Goal: Task Accomplishment & Management: Manage account settings

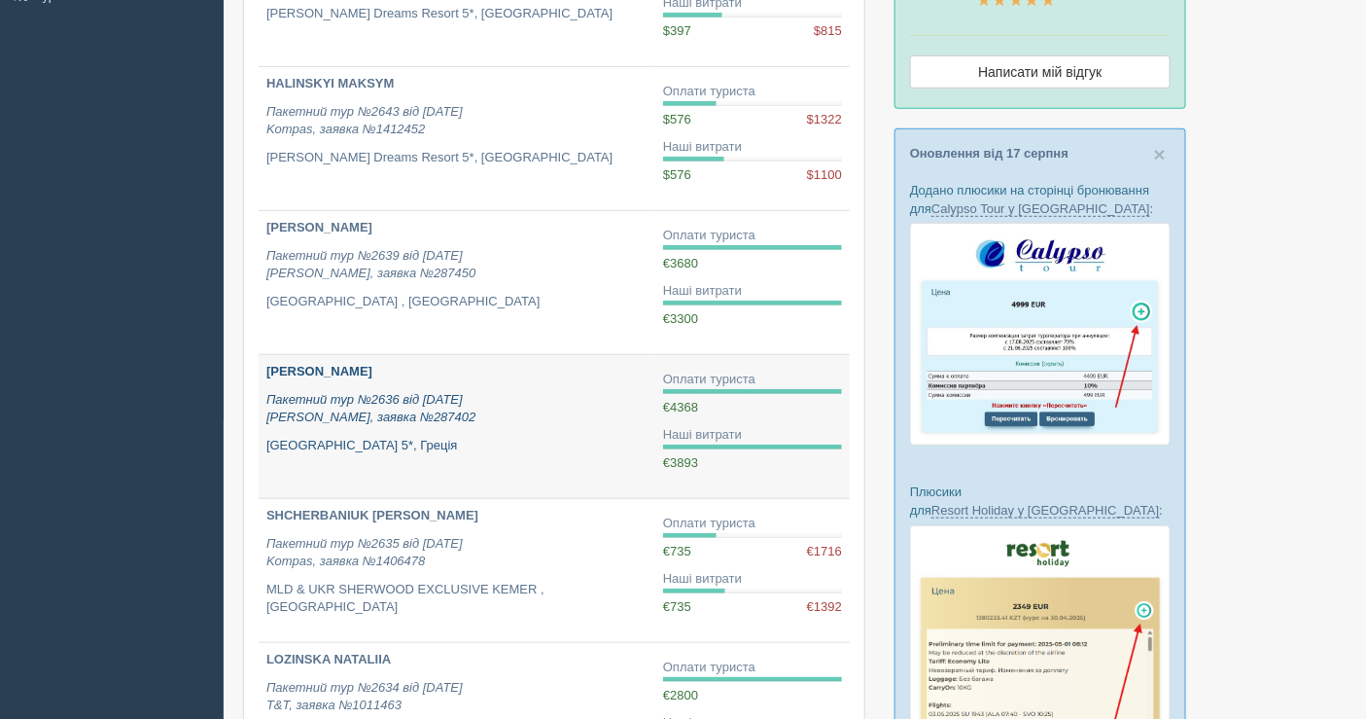
scroll to position [324, 0]
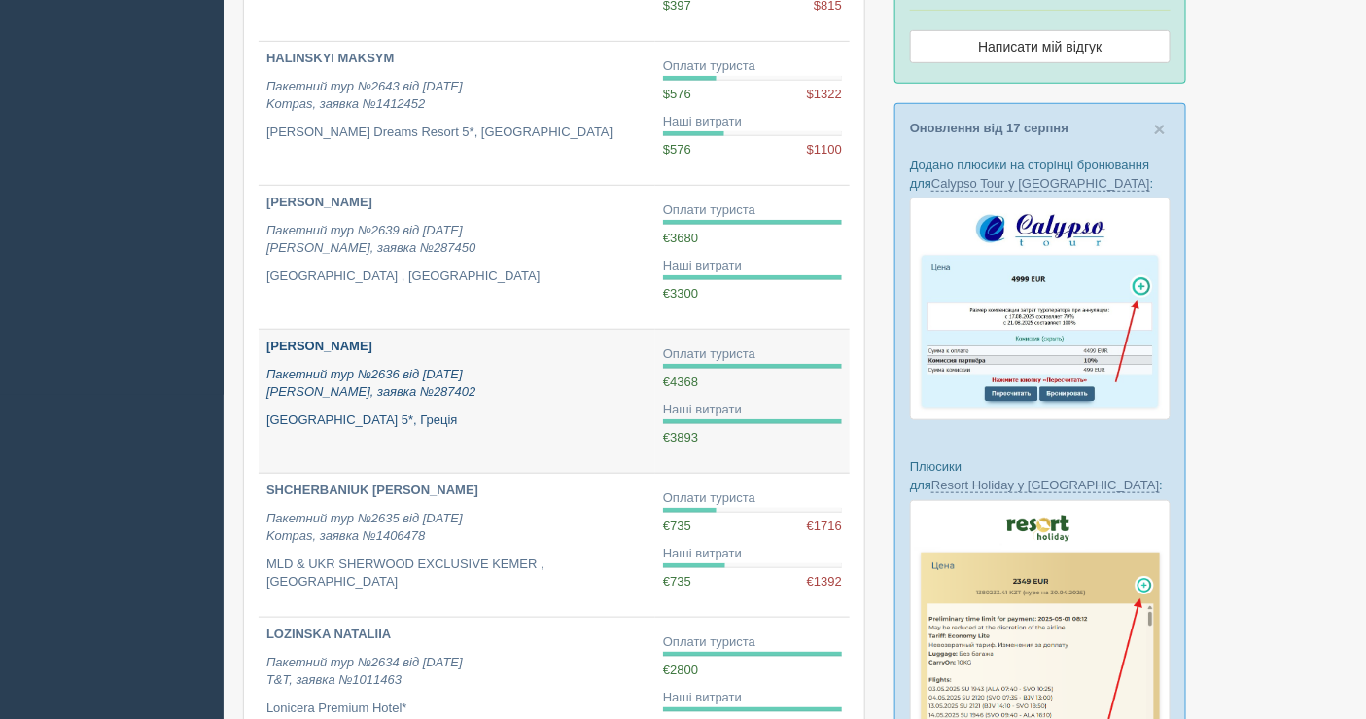
click at [557, 371] on p "Пакетний тур №2636 від 11.08.2025 Alf, заявка №287402" at bounding box center [456, 384] width 381 height 36
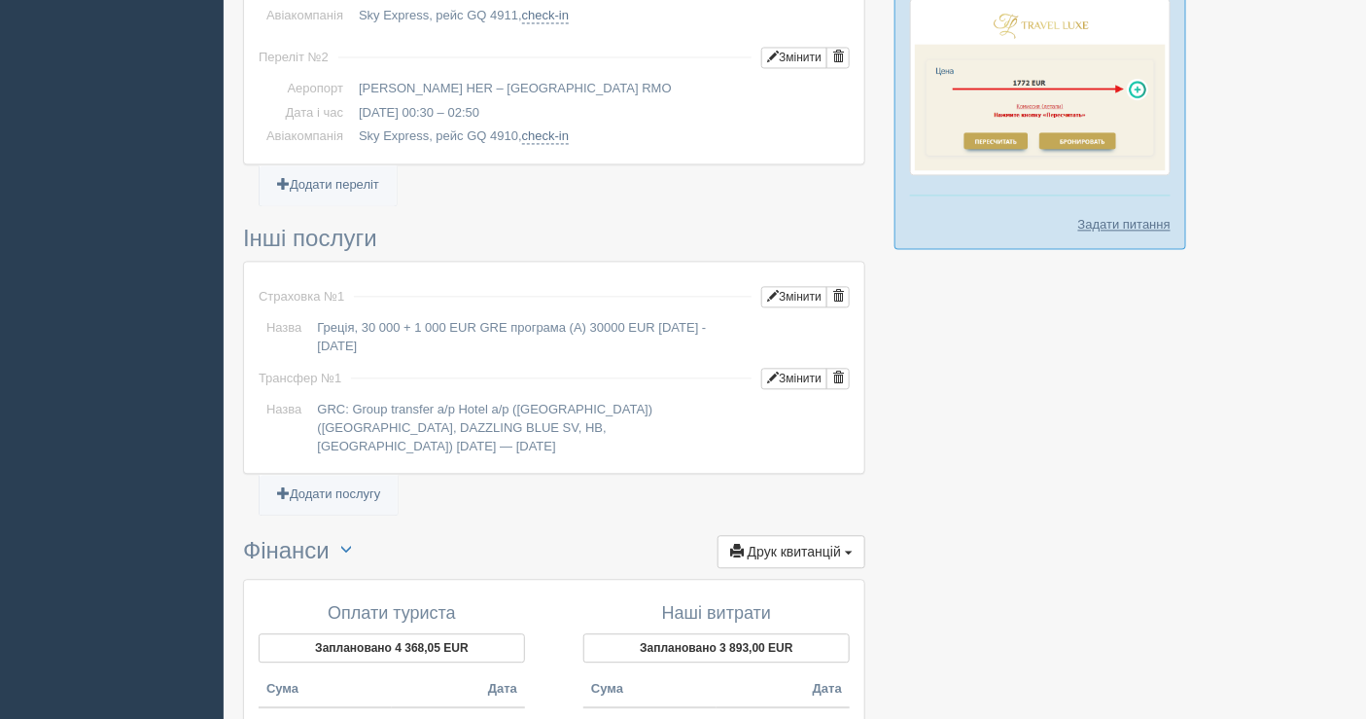
scroll to position [1512, 0]
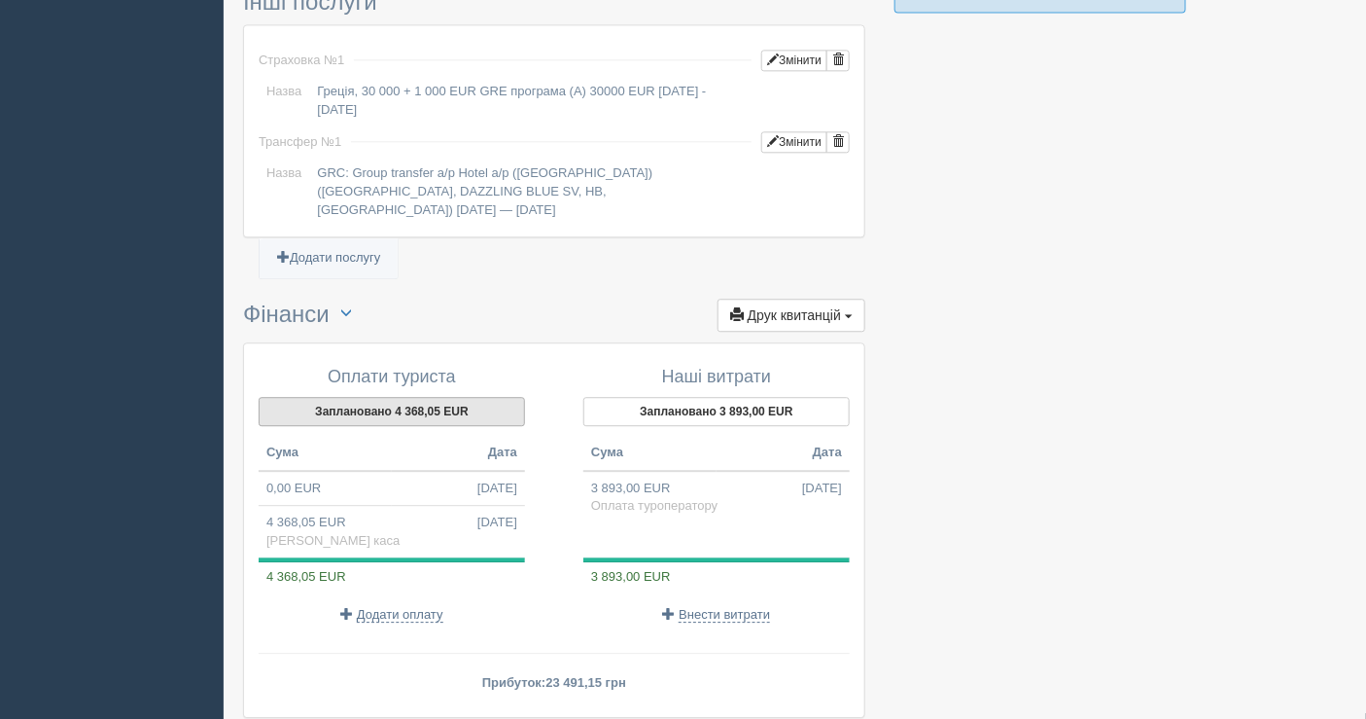
click at [389, 397] on button "Заплановано 4 368,05 EUR" at bounding box center [392, 411] width 266 height 29
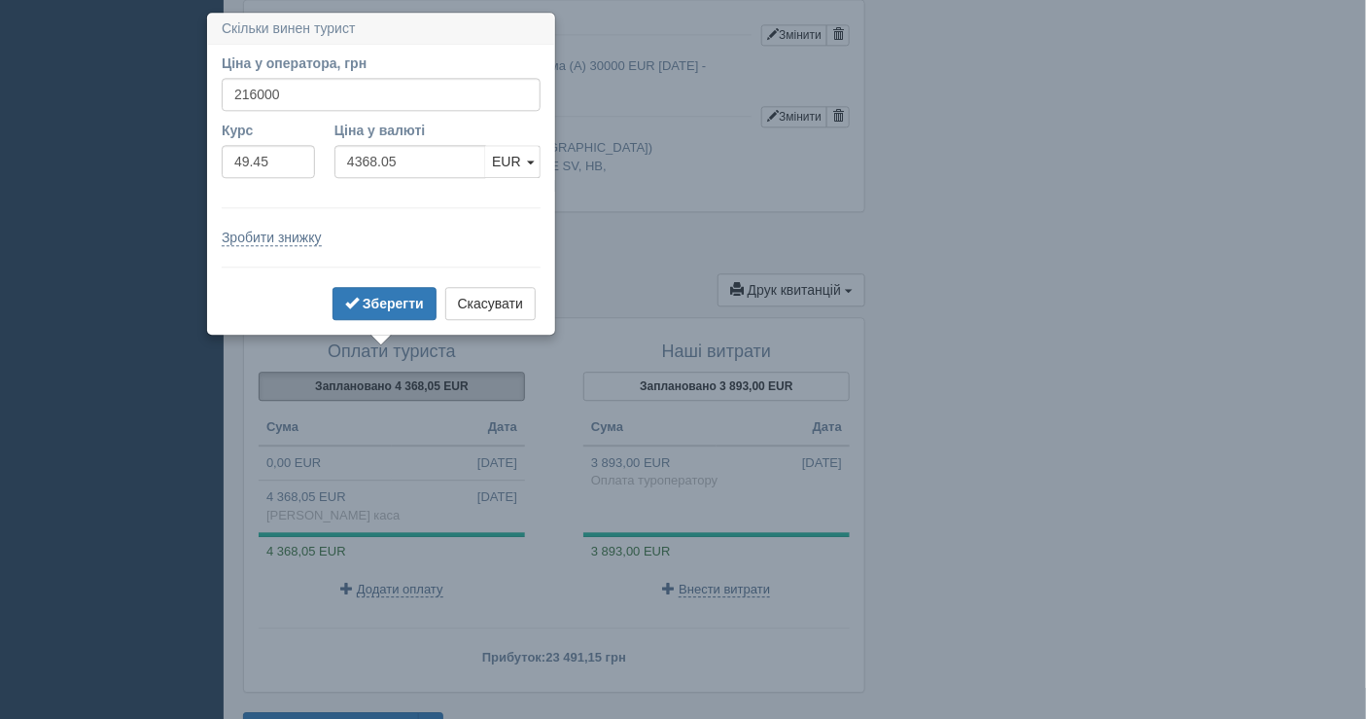
scroll to position [1548, 0]
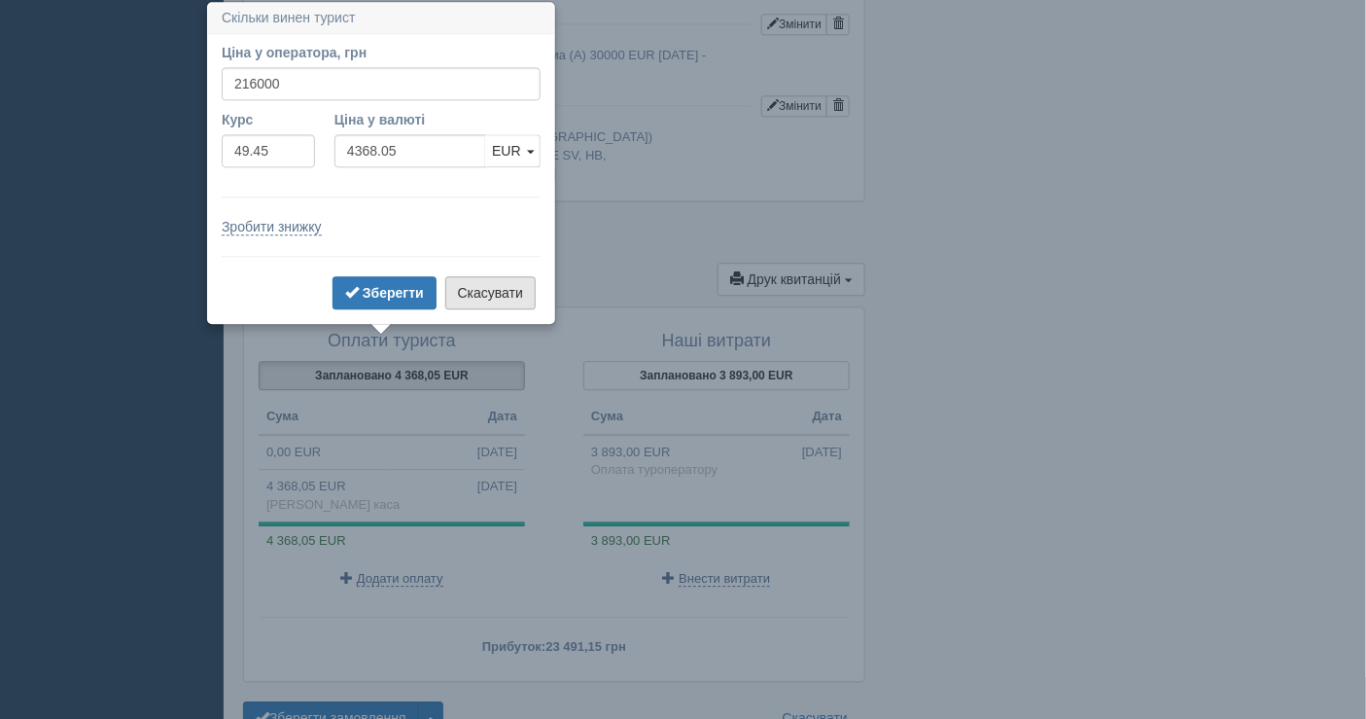
click at [490, 291] on button "Скасувати" at bounding box center [490, 292] width 90 height 33
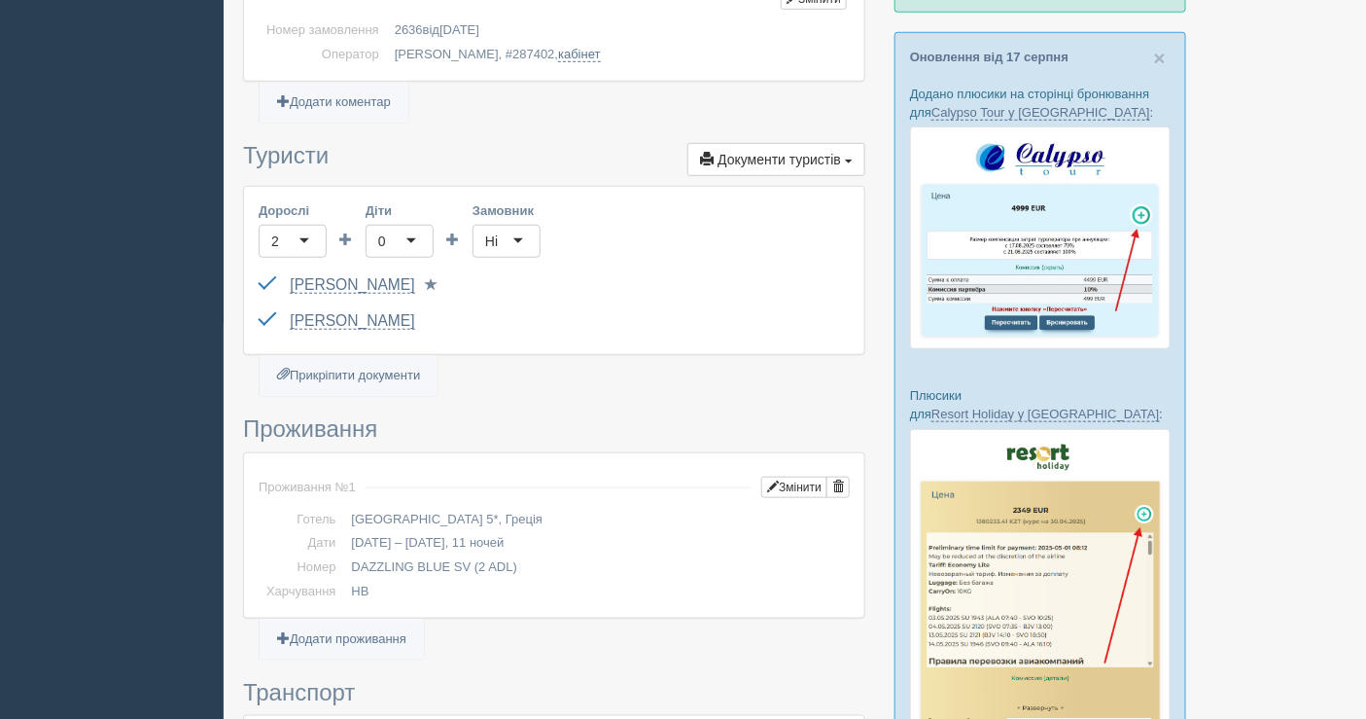
scroll to position [360, 0]
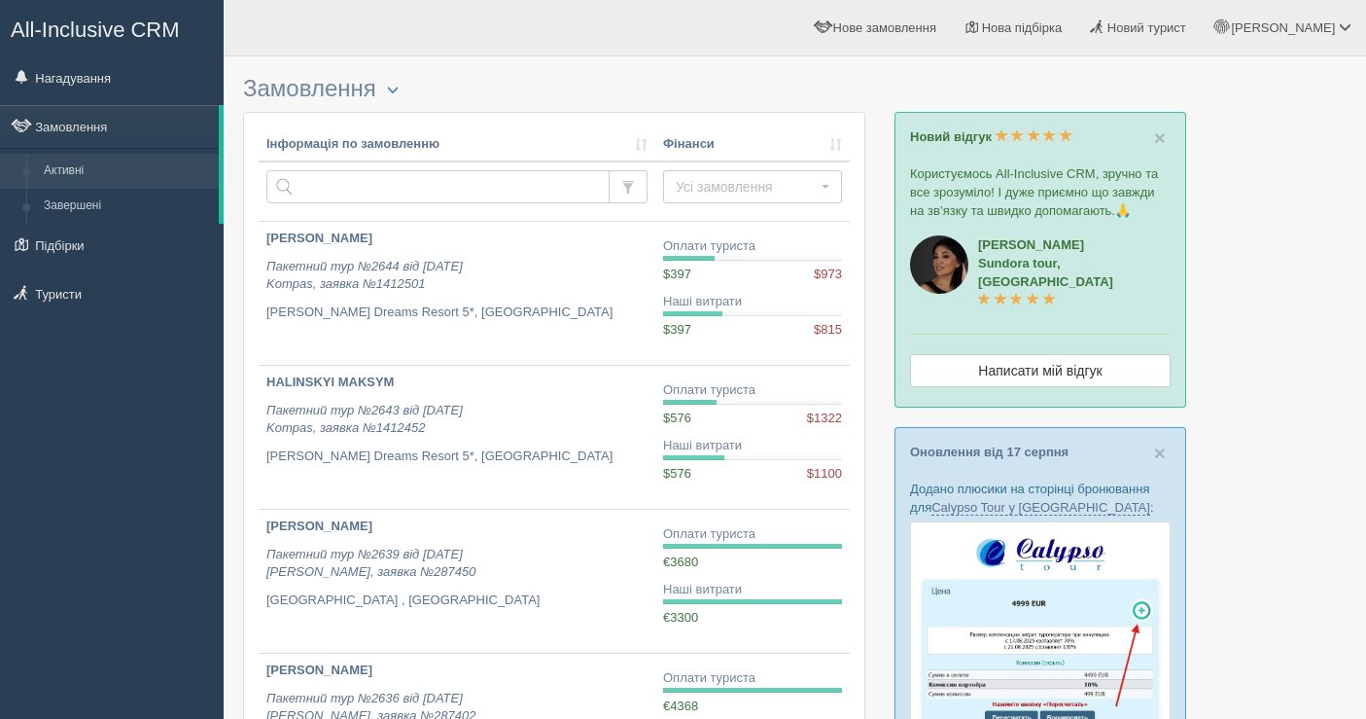
scroll to position [324, 0]
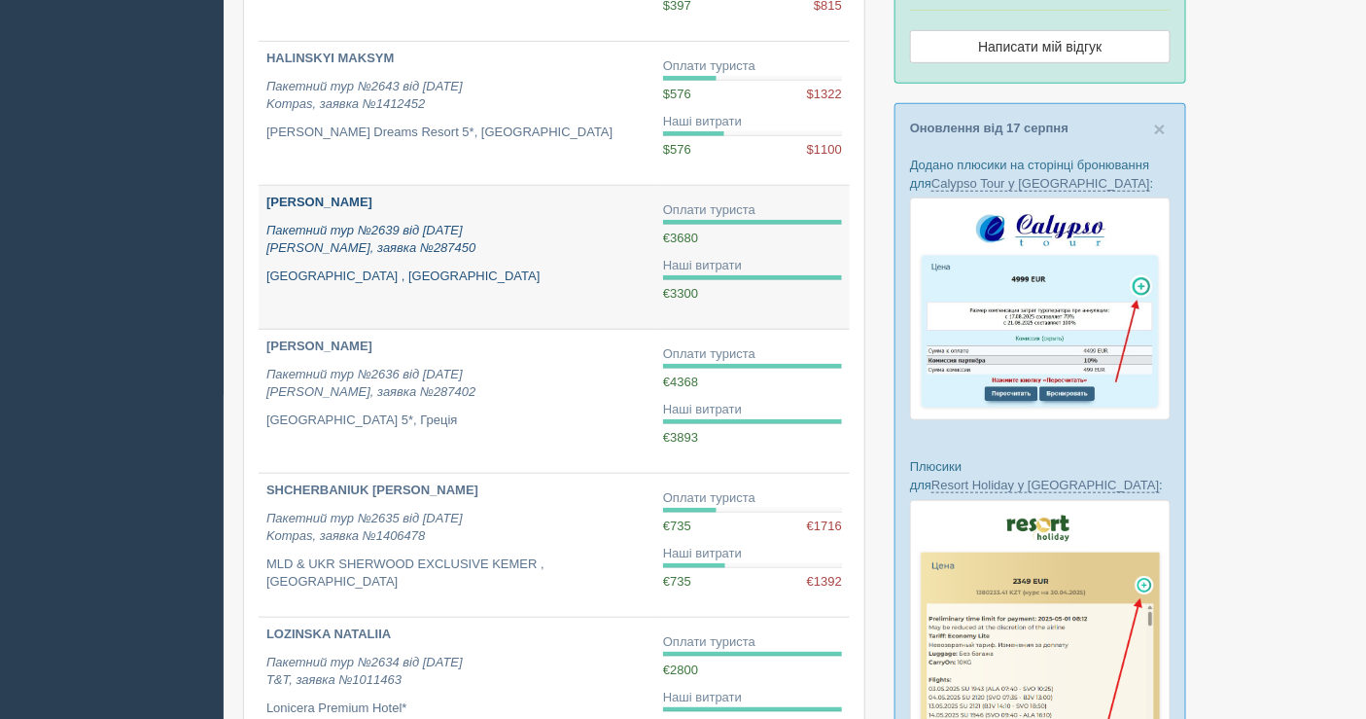
click at [424, 240] on p "Пакетний тур №2639 від 11.08.2025 Alf, заявка №287450" at bounding box center [456, 240] width 381 height 36
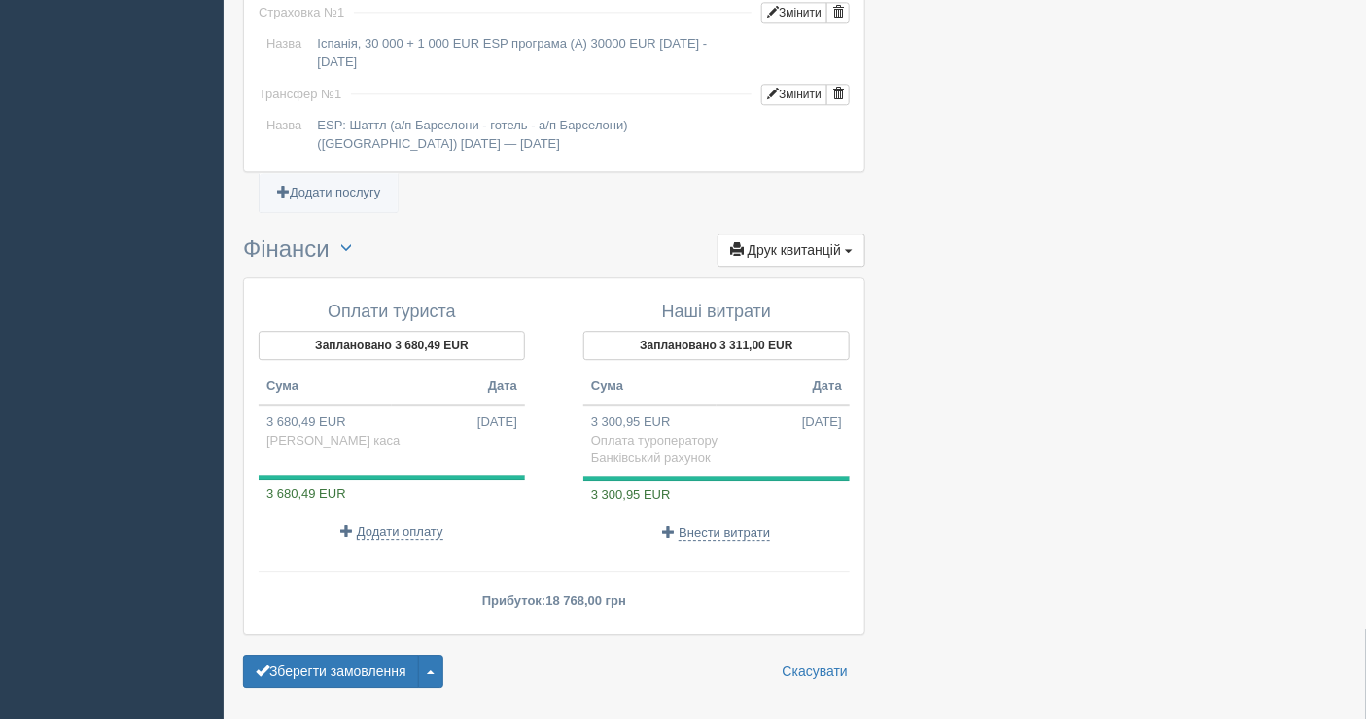
scroll to position [1648, 0]
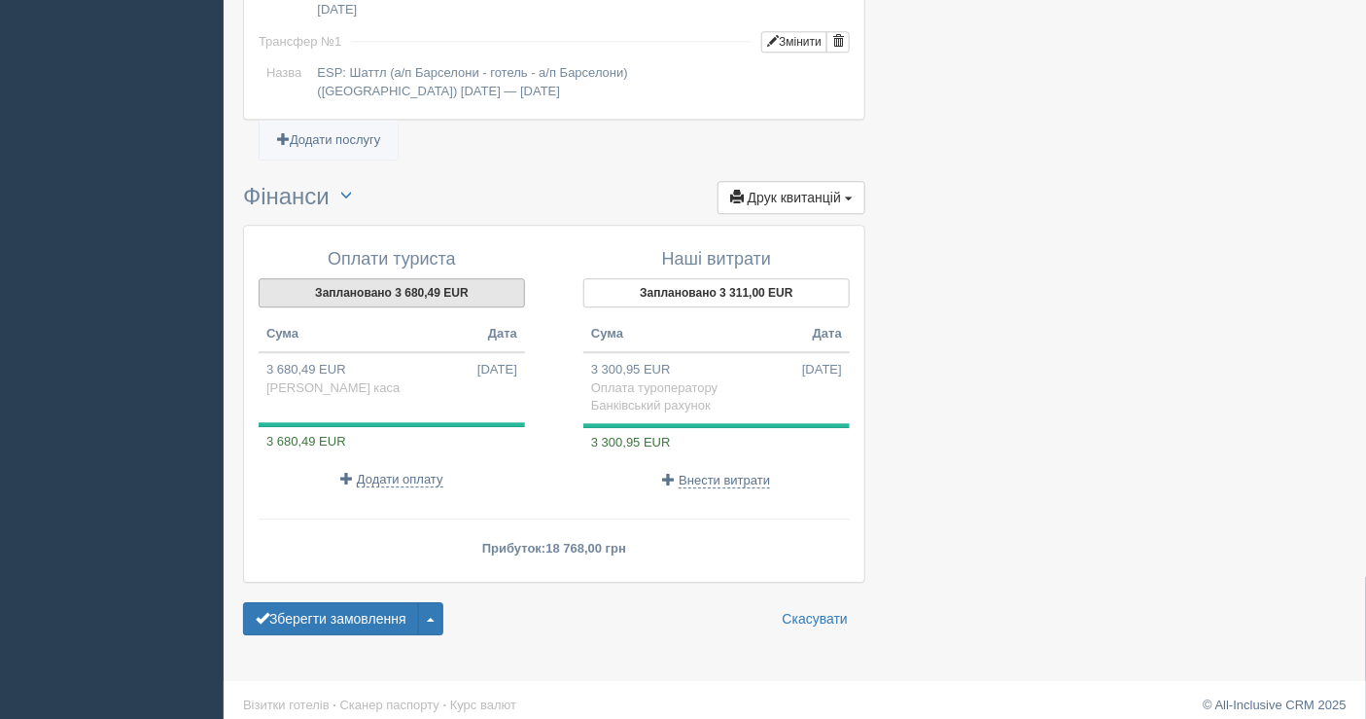
click at [362, 288] on button "Заплановано 3 680,49 EUR" at bounding box center [392, 292] width 266 height 29
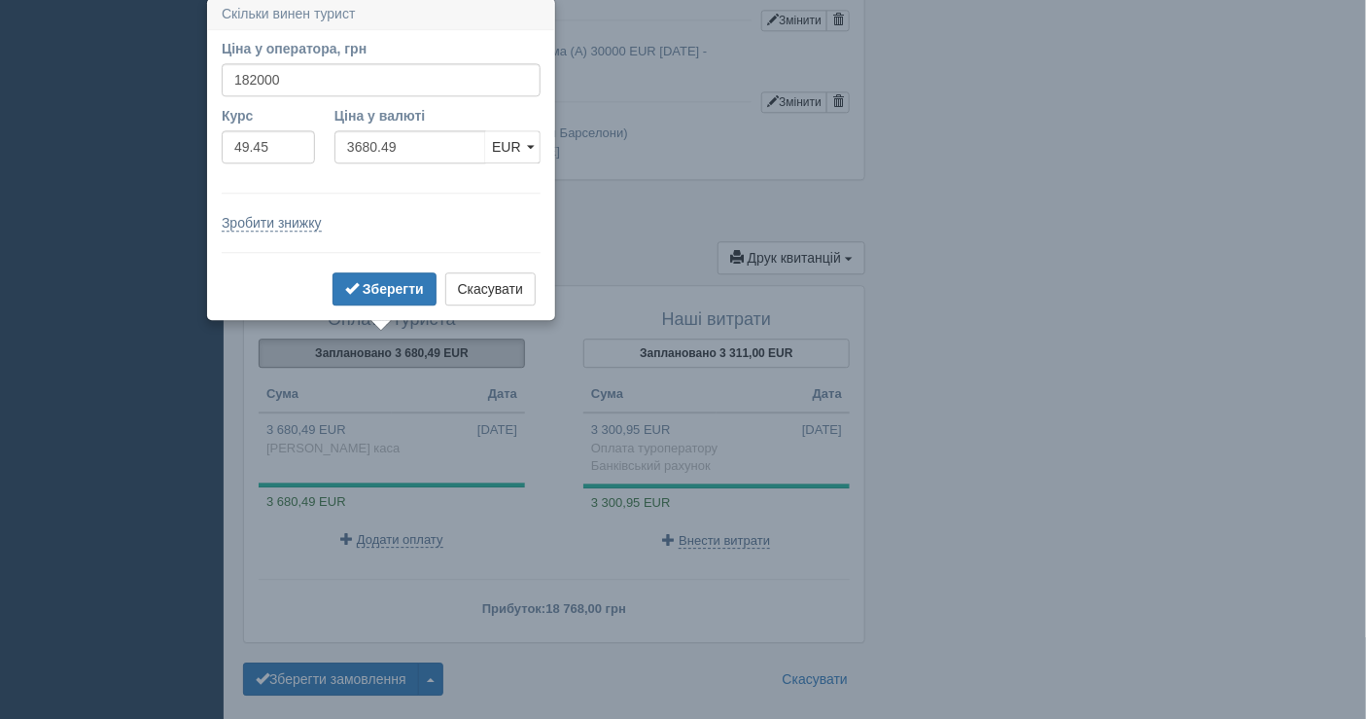
scroll to position [1585, 0]
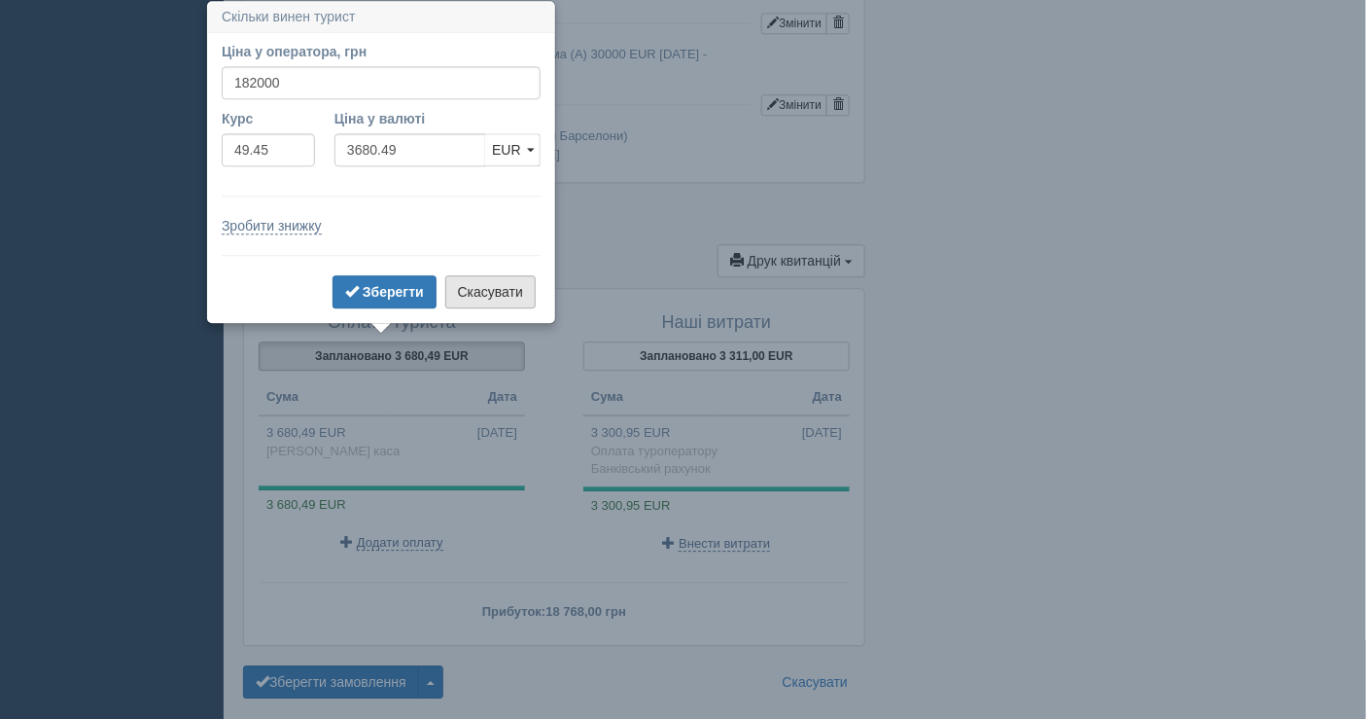
click at [491, 283] on button "Скасувати" at bounding box center [490, 291] width 90 height 33
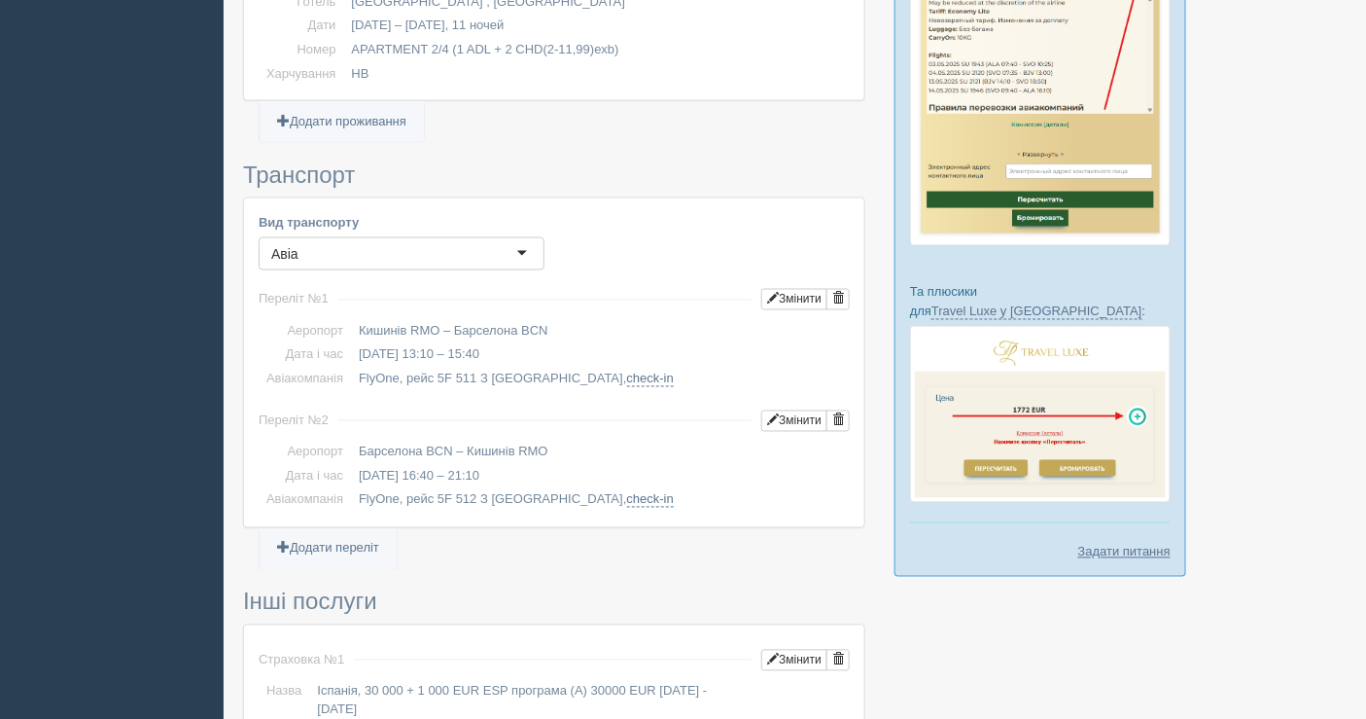
scroll to position [936, 0]
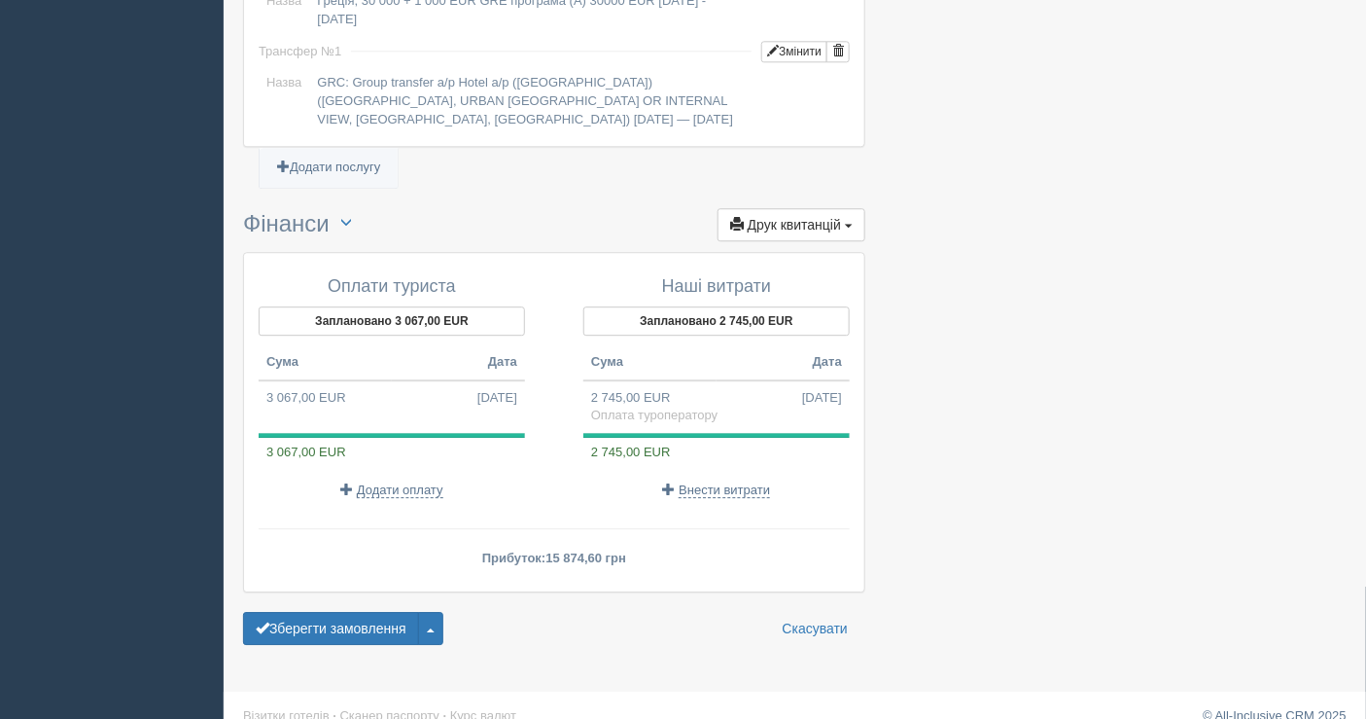
scroll to position [1648, 0]
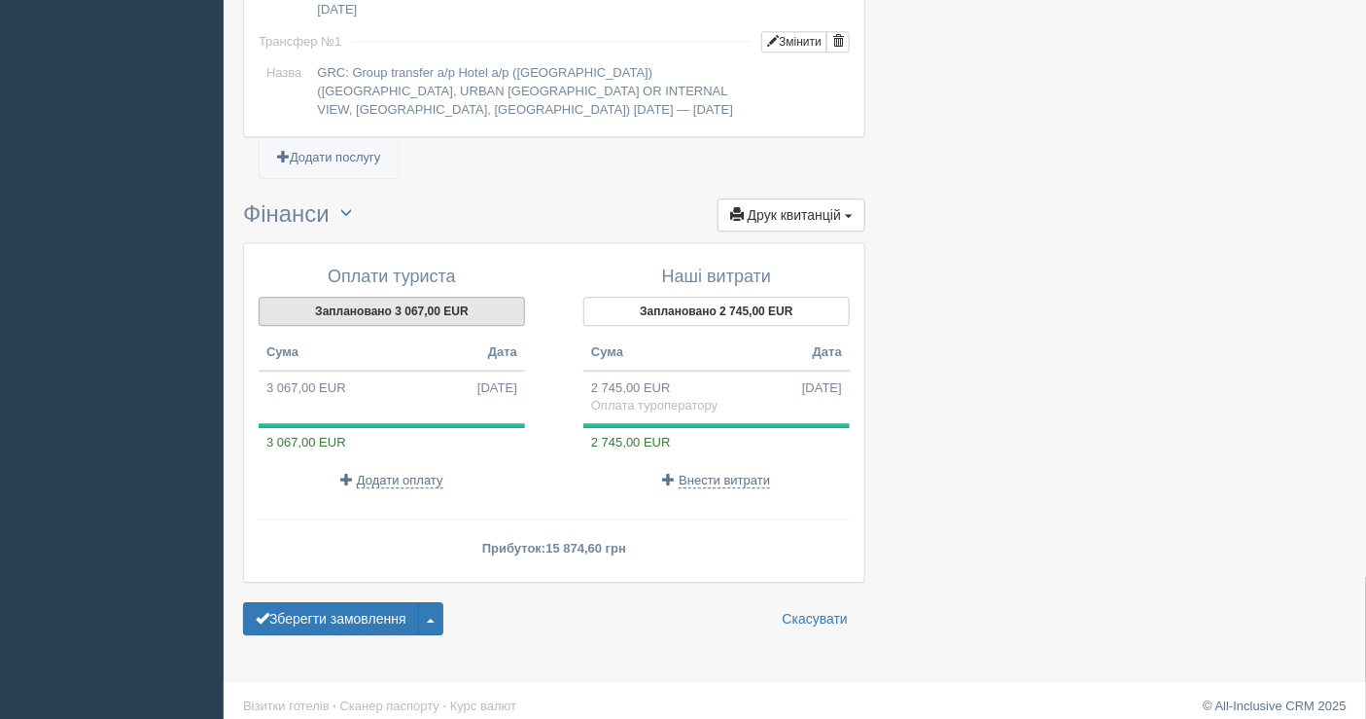
click at [420, 298] on button "Заплановано 3 067,00 EUR" at bounding box center [392, 311] width 266 height 29
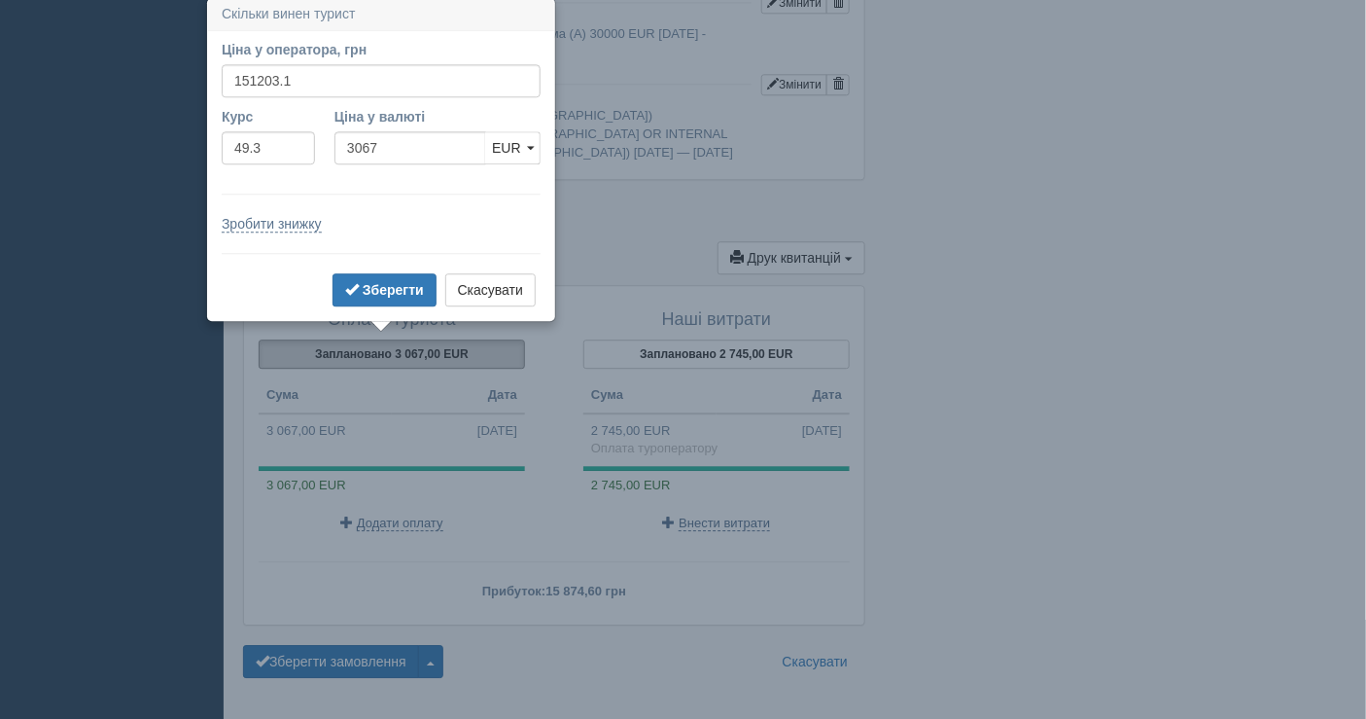
scroll to position [1601, 0]
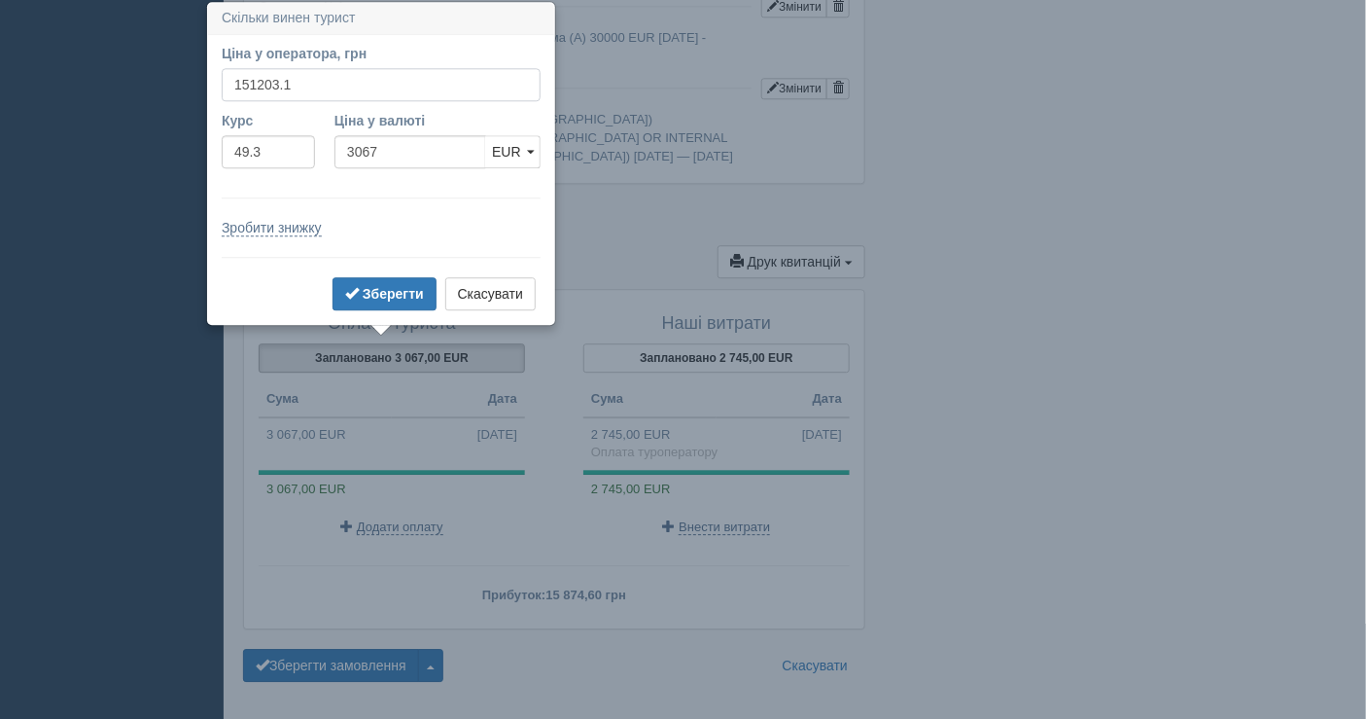
drag, startPoint x: 333, startPoint y: 89, endPoint x: 257, endPoint y: 86, distance: 75.9
click at [257, 86] on input "151203.1" at bounding box center [381, 84] width 319 height 33
type input "151000"
type input "3062.88"
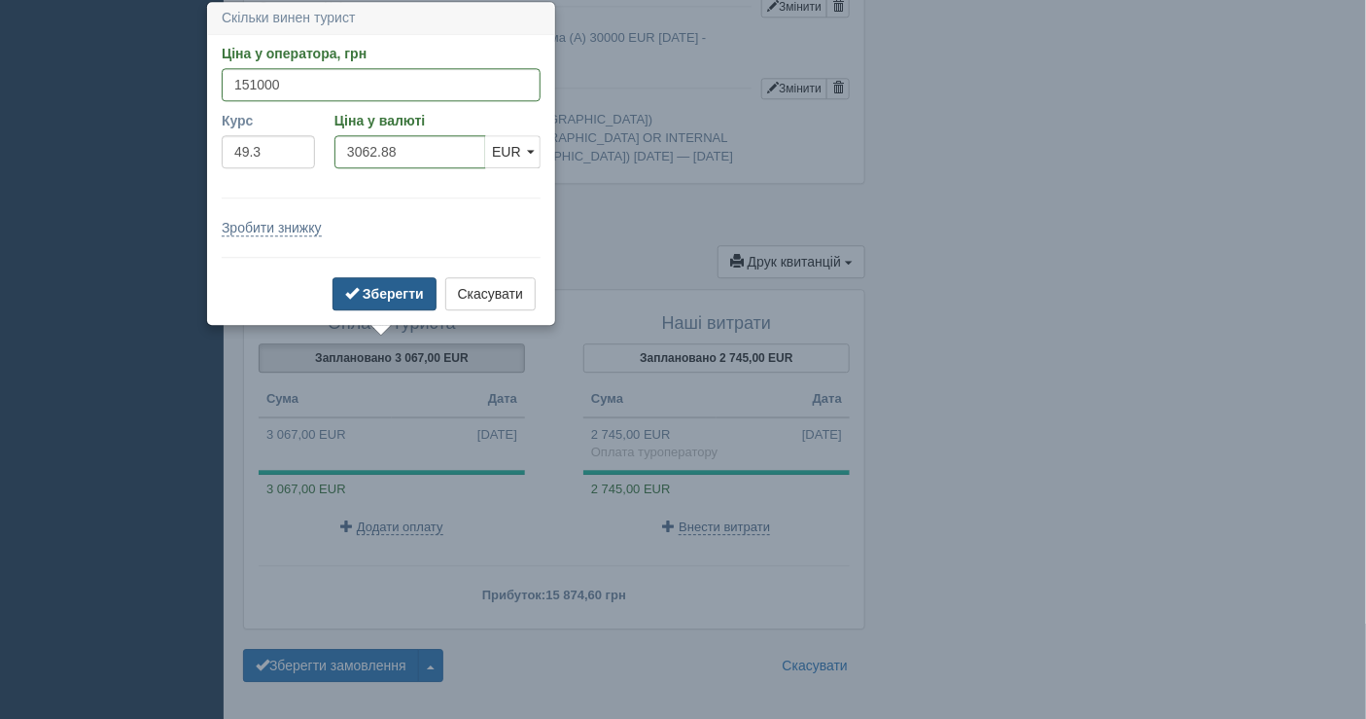
click at [374, 286] on b "Зберегти" at bounding box center [393, 294] width 61 height 16
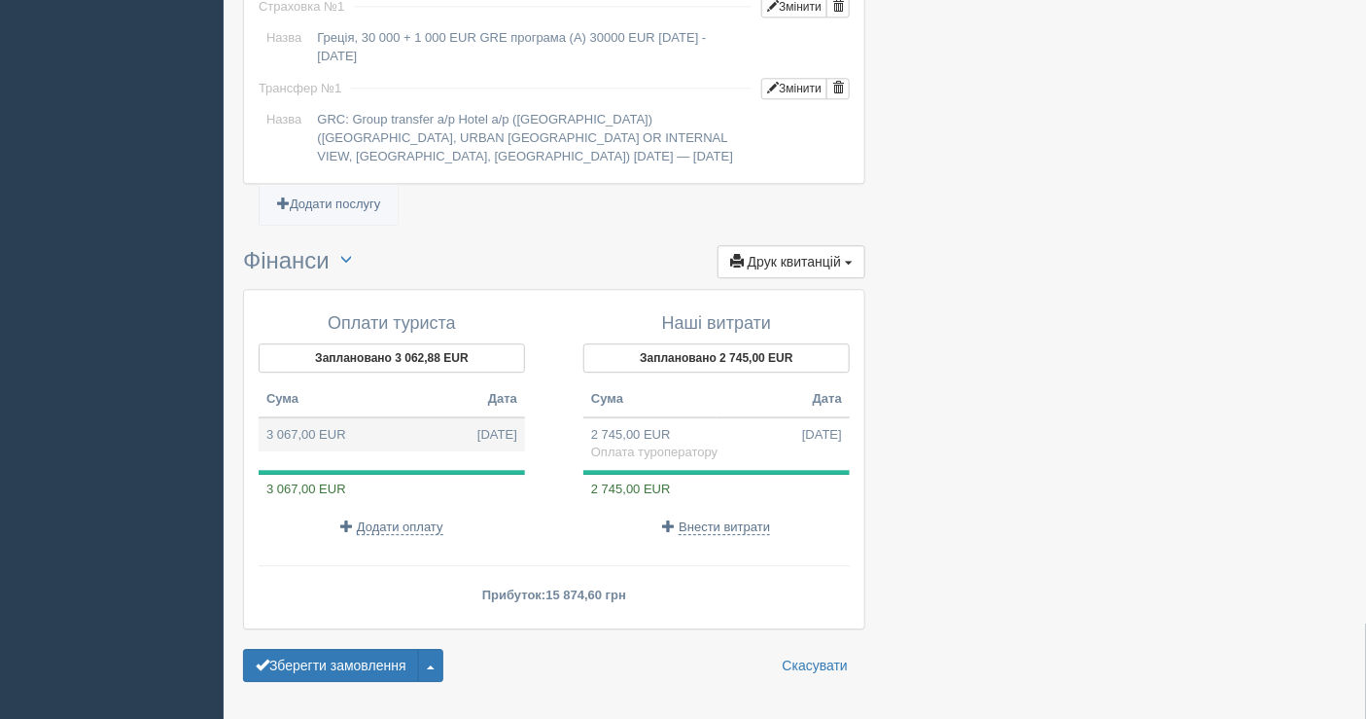
click at [384, 417] on td "3 067,00 EUR 13.08.2025" at bounding box center [392, 434] width 266 height 35
type input "151203.10"
type input "49.30"
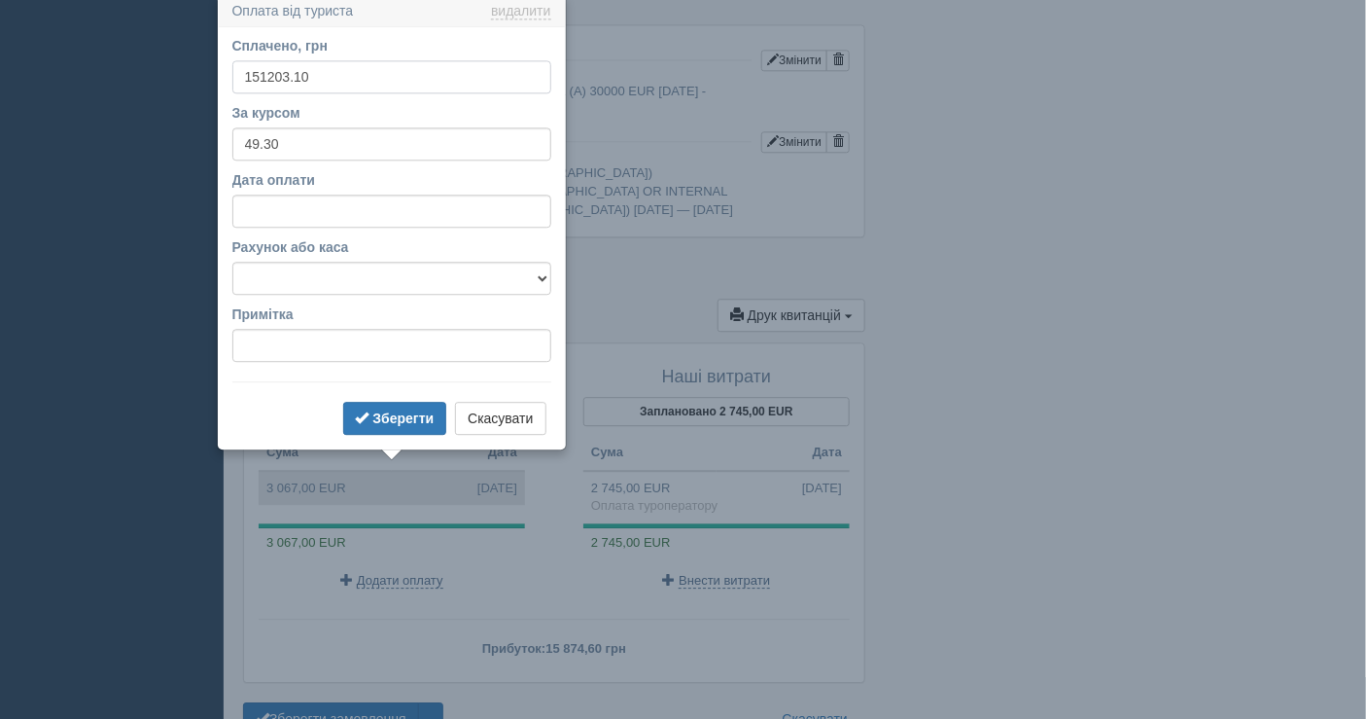
scroll to position [1542, 0]
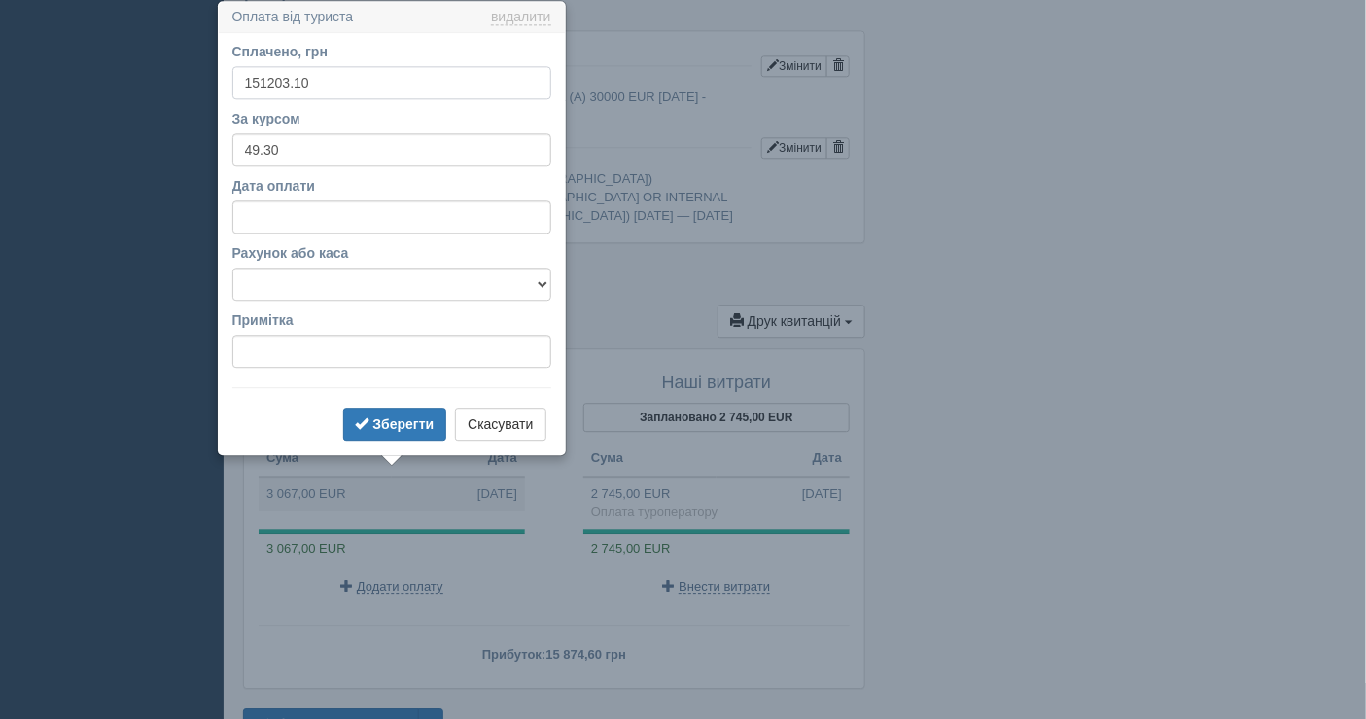
drag, startPoint x: 331, startPoint y: 92, endPoint x: 268, endPoint y: 81, distance: 63.3
click at [268, 81] on input "151203.10" at bounding box center [391, 82] width 319 height 33
type input "151000"
click at [317, 219] on input "Дата оплати" at bounding box center [391, 216] width 319 height 33
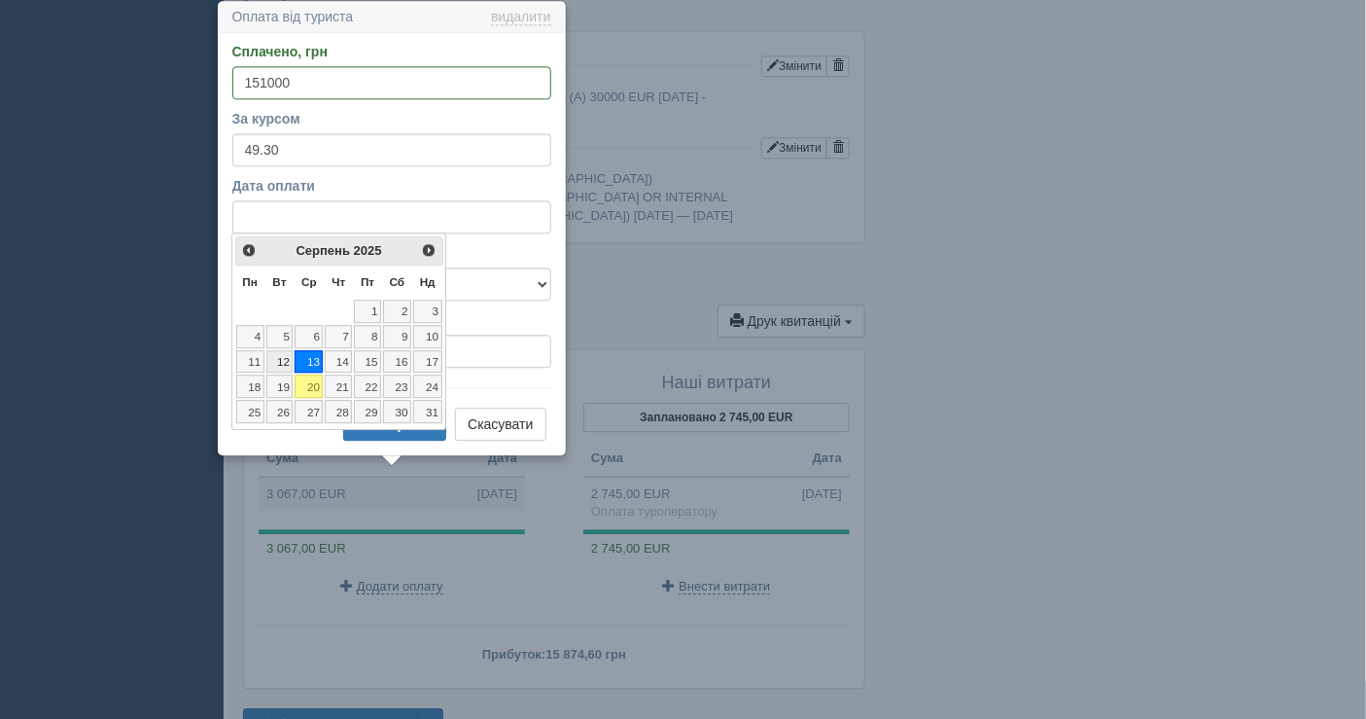
click at [289, 359] on link "12" at bounding box center [279, 361] width 27 height 23
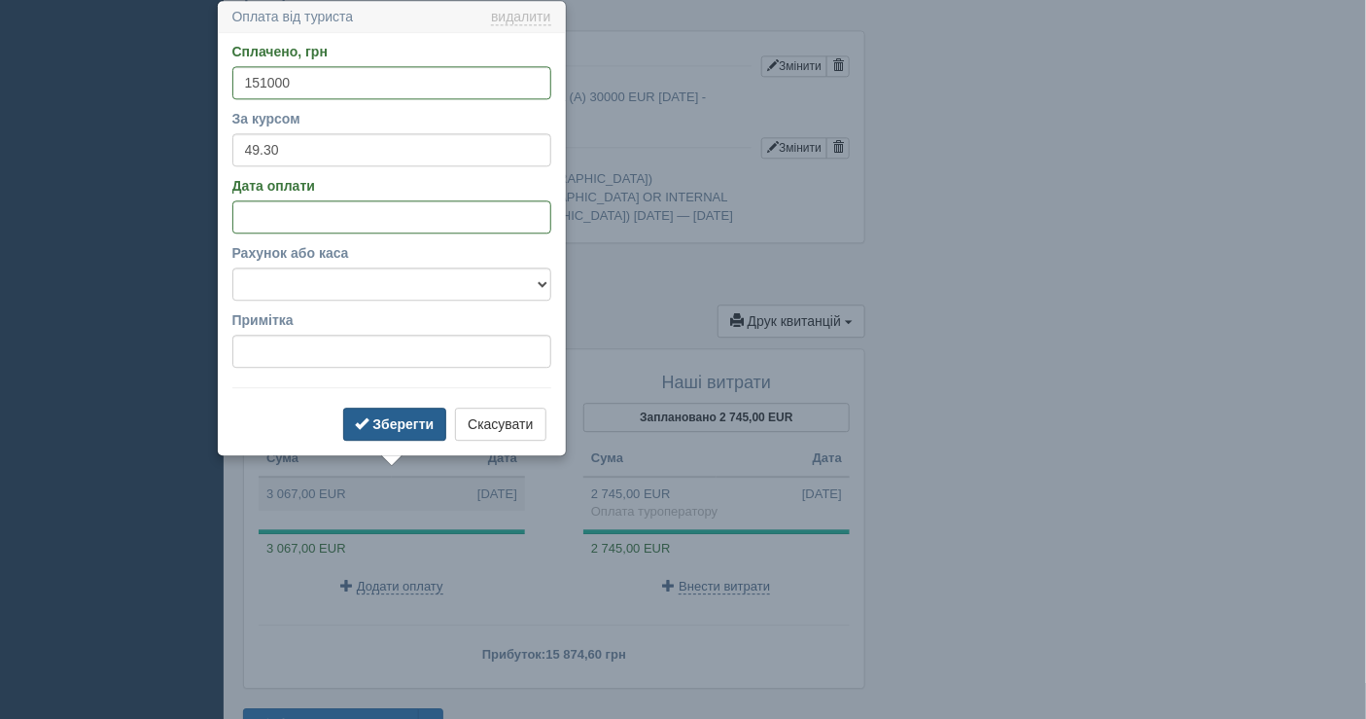
click at [369, 409] on button "Зберегти" at bounding box center [395, 423] width 104 height 33
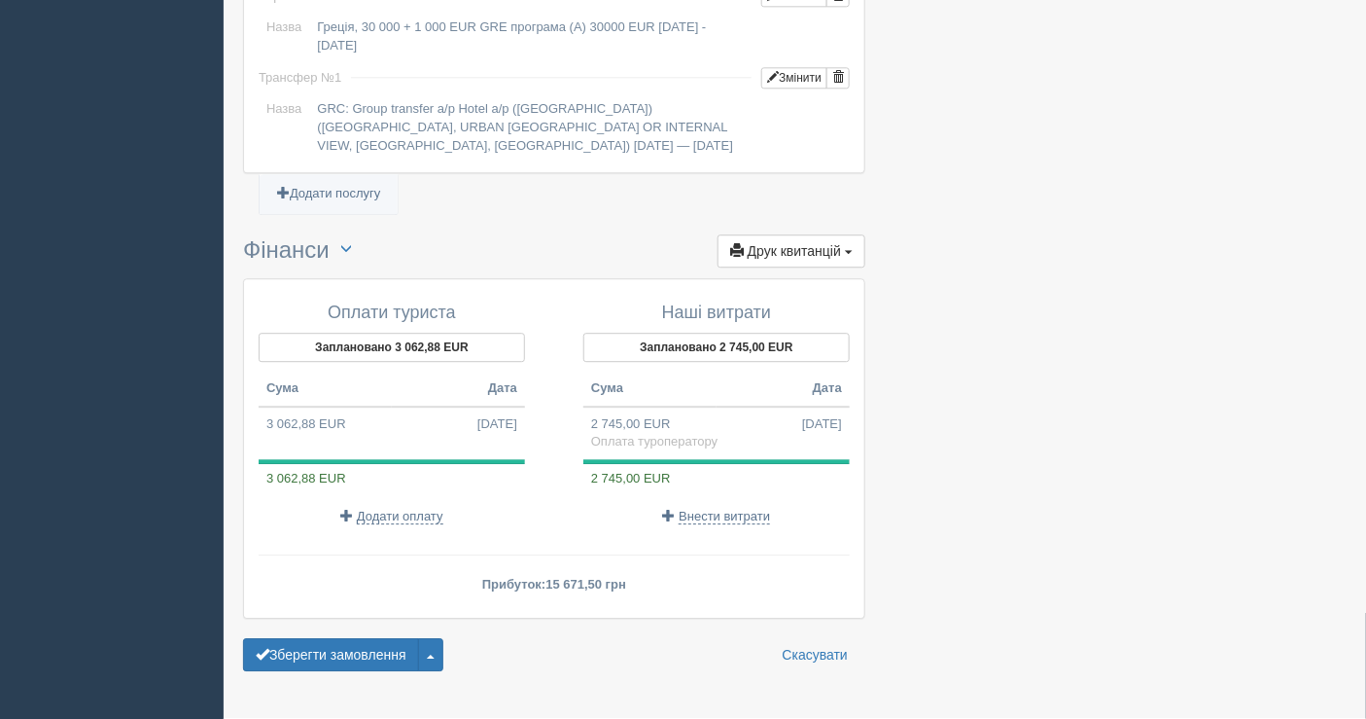
scroll to position [1648, 0]
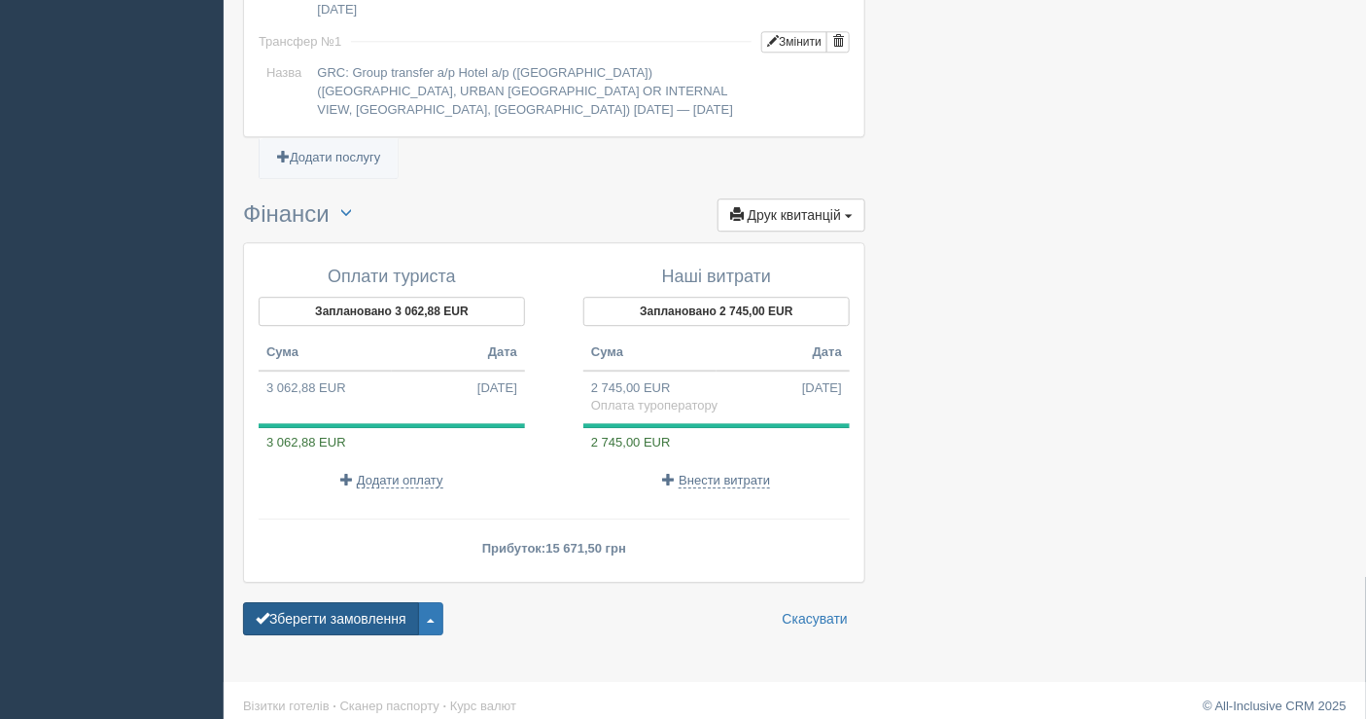
click at [389, 602] on button "Зберегти замовлення" at bounding box center [331, 618] width 176 height 33
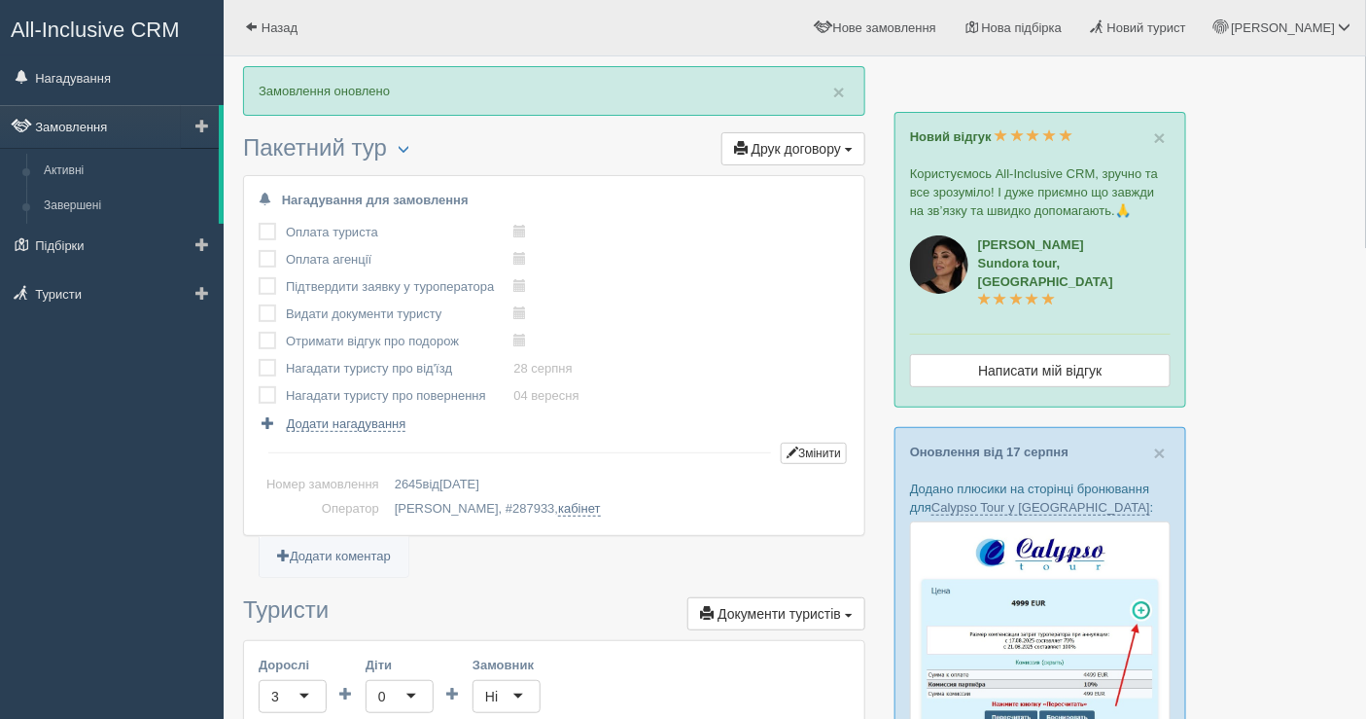
click at [161, 127] on link "Замовлення" at bounding box center [109, 126] width 219 height 43
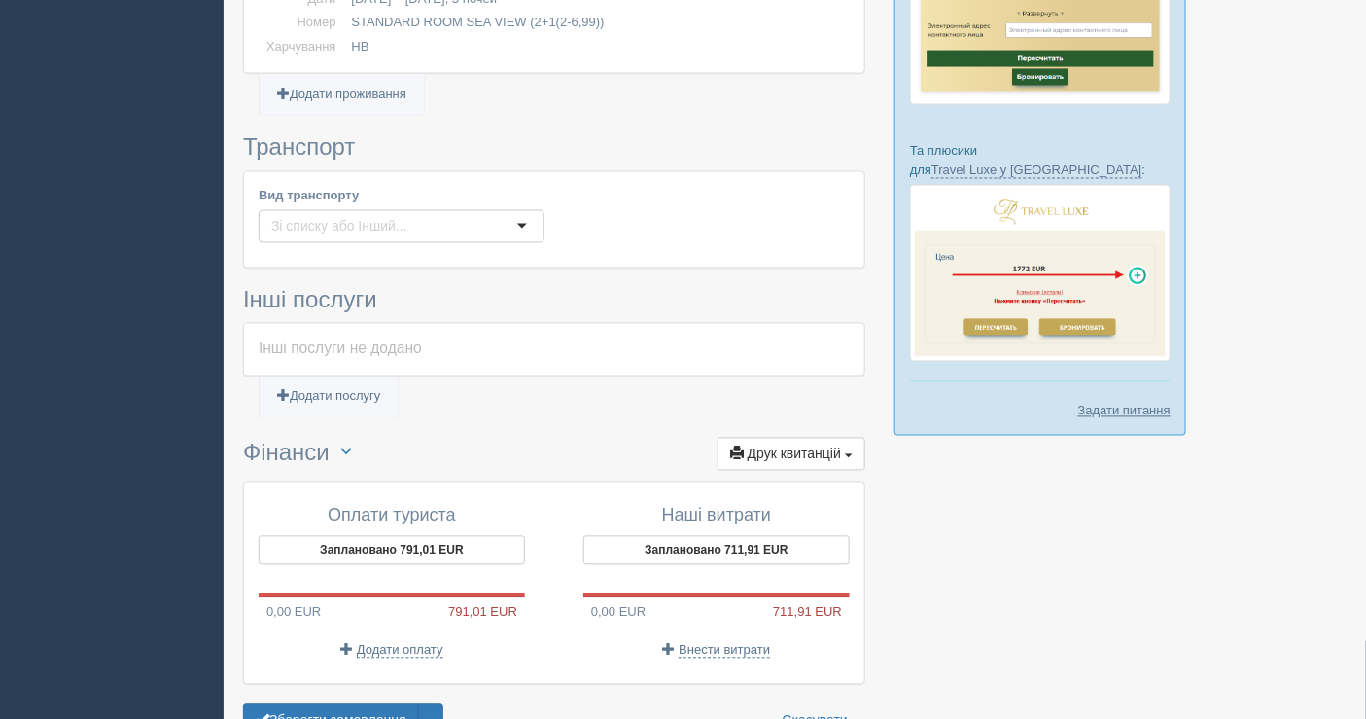
scroll to position [1193, 0]
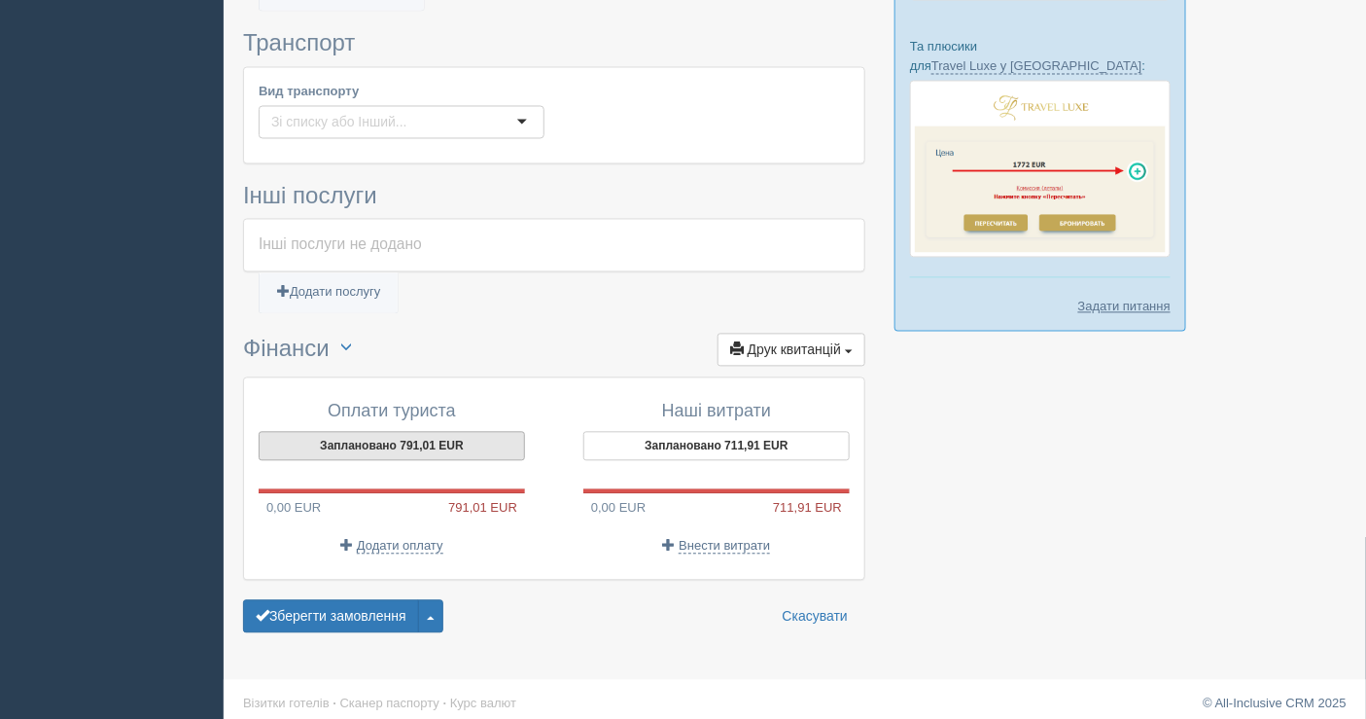
click at [392, 435] on button "Заплановано 791,01 EUR" at bounding box center [392, 446] width 266 height 29
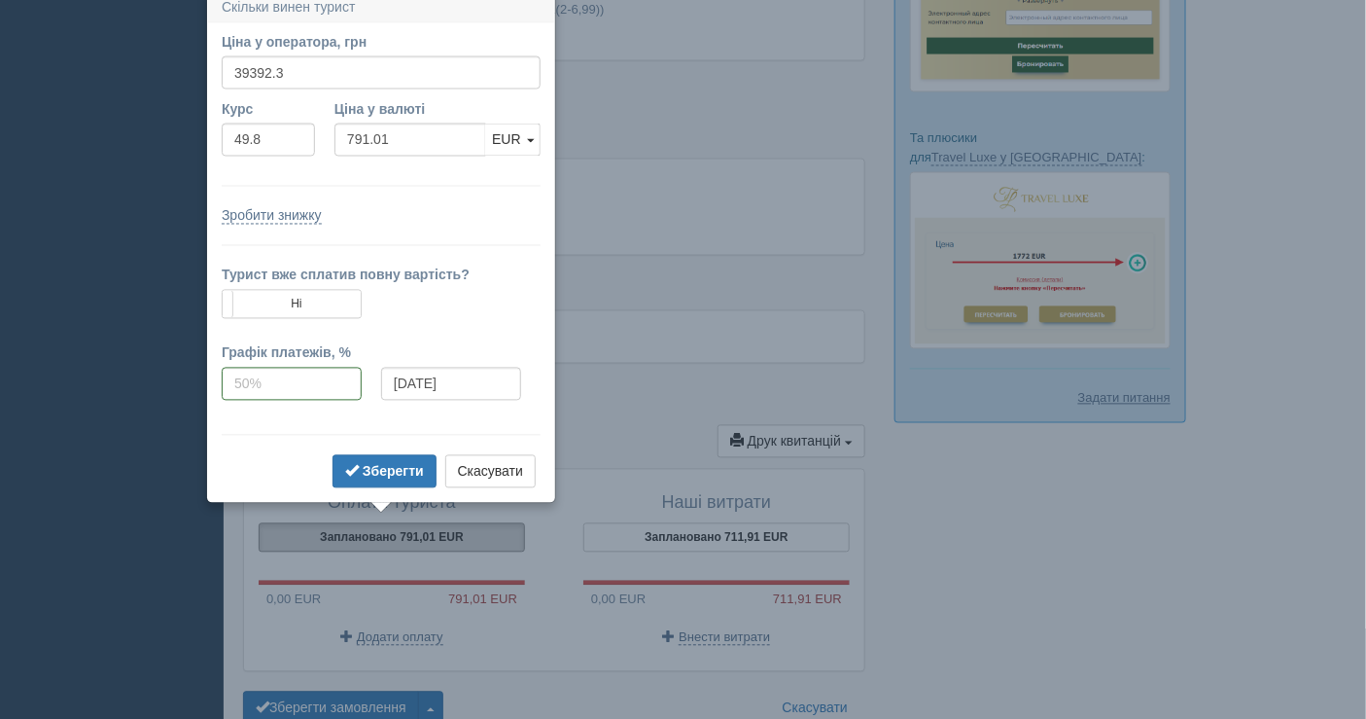
scroll to position [1091, 0]
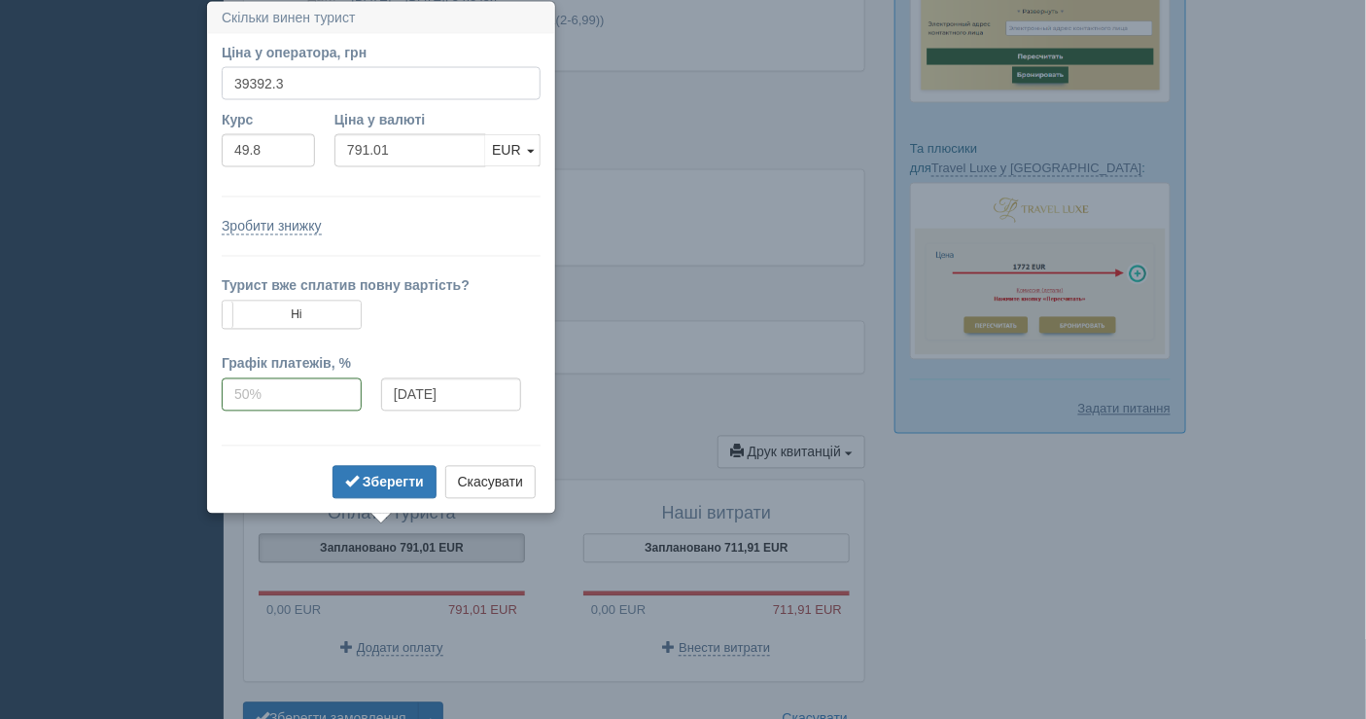
drag, startPoint x: 308, startPoint y: 86, endPoint x: 175, endPoint y: 79, distance: 133.4
type input "40011"
type input "803.43"
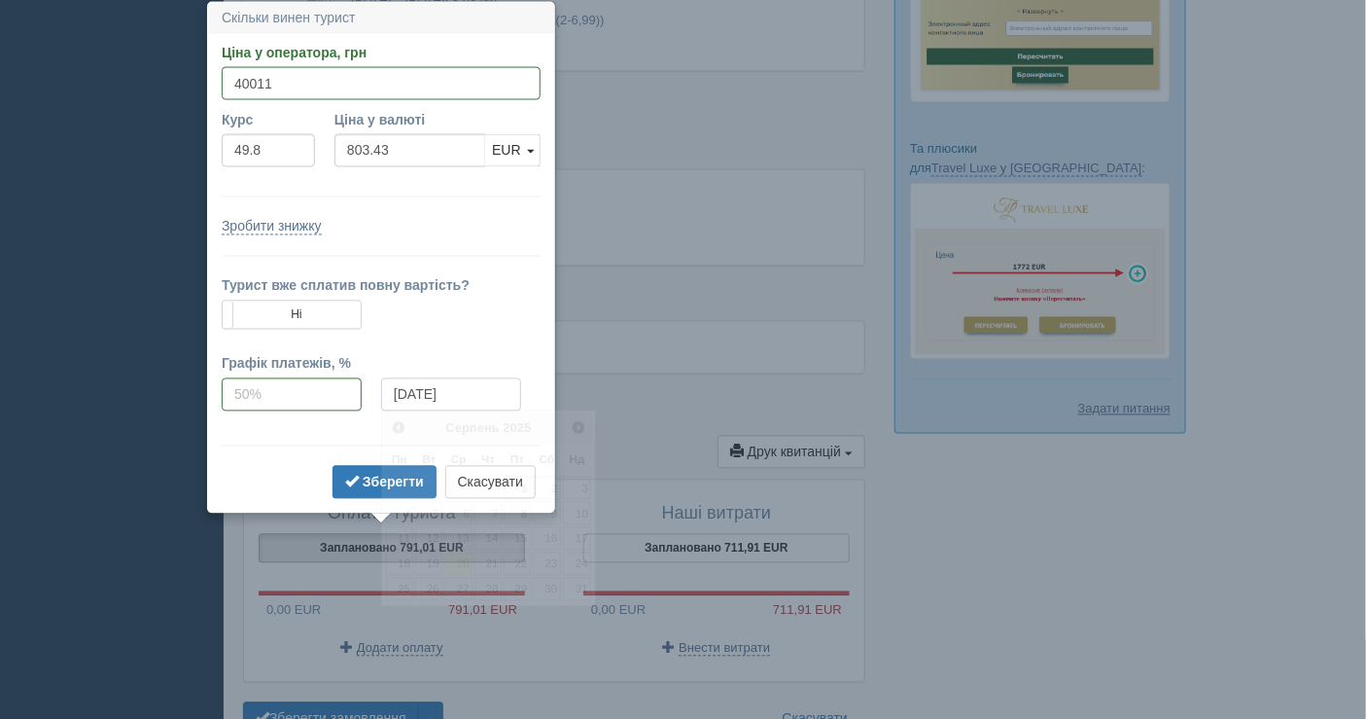
click at [463, 382] on input "[DATE]" at bounding box center [451, 394] width 140 height 33
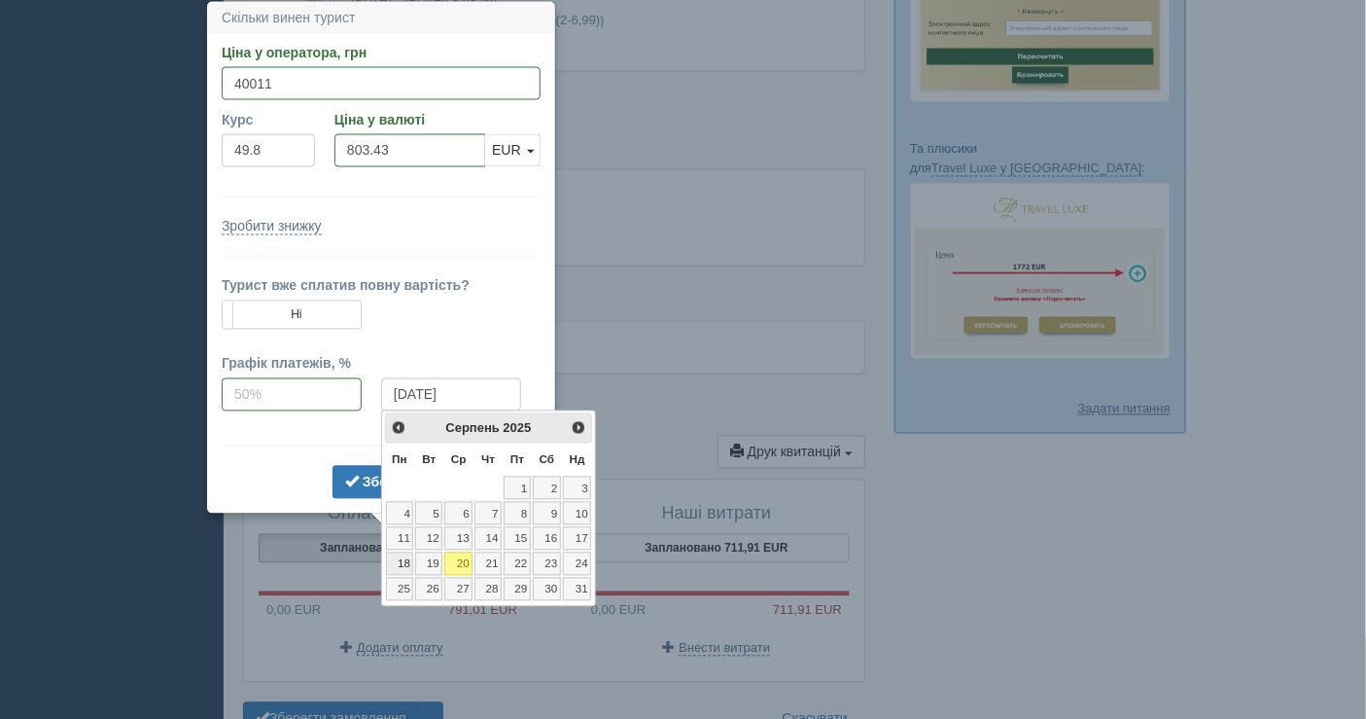
click at [401, 556] on link "18" at bounding box center [400, 563] width 28 height 23
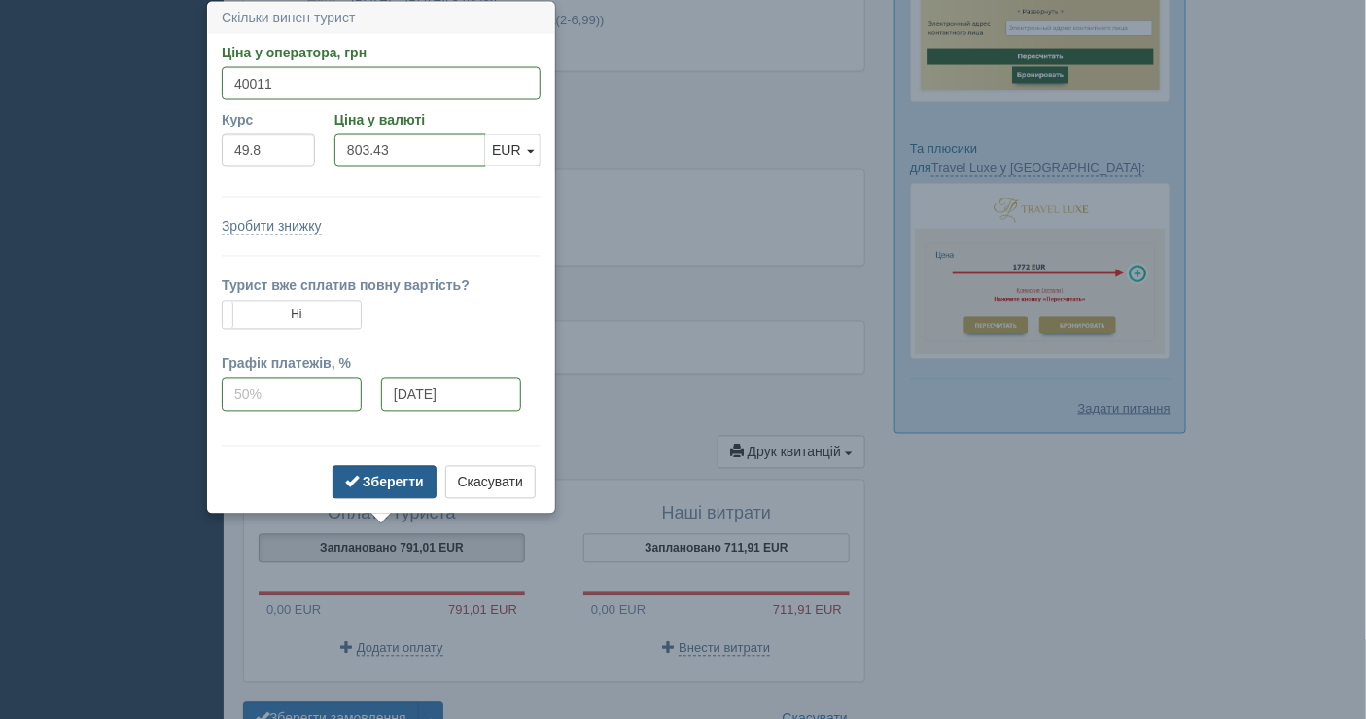
click at [395, 478] on b "Зберегти" at bounding box center [393, 482] width 61 height 16
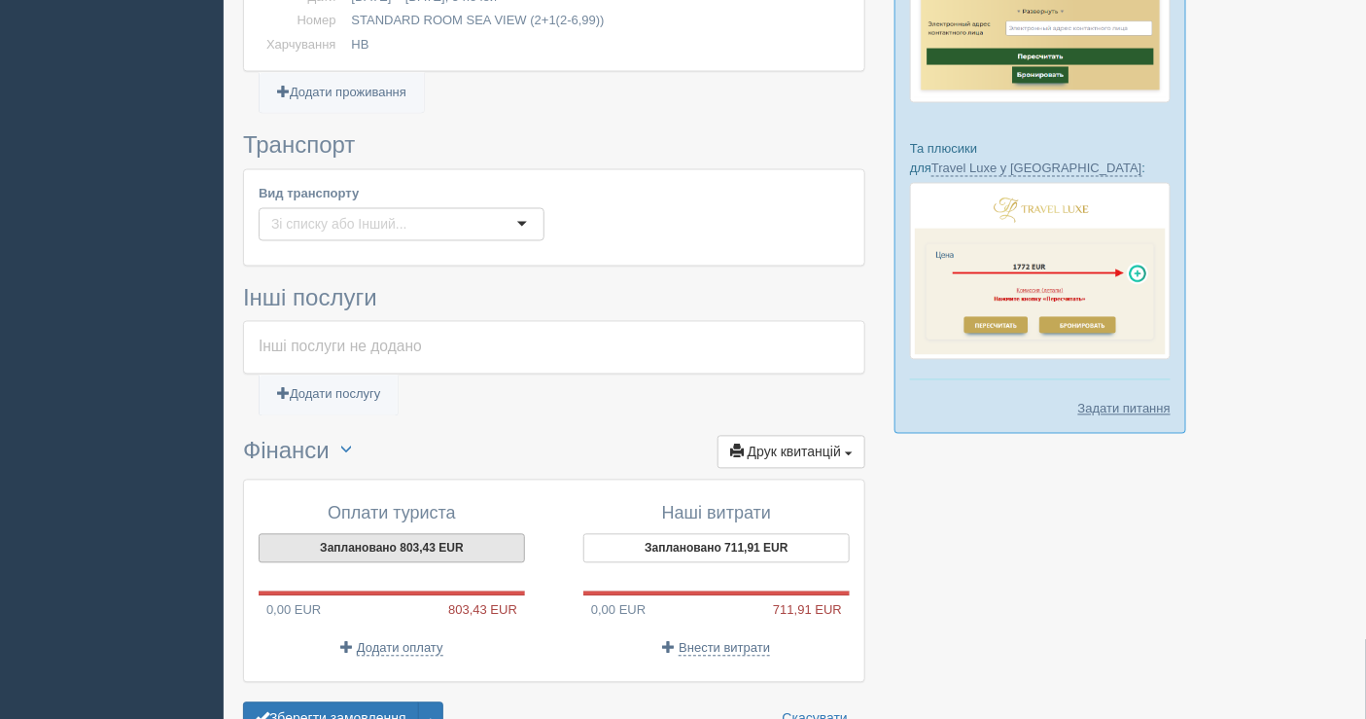
click at [396, 536] on button "Заплановано 803,43 EUR" at bounding box center [392, 548] width 266 height 29
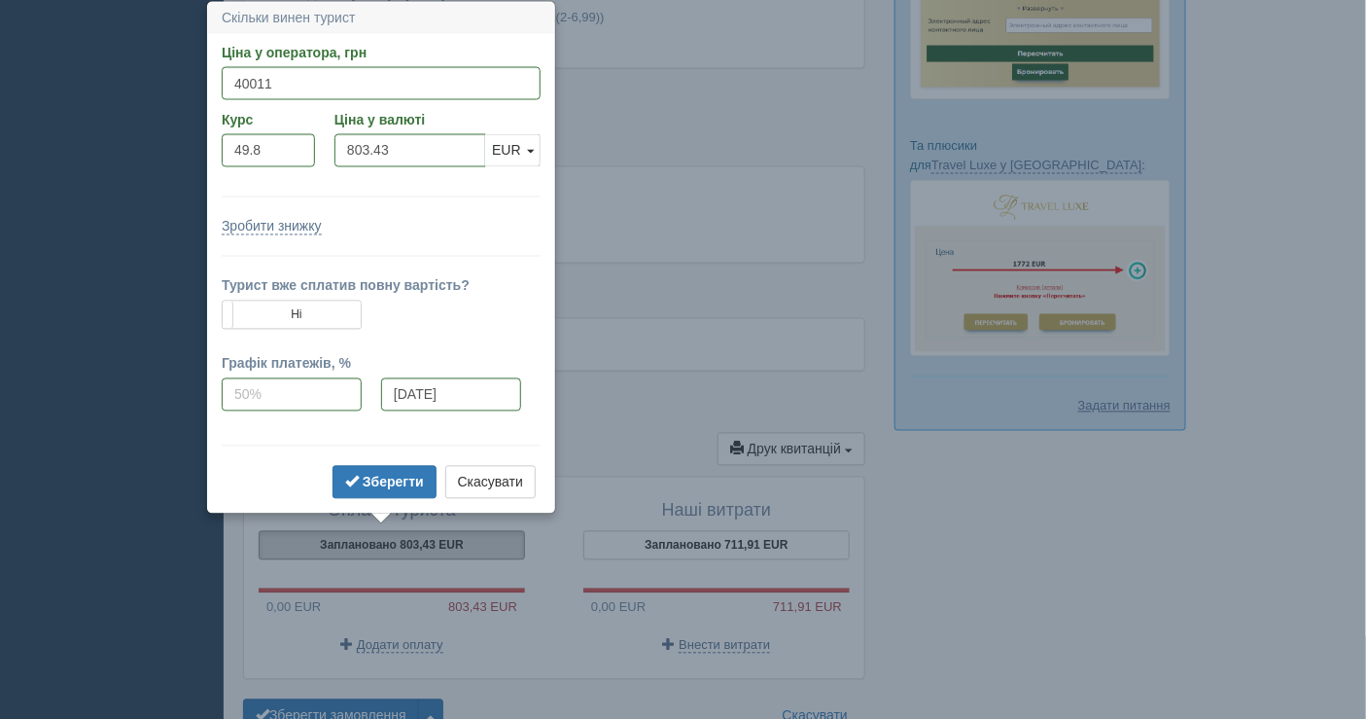
scroll to position [1095, 0]
click at [400, 481] on b "Зберегти" at bounding box center [393, 482] width 61 height 16
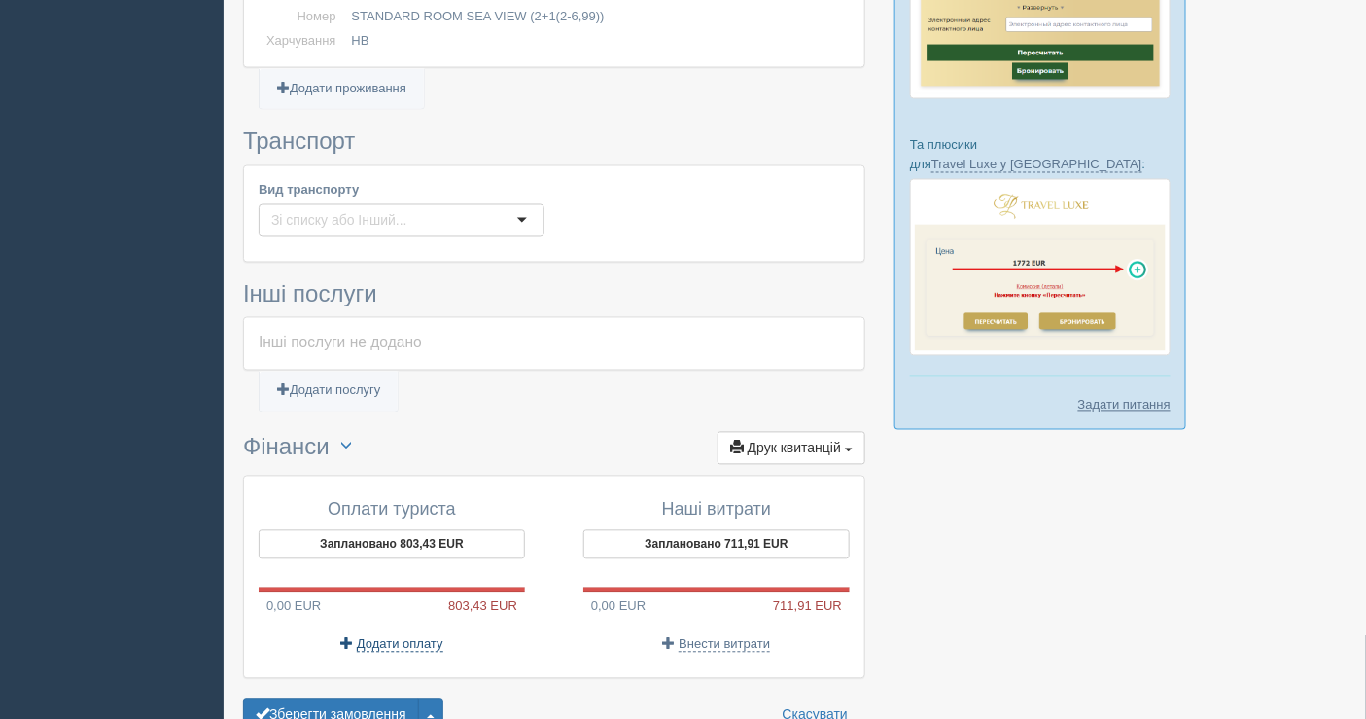
click at [413, 637] on span "Додати оплату" at bounding box center [400, 645] width 87 height 16
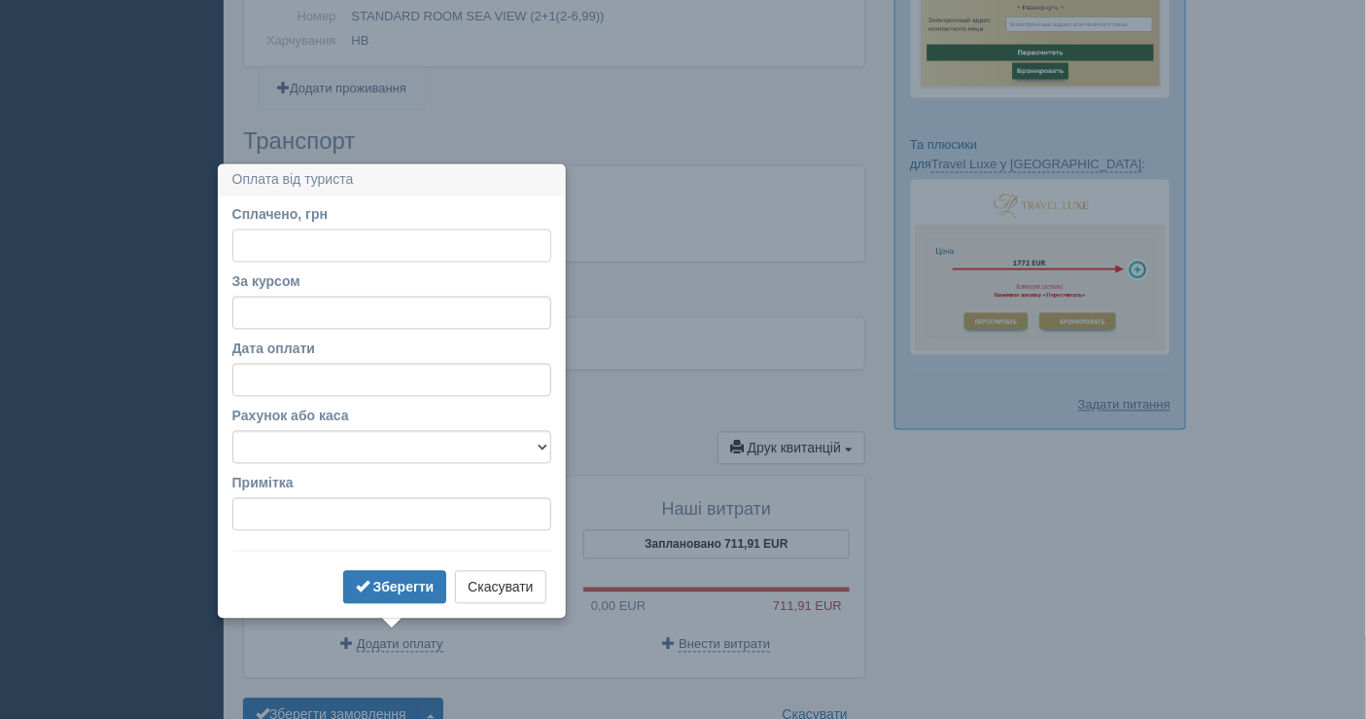
scroll to position [1193, 0]
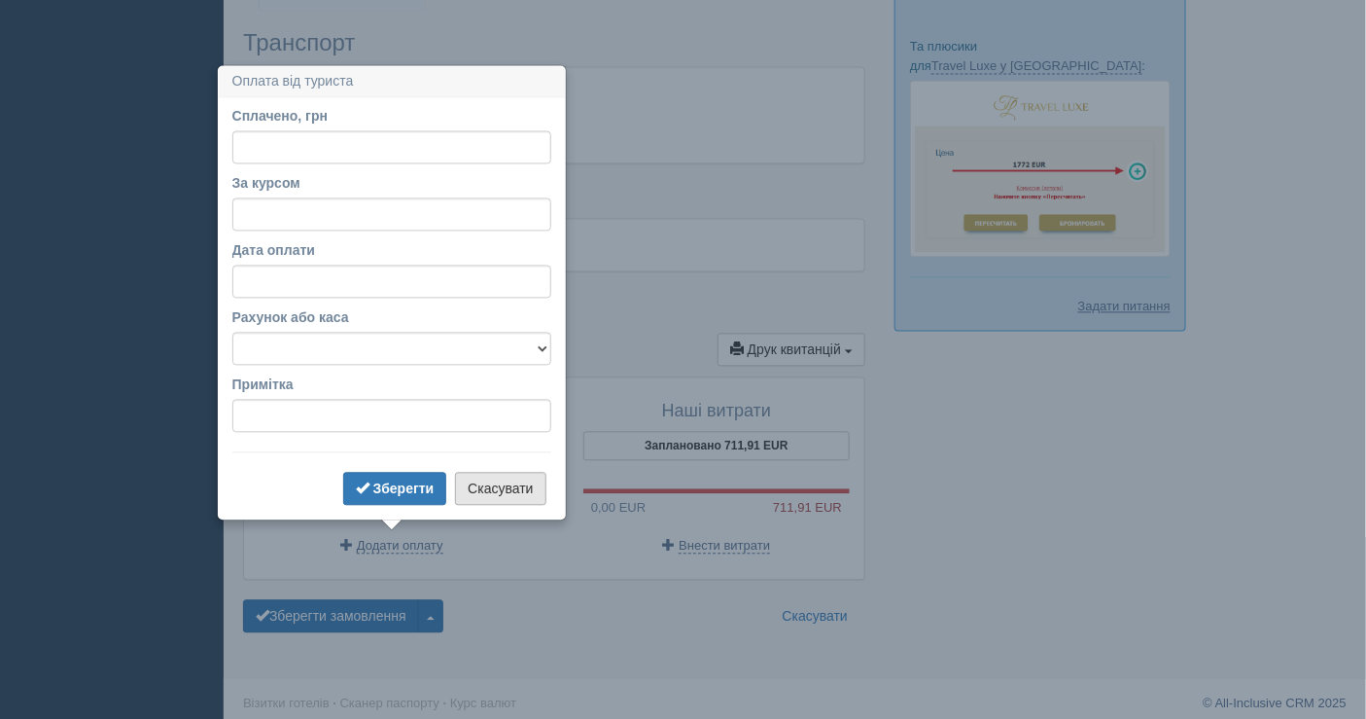
click at [482, 476] on button "Скасувати" at bounding box center [500, 489] width 90 height 33
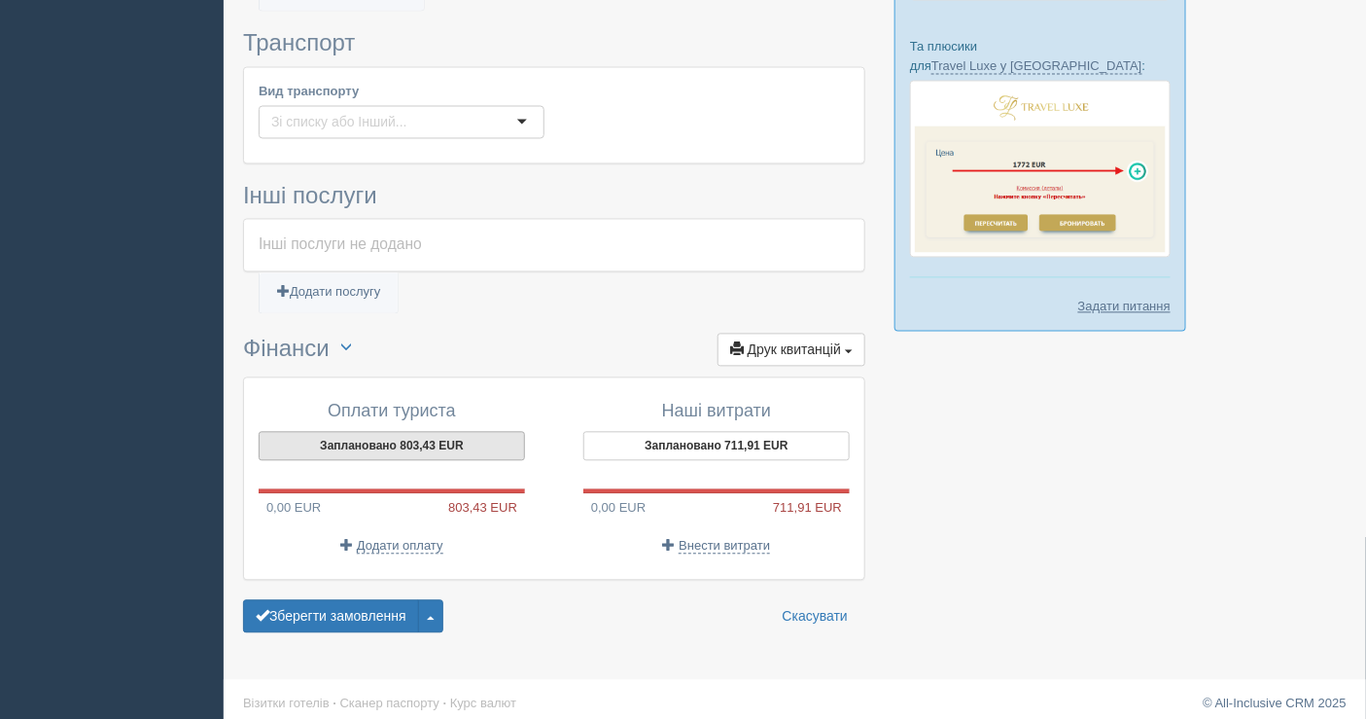
click at [408, 437] on button "Заплановано 803,43 EUR" at bounding box center [392, 446] width 266 height 29
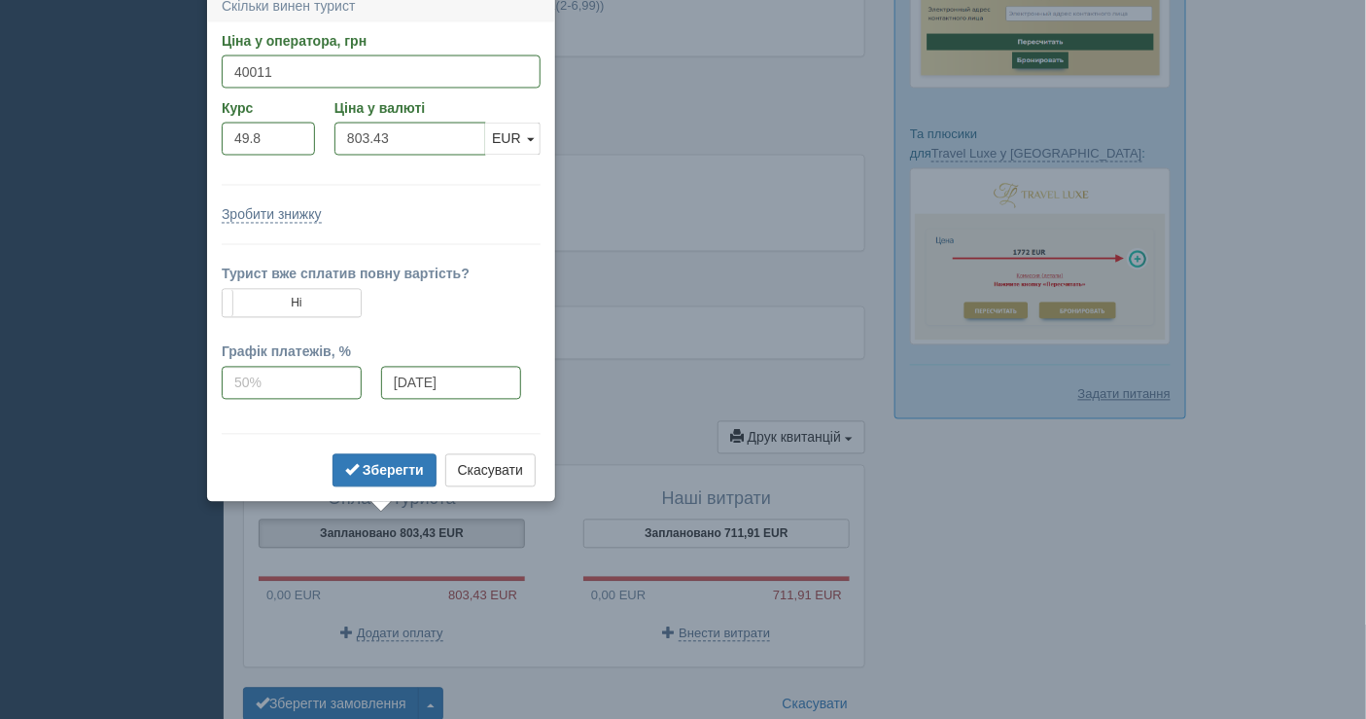
scroll to position [1095, 0]
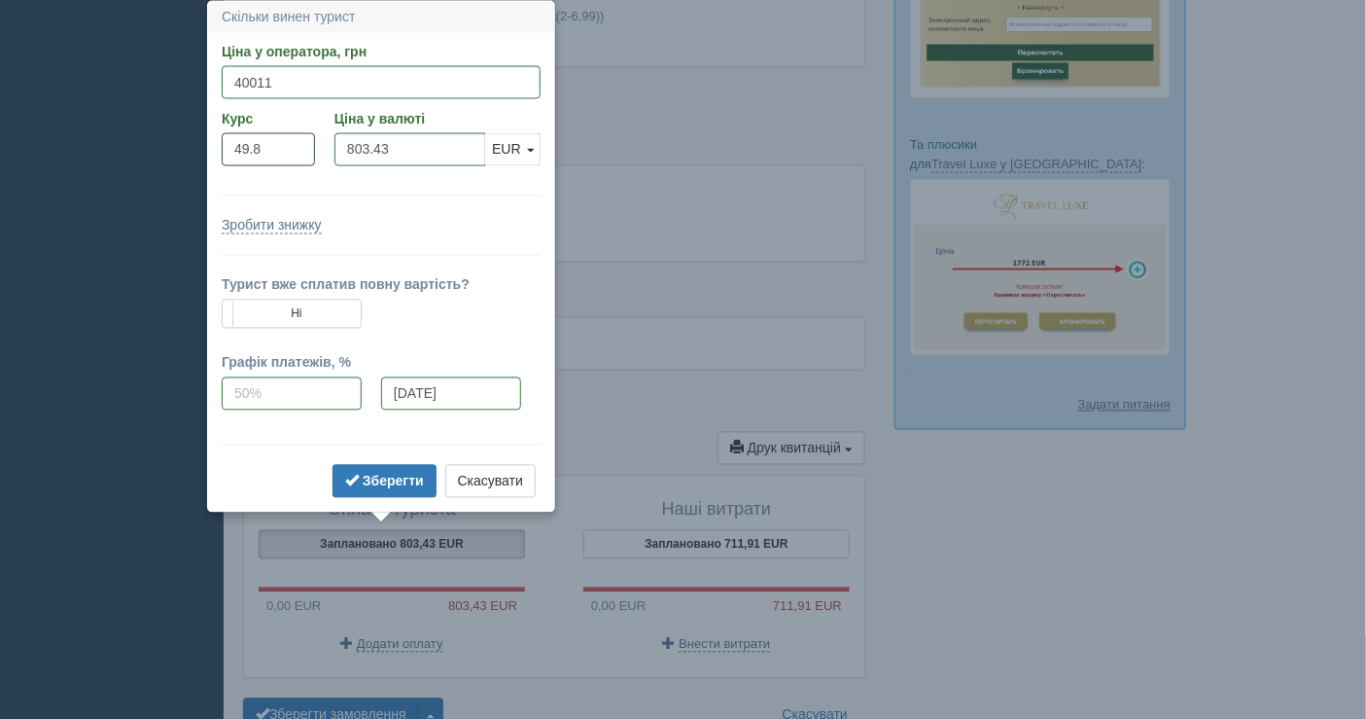
drag, startPoint x: 269, startPoint y: 149, endPoint x: 220, endPoint y: 139, distance: 50.5
click at [220, 139] on div "Курс 49.8" at bounding box center [268, 142] width 113 height 67
click at [700, 135] on h3 "Транспорт" at bounding box center [554, 141] width 622 height 25
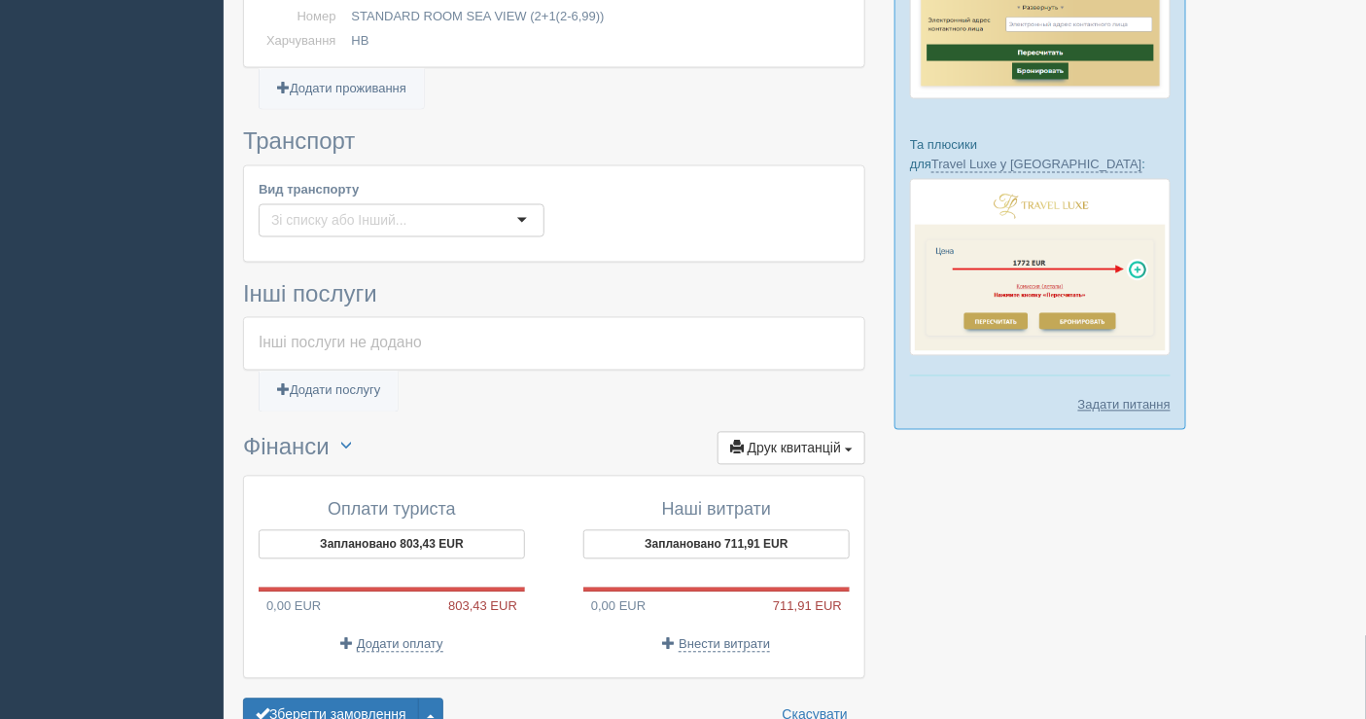
click at [416, 635] on p "Додати оплату" at bounding box center [392, 644] width 266 height 18
click at [416, 637] on span "Додати оплату" at bounding box center [400, 645] width 87 height 16
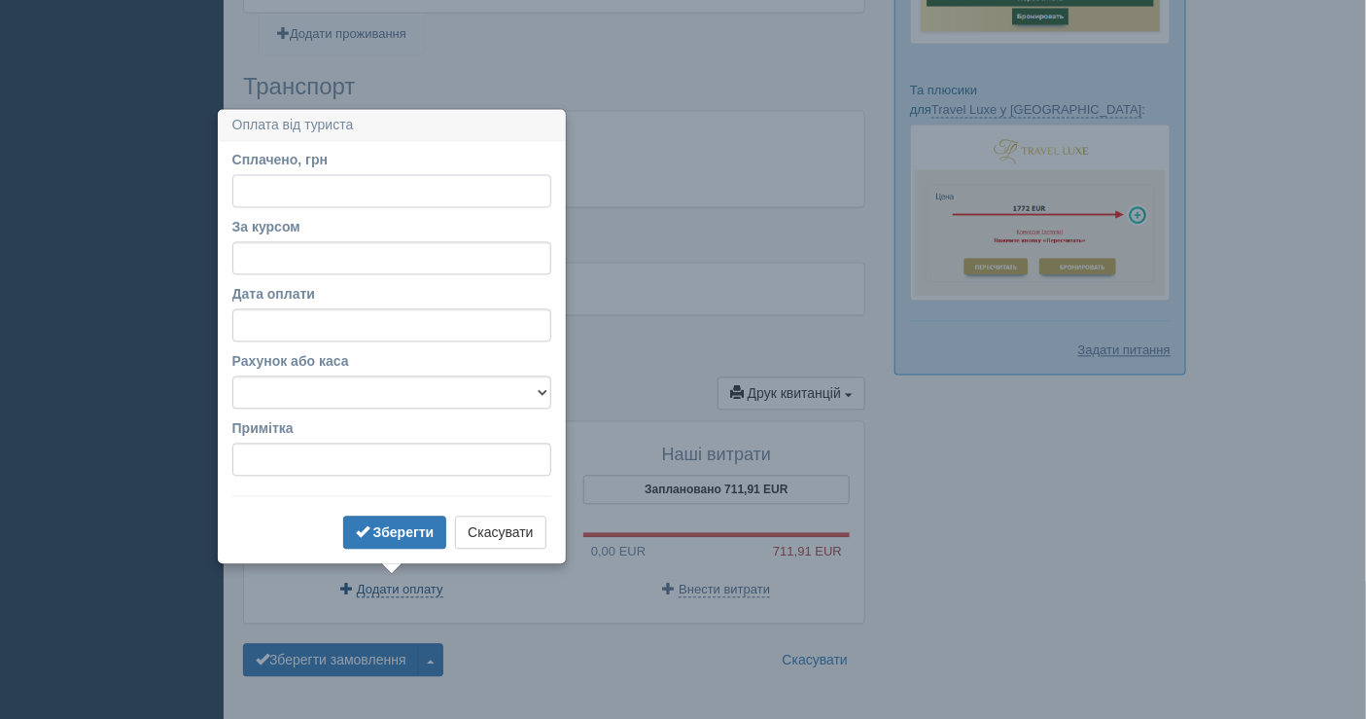
scroll to position [1193, 0]
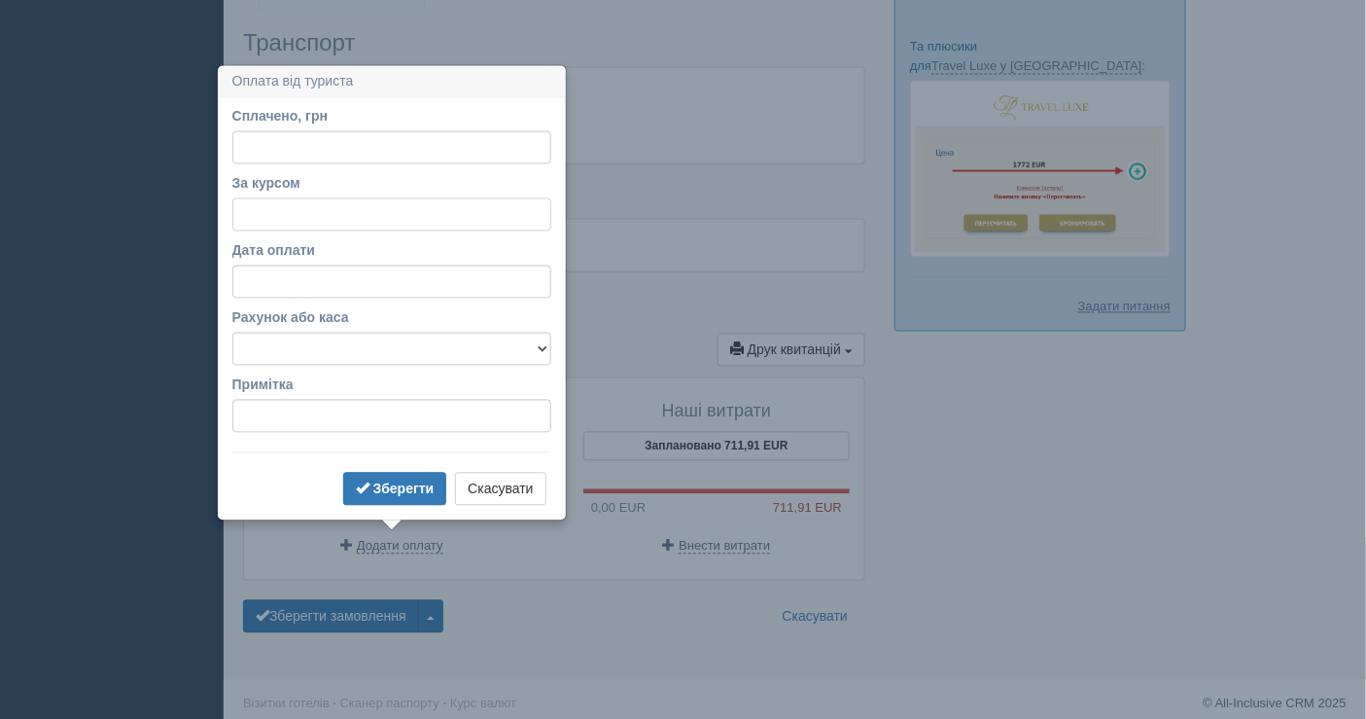
click at [327, 224] on input "За курсом" at bounding box center [391, 214] width 319 height 33
paste input "49.8"
type input "49.8"
click at [298, 160] on form "Сплачено, грн За курсом 49.8 Дата оплати Рахунок або каса Банківський рахунок Г…" at bounding box center [391, 309] width 319 height 404
click at [294, 151] on input "Сплачено, грн" at bounding box center [391, 147] width 319 height 33
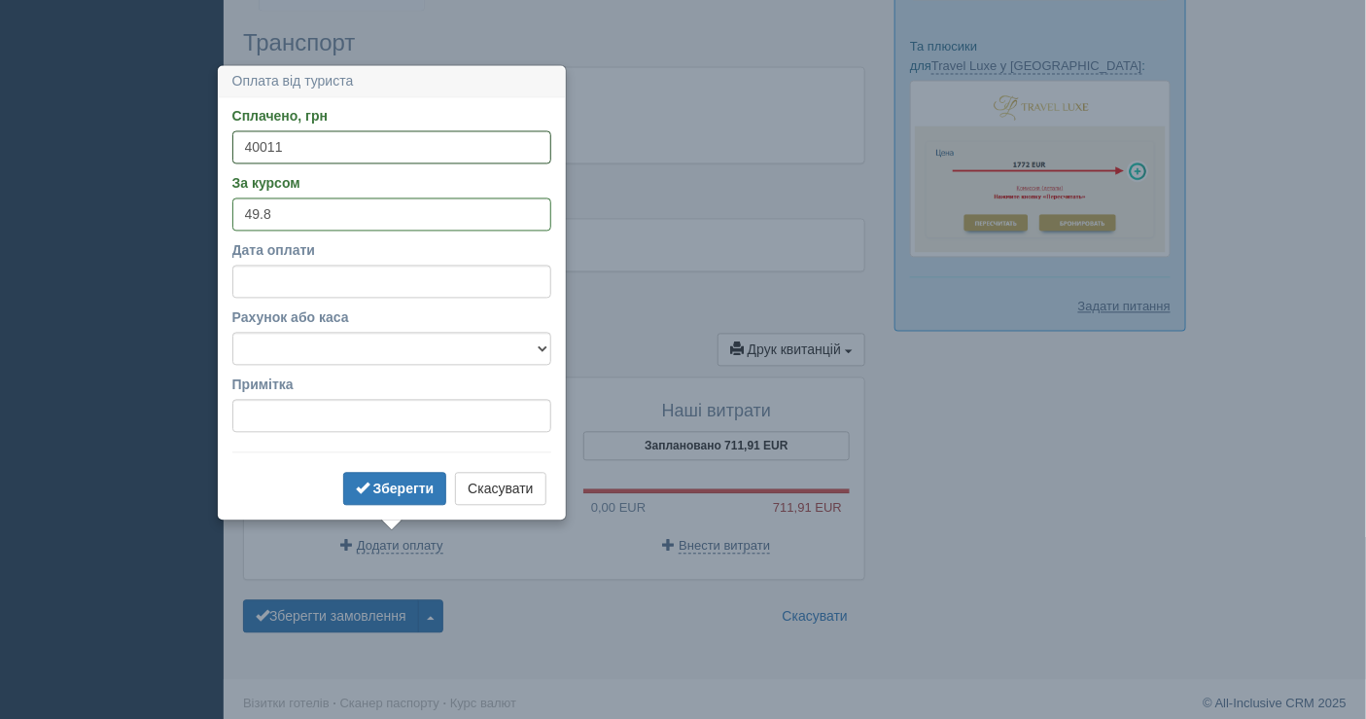
type input "40011"
click at [408, 288] on input "Дата оплати" at bounding box center [391, 281] width 319 height 33
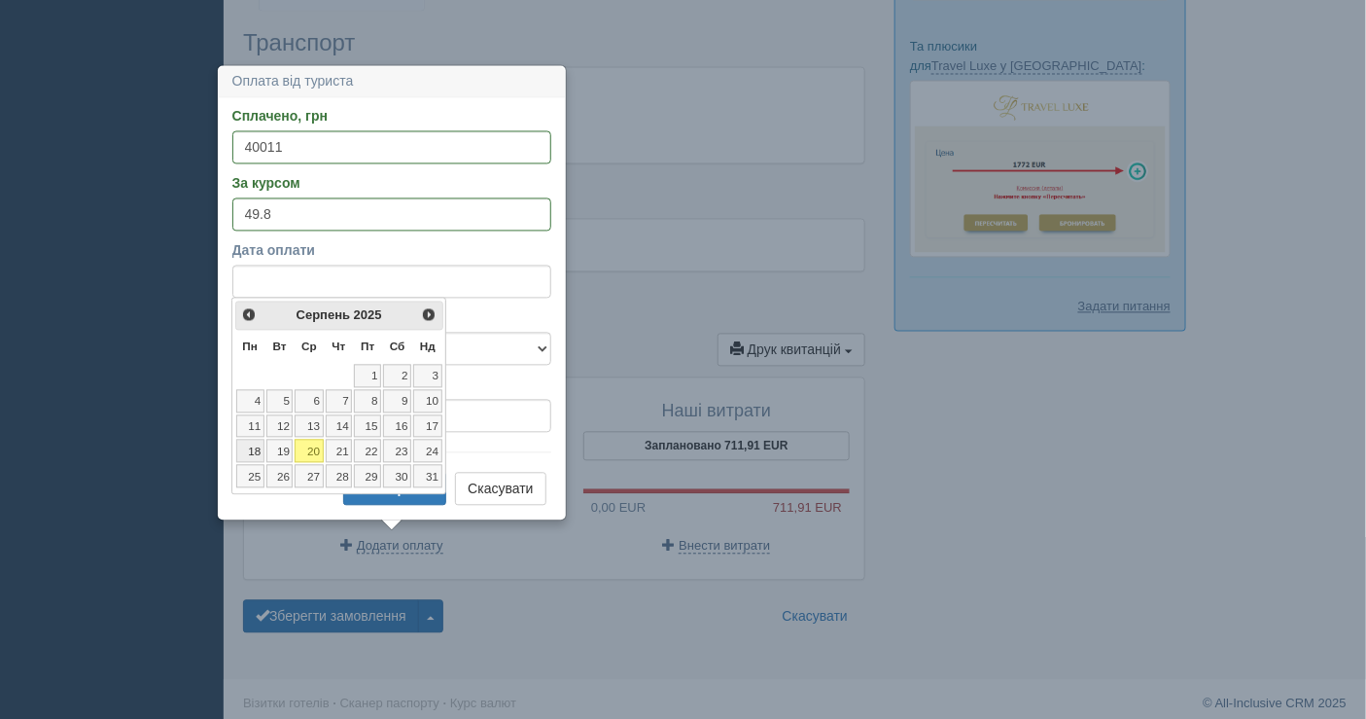
click at [253, 442] on link "18" at bounding box center [250, 450] width 28 height 23
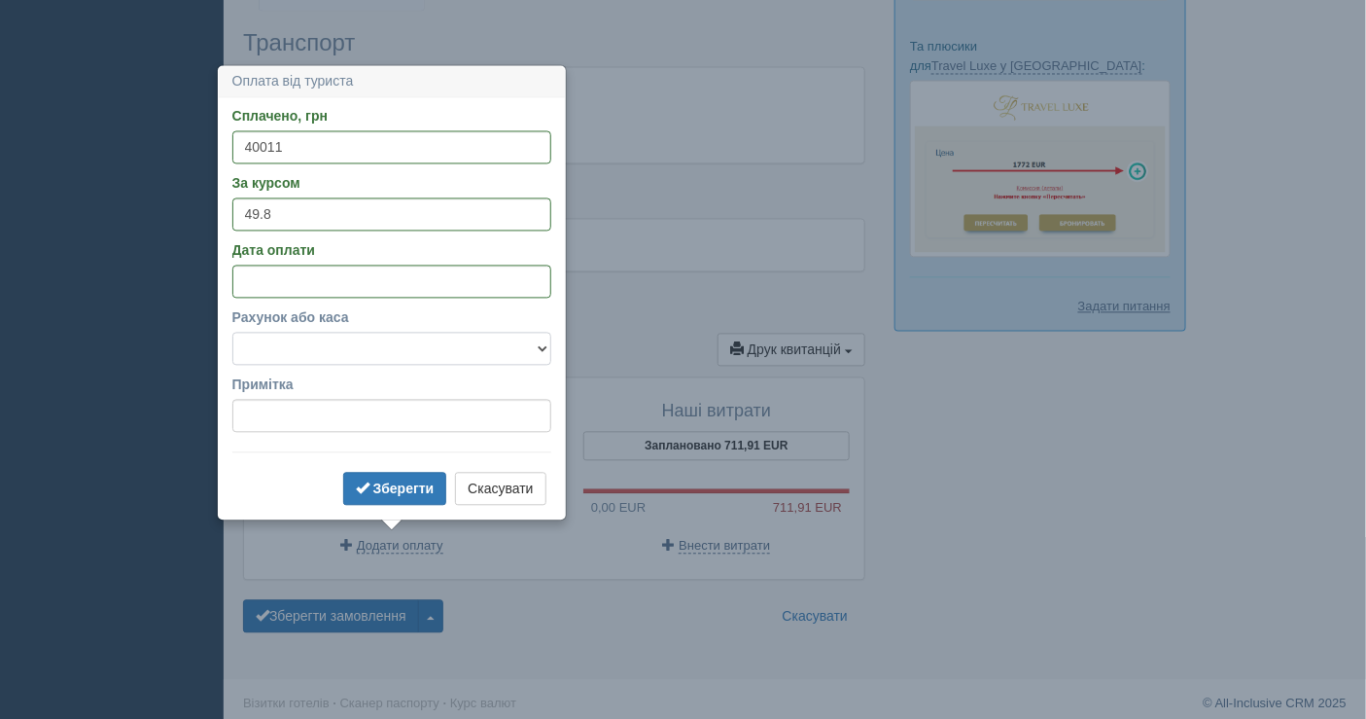
click at [429, 338] on select "Банківський рахунок Готівкова каса" at bounding box center [391, 349] width 319 height 33
select select "1598"
click at [232, 333] on select "Банківський рахунок Готівкова каса" at bounding box center [391, 349] width 319 height 33
click at [408, 492] on b "Зберегти" at bounding box center [403, 489] width 61 height 16
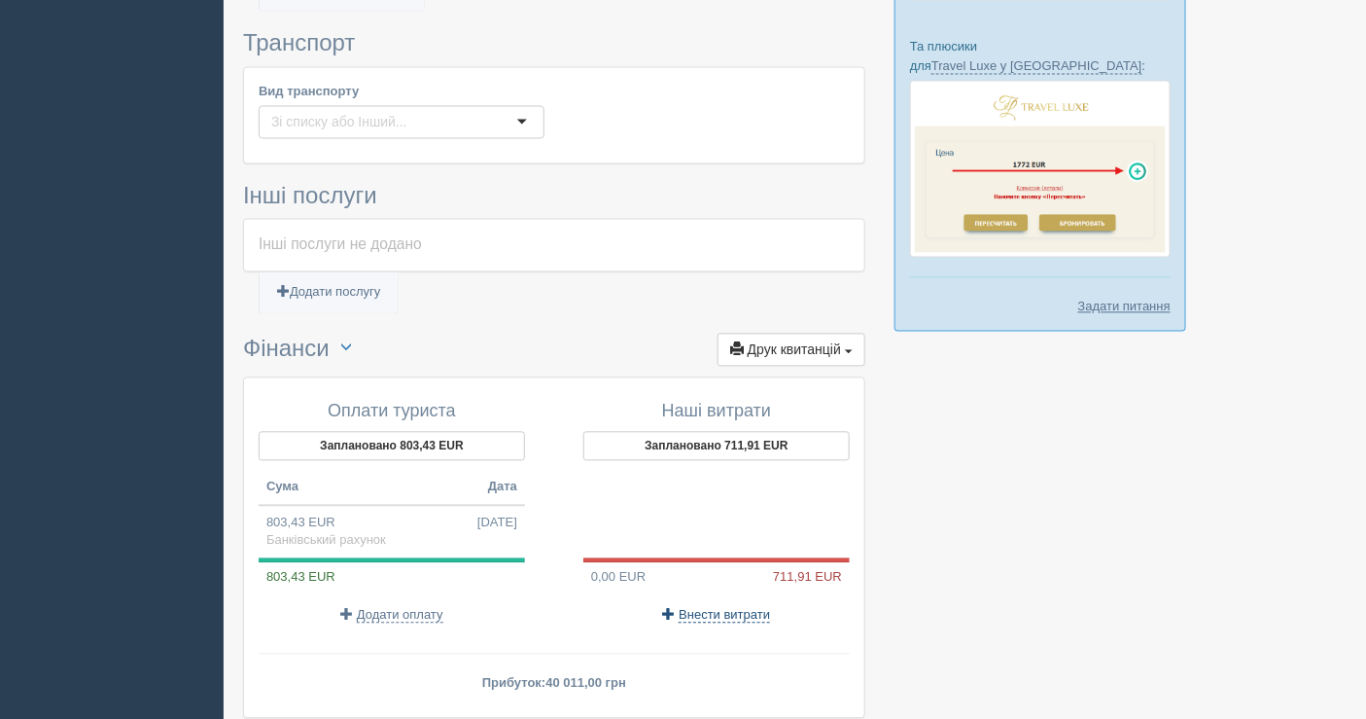
click at [723, 608] on span "Внести витрати" at bounding box center [724, 616] width 91 height 16
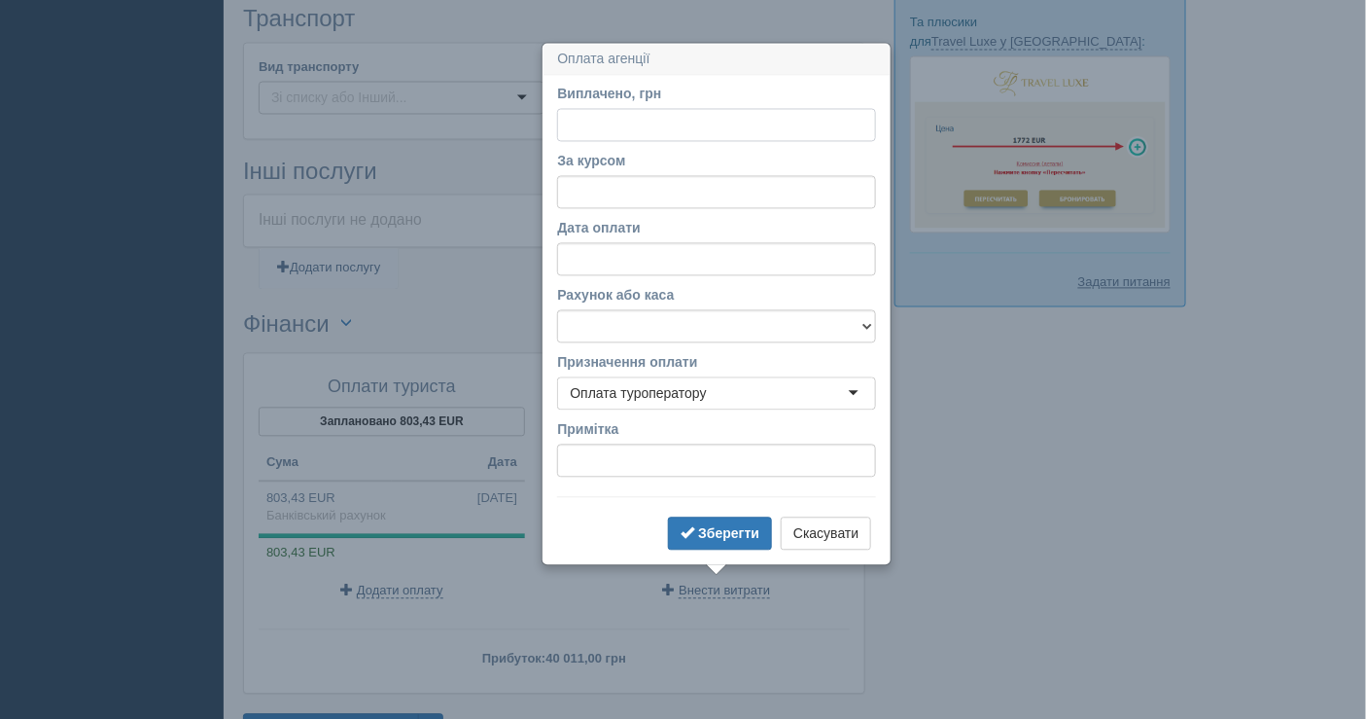
scroll to position [1260, 0]
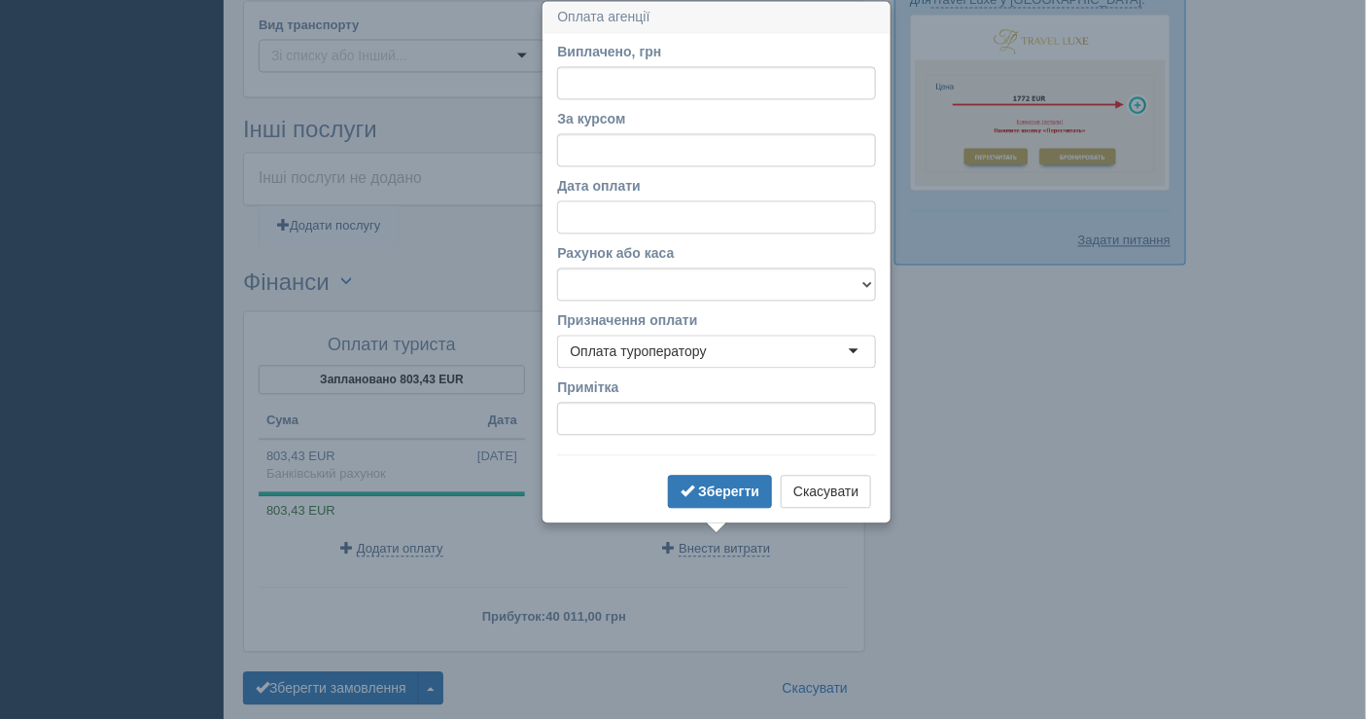
click at [613, 223] on input "Дата оплати" at bounding box center [716, 216] width 319 height 33
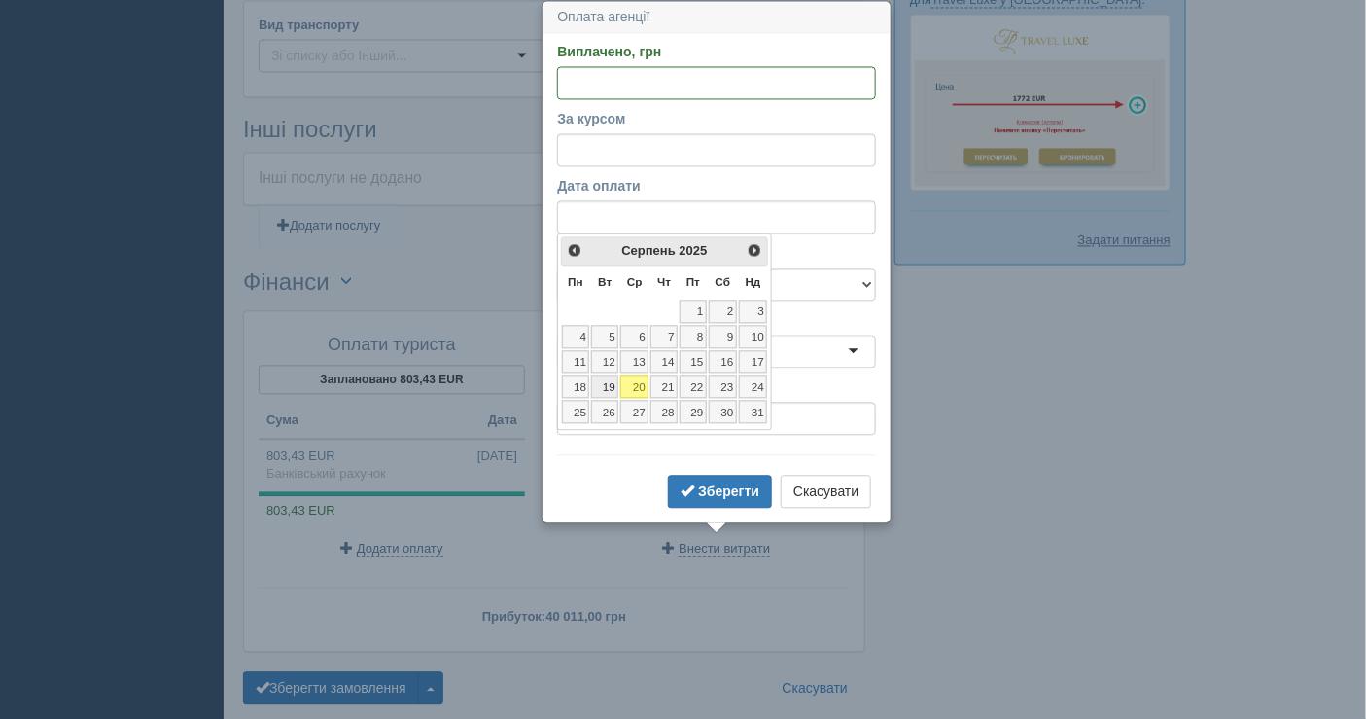
click at [607, 377] on link "19" at bounding box center [604, 385] width 27 height 23
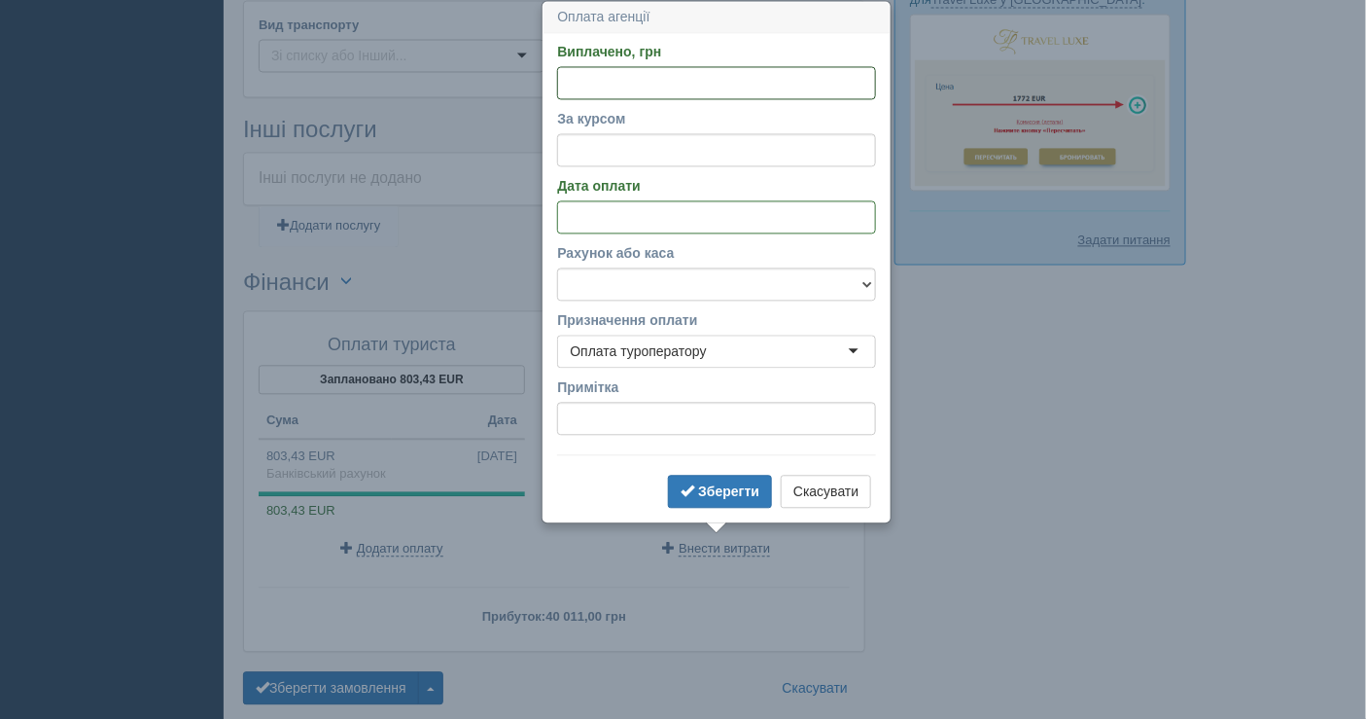
click at [621, 71] on input "Виплачено, грн" at bounding box center [716, 82] width 319 height 33
paste input "35453.12"
type input "35453.12"
click at [637, 132] on div "За курсом" at bounding box center [716, 137] width 319 height 57
click at [634, 149] on input "За курсом" at bounding box center [716, 149] width 319 height 33
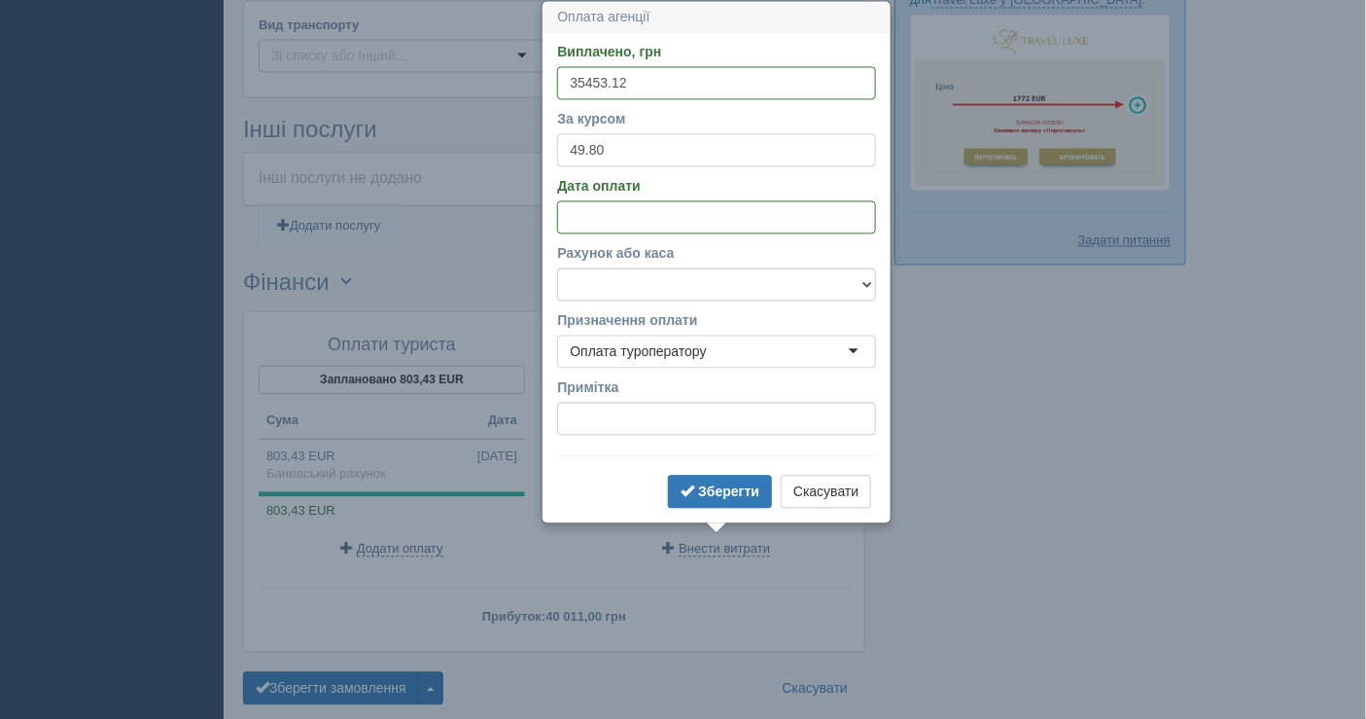
type input "49.80"
click at [666, 291] on select "Банківський рахунок Готівкова каса" at bounding box center [716, 283] width 319 height 33
select select "1598"
click at [557, 267] on select "Банківський рахунок Готівкова каса" at bounding box center [716, 283] width 319 height 33
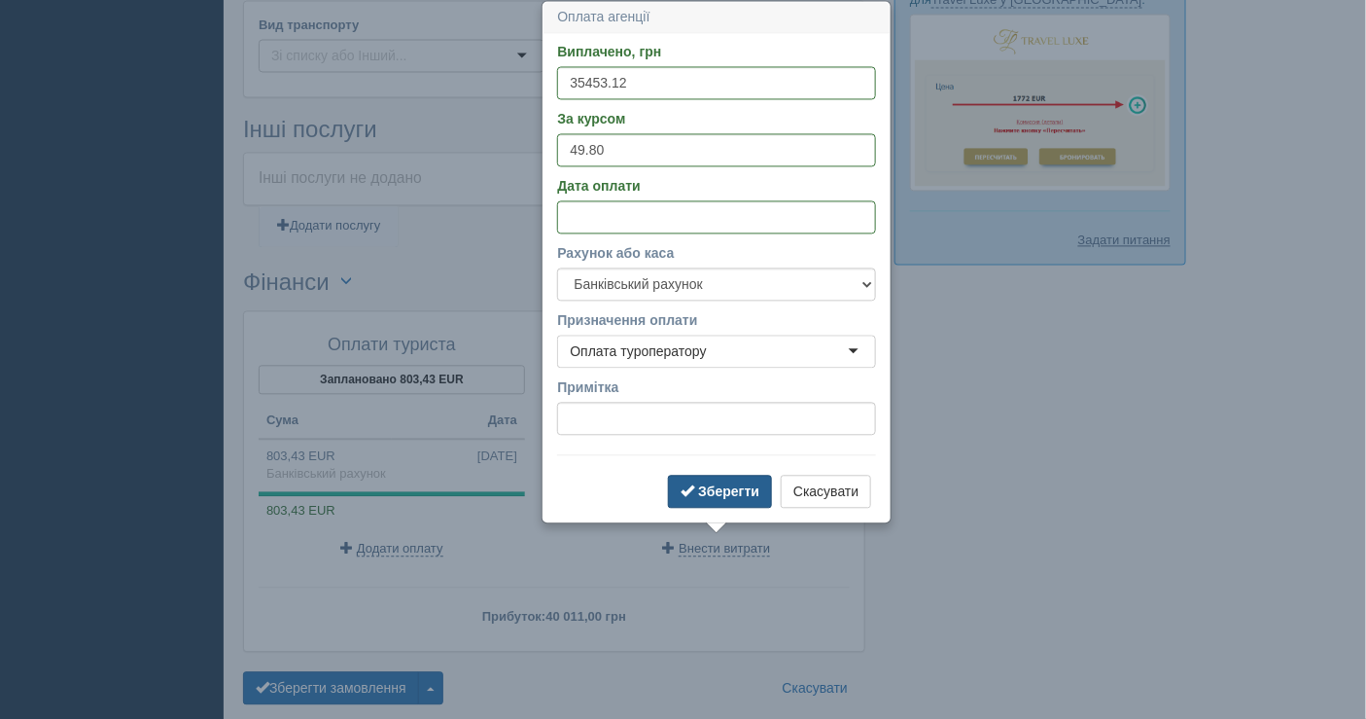
click at [724, 486] on b "Зберегти" at bounding box center [728, 491] width 61 height 16
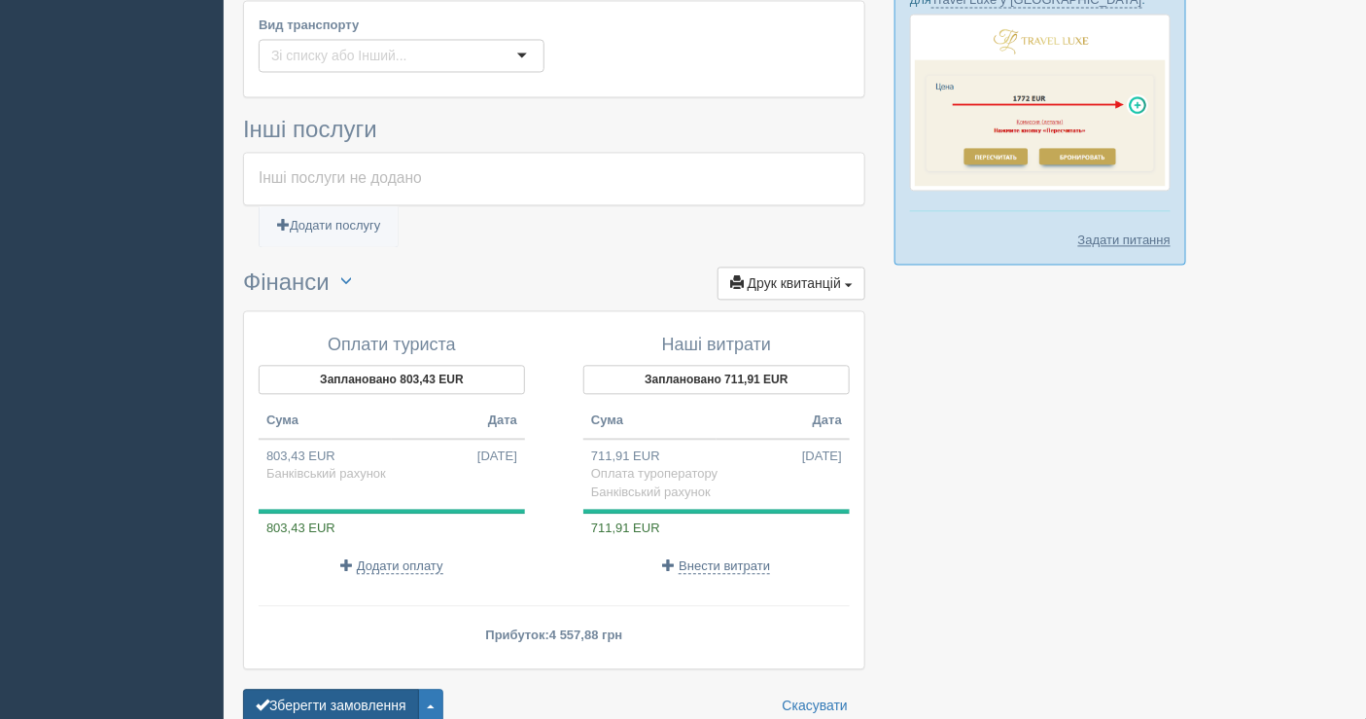
click at [354, 688] on button "Зберегти замовлення" at bounding box center [331, 704] width 176 height 33
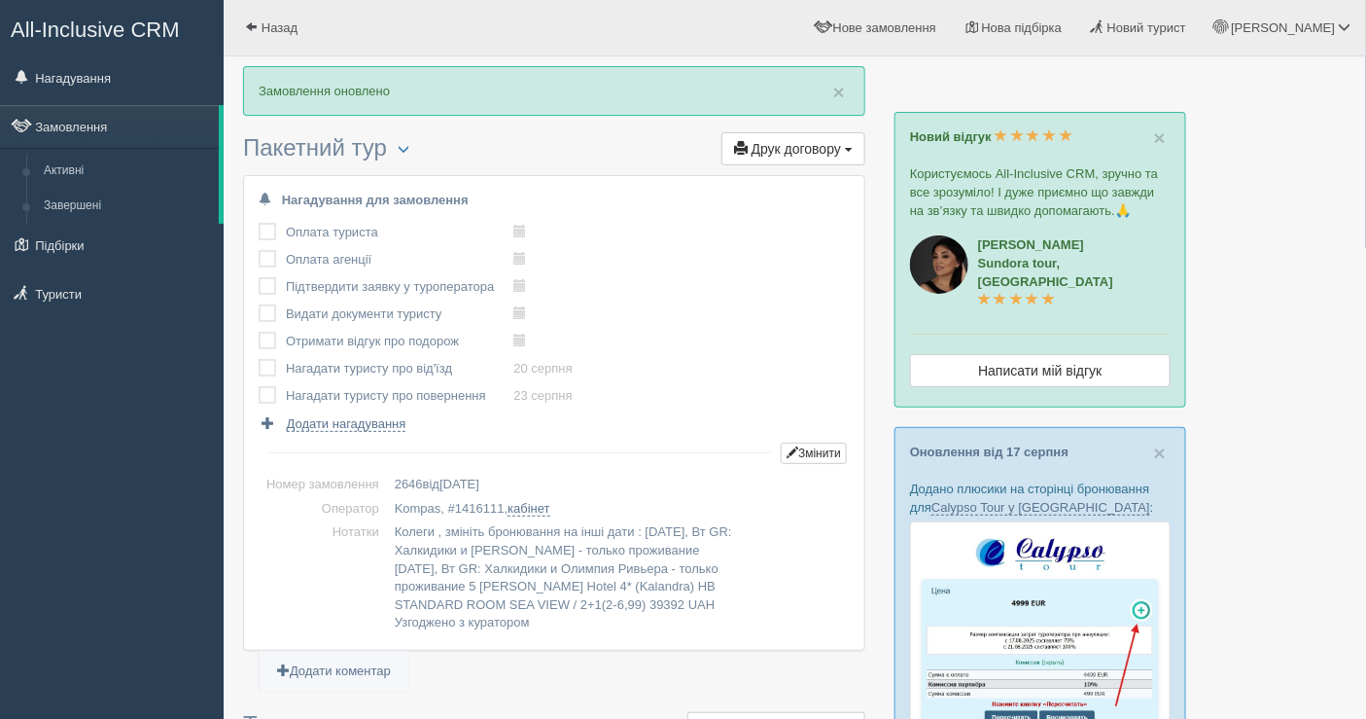
click at [83, 415] on div "All-Inclusive CRM Нагадування Замовлення Активні Завершені" at bounding box center [112, 359] width 224 height 719
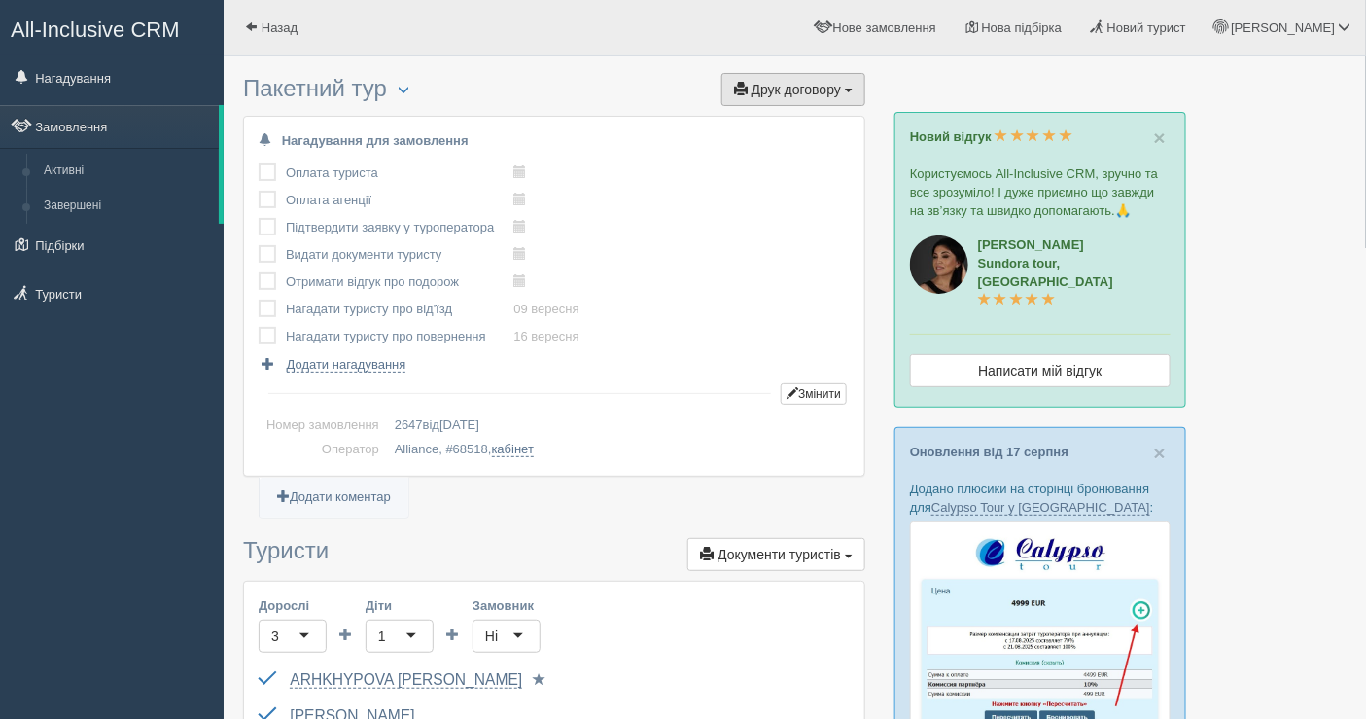
click at [810, 86] on span "Друк договору" at bounding box center [796, 90] width 89 height 16
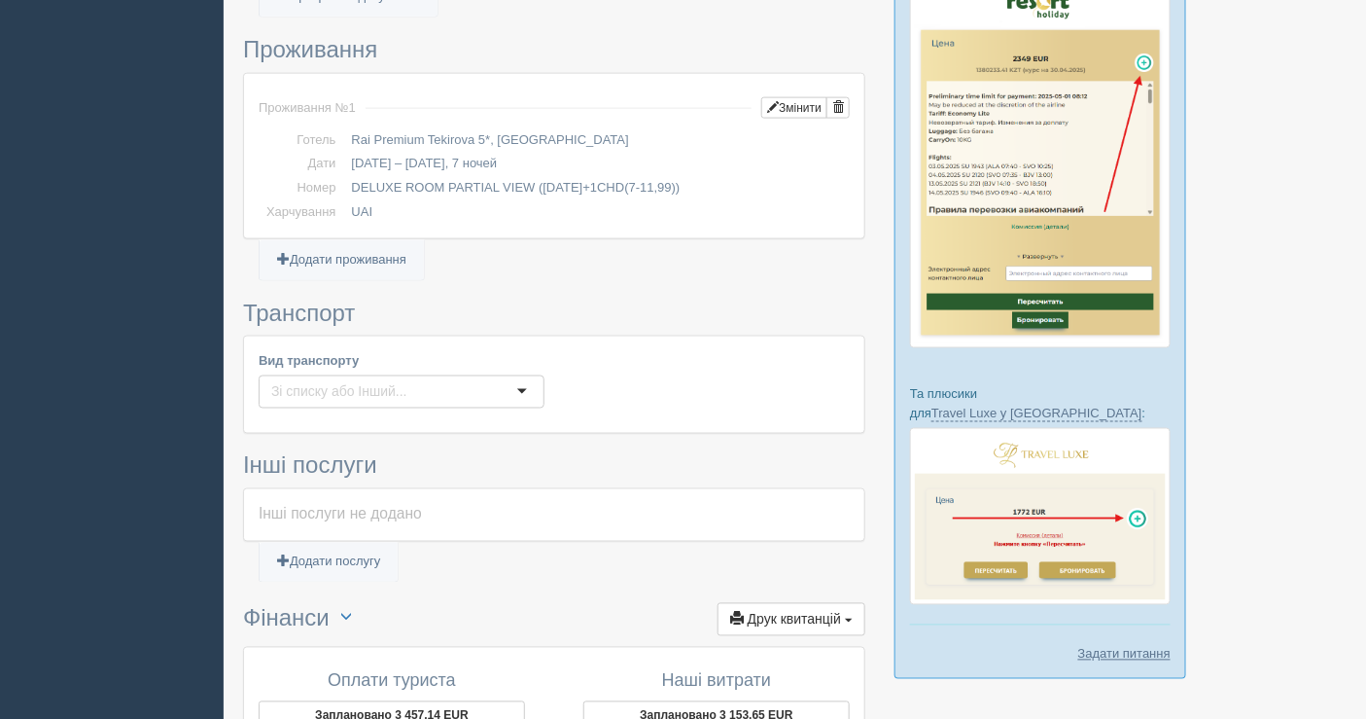
scroll to position [863, 0]
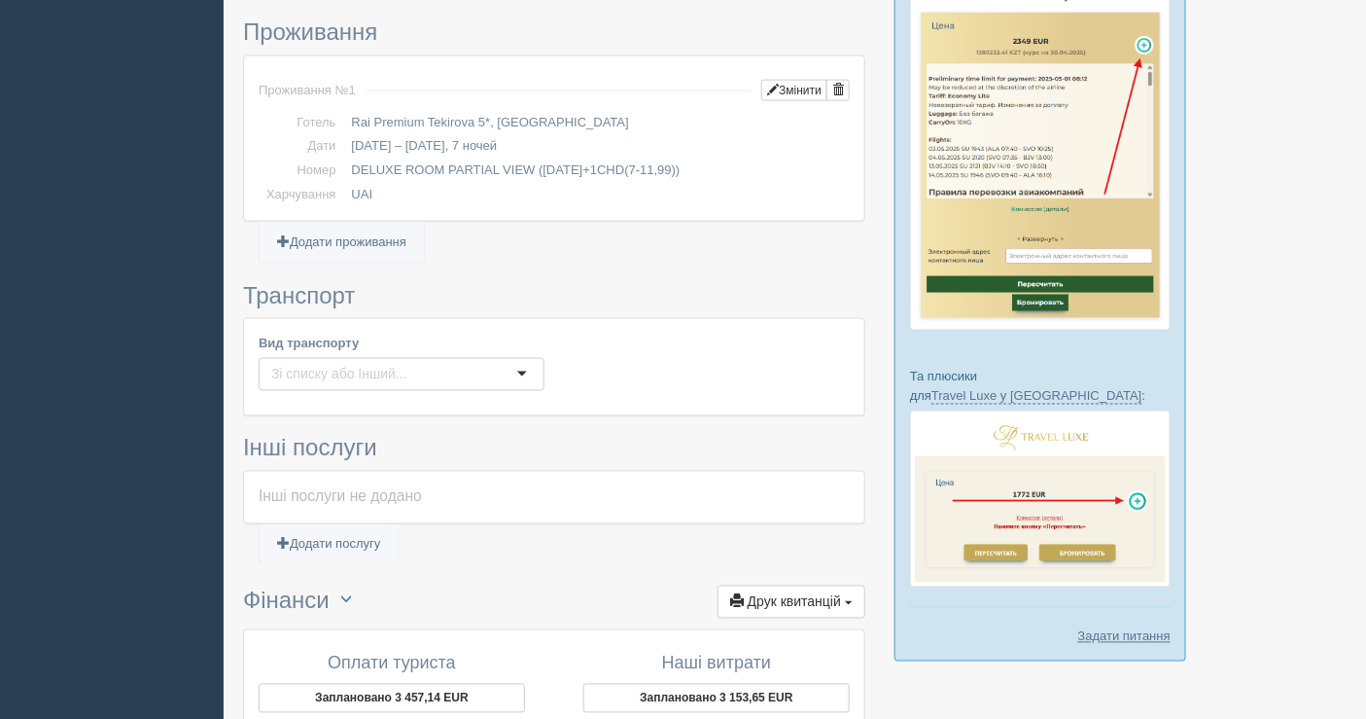
click at [419, 365] on div at bounding box center [402, 374] width 286 height 33
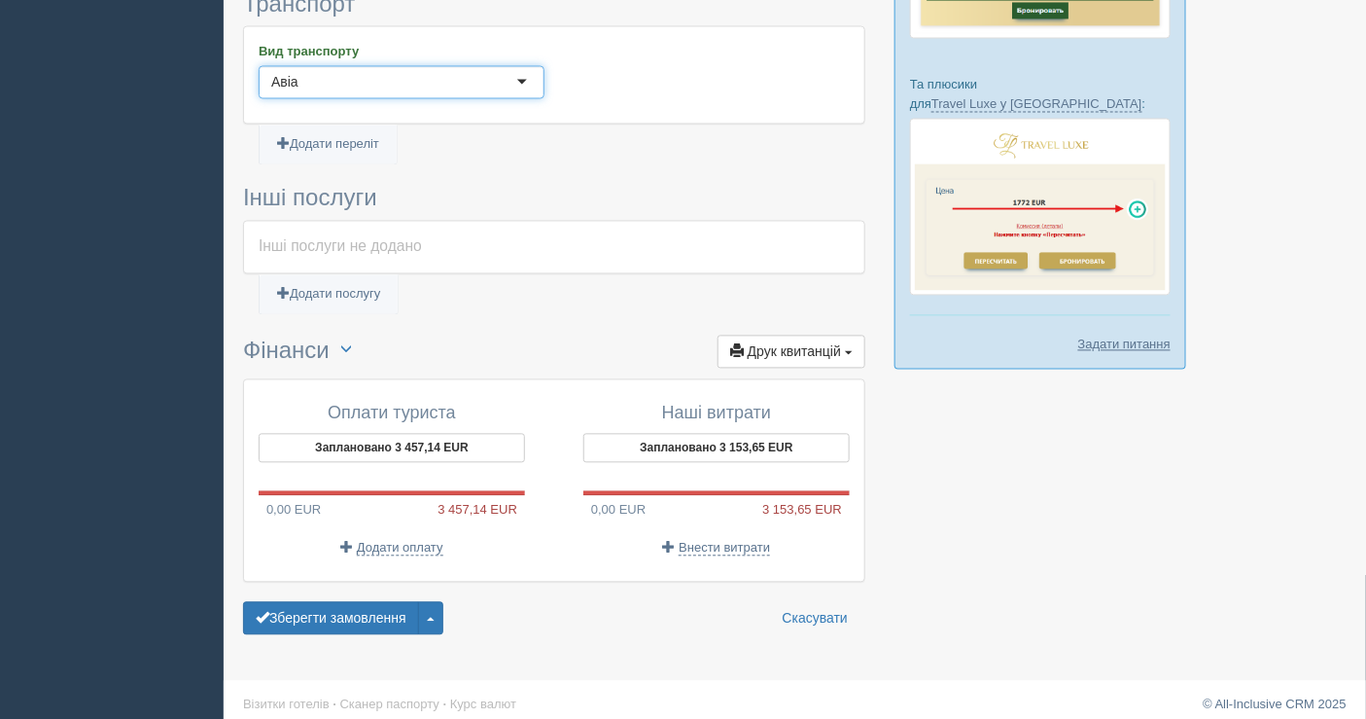
scroll to position [1157, 0]
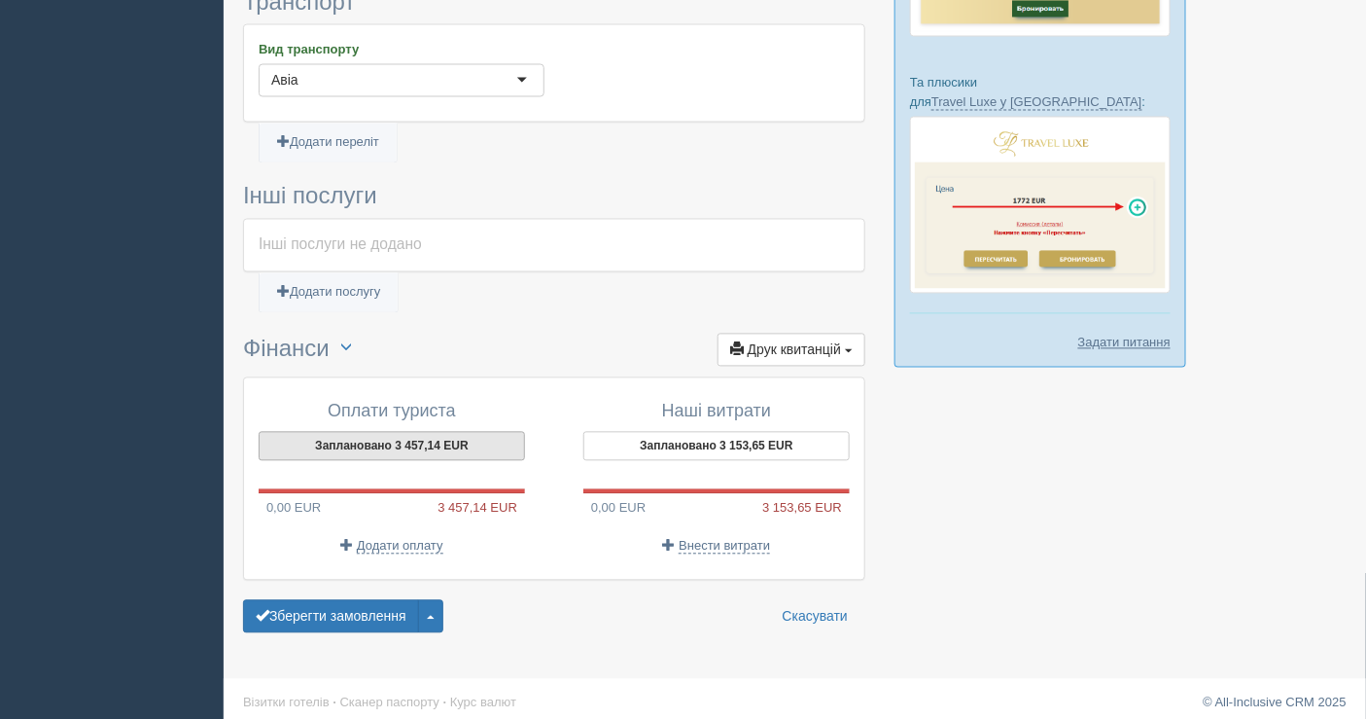
click at [409, 438] on button "Заплановано 3 457,14 EUR" at bounding box center [392, 446] width 266 height 29
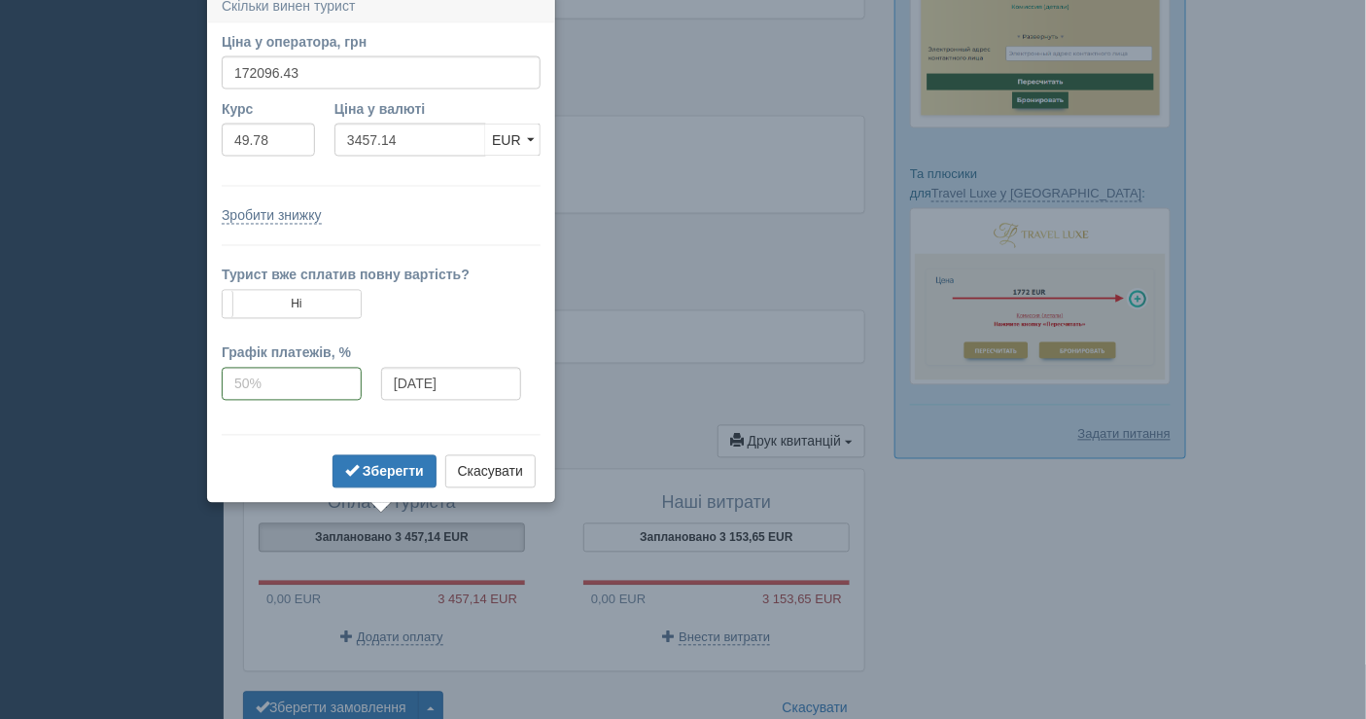
scroll to position [1055, 0]
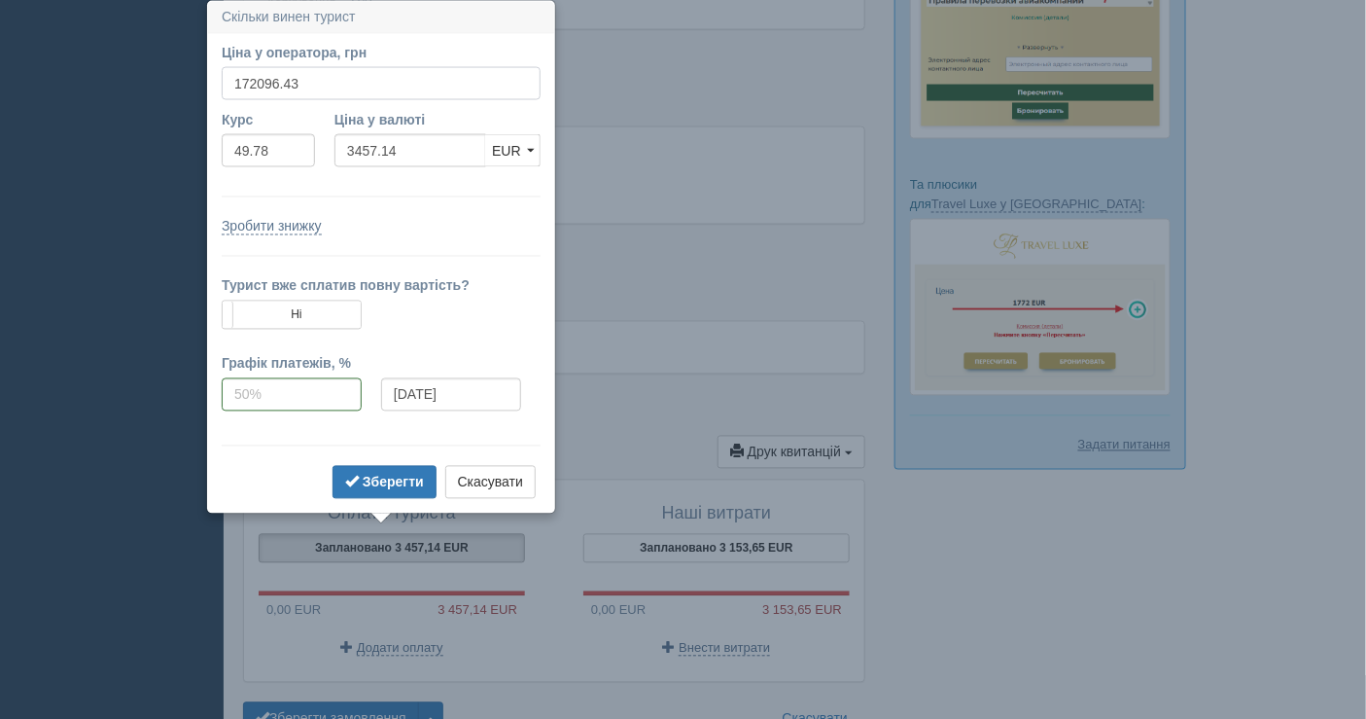
drag, startPoint x: 325, startPoint y: 83, endPoint x: 200, endPoint y: 69, distance: 125.2
type input "224000"
type input "4499.80"
click at [404, 481] on b "Зберегти" at bounding box center [393, 482] width 61 height 16
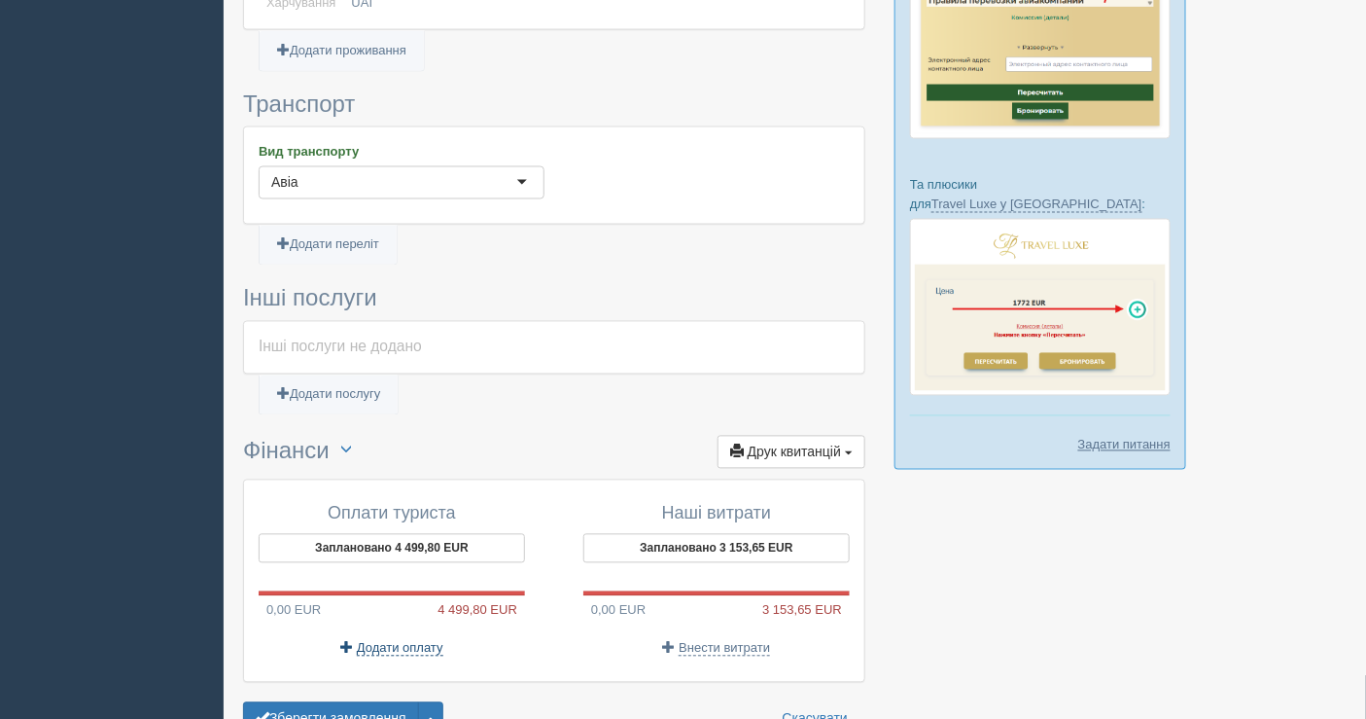
click at [401, 641] on span "Додати оплату" at bounding box center [400, 649] width 87 height 16
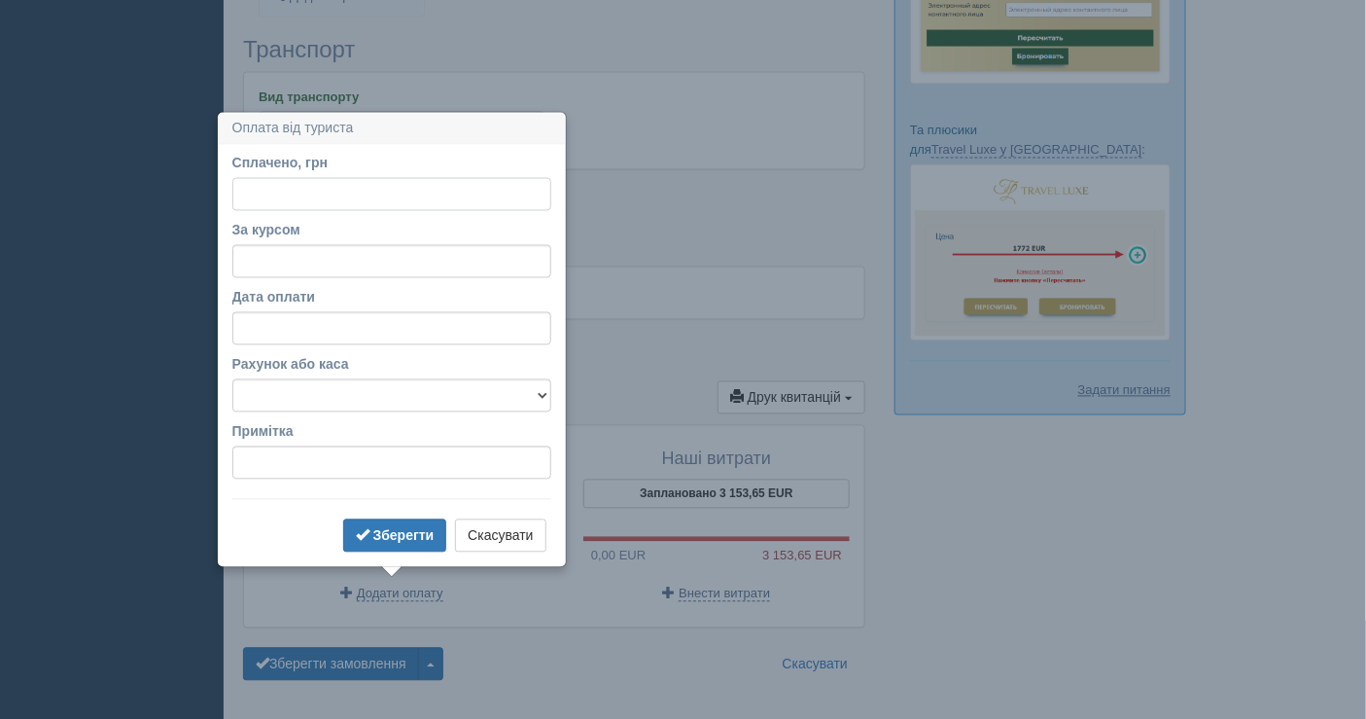
scroll to position [1157, 0]
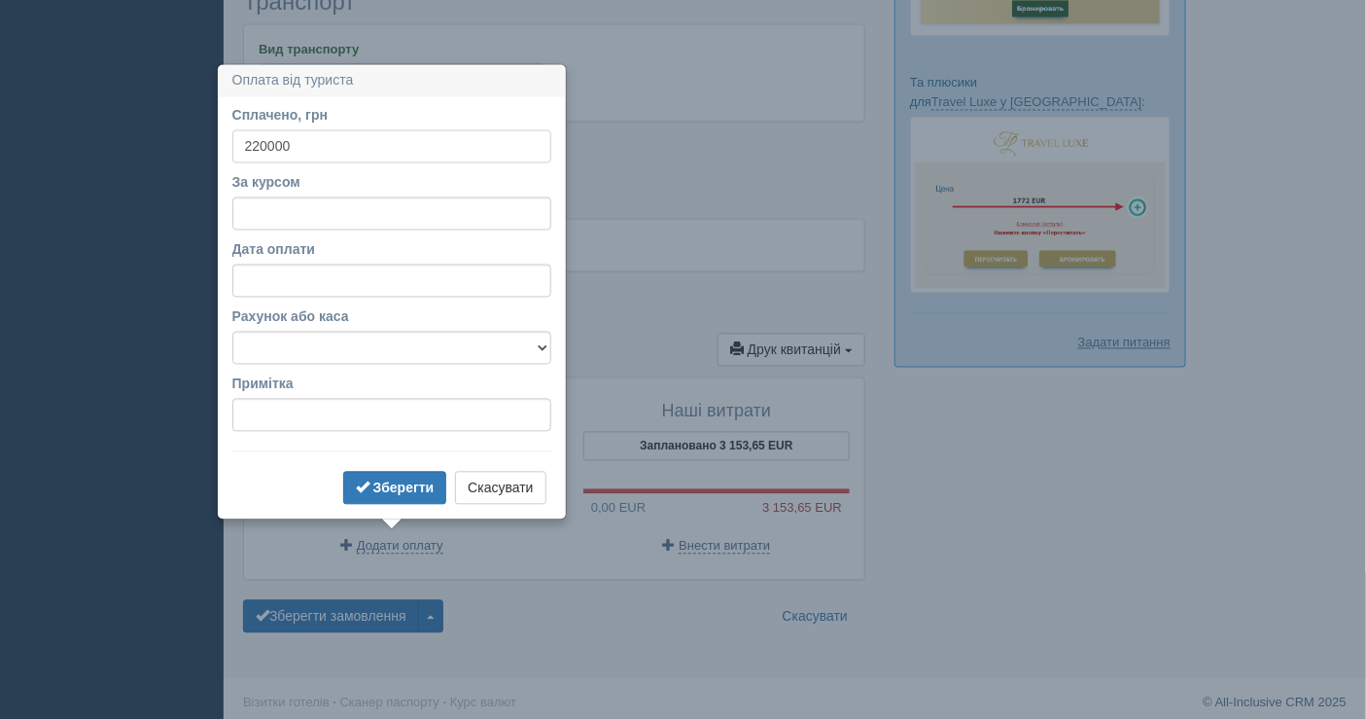
type input "220000"
click at [359, 353] on select "Банківський рахунок Готівкова каса" at bounding box center [391, 348] width 319 height 33
select select "1598"
click at [232, 332] on select "Банківський рахунок Готівкова каса" at bounding box center [391, 348] width 319 height 33
click at [327, 264] on input "Дата оплати" at bounding box center [391, 280] width 319 height 33
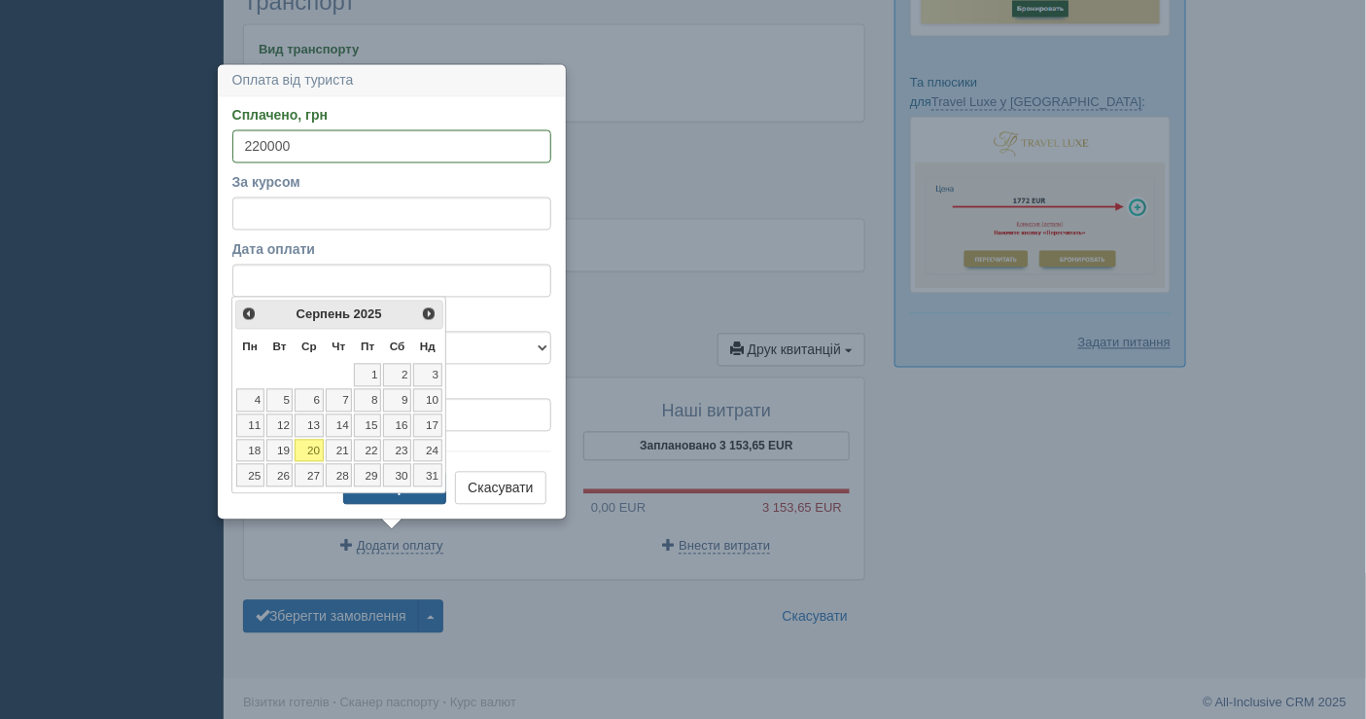
click at [419, 492] on b "Зберегти" at bounding box center [403, 488] width 61 height 16
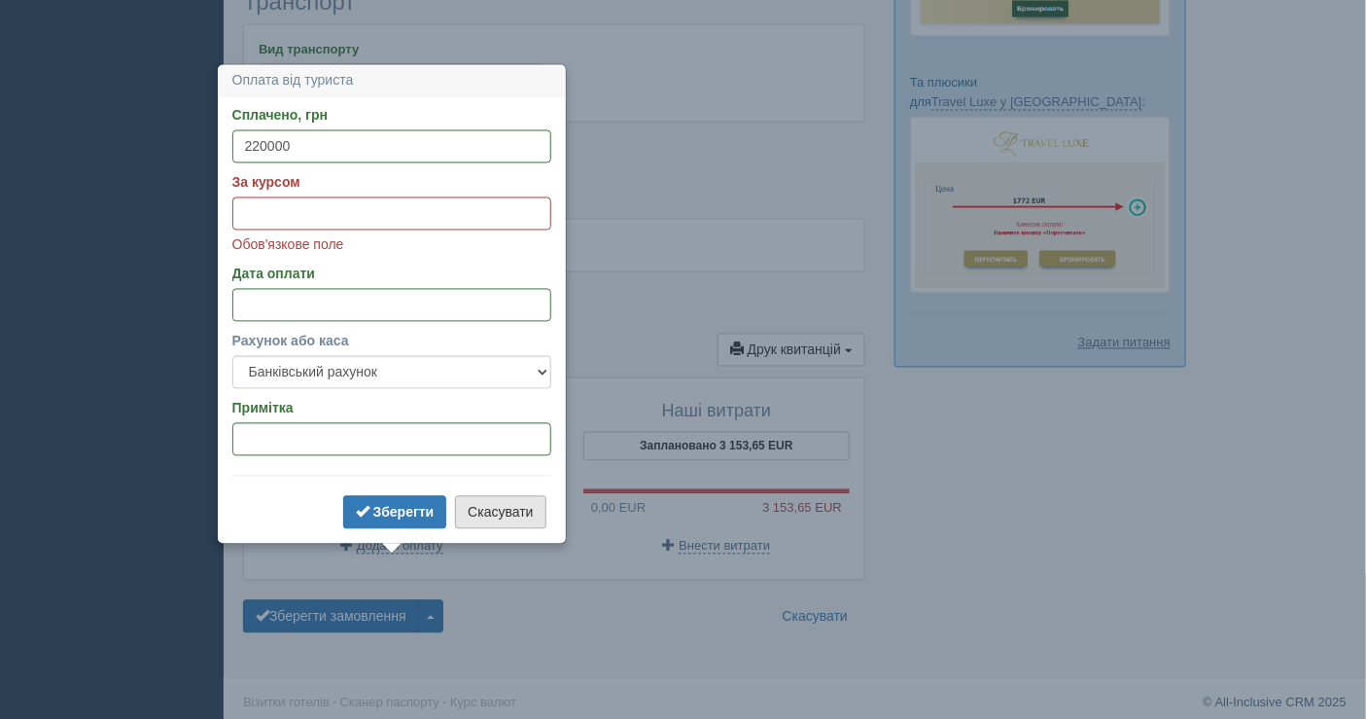
click at [524, 510] on button "Скасувати" at bounding box center [500, 512] width 90 height 33
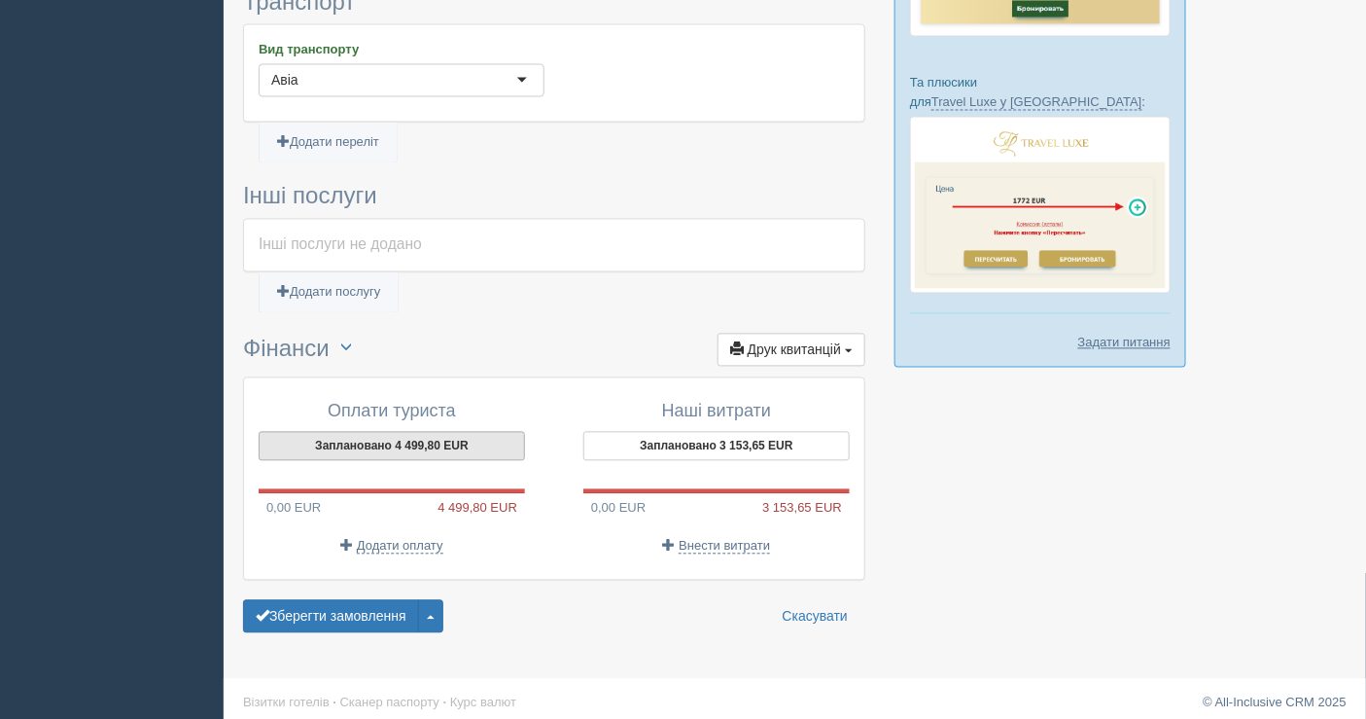
click at [429, 441] on button "Заплановано 4 499,80 EUR" at bounding box center [392, 446] width 266 height 29
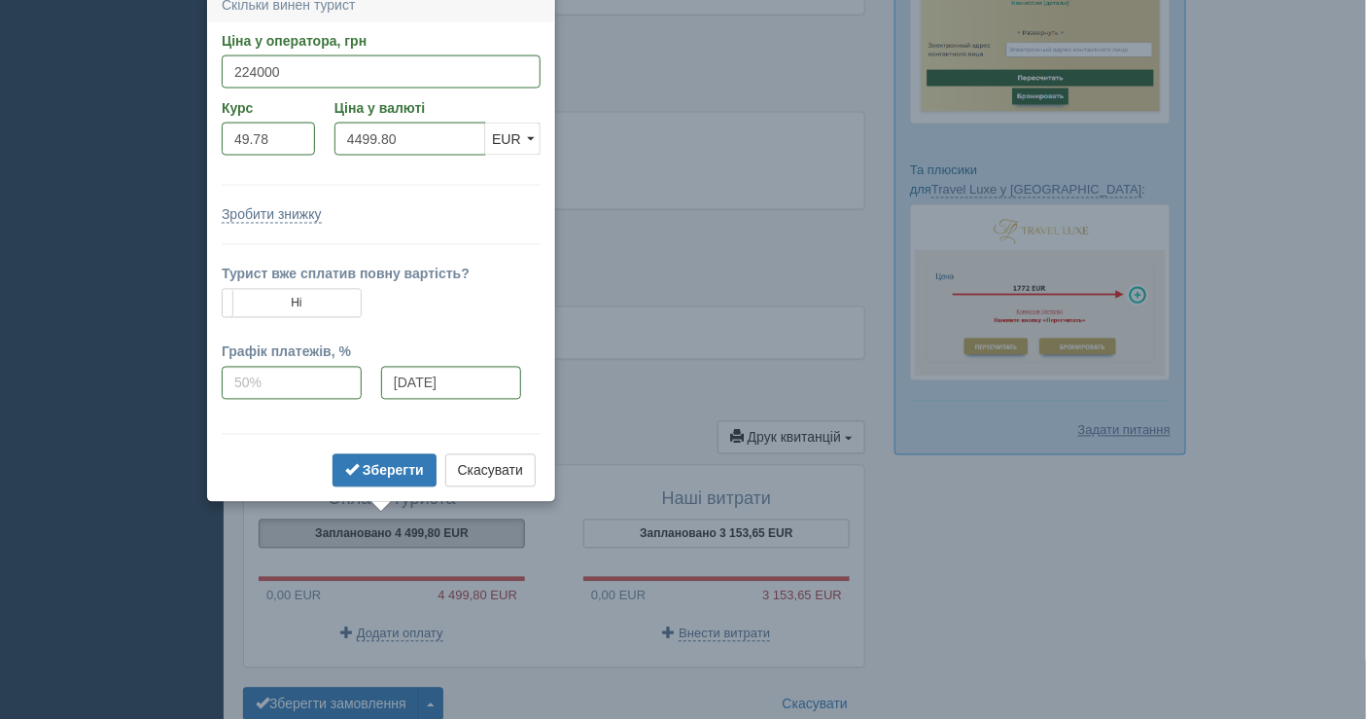
scroll to position [1057, 0]
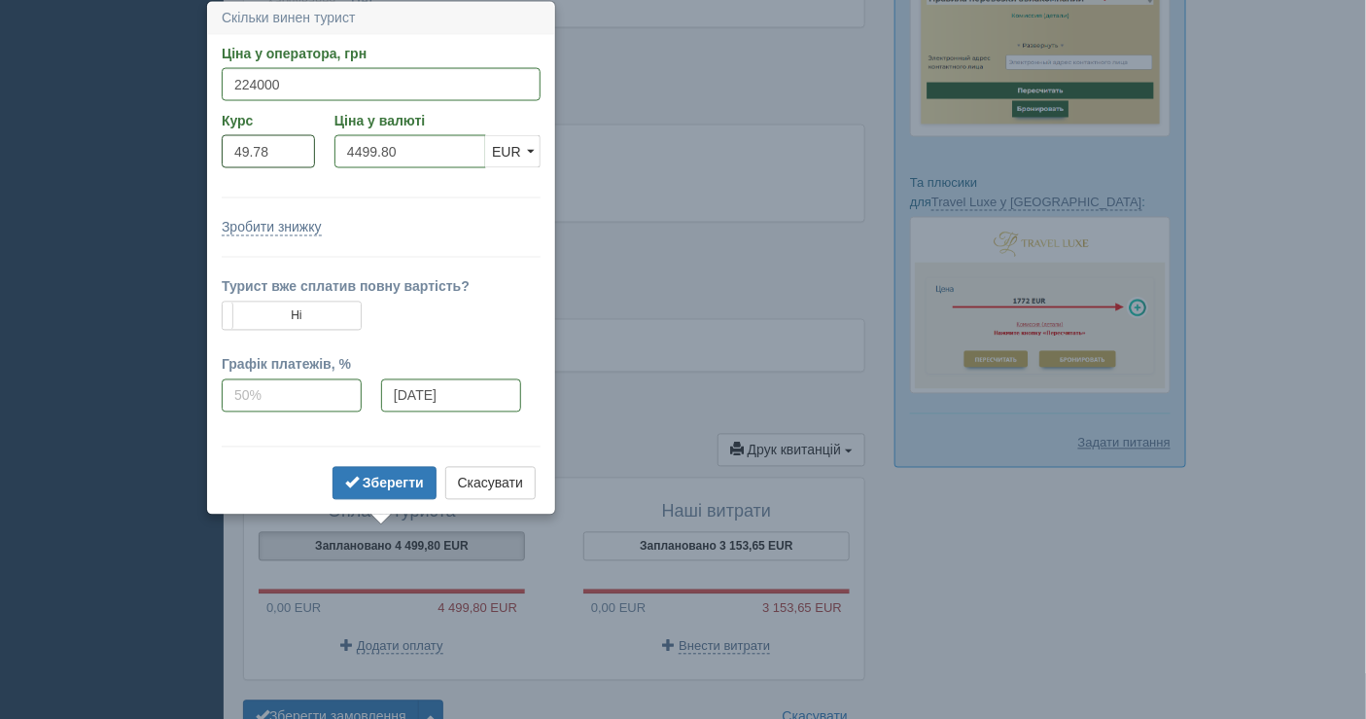
drag, startPoint x: 293, startPoint y: 151, endPoint x: 226, endPoint y: 146, distance: 67.3
click at [226, 146] on input "49.78" at bounding box center [268, 151] width 93 height 33
click at [481, 492] on button "Скасувати" at bounding box center [490, 483] width 90 height 33
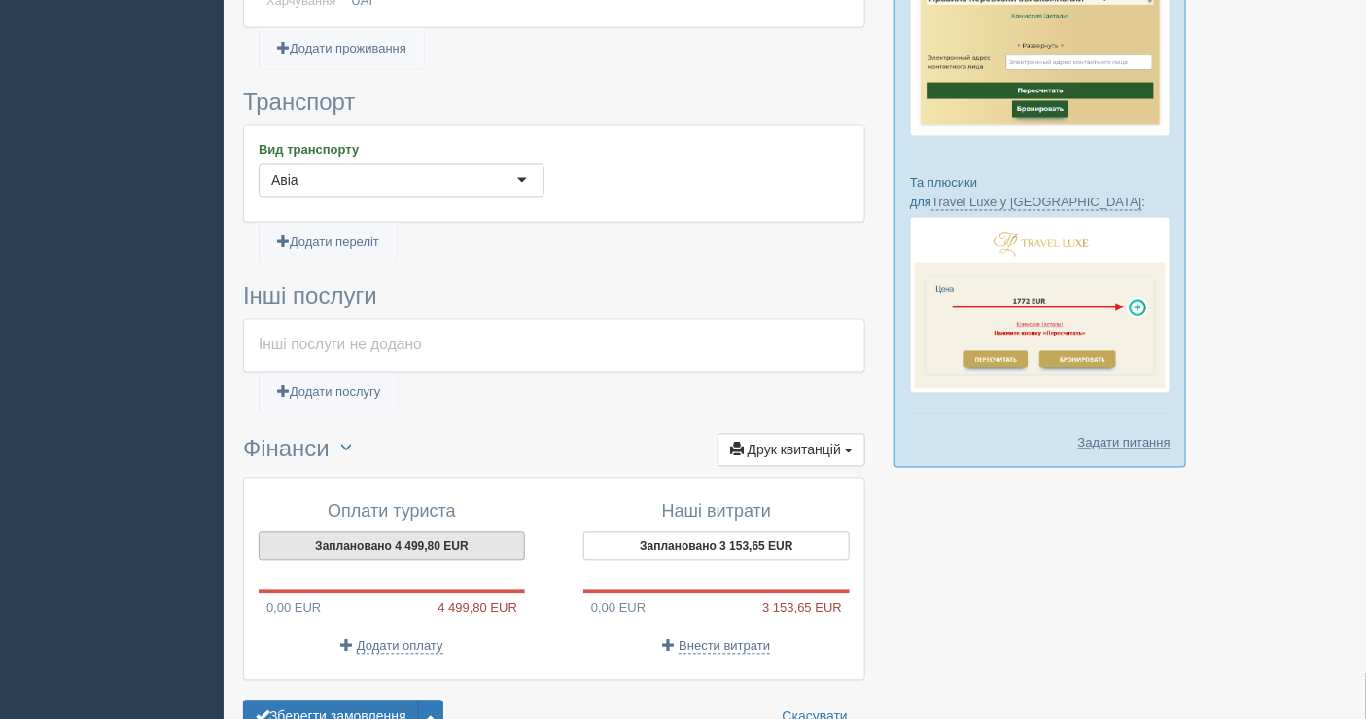
click at [434, 542] on button "Заплановано 4 499,80 EUR" at bounding box center [392, 546] width 266 height 29
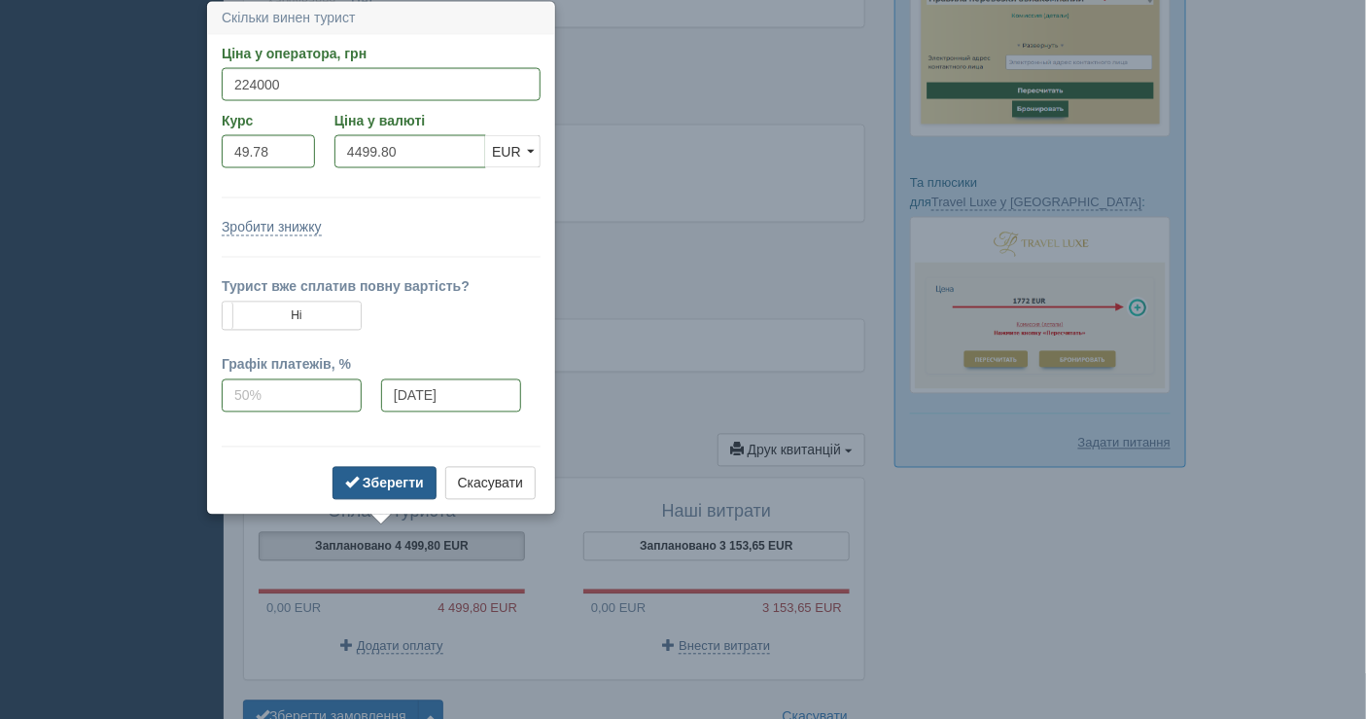
click at [423, 488] on button "Зберегти" at bounding box center [385, 483] width 104 height 33
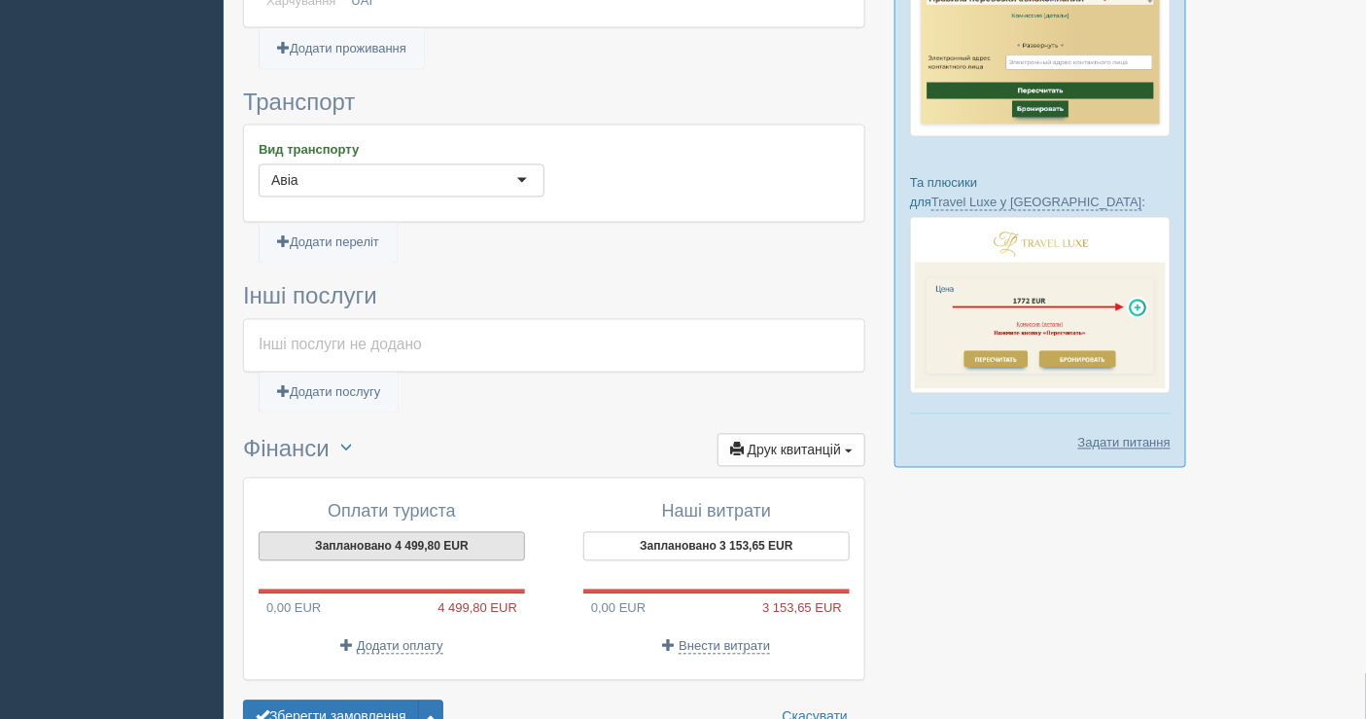
click at [391, 532] on button "Заплановано 4 499,80 EUR" at bounding box center [392, 546] width 266 height 29
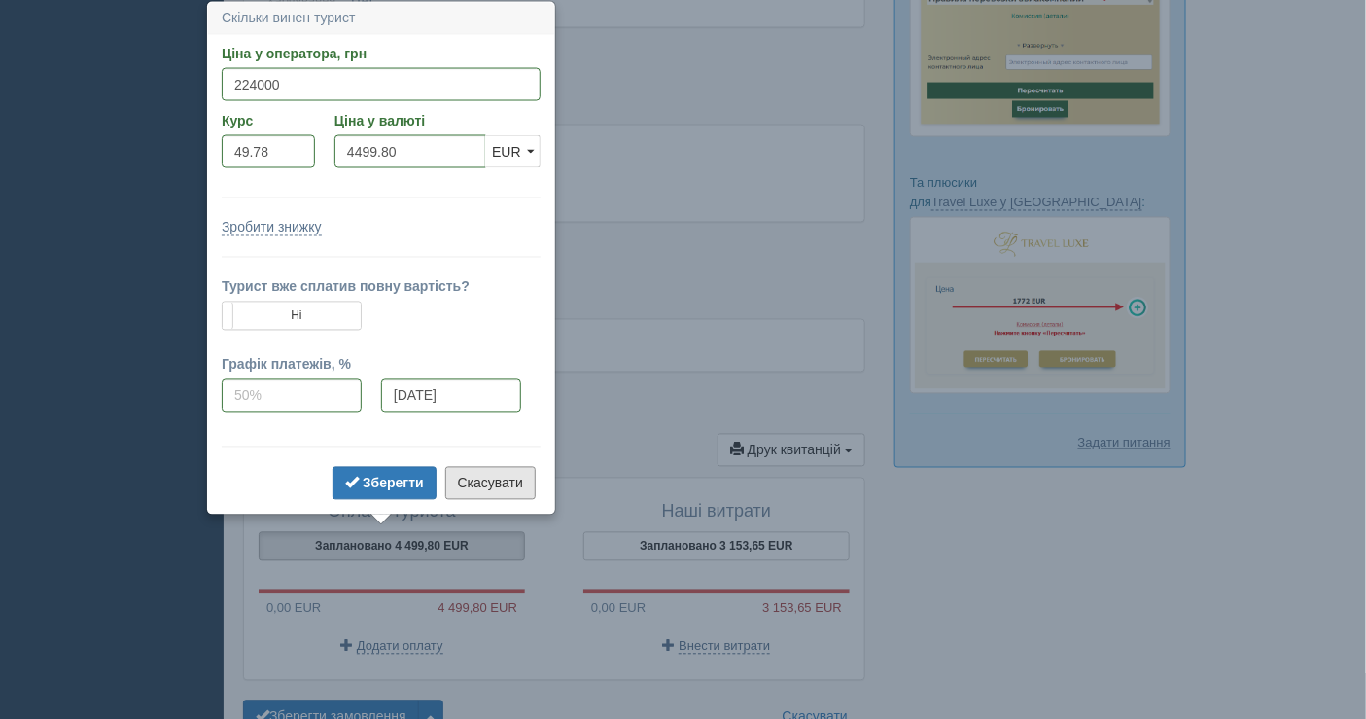
click at [486, 489] on button "Скасувати" at bounding box center [490, 483] width 90 height 33
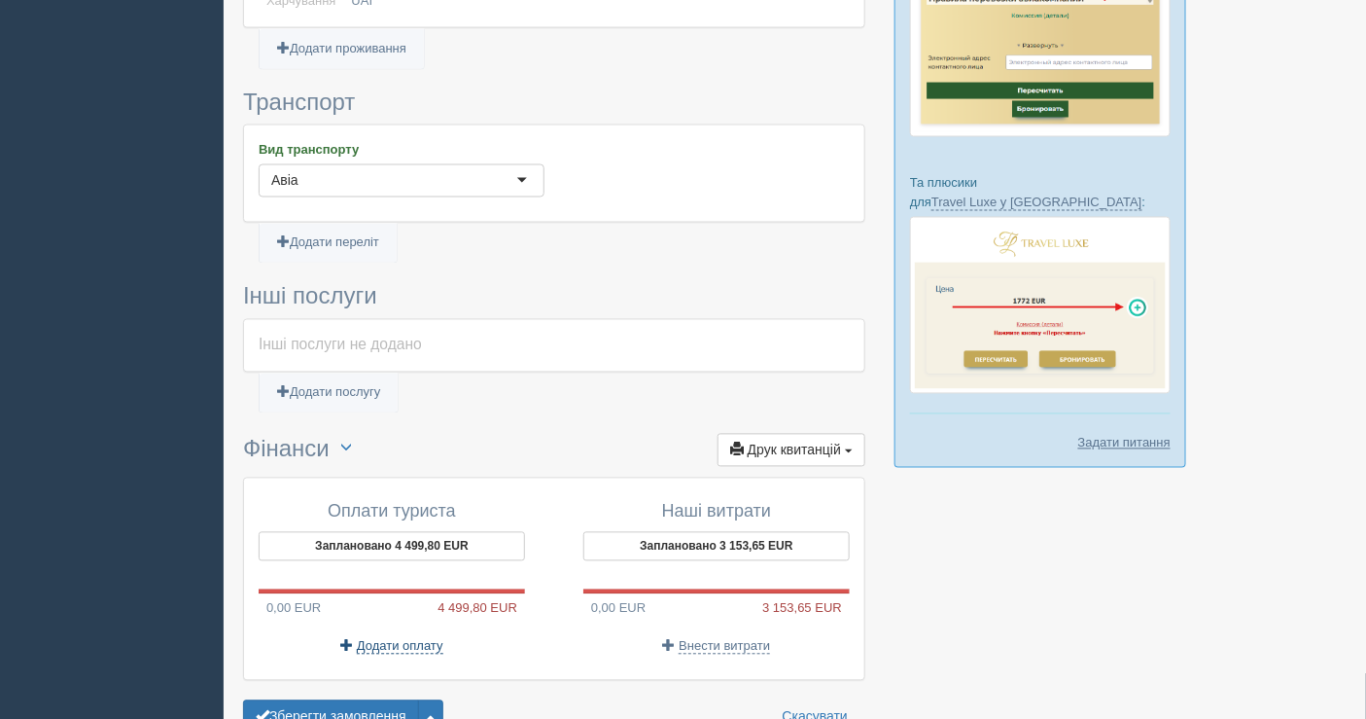
click at [384, 639] on span "Додати оплату" at bounding box center [400, 647] width 87 height 16
select select
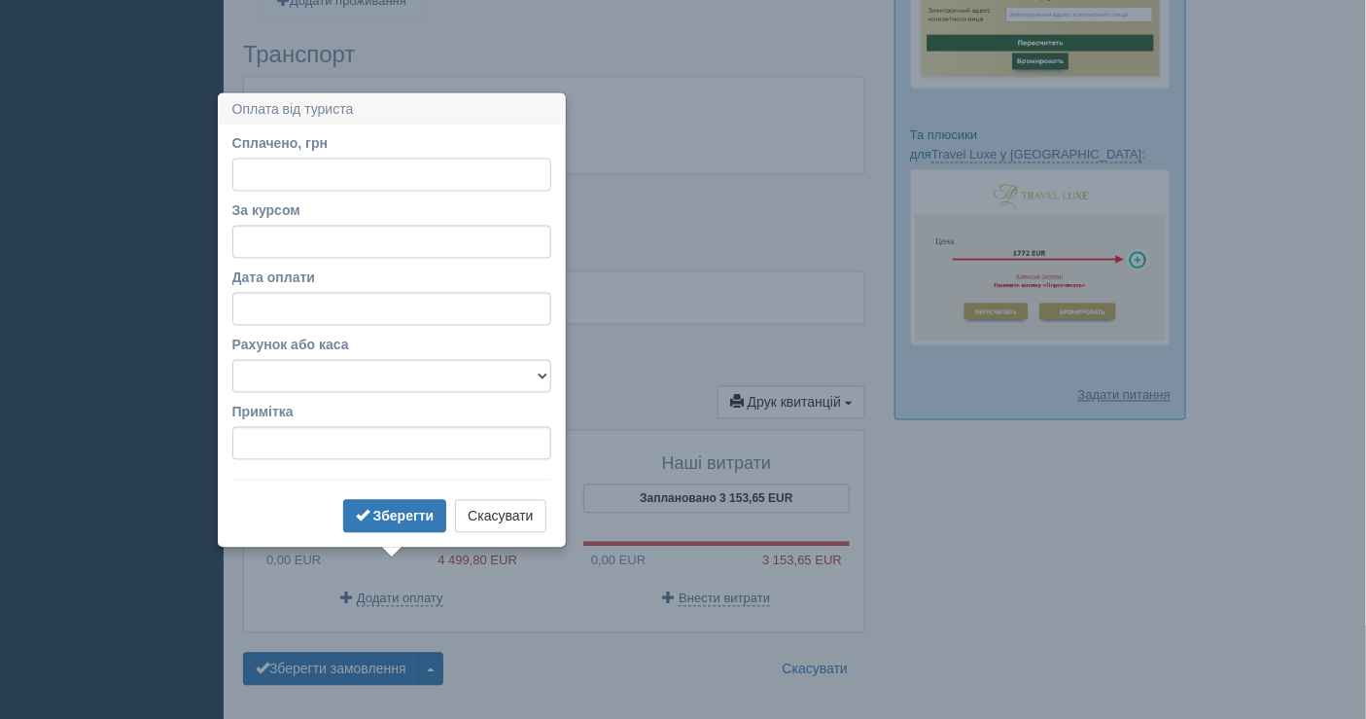
scroll to position [1157, 0]
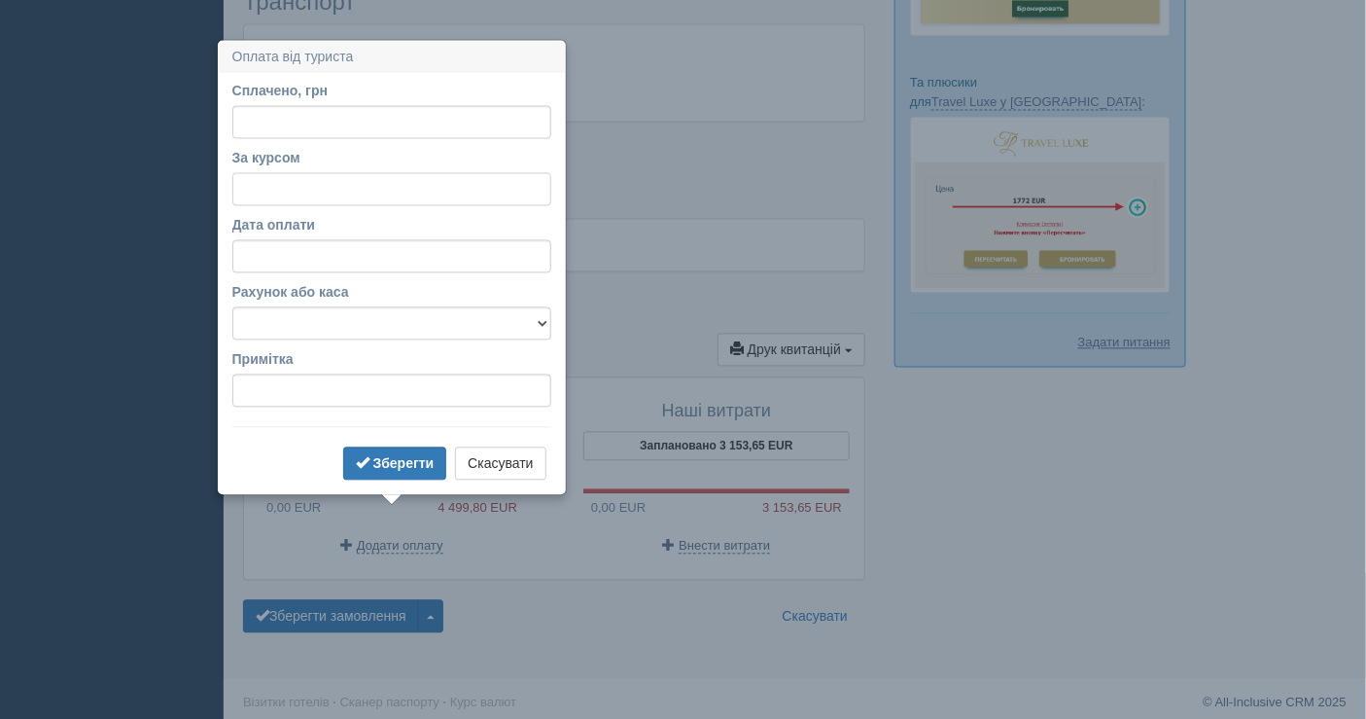
click at [303, 194] on input "За курсом" at bounding box center [391, 189] width 319 height 33
paste input "49.78"
type input "49.78"
click at [274, 118] on input "Сплачено, грн" at bounding box center [391, 122] width 319 height 33
type input "220000"
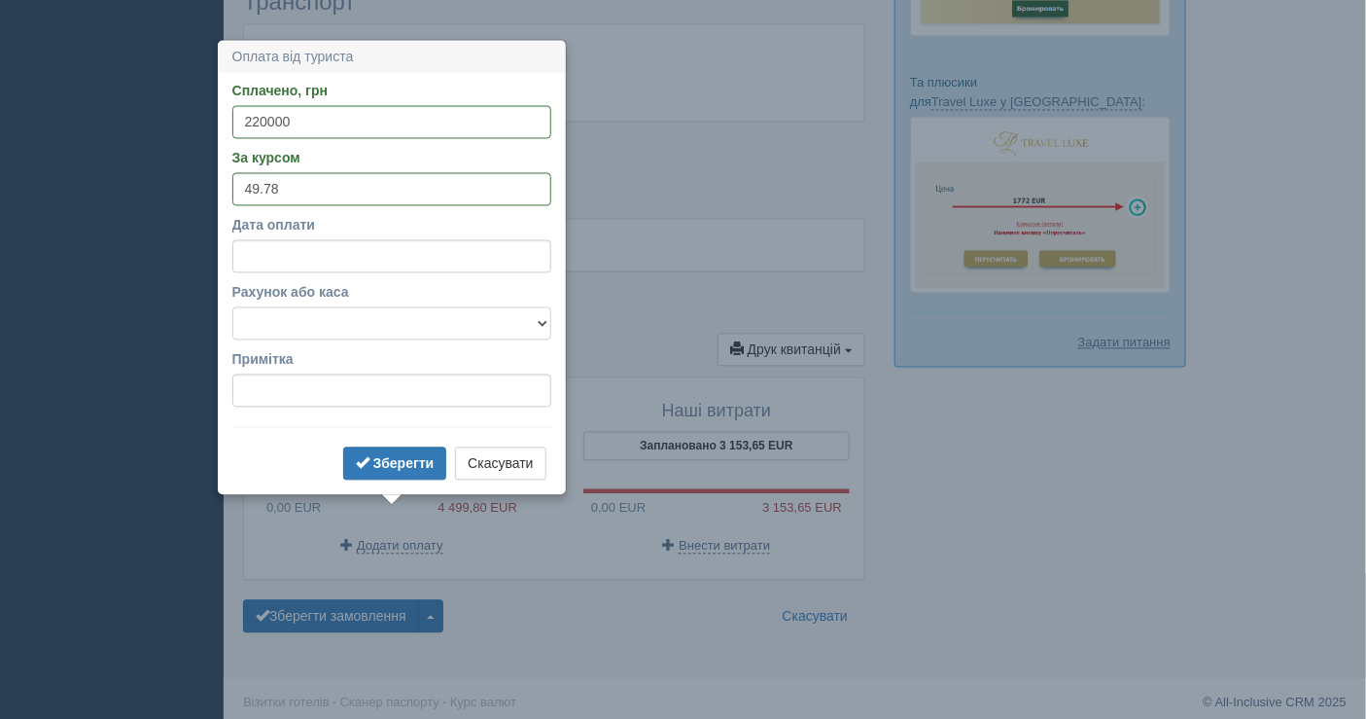
click at [406, 325] on select "Банківський рахунок Готівкова каса" at bounding box center [391, 323] width 319 height 33
select select "1597"
click at [232, 307] on select "Банківський рахунок Готівкова каса" at bounding box center [391, 323] width 319 height 33
click at [374, 457] on button "Зберегти" at bounding box center [395, 463] width 104 height 33
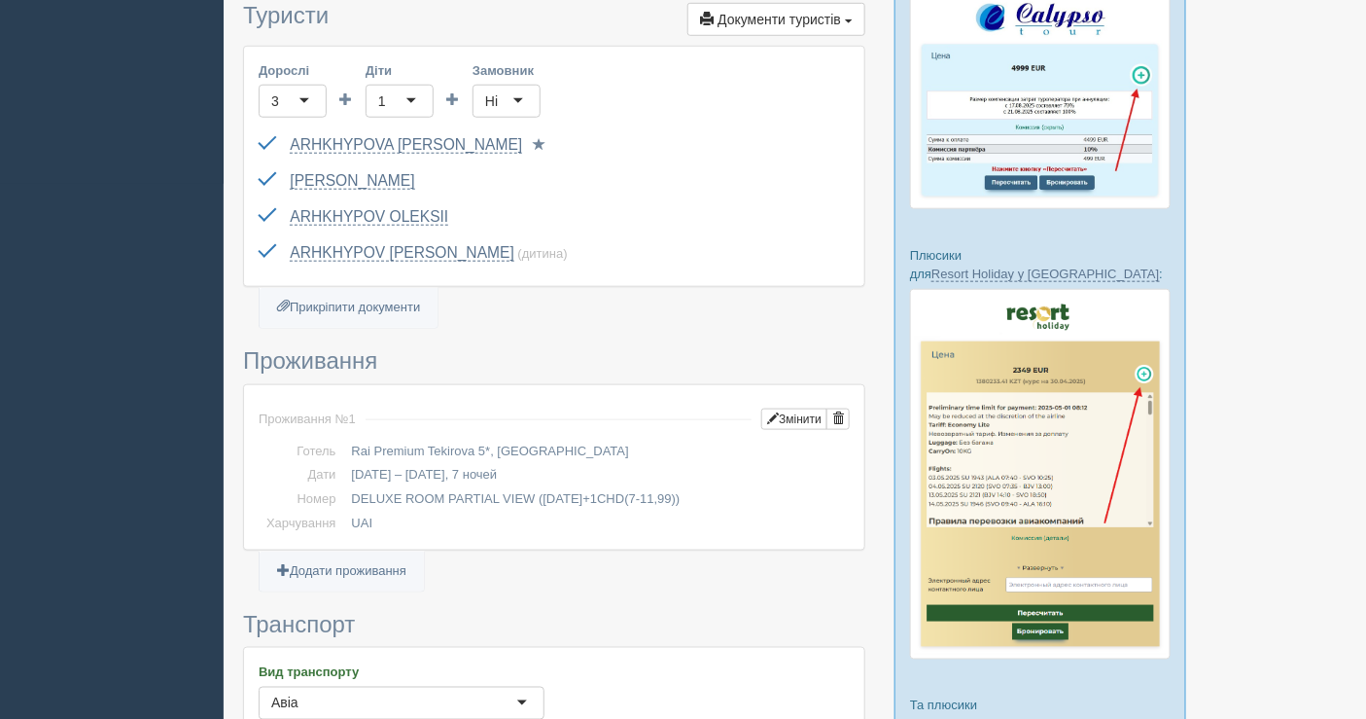
scroll to position [724, 0]
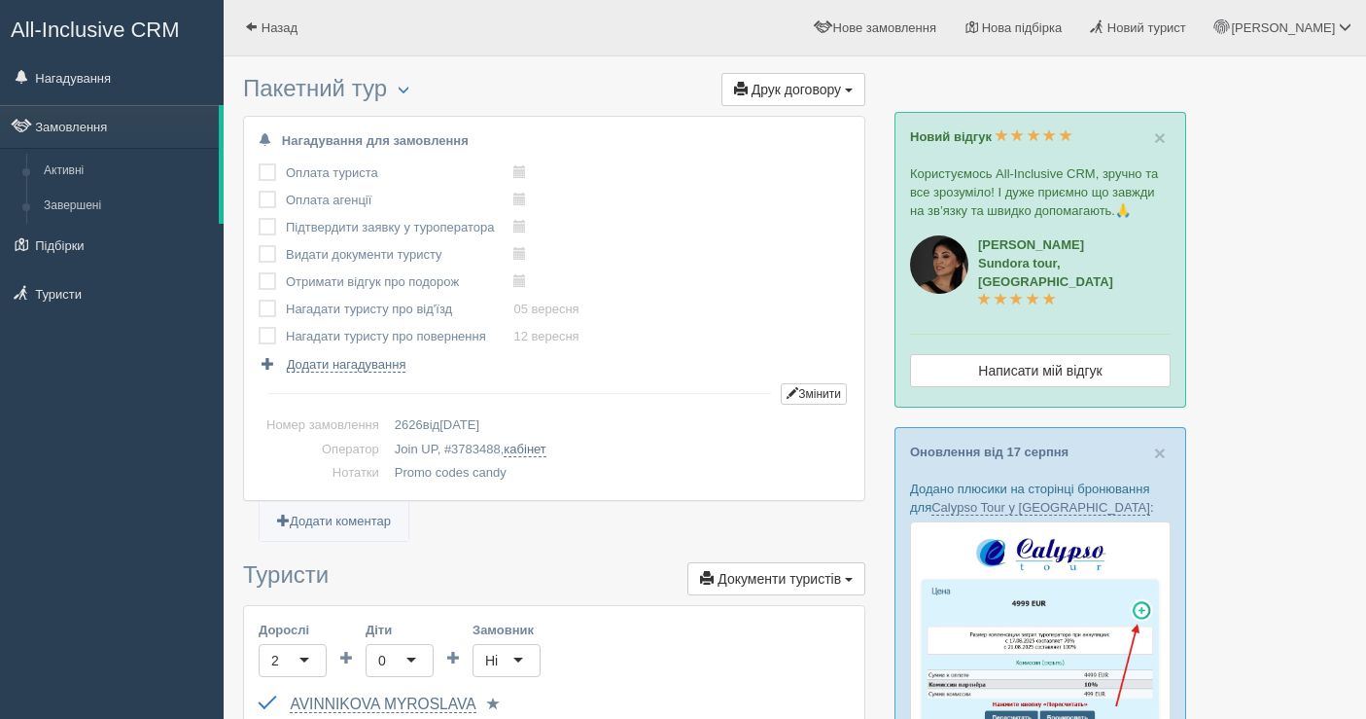
scroll to position [324, 0]
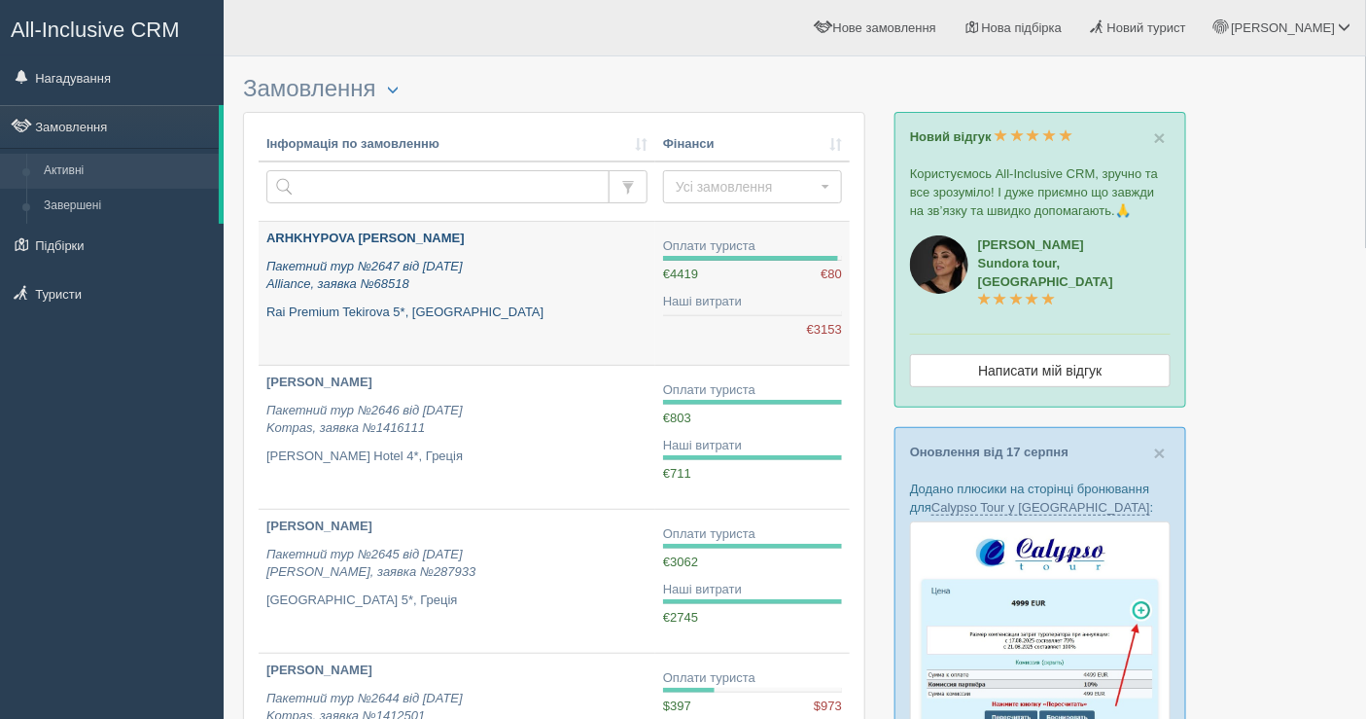
click at [497, 277] on p "Пакетний тур №2647 від [DATE] Alliance, заявка №68518" at bounding box center [456, 276] width 381 height 36
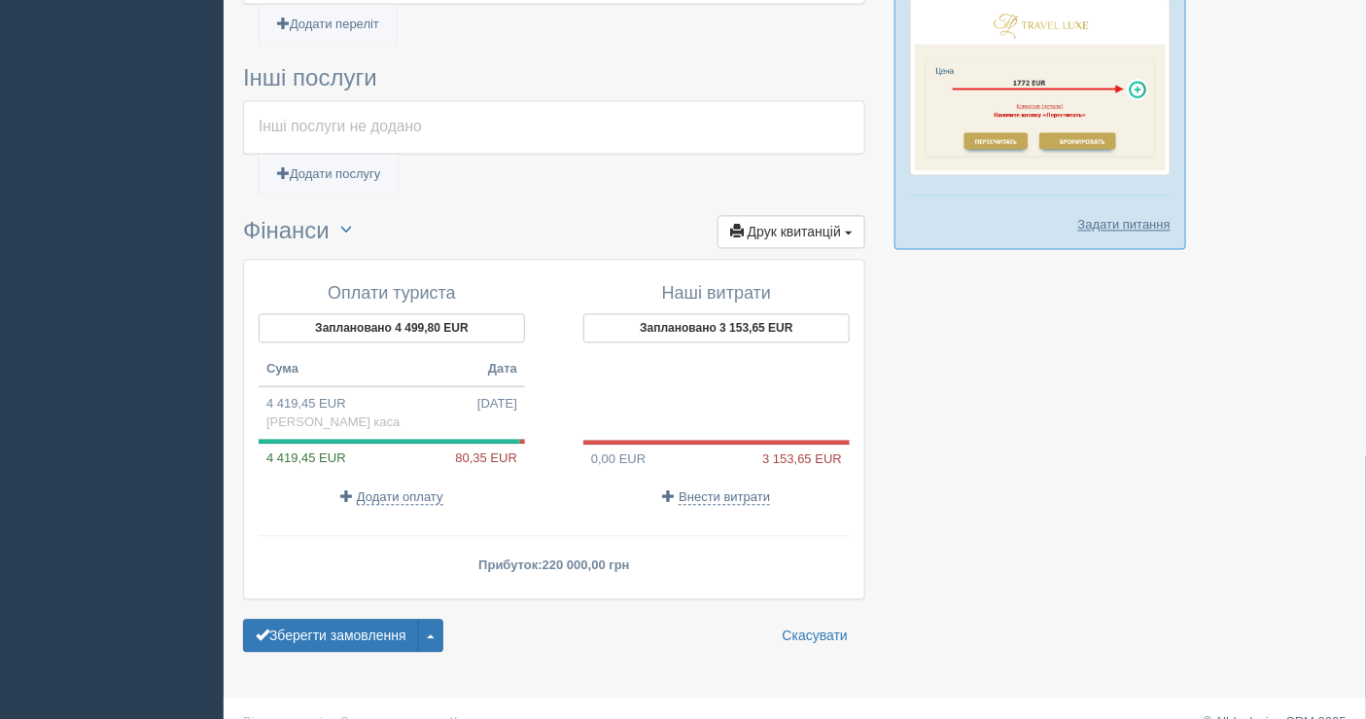
scroll to position [1293, 0]
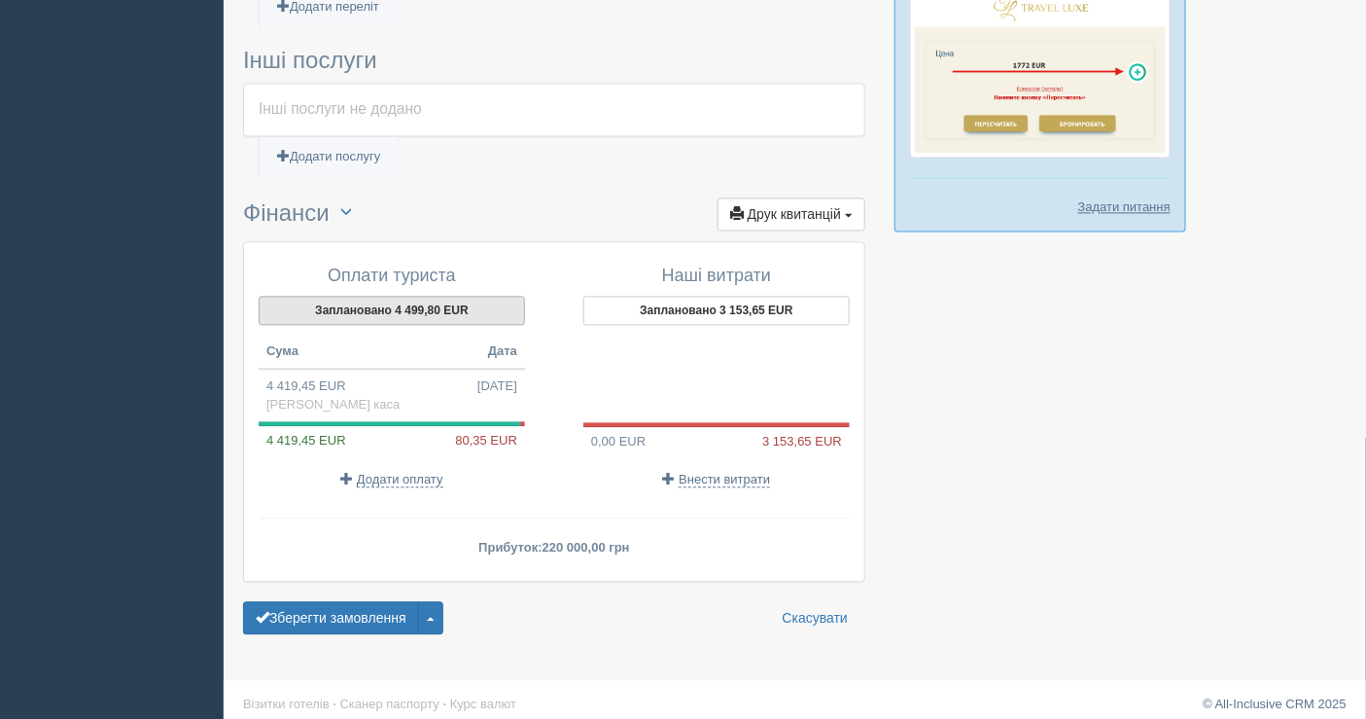
click at [370, 296] on button "Заплановано 4 499,80 EUR" at bounding box center [392, 310] width 266 height 29
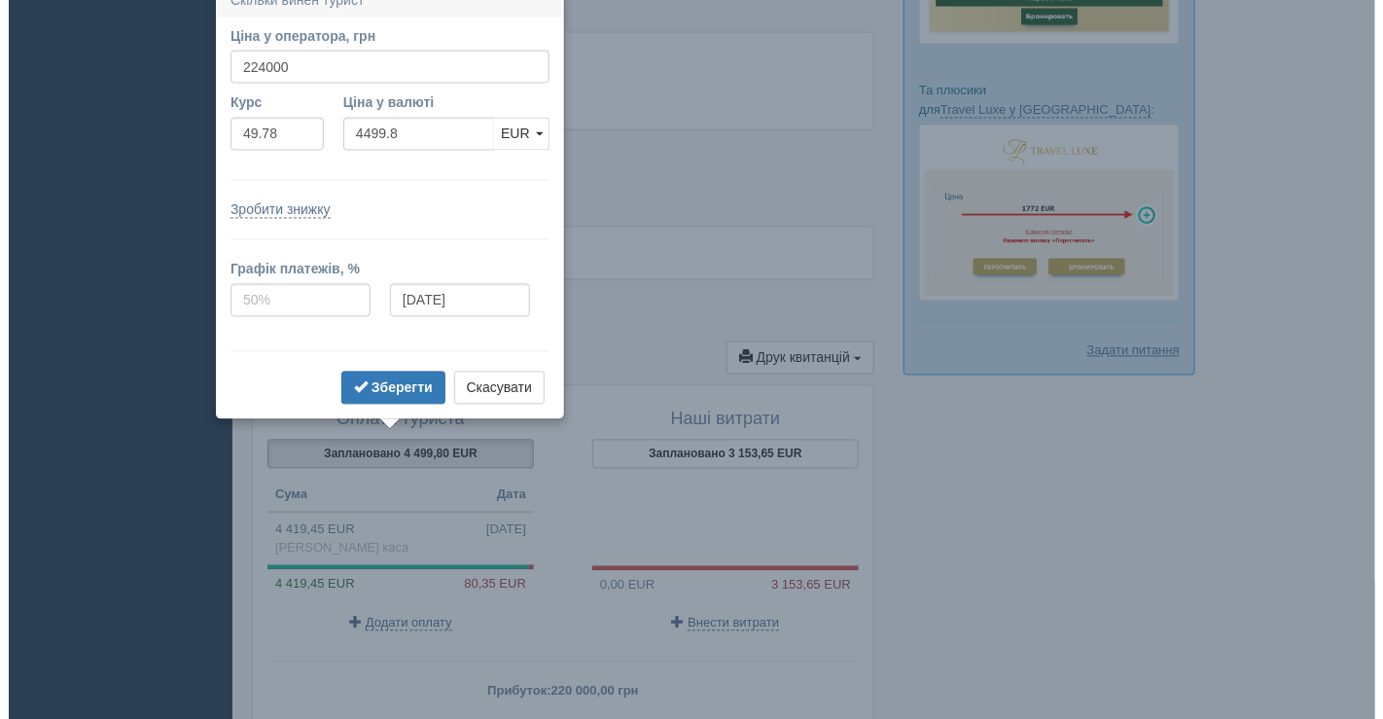
scroll to position [1133, 0]
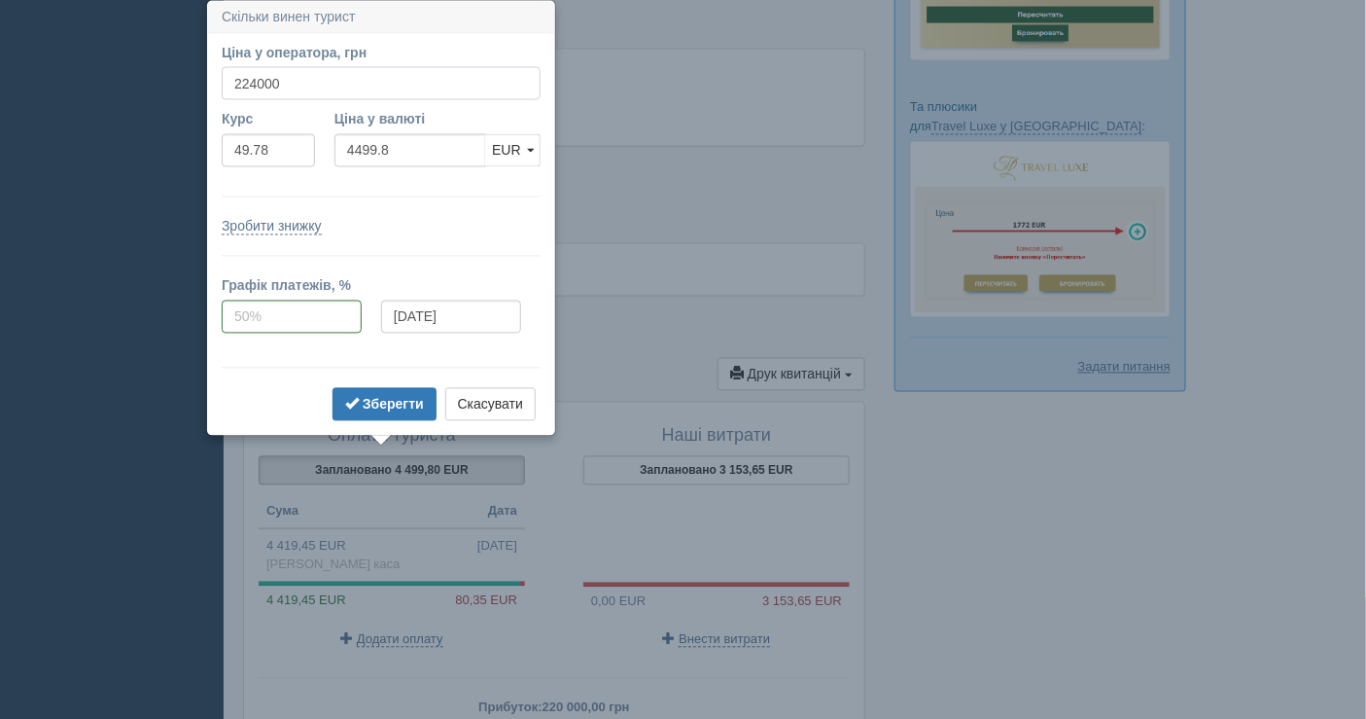
drag, startPoint x: 314, startPoint y: 81, endPoint x: 303, endPoint y: 78, distance: 11.1
click at [311, 81] on input "224000" at bounding box center [381, 83] width 319 height 33
click at [255, 79] on input "224000" at bounding box center [381, 83] width 319 height 33
click at [404, 402] on b "Зберегти" at bounding box center [393, 405] width 61 height 16
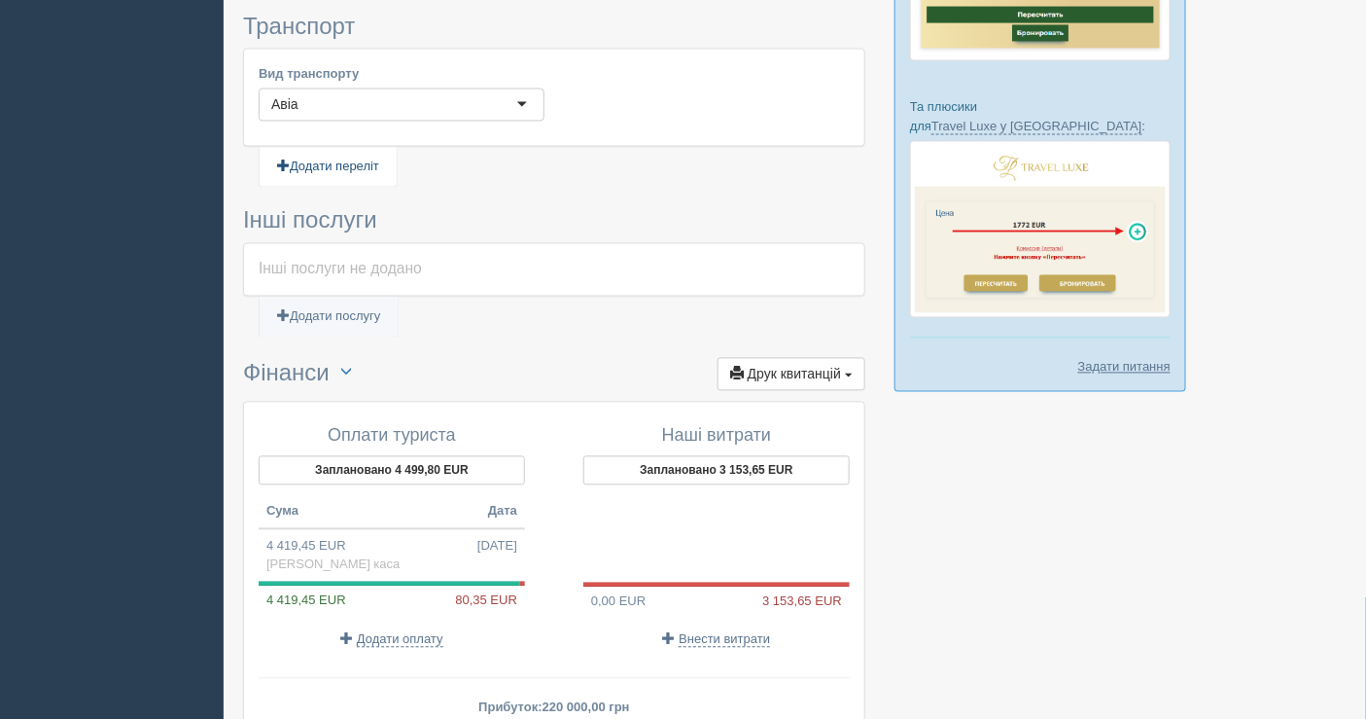
click at [360, 162] on link "Додати переліт" at bounding box center [328, 168] width 137 height 40
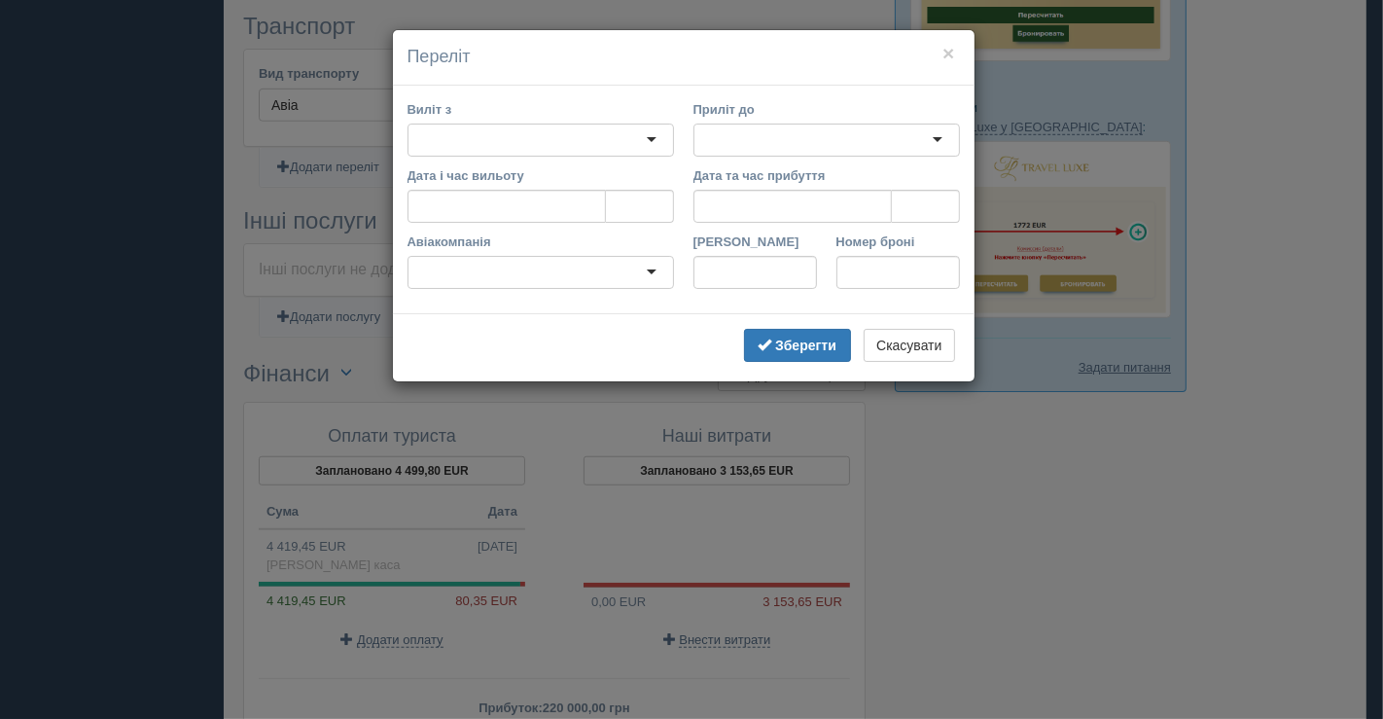
click at [513, 144] on div at bounding box center [540, 139] width 266 height 33
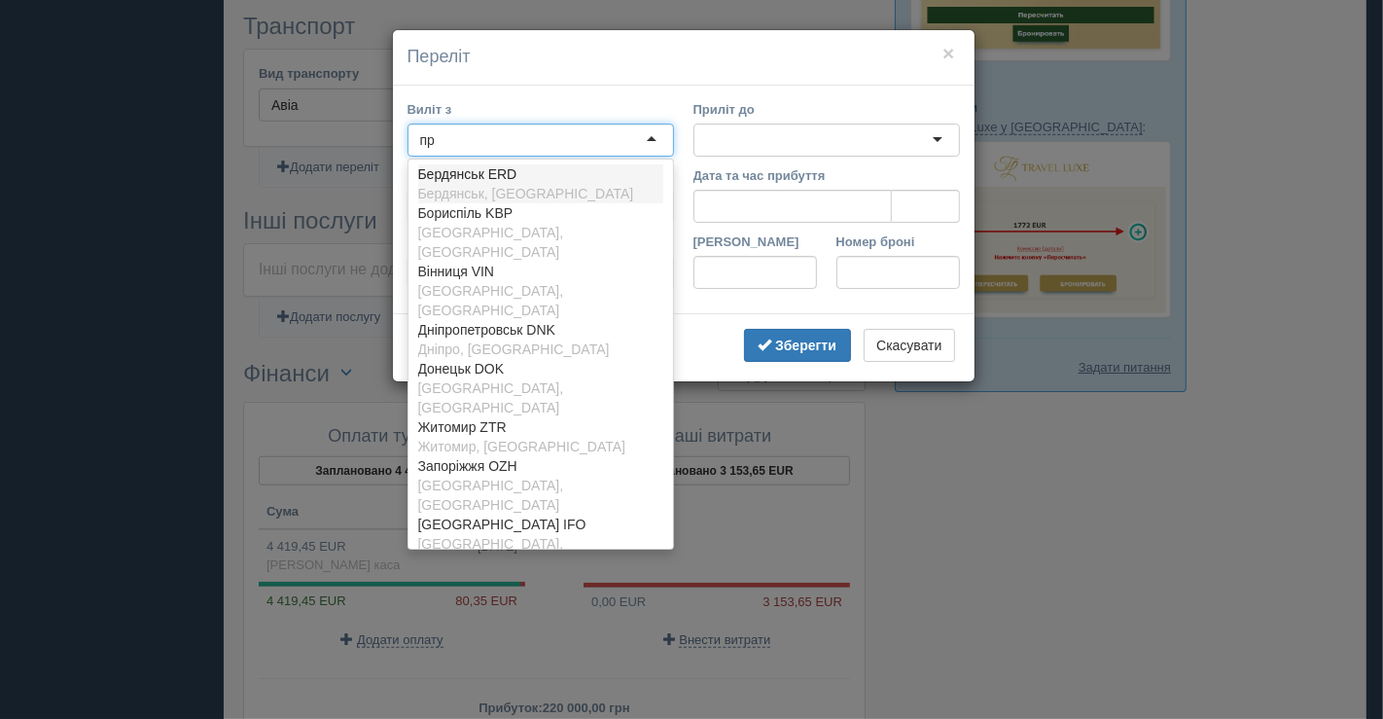
type input "пра"
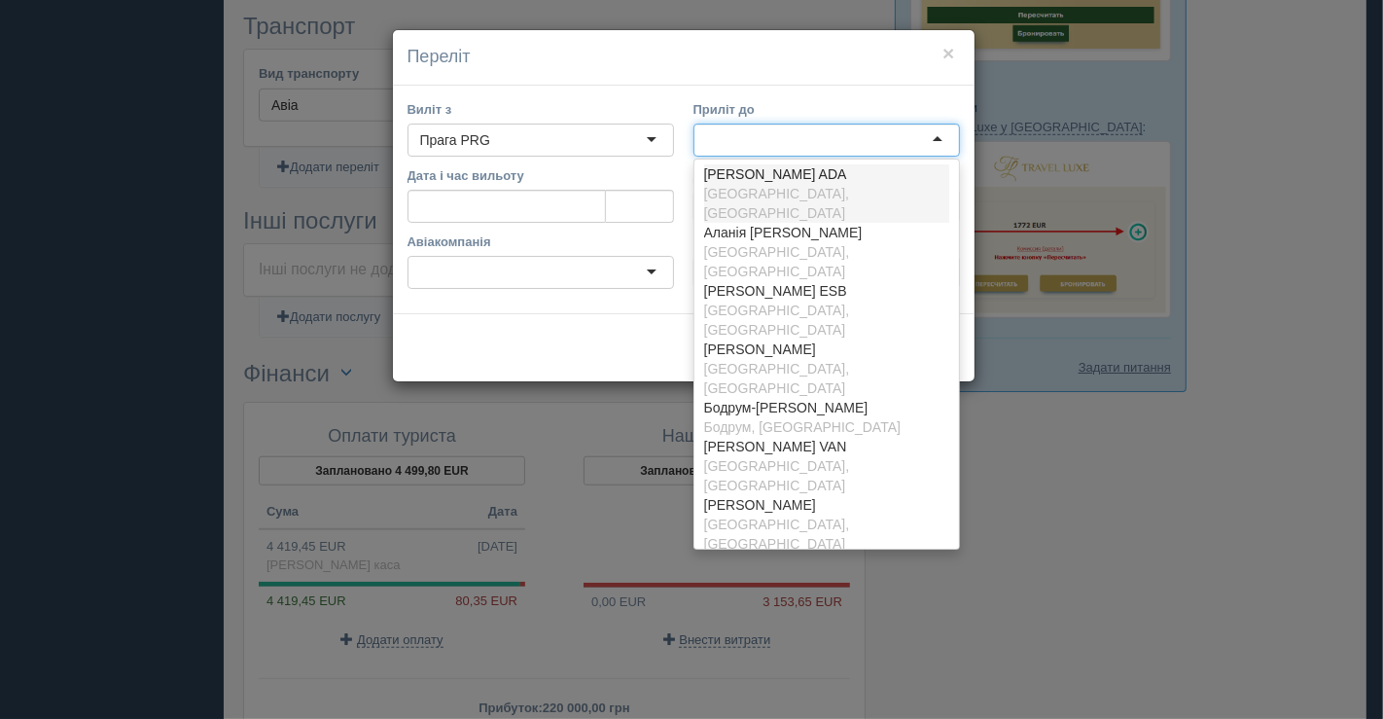
click at [842, 130] on div at bounding box center [826, 139] width 266 height 33
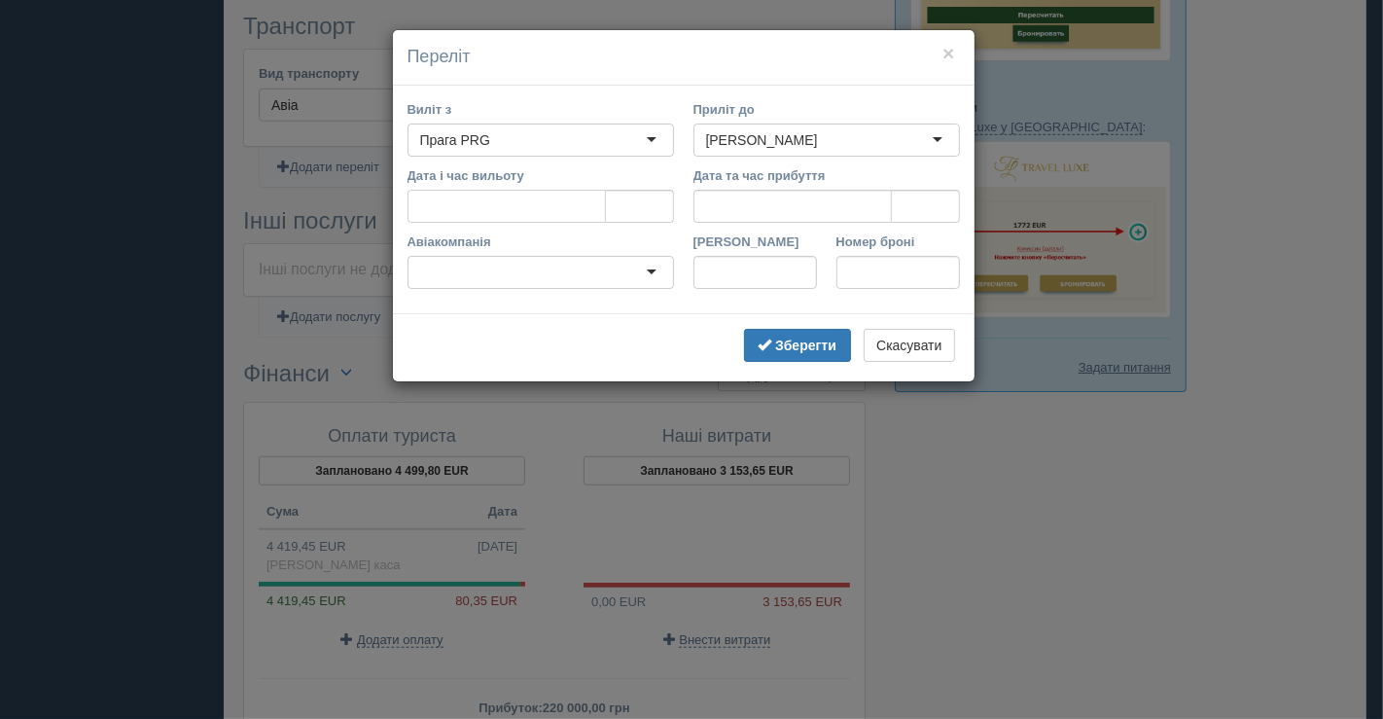
click at [514, 202] on input "Дата і час вильоту" at bounding box center [506, 206] width 198 height 33
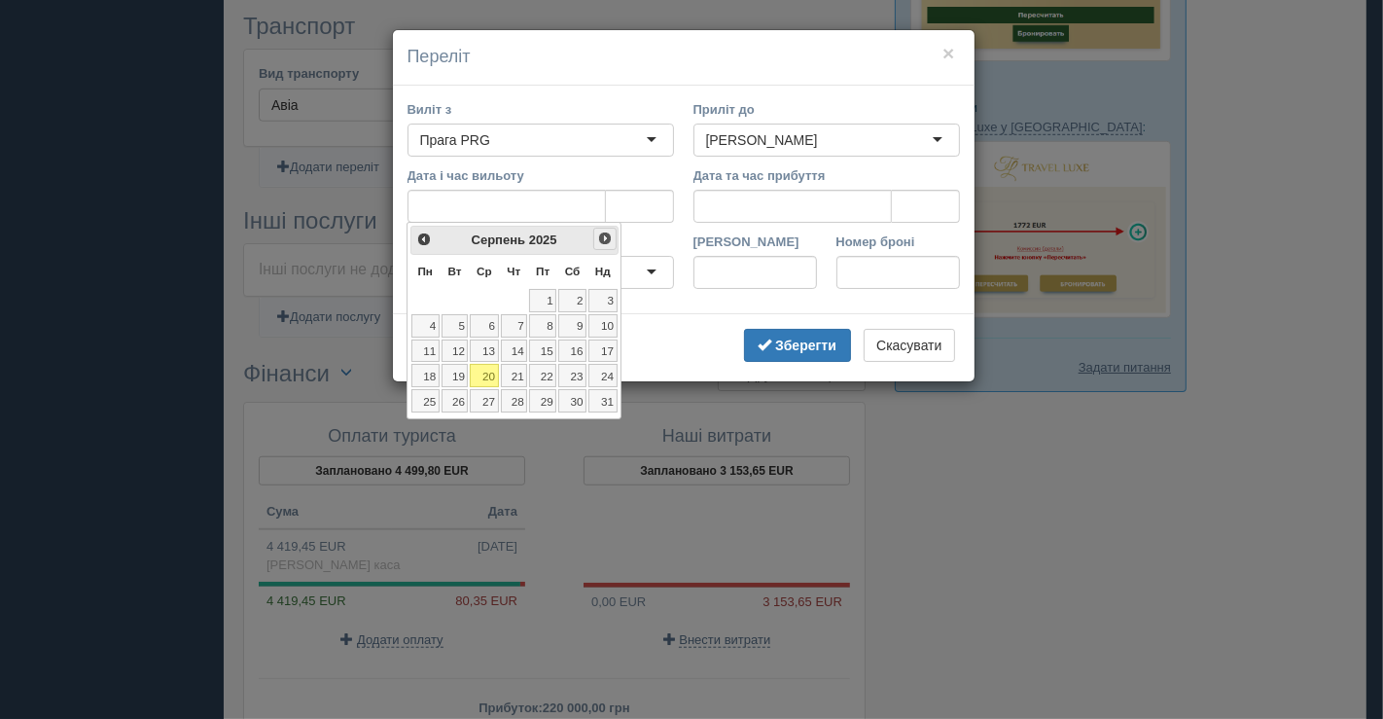
click at [601, 242] on span "Наст>" at bounding box center [605, 238] width 16 height 16
click at [491, 323] on link "10" at bounding box center [484, 325] width 28 height 23
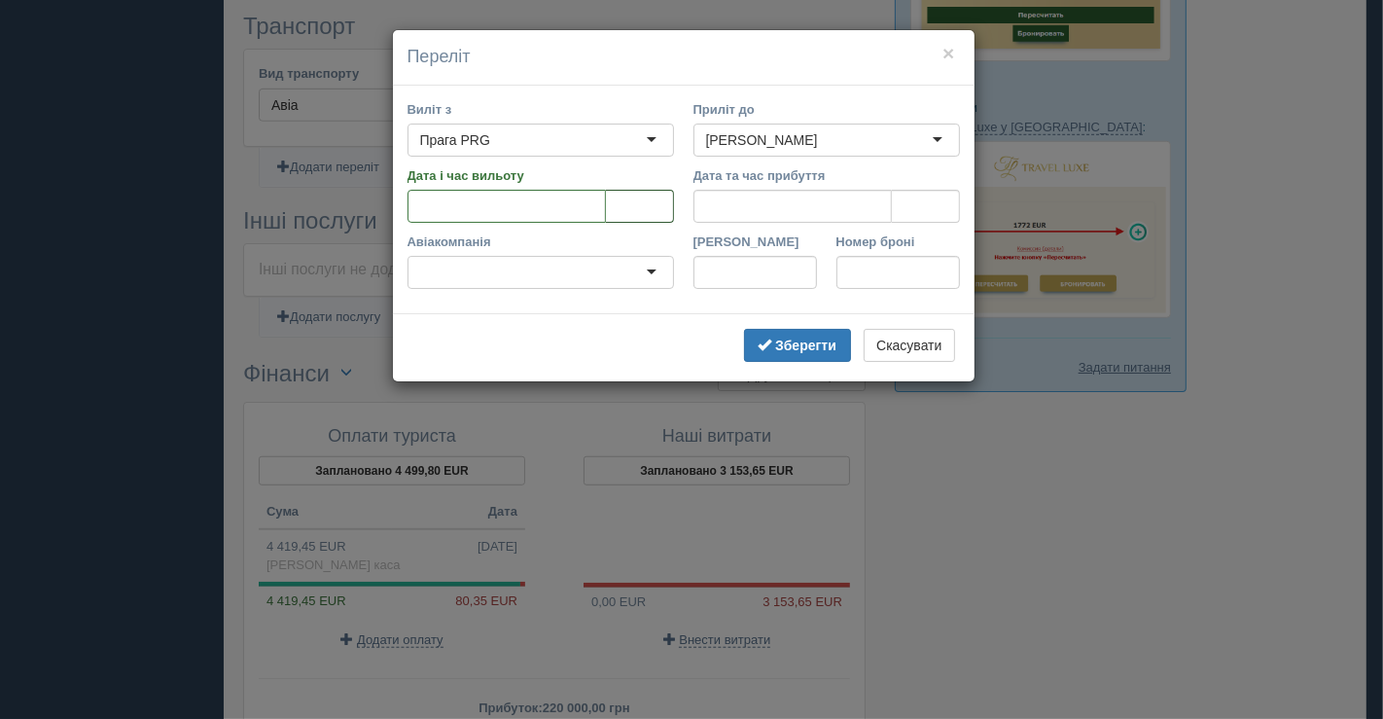
click at [623, 211] on input "tel" at bounding box center [640, 206] width 68 height 33
paste input "08:10"
type input "08:10"
click at [732, 205] on input "Дата та час прибуття" at bounding box center [792, 206] width 198 height 33
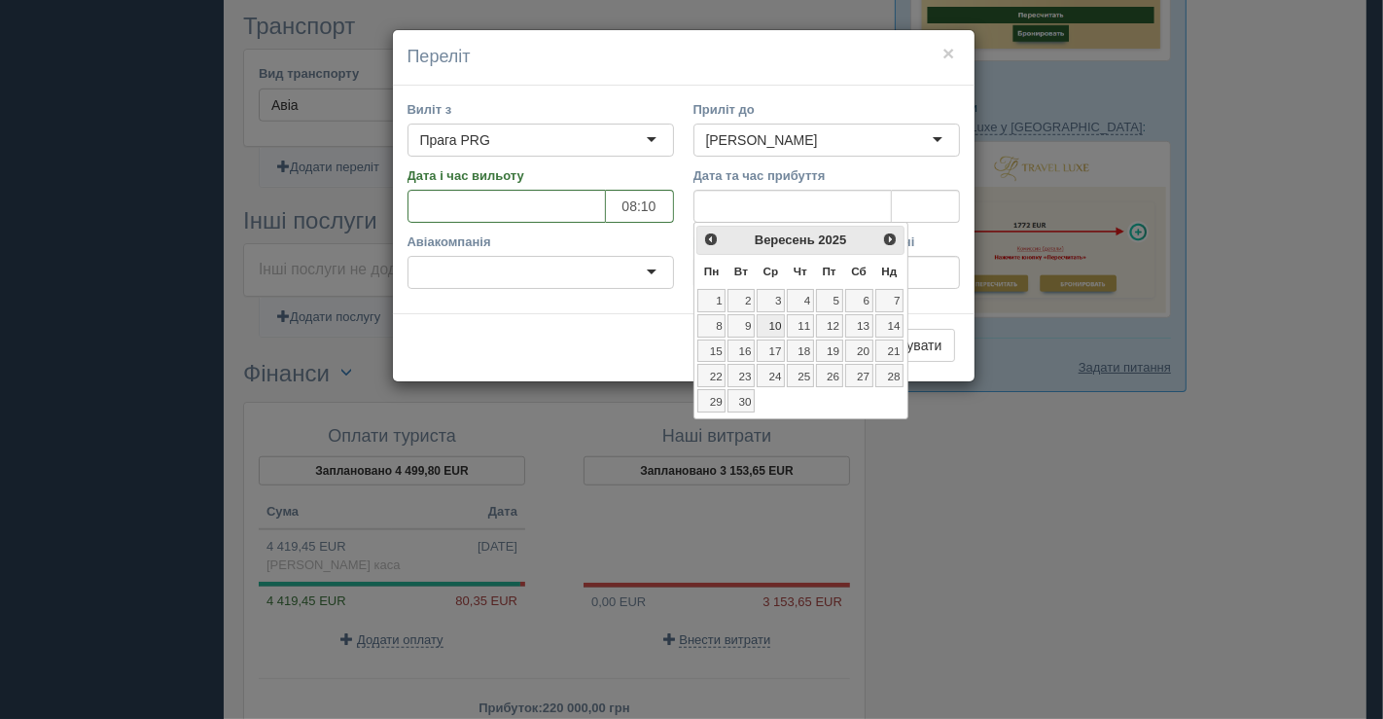
click at [776, 314] on link "10" at bounding box center [770, 325] width 28 height 23
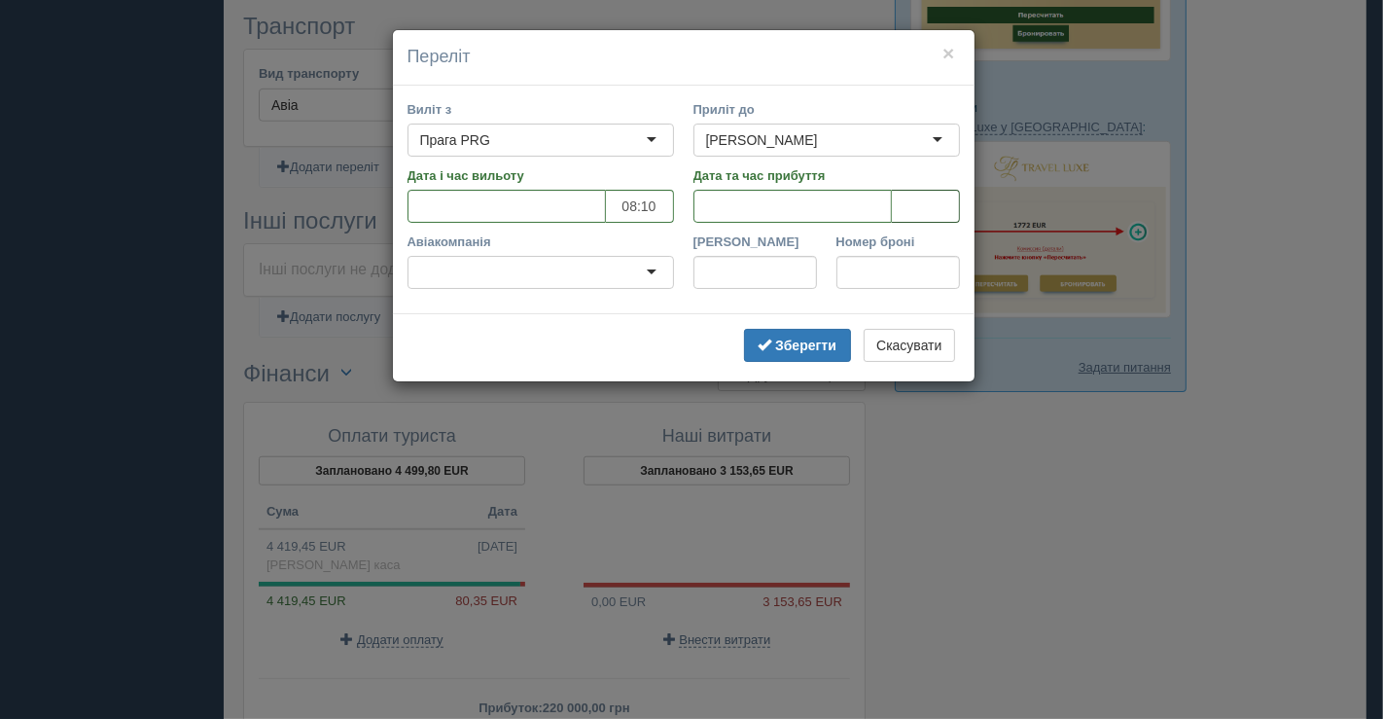
click at [900, 205] on input "tel" at bounding box center [926, 206] width 68 height 33
paste input "08:10"
type input "08:10"
drag, startPoint x: 944, startPoint y: 207, endPoint x: 906, endPoint y: 204, distance: 38.0
click at [906, 204] on input "08:10" at bounding box center [926, 206] width 68 height 33
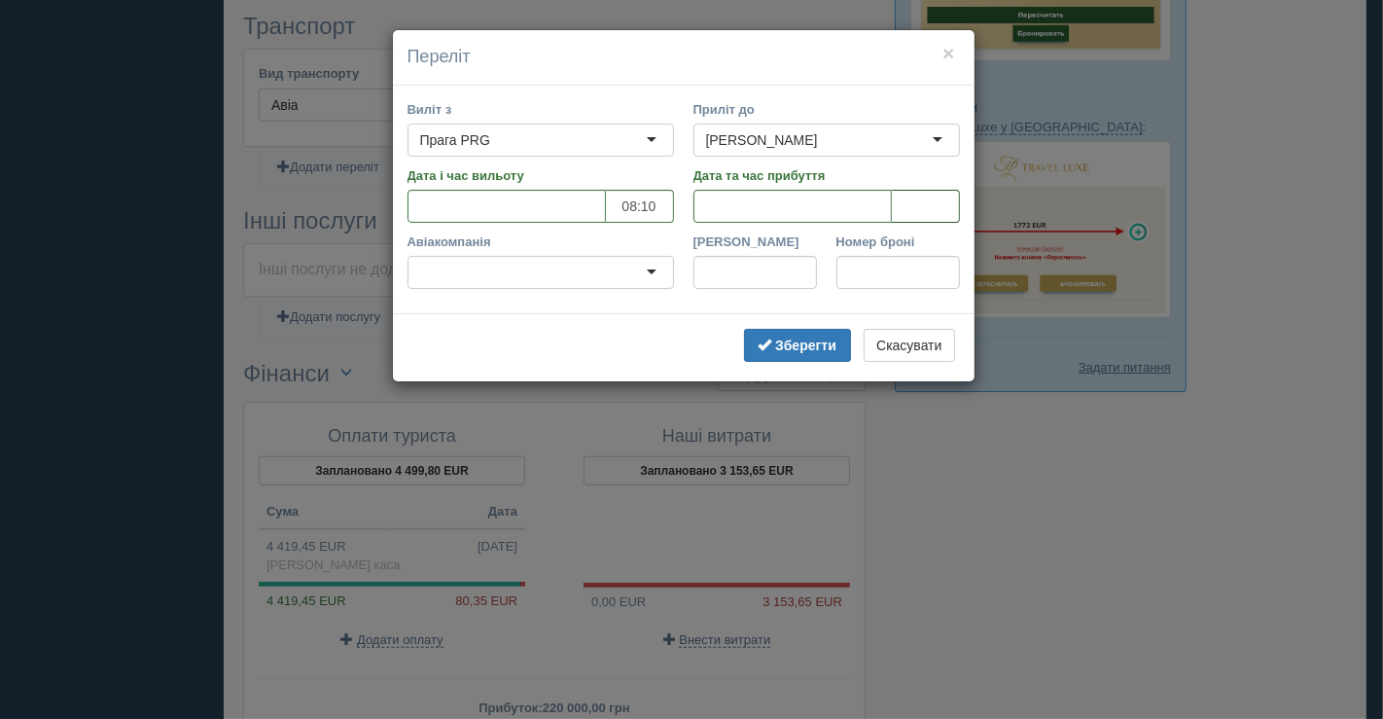
paste input "12:05"
type input "12:05"
click at [579, 260] on div at bounding box center [540, 272] width 266 height 33
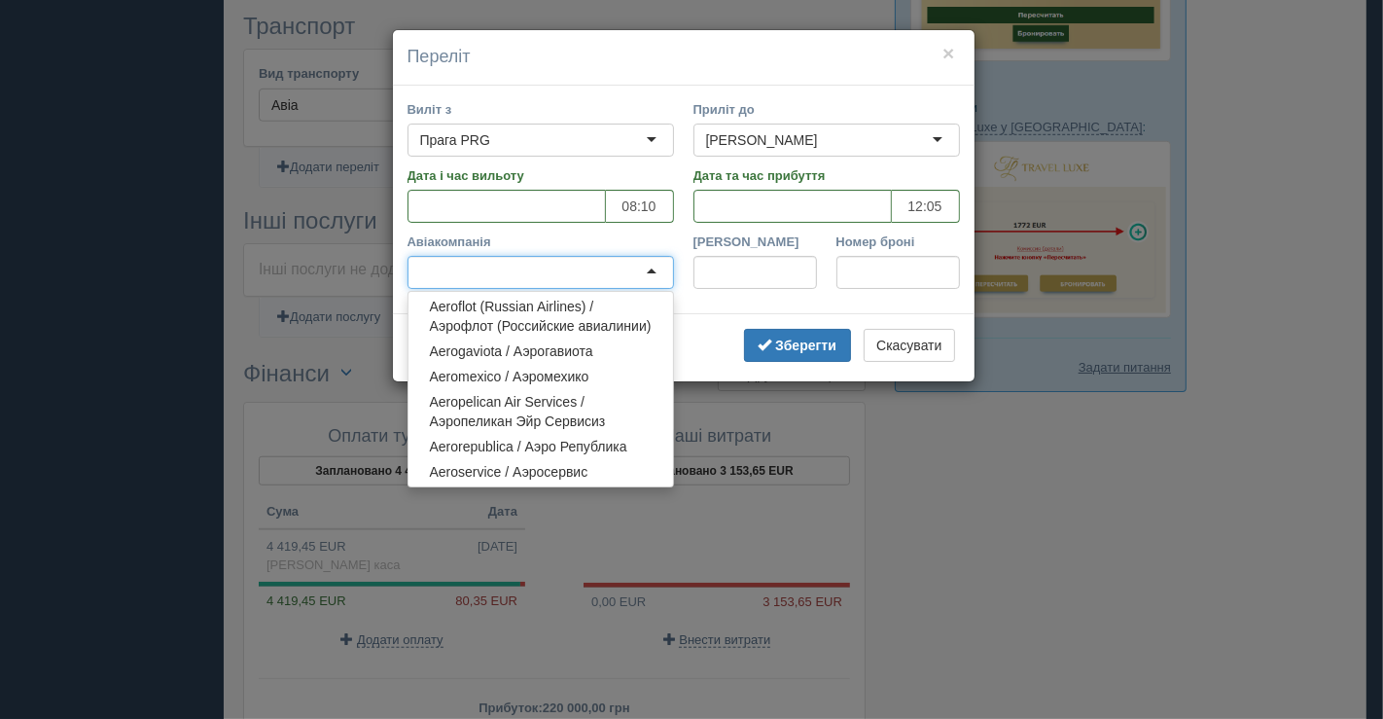
scroll to position [324, 0]
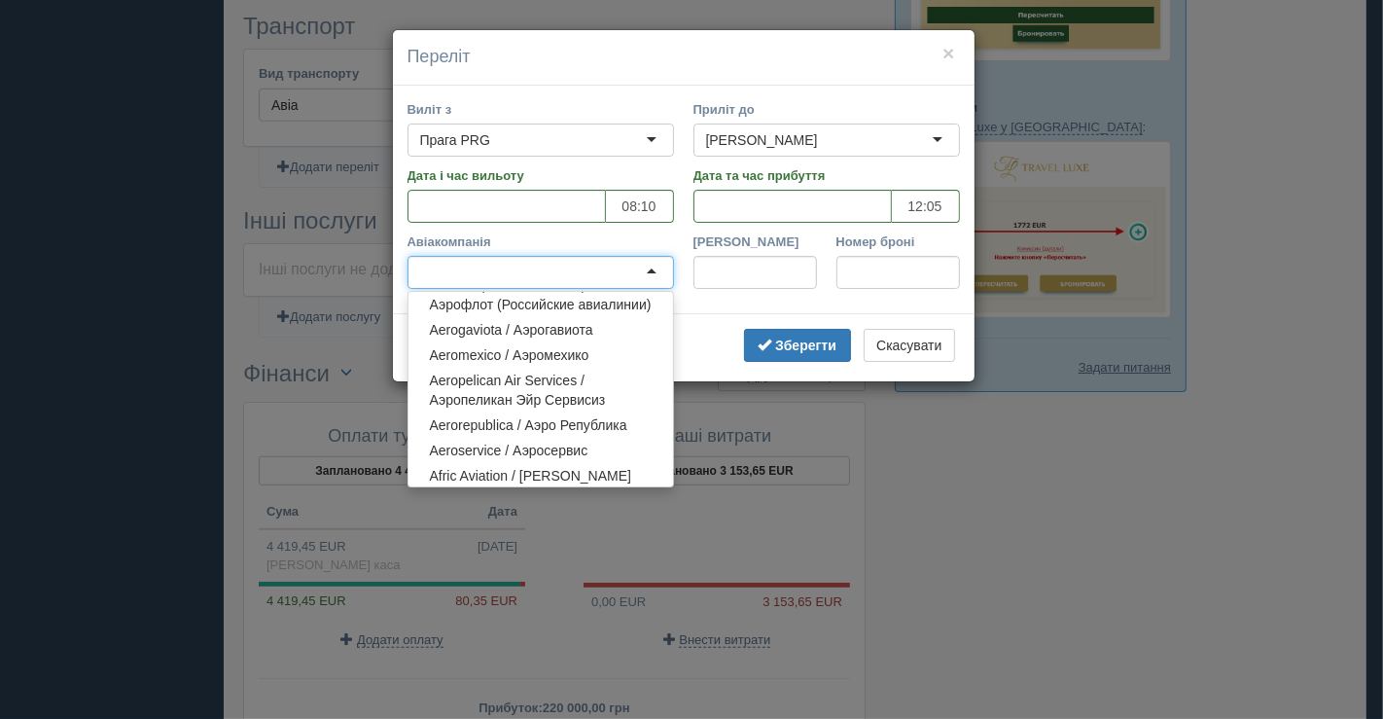
click at [1229, 175] on div "× Переліт Виліт з Прага PRG Прага PRG Луанг Прабанг LPQ Luang Prabang, Лаос Поп…" at bounding box center [691, 359] width 1383 height 719
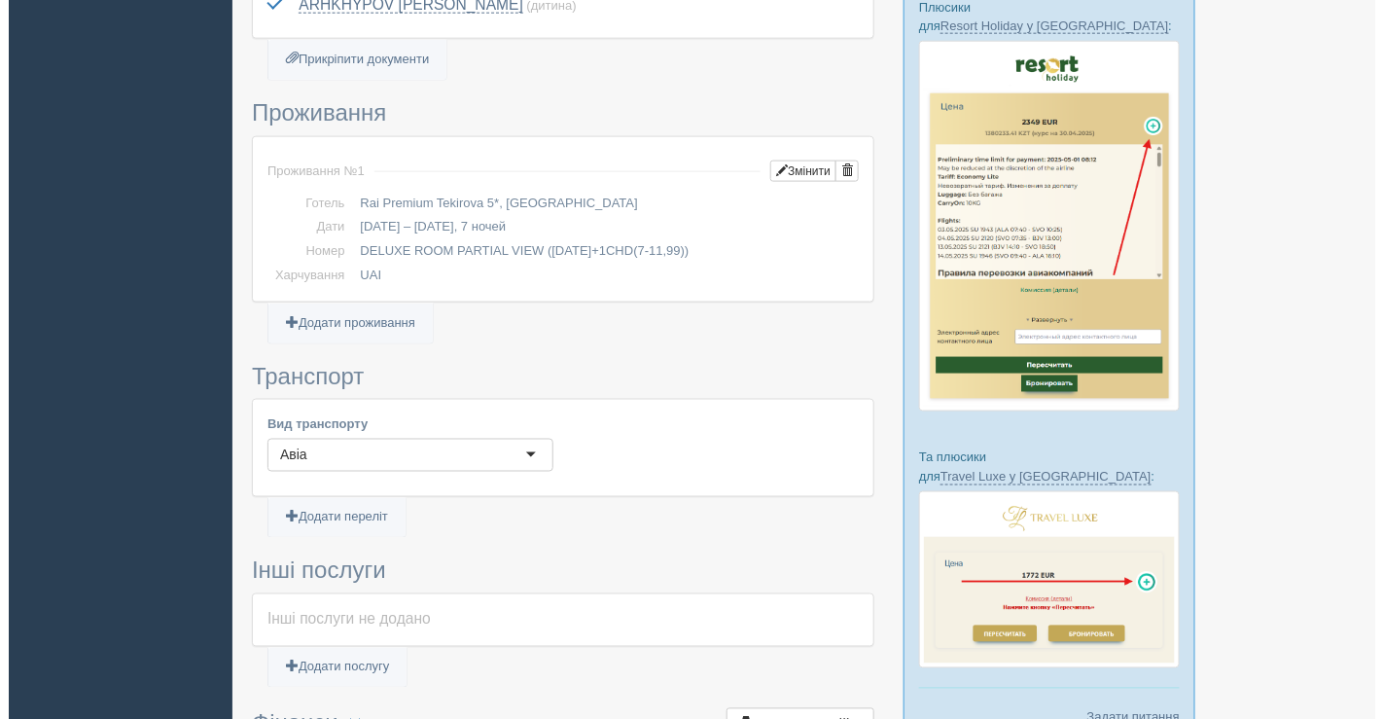
scroll to position [808, 0]
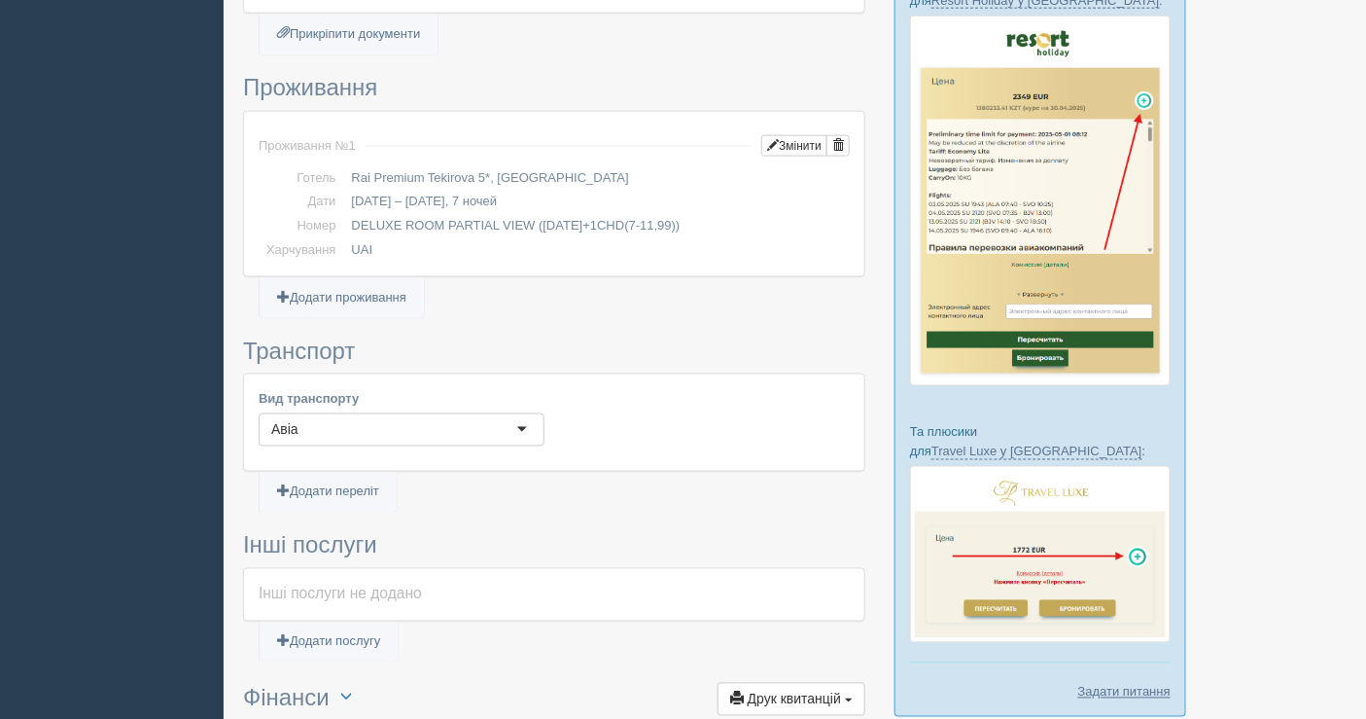
click at [416, 423] on div "Авіа" at bounding box center [402, 429] width 286 height 33
click at [343, 477] on form "Нагадування для замовлення Оплата туриста виконано! Оплата агенції виконано! Пі…" at bounding box center [554, 218] width 622 height 1821
click at [355, 483] on link "Додати переліт" at bounding box center [328, 493] width 137 height 40
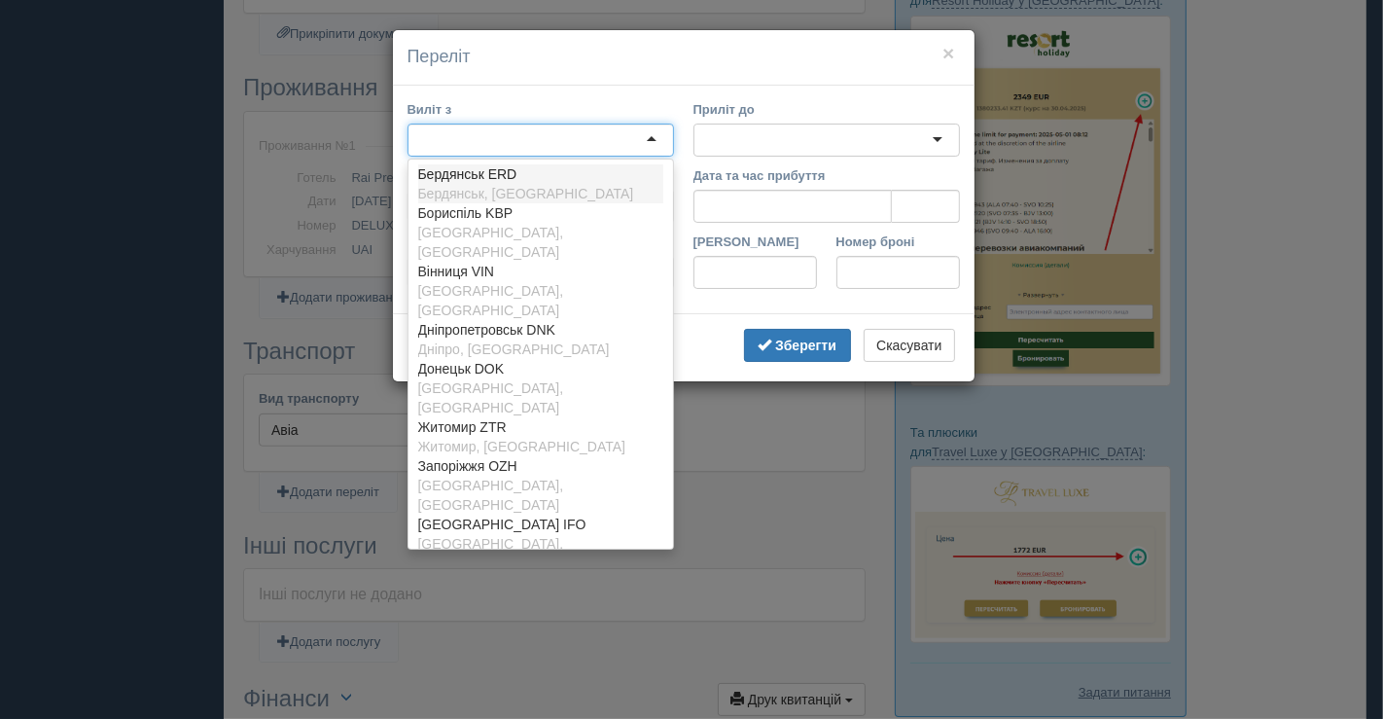
click at [551, 148] on div at bounding box center [540, 139] width 266 height 33
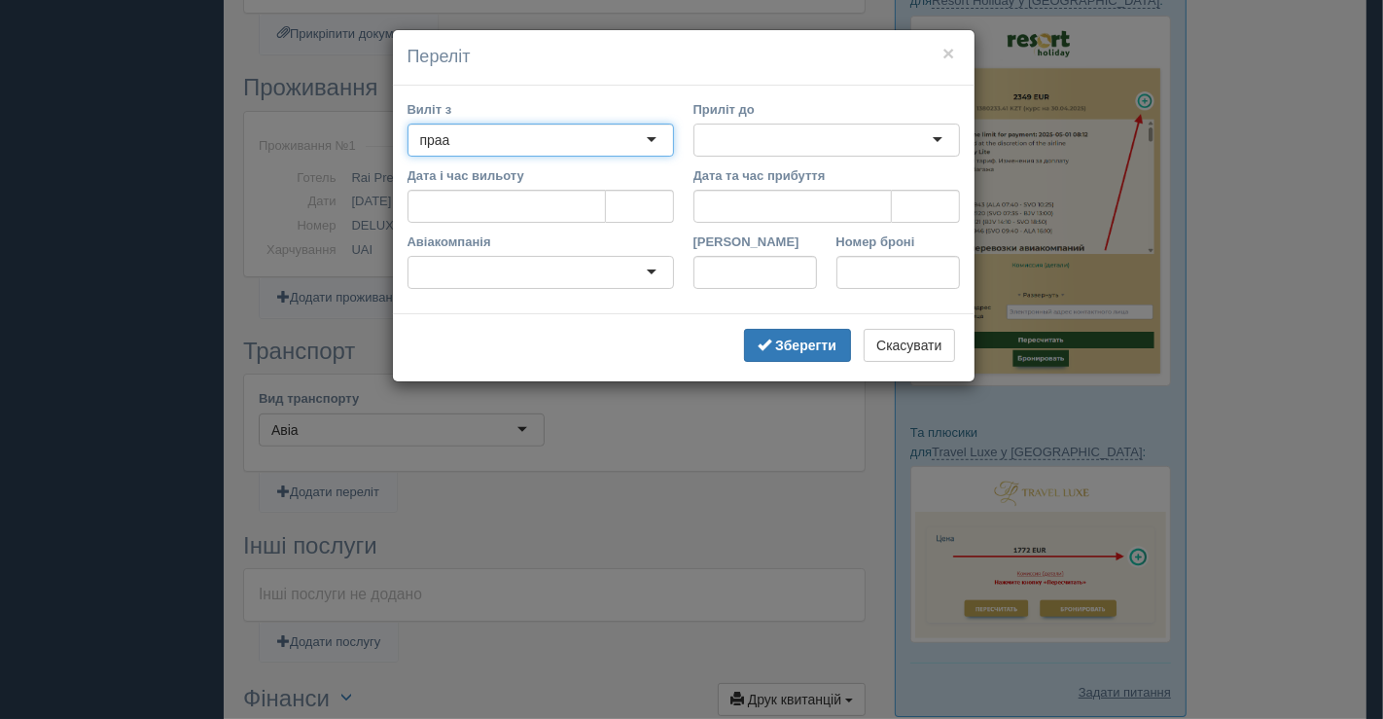
type input "пра"
click at [736, 132] on div at bounding box center [826, 139] width 266 height 33
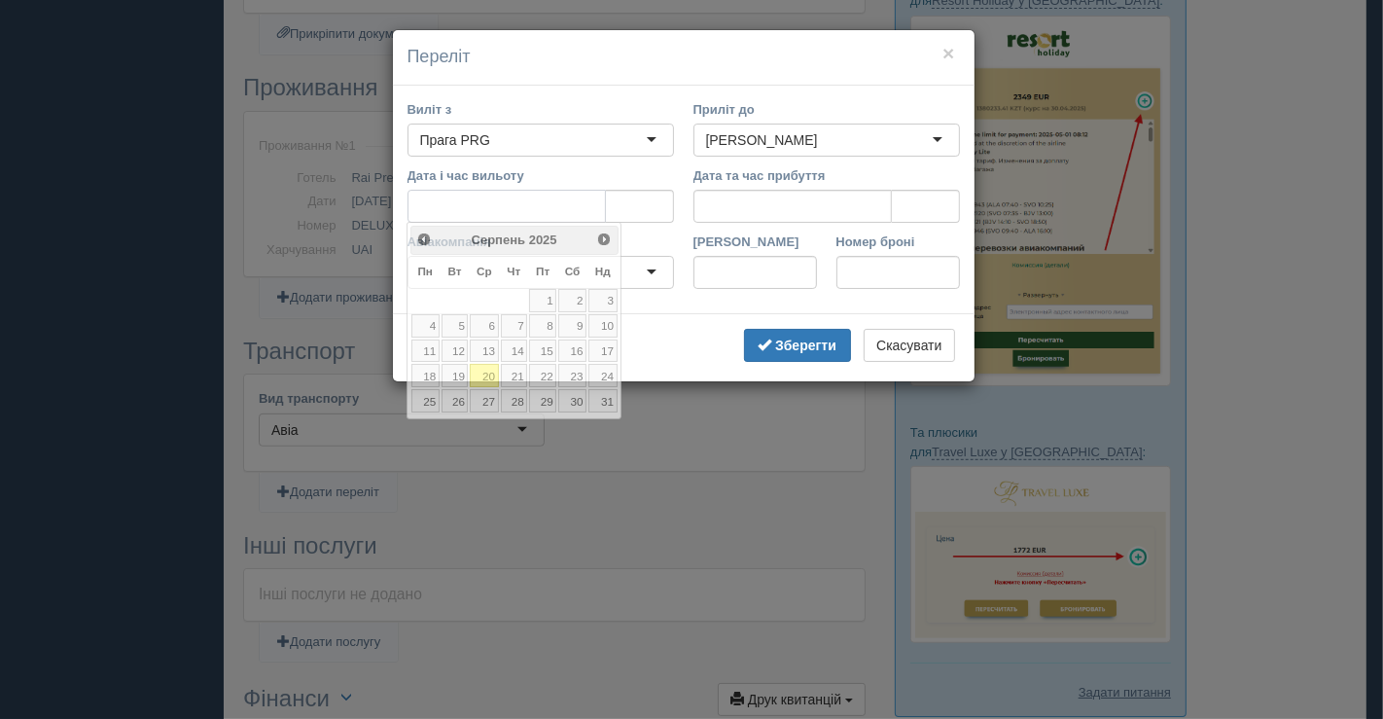
click at [531, 200] on input "Дата і час вильоту" at bounding box center [506, 206] width 198 height 33
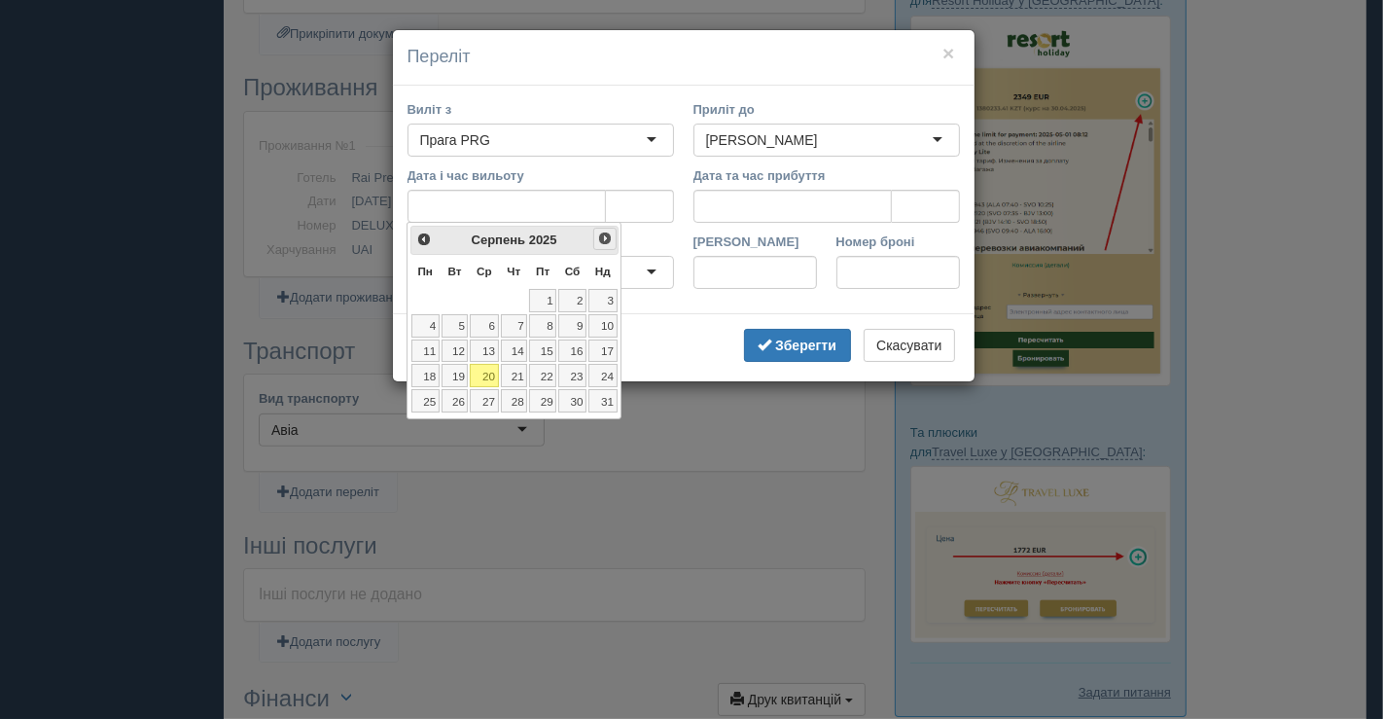
click at [602, 238] on span "Наст>" at bounding box center [605, 238] width 16 height 16
click at [481, 317] on link "10" at bounding box center [484, 325] width 28 height 23
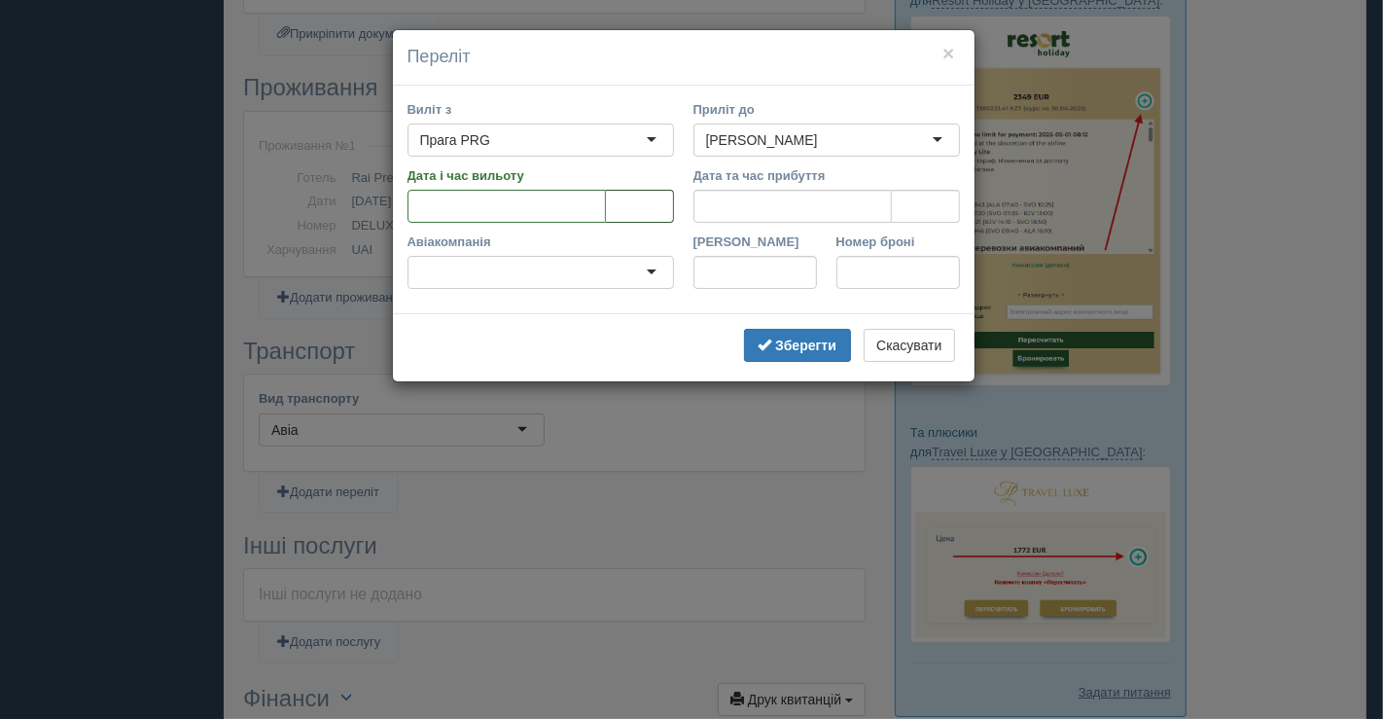
click at [622, 206] on input "tel" at bounding box center [640, 206] width 68 height 33
type input "08:10"
click at [720, 204] on input "Дата та час прибуття" at bounding box center [792, 206] width 198 height 33
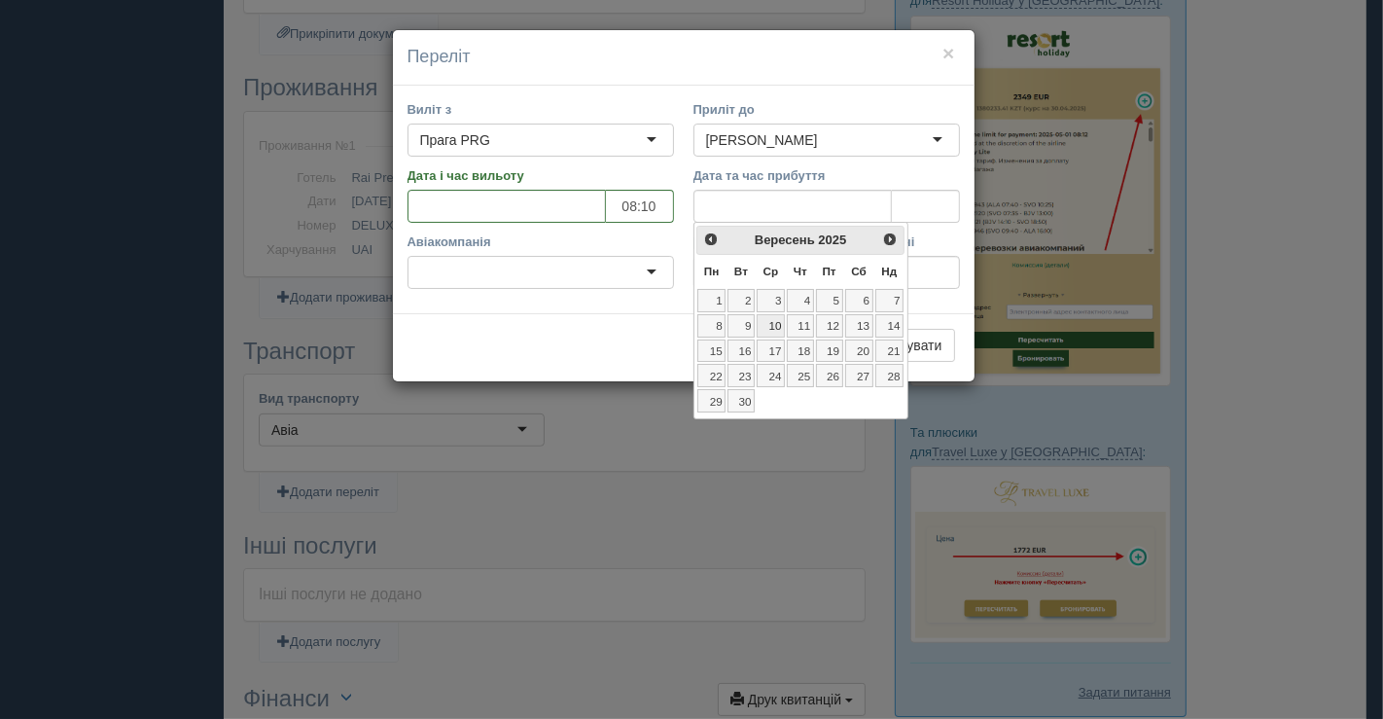
click at [773, 322] on link "10" at bounding box center [770, 325] width 28 height 23
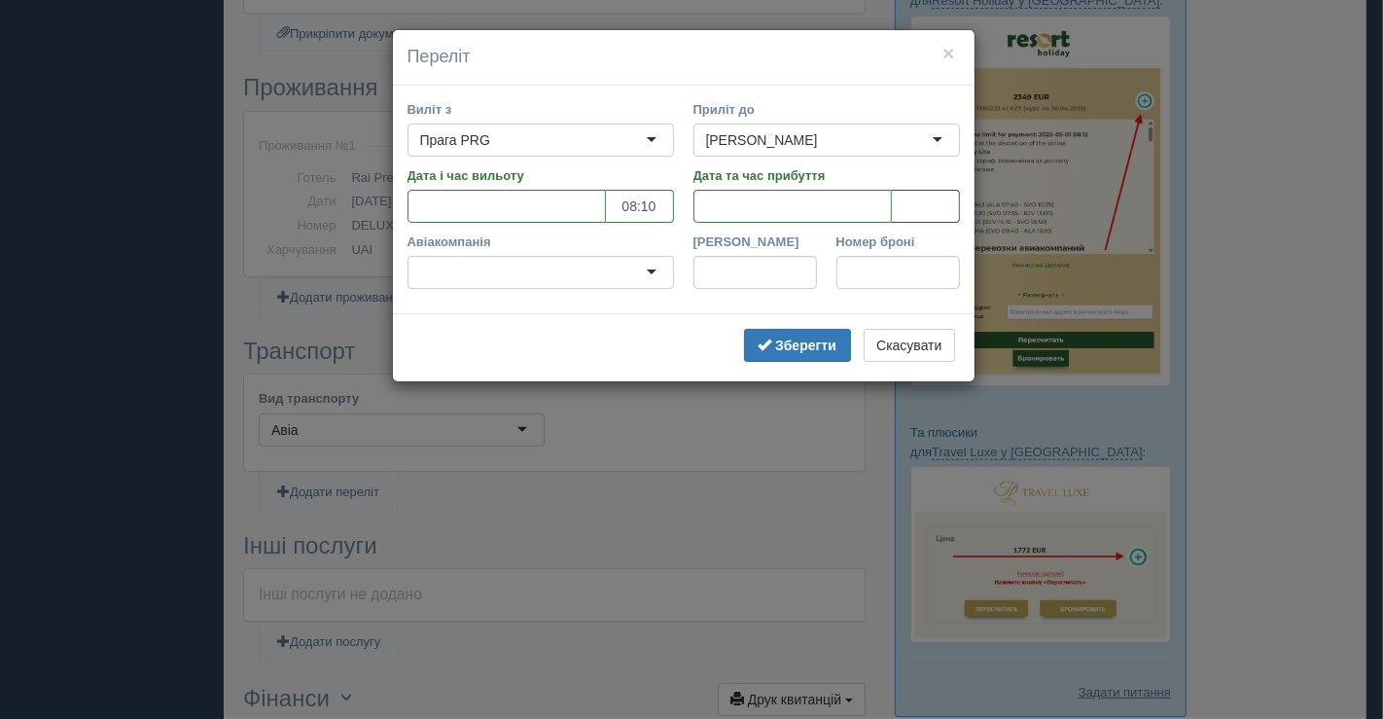
click at [901, 205] on input "tel" at bounding box center [926, 206] width 68 height 33
type input "12:05"
click at [583, 283] on div at bounding box center [540, 272] width 266 height 33
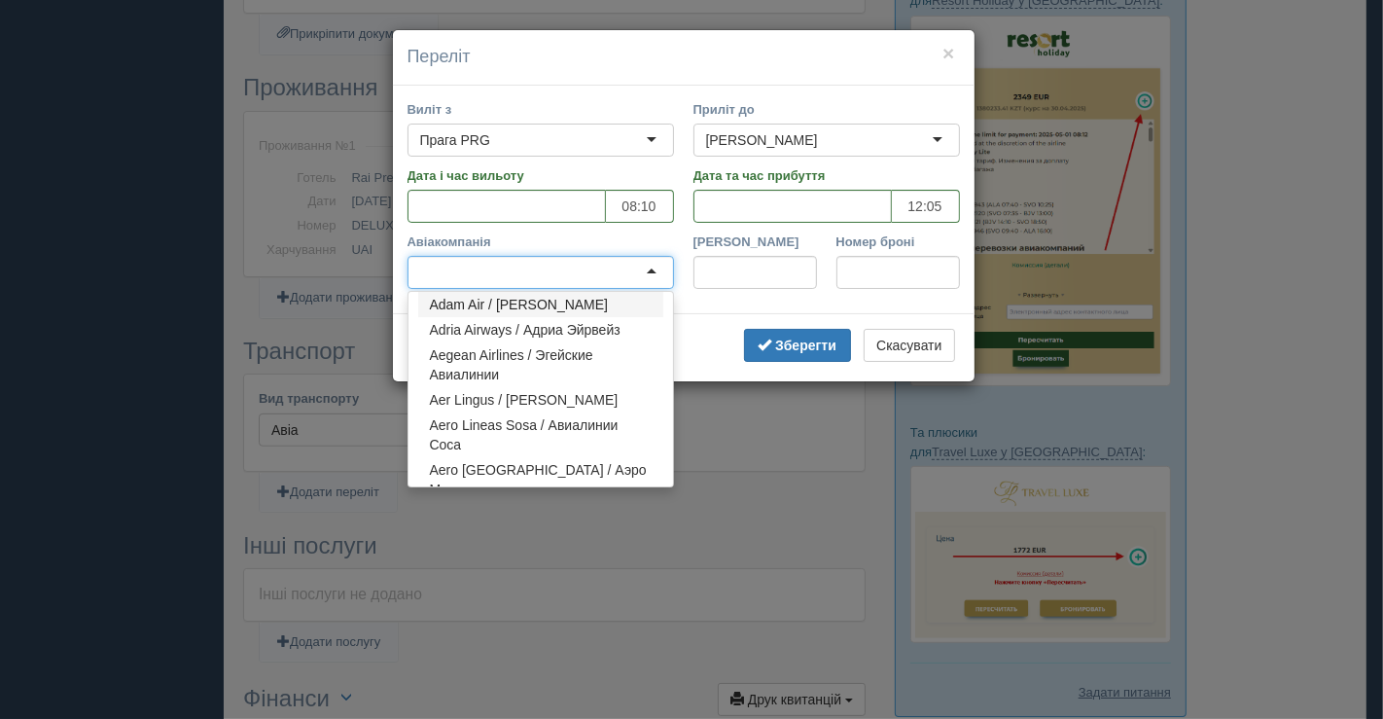
paste input "Sun Express"
type input "Sun Express"
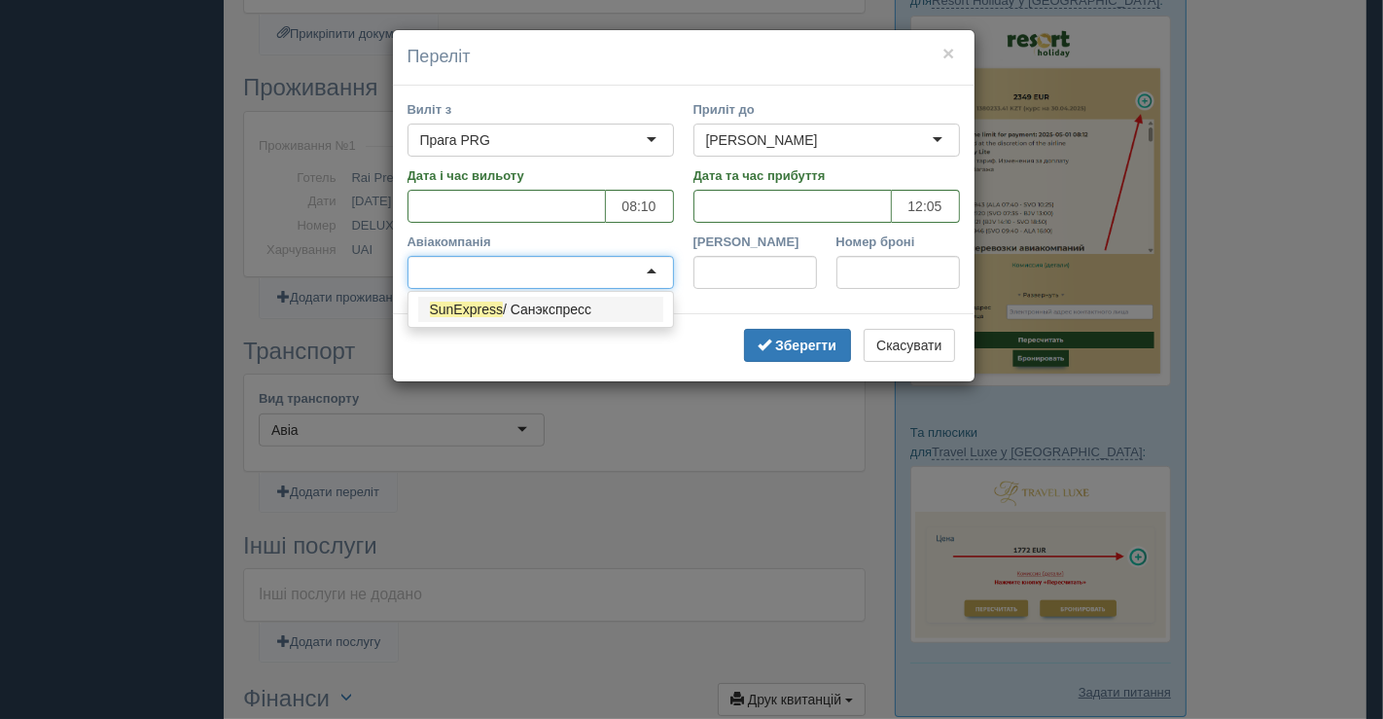
scroll to position [0, 0]
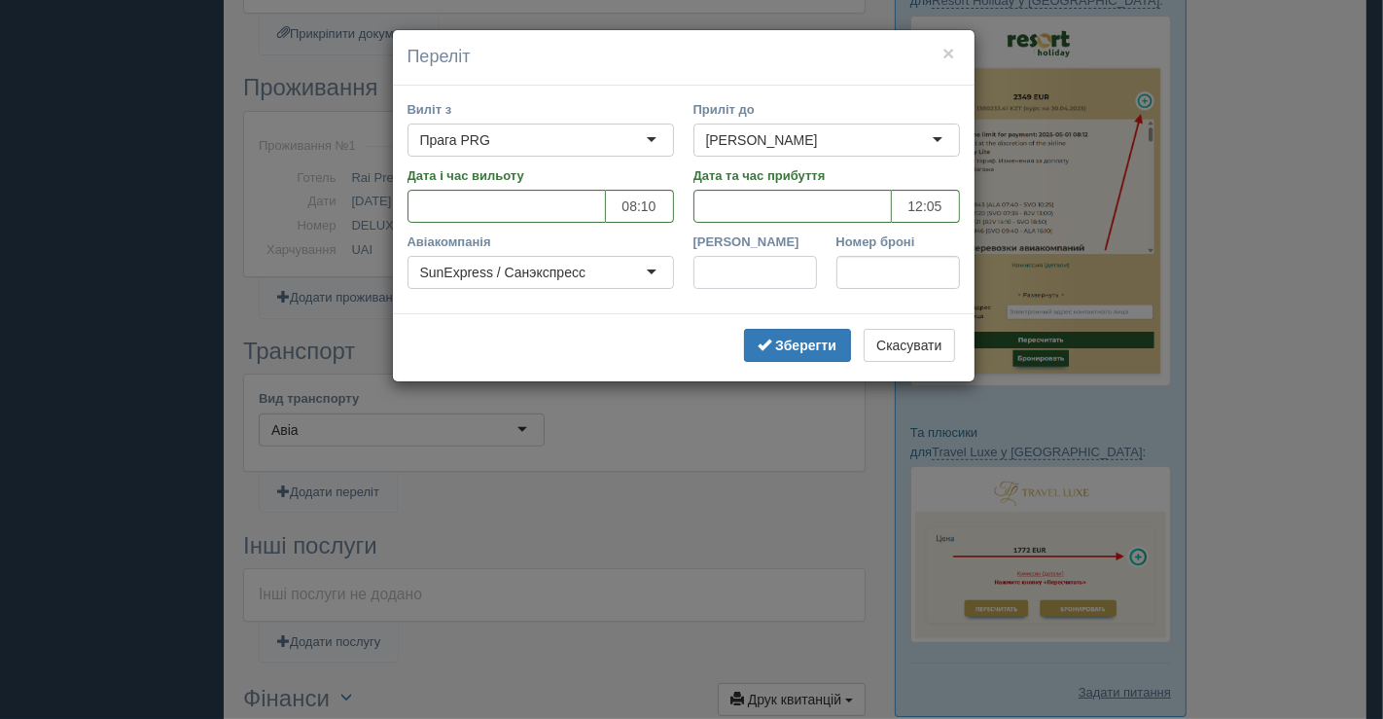
click at [733, 271] on input "Рейс" at bounding box center [754, 272] width 123 height 33
paste input "XQ 321"
type input "XQ 321"
click at [887, 275] on input "Номер броні" at bounding box center [897, 272] width 123 height 33
click at [819, 345] on b "Зберегти" at bounding box center [805, 345] width 61 height 16
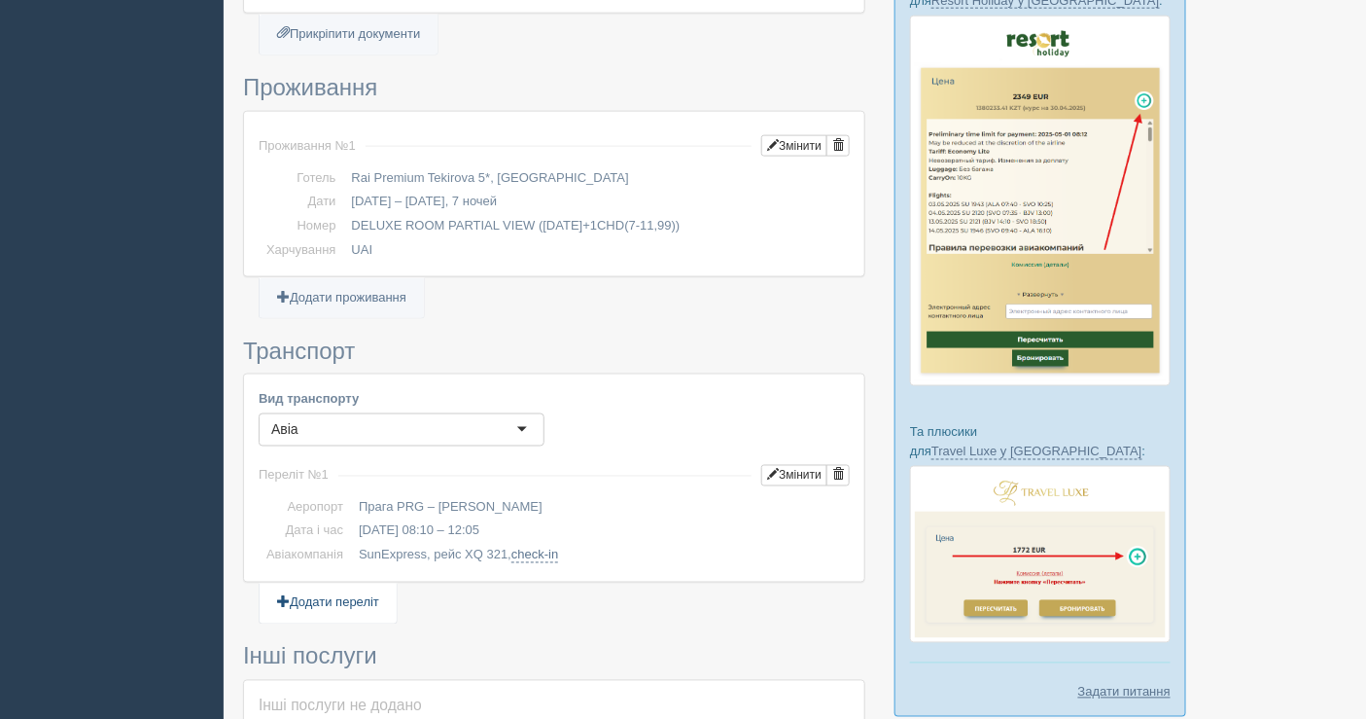
click at [351, 588] on link "Додати переліт" at bounding box center [328, 603] width 137 height 40
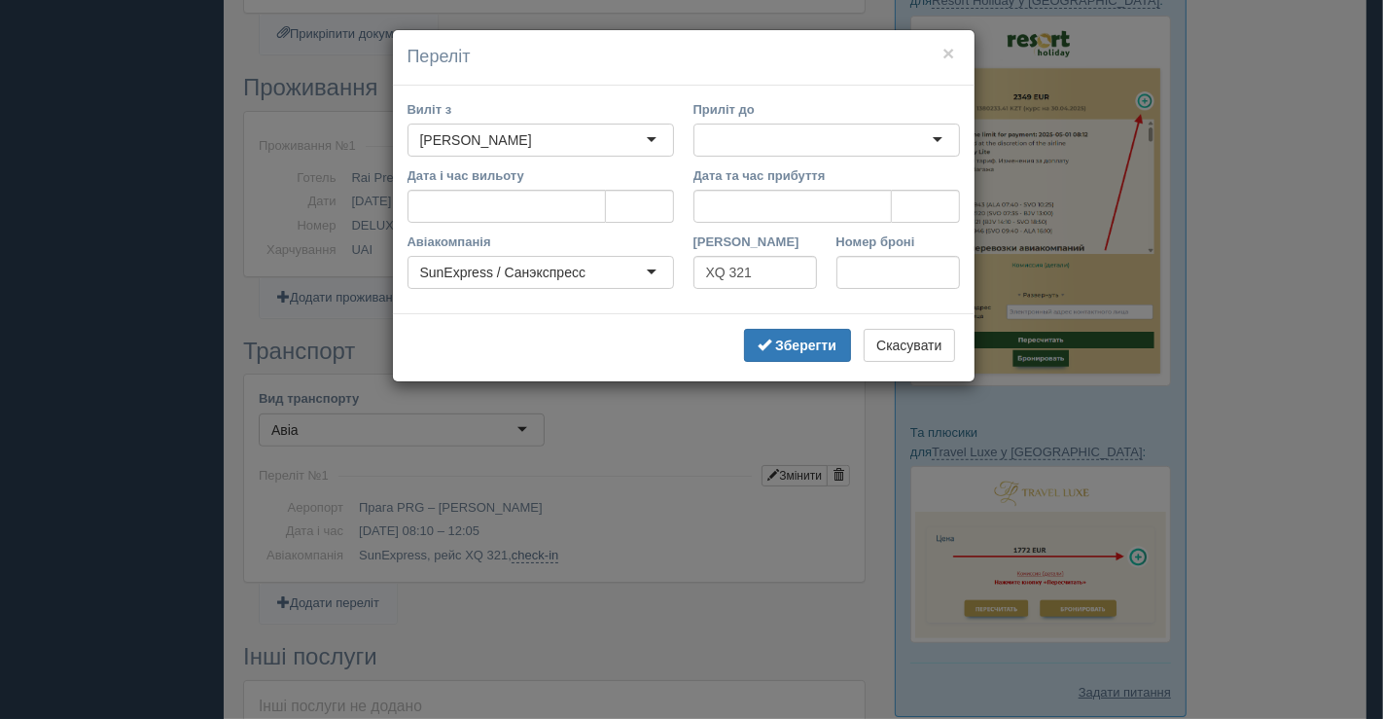
click at [765, 133] on div at bounding box center [826, 139] width 266 height 33
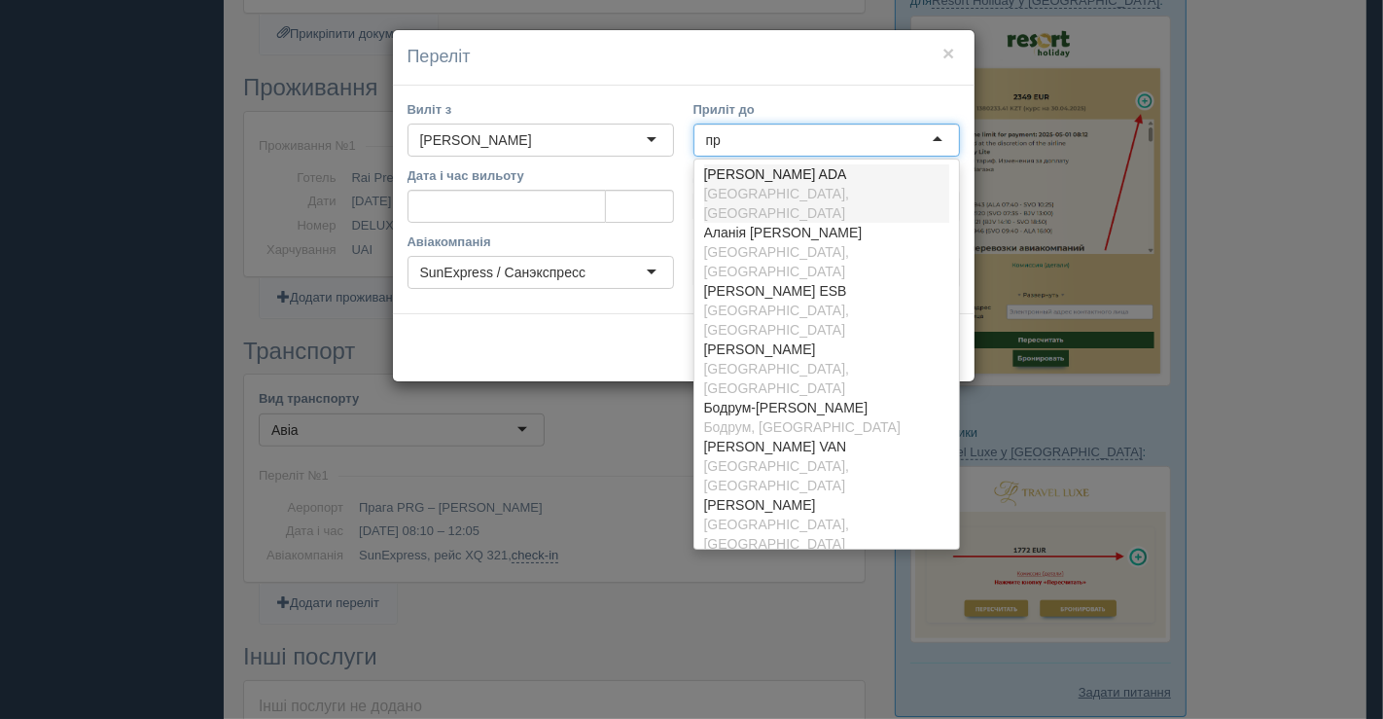
type input "пра"
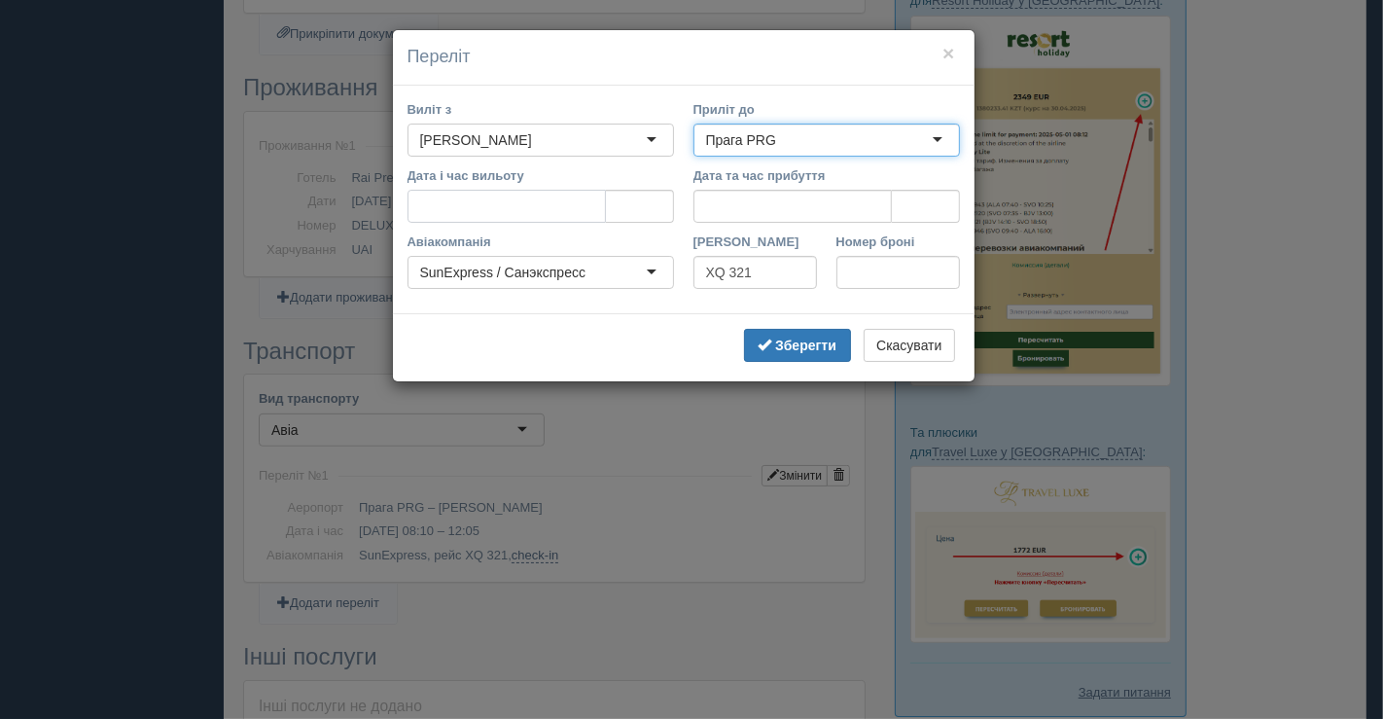
click at [517, 207] on input "Дата і час вильоту" at bounding box center [506, 206] width 198 height 33
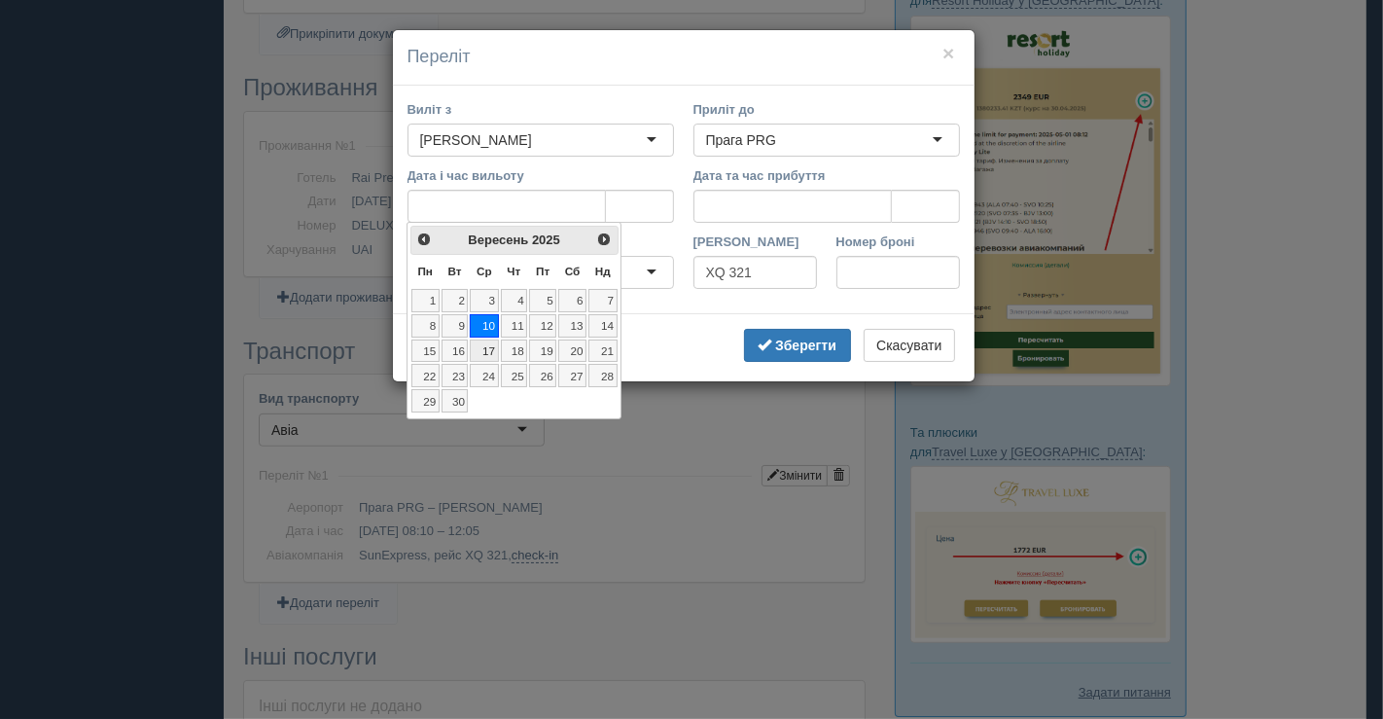
click at [488, 343] on link "17" at bounding box center [484, 350] width 28 height 23
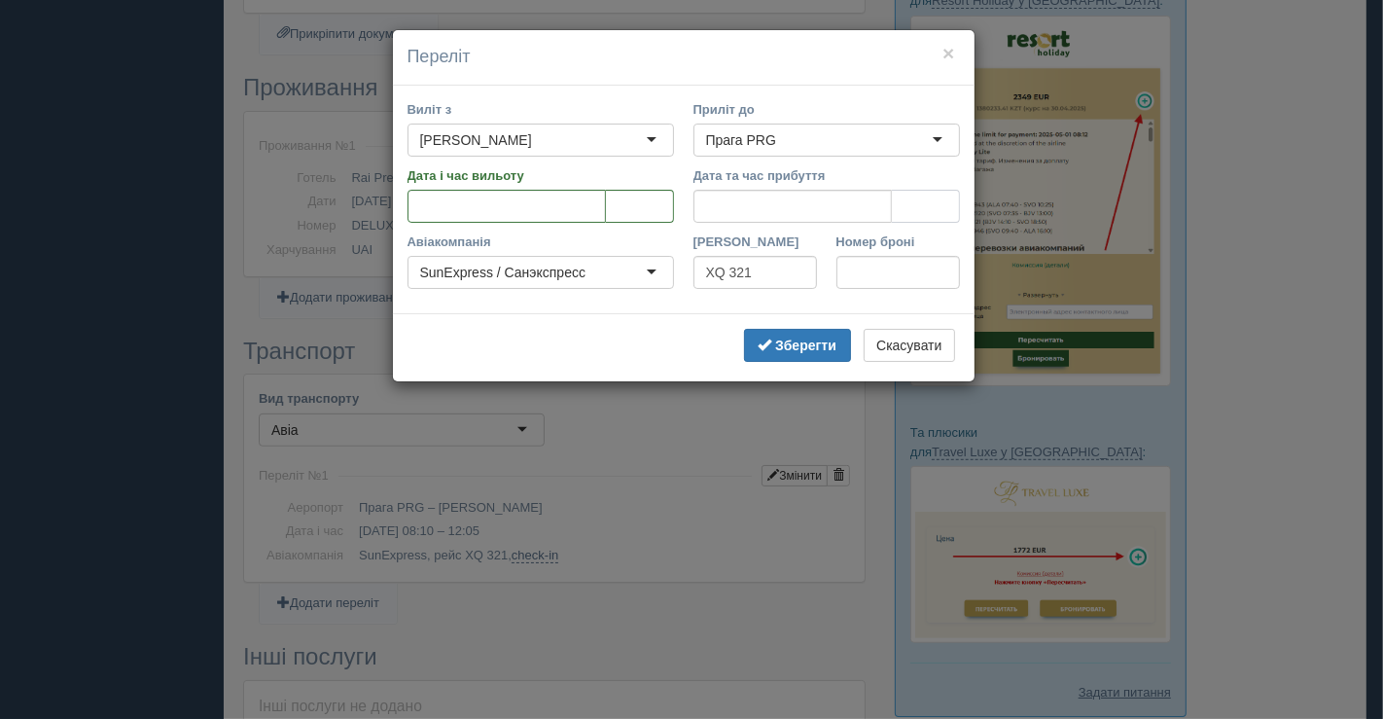
click at [895, 203] on input "tel" at bounding box center [926, 206] width 68 height 33
type input "23:хх"
click at [1223, 123] on div "× Переліт Виліт з Анталія AYT Анталія AYT Анталія AYT Адана Шакірпаша ADA Алані…" at bounding box center [691, 359] width 1383 height 719
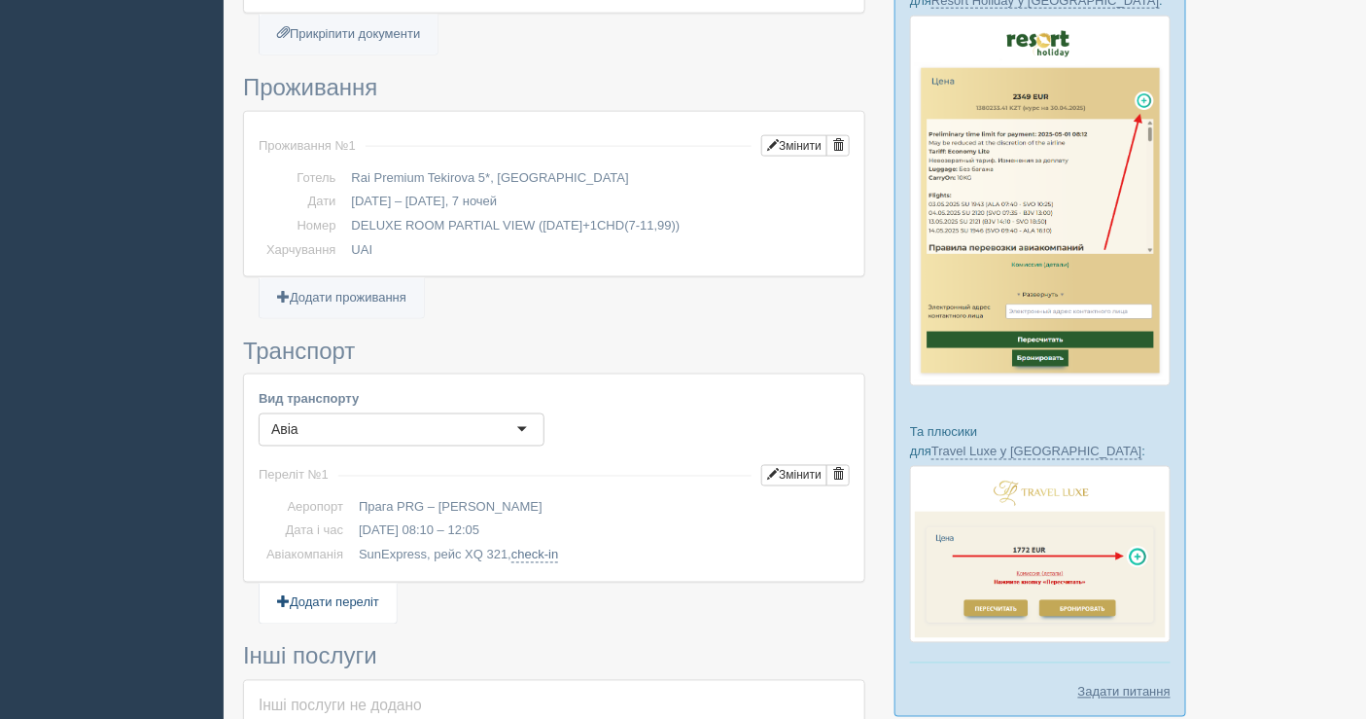
click at [306, 583] on link "Додати переліт" at bounding box center [328, 603] width 137 height 40
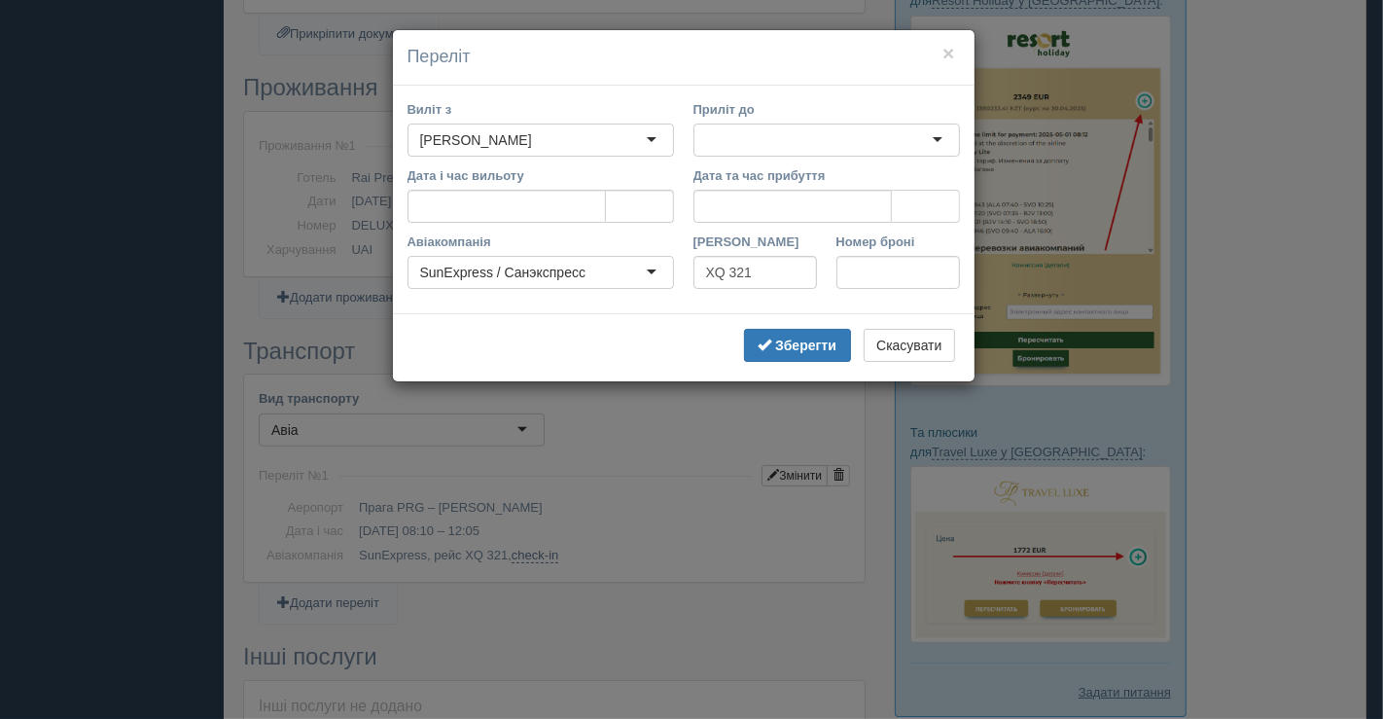
click at [913, 211] on input "tel" at bounding box center [926, 206] width 68 height 33
paste input "tel"
click at [904, 207] on input "tel" at bounding box center [926, 206] width 68 height 33
type input "23:20"
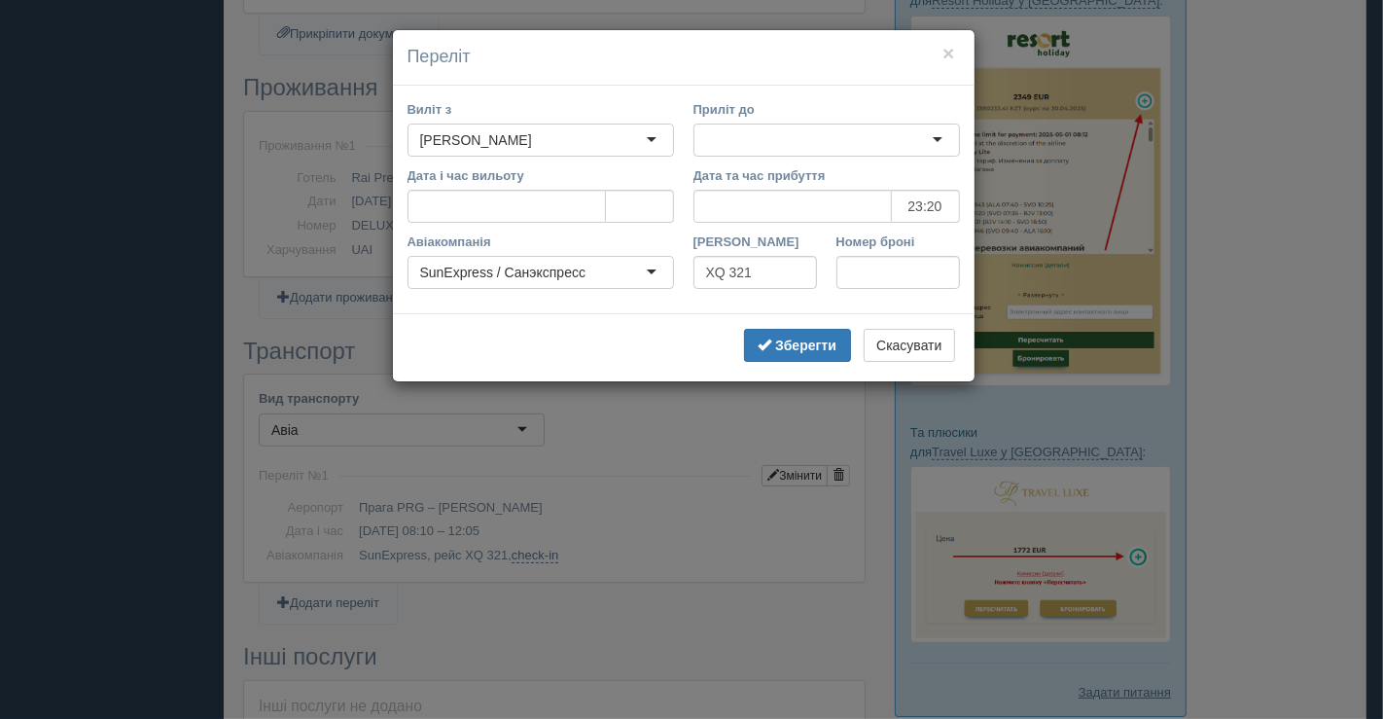
click at [601, 270] on div "SunExpress / Санэкспресс" at bounding box center [540, 272] width 266 height 33
drag, startPoint x: 569, startPoint y: 270, endPoint x: 450, endPoint y: 265, distance: 118.7
click at [450, 265] on div "SunExpress / Санэкспресс" at bounding box center [540, 272] width 266 height 33
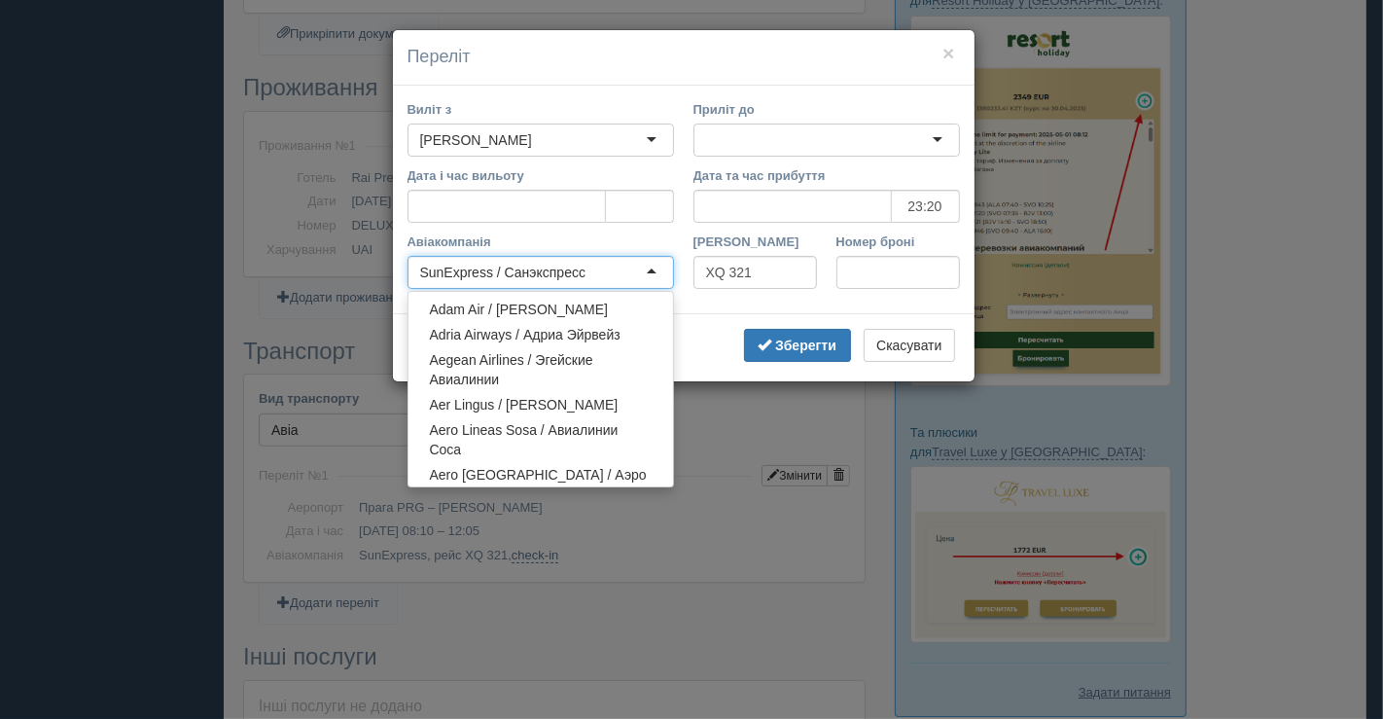
drag, startPoint x: 586, startPoint y: 263, endPoint x: 403, endPoint y: 249, distance: 184.3
click at [403, 249] on div "Авіакомпанія SunExpress / Санэкспресс SunExpress / Санэкспресс Adam Air / Адам …" at bounding box center [541, 265] width 286 height 66
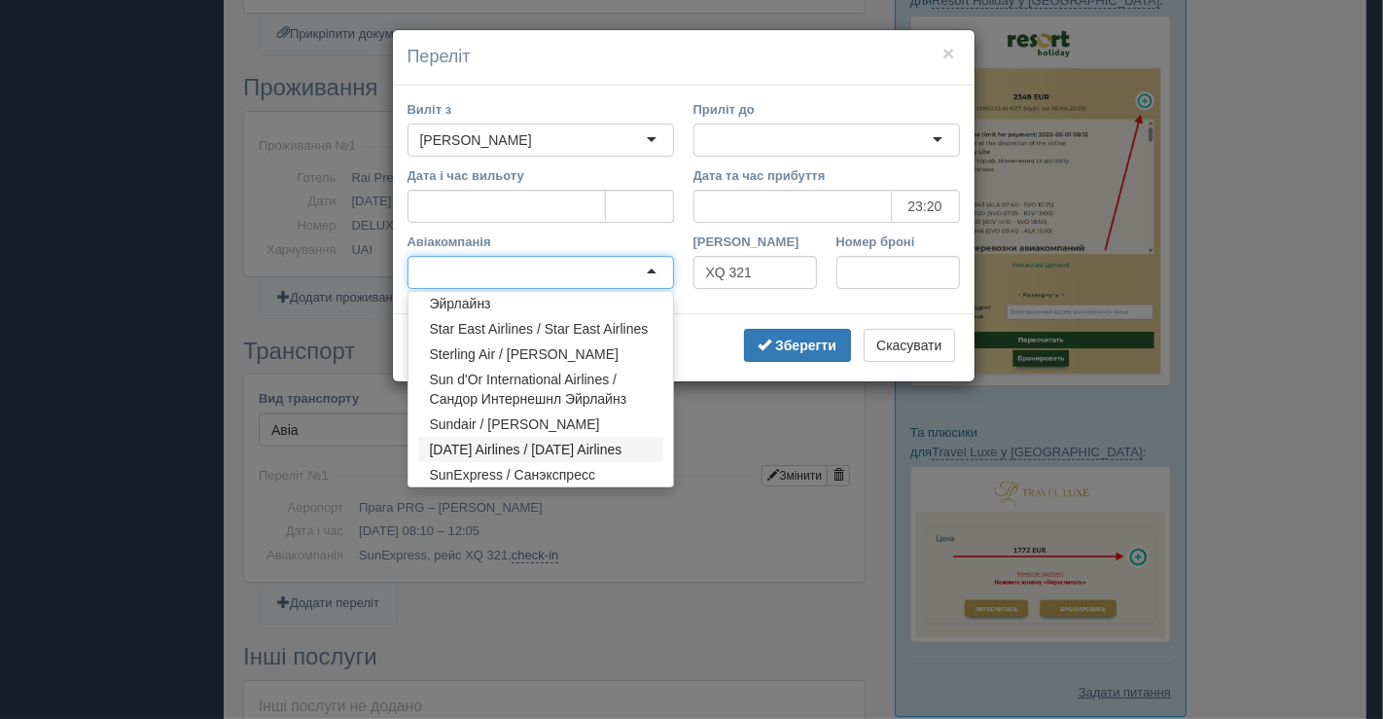
paste input "SmartWings"
type input "SmartWings"
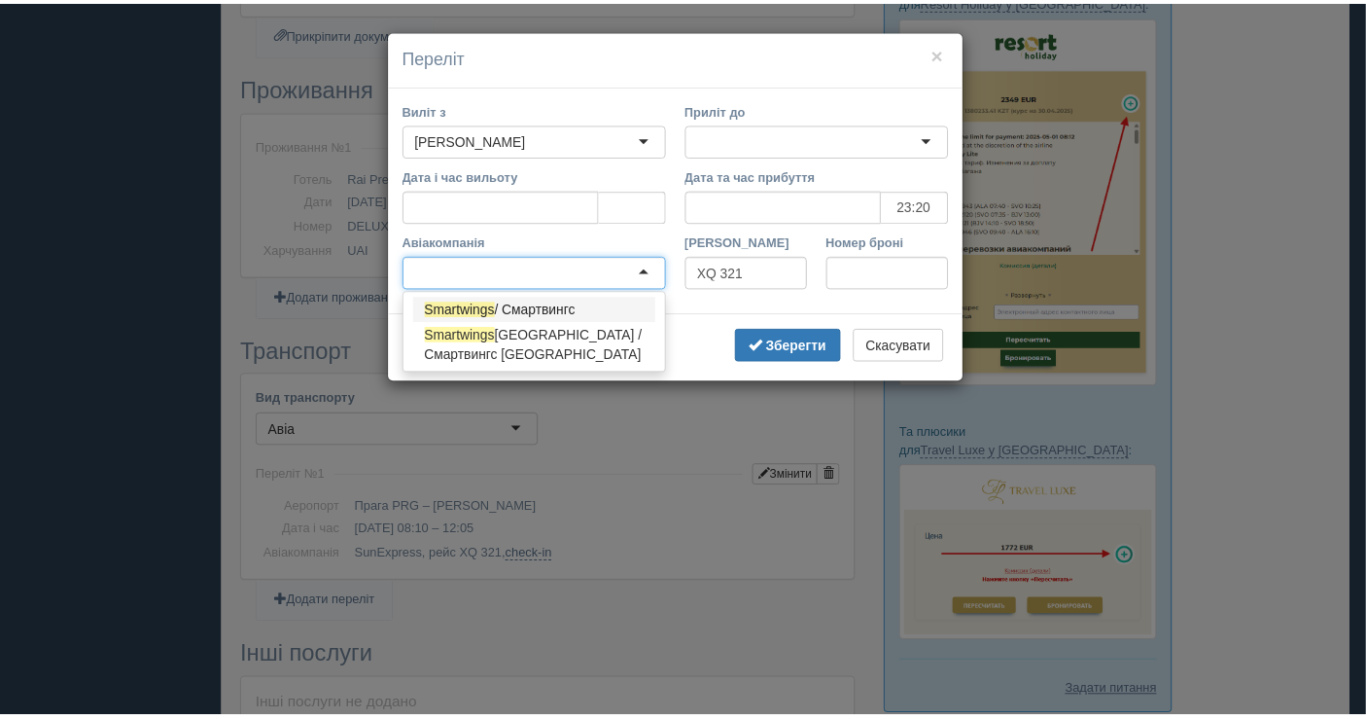
scroll to position [0, 0]
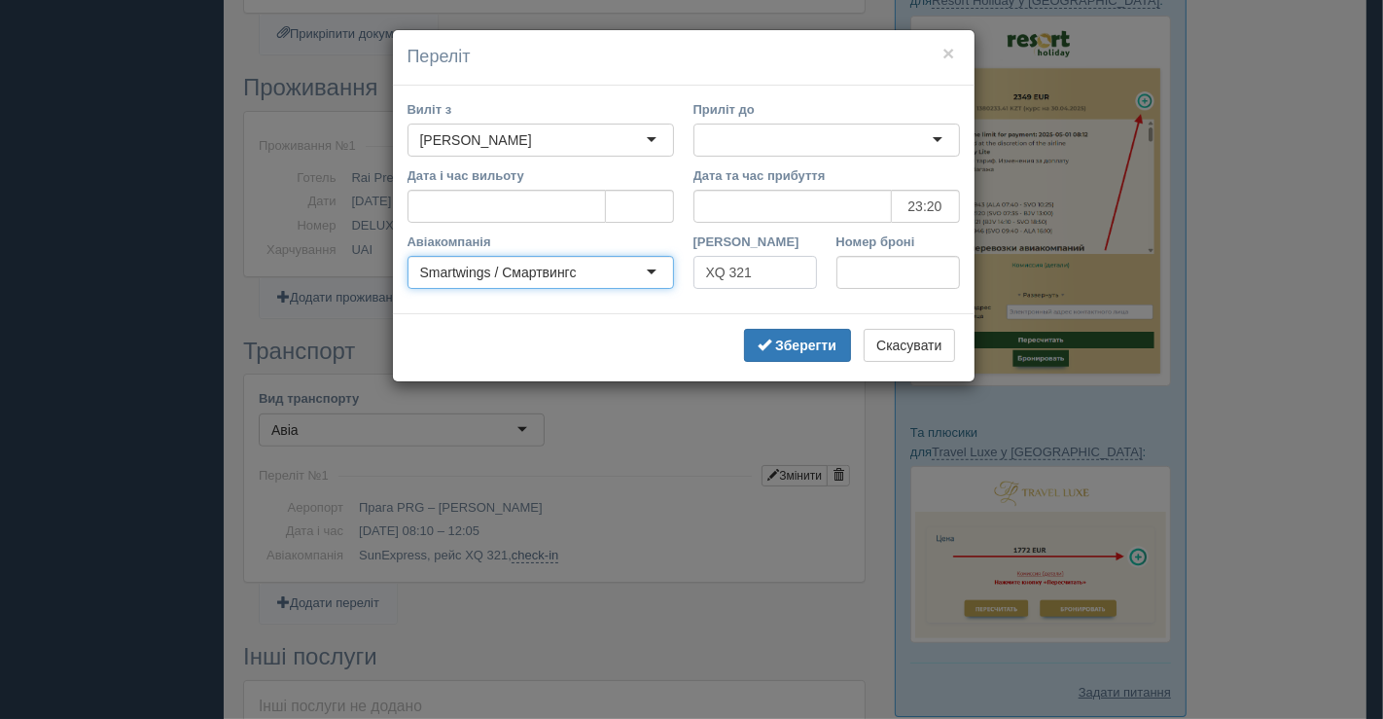
click at [712, 274] on input "XQ 321" at bounding box center [754, 272] width 123 height 33
paste input "QS 1193"
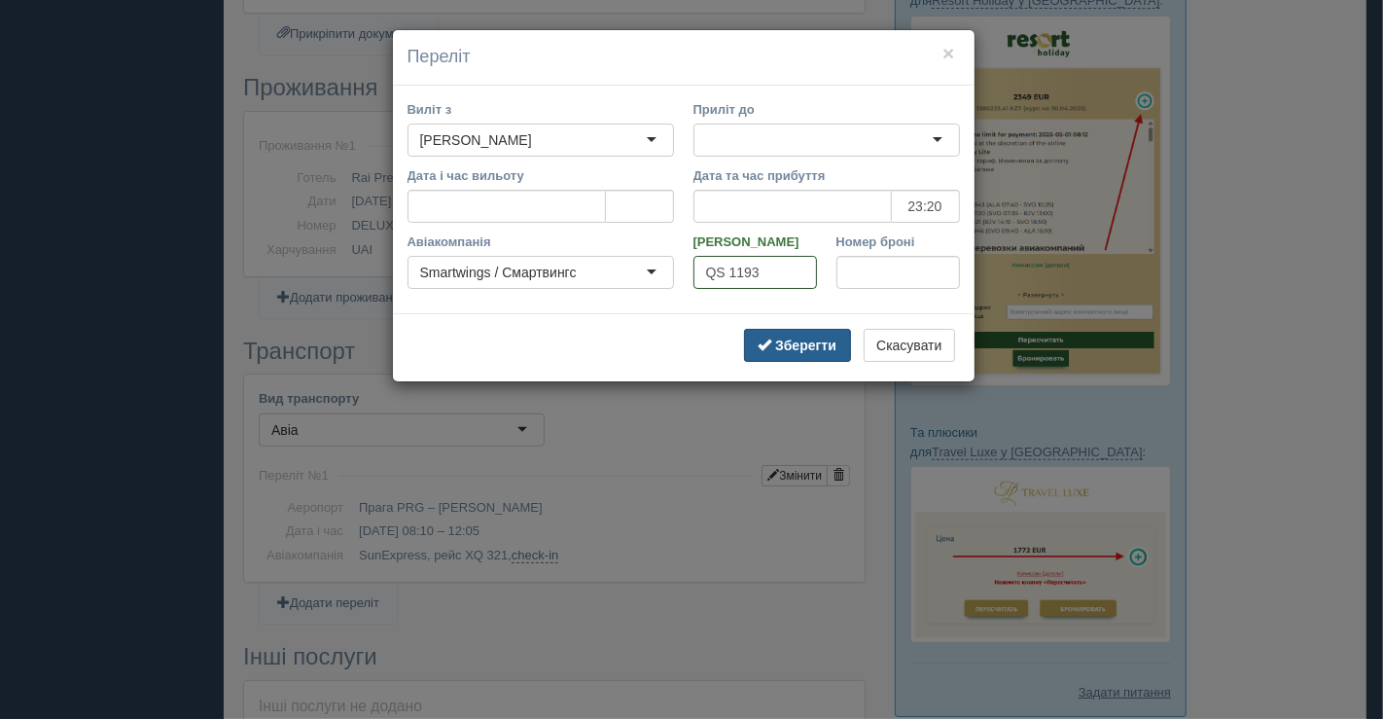
type input "QS 1193"
click at [821, 337] on b "Зберегти" at bounding box center [805, 345] width 61 height 16
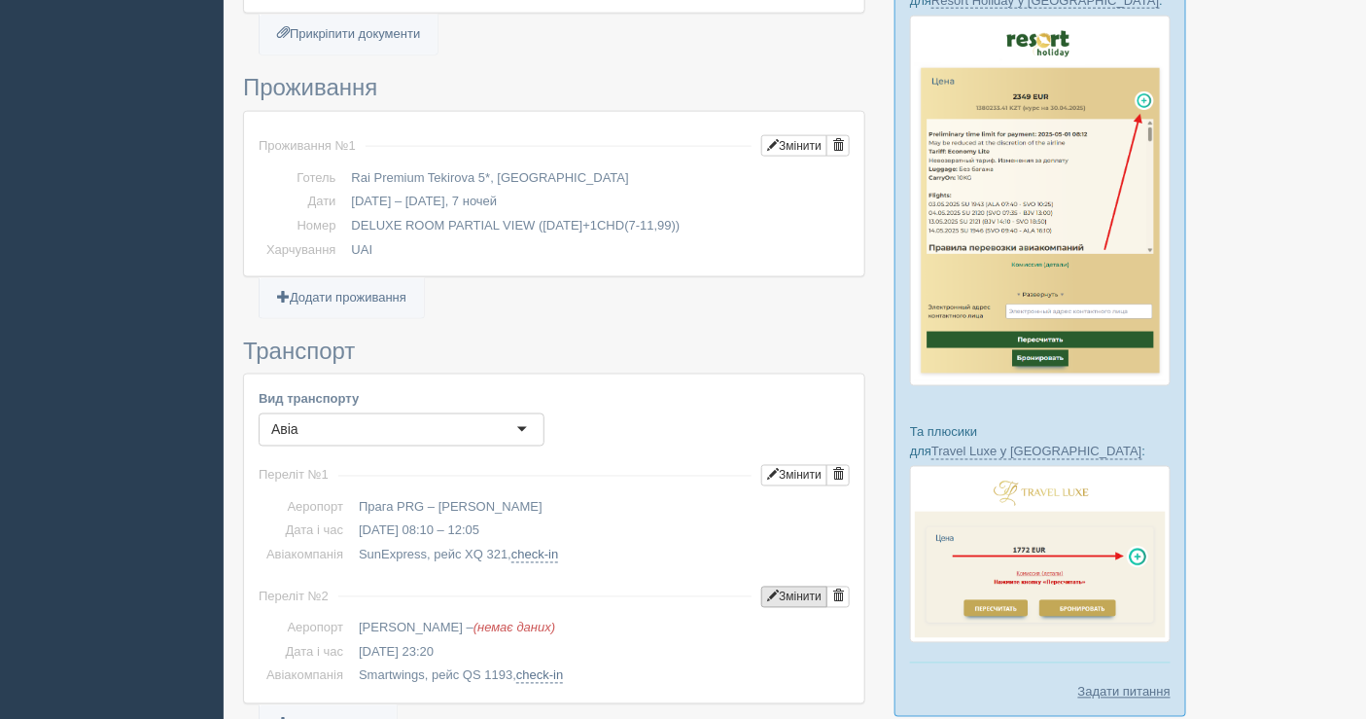
click at [800, 586] on button "Змінити" at bounding box center [794, 596] width 66 height 21
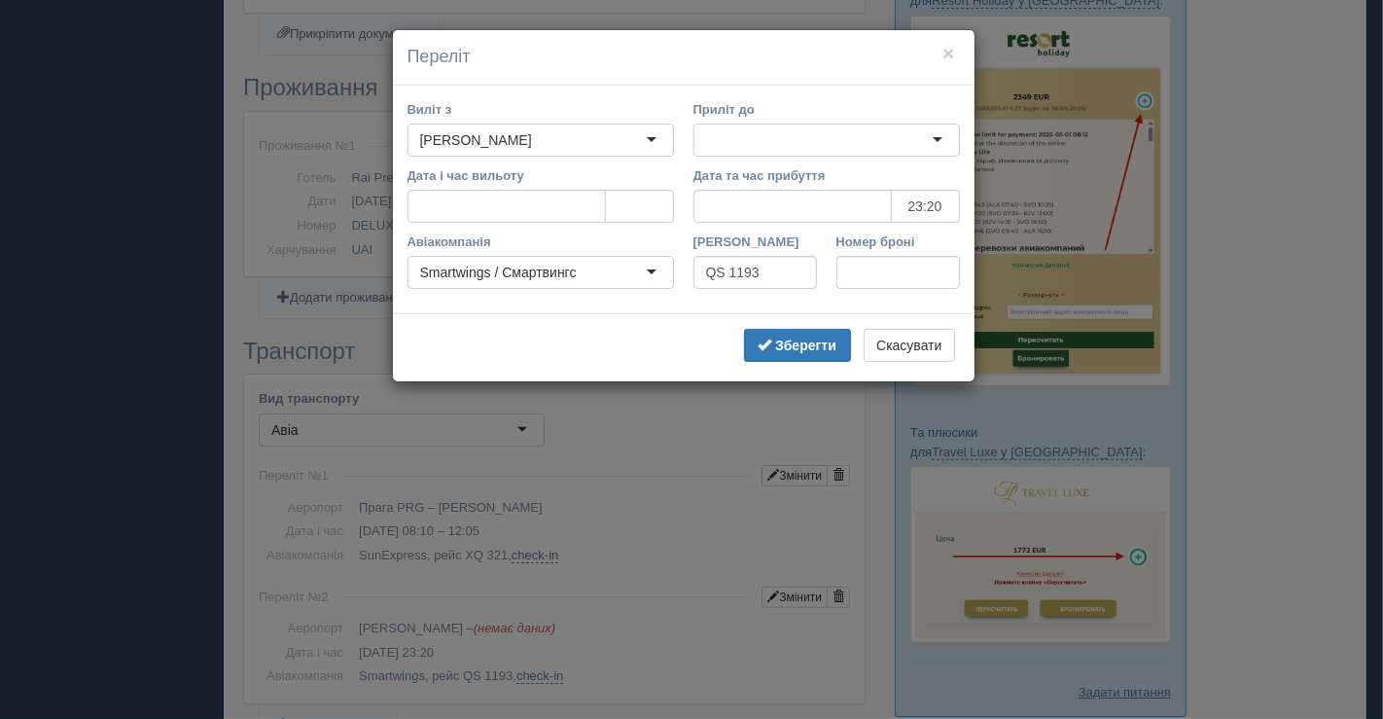
click at [775, 129] on div at bounding box center [826, 139] width 266 height 33
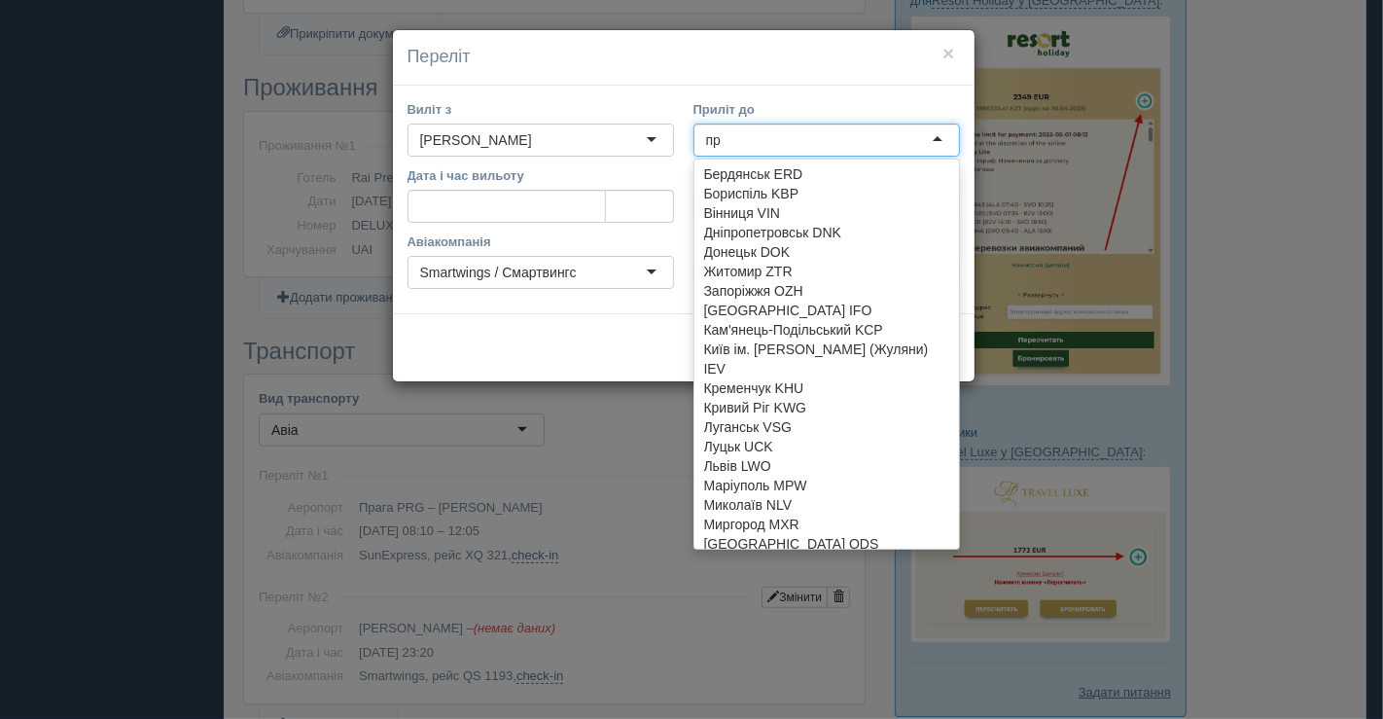
type input "пра"
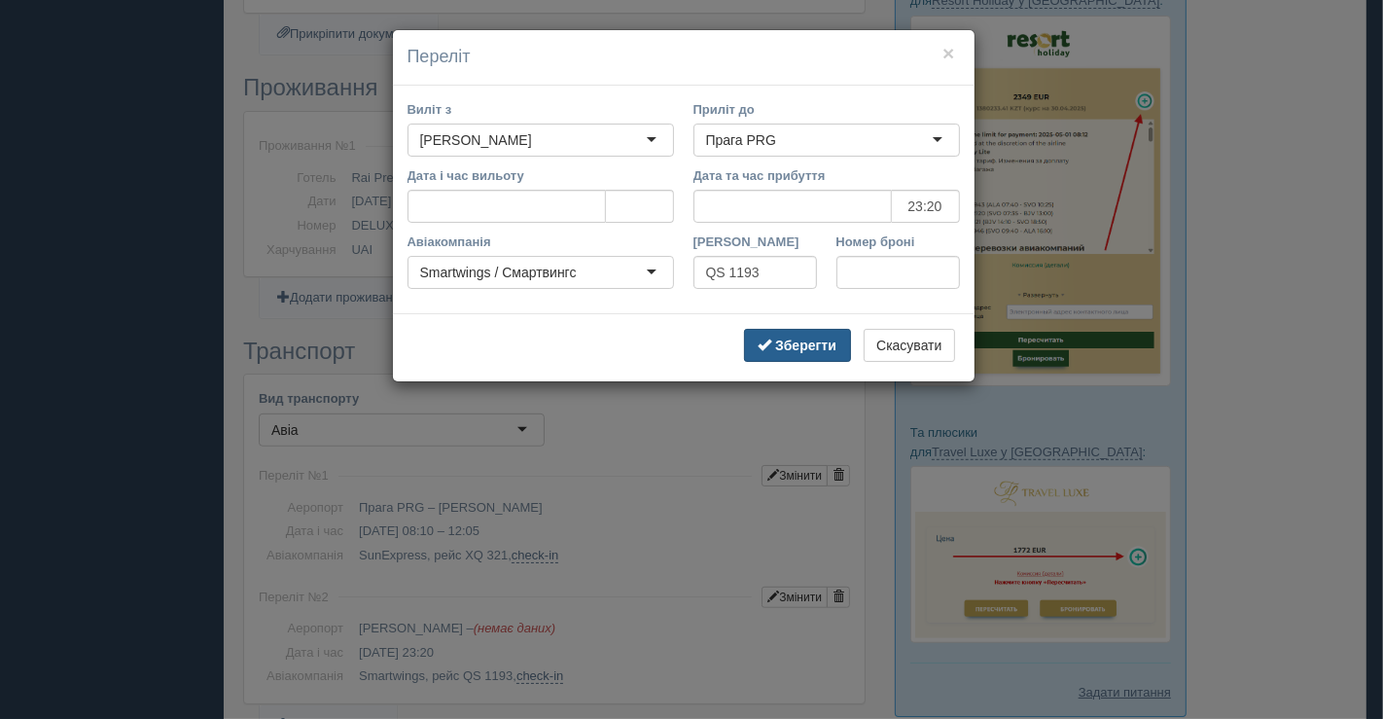
click at [801, 349] on b "Зберегти" at bounding box center [805, 345] width 61 height 16
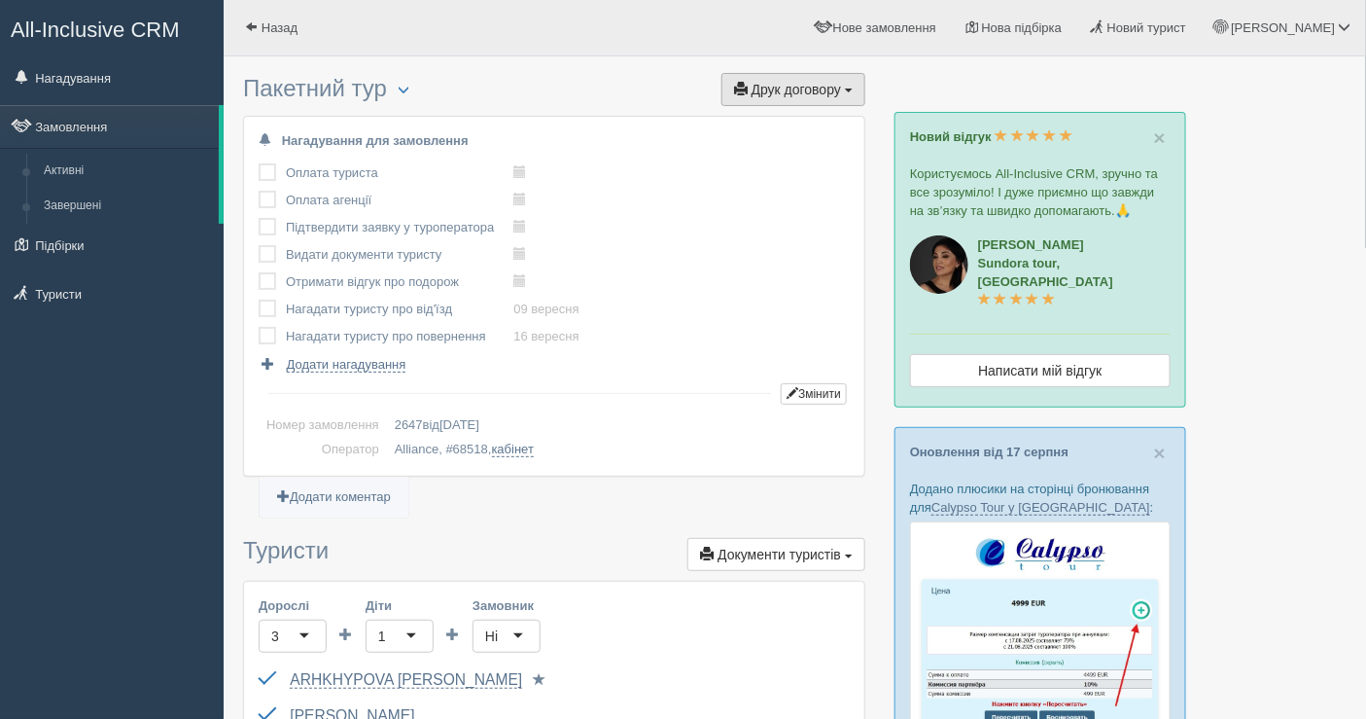
click at [763, 76] on button "Друк договору Друк" at bounding box center [793, 89] width 144 height 33
click at [752, 123] on link "Alliance" at bounding box center [788, 125] width 154 height 32
click at [94, 115] on link "Замовлення" at bounding box center [109, 126] width 219 height 43
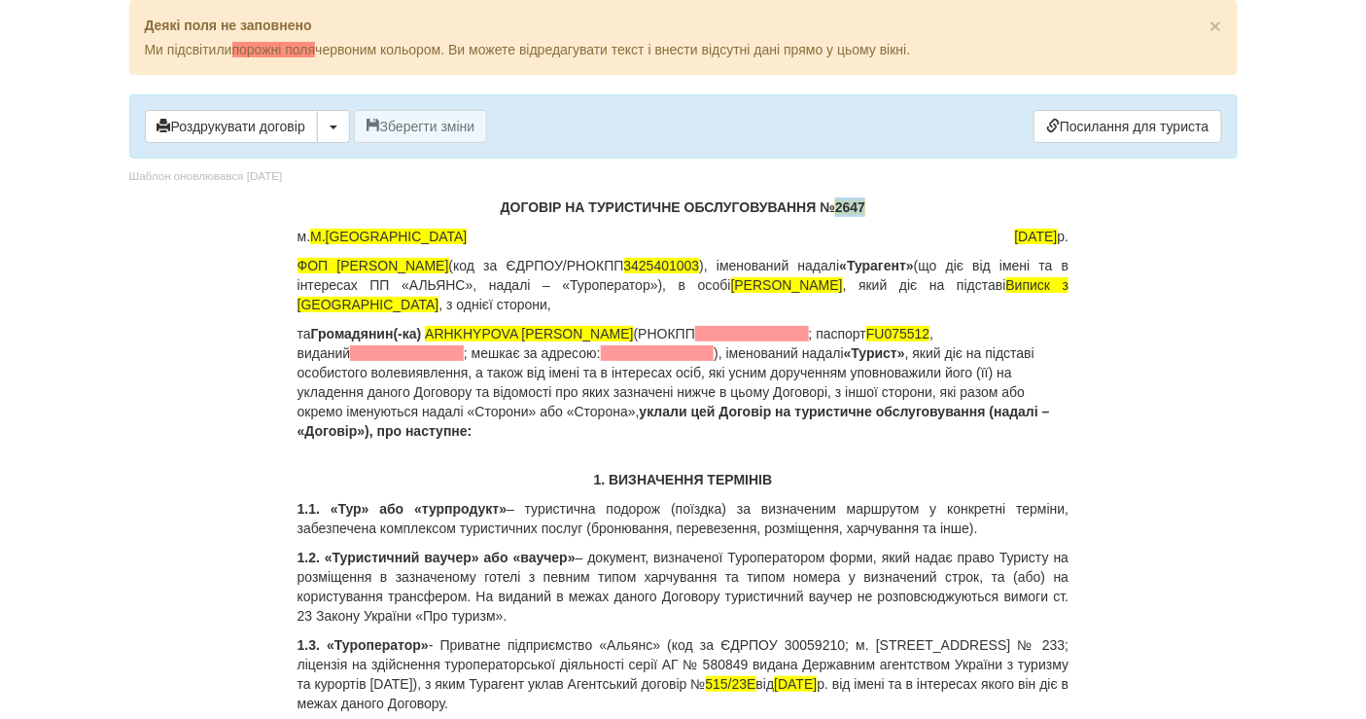
drag, startPoint x: 872, startPoint y: 212, endPoint x: 838, endPoint y: 212, distance: 34.0
click at [838, 212] on p "ДОГОВІР НА ТУРИСТИЧНЕ ОБСЛУГОВУВАННЯ № 2647" at bounding box center [684, 206] width 772 height 19
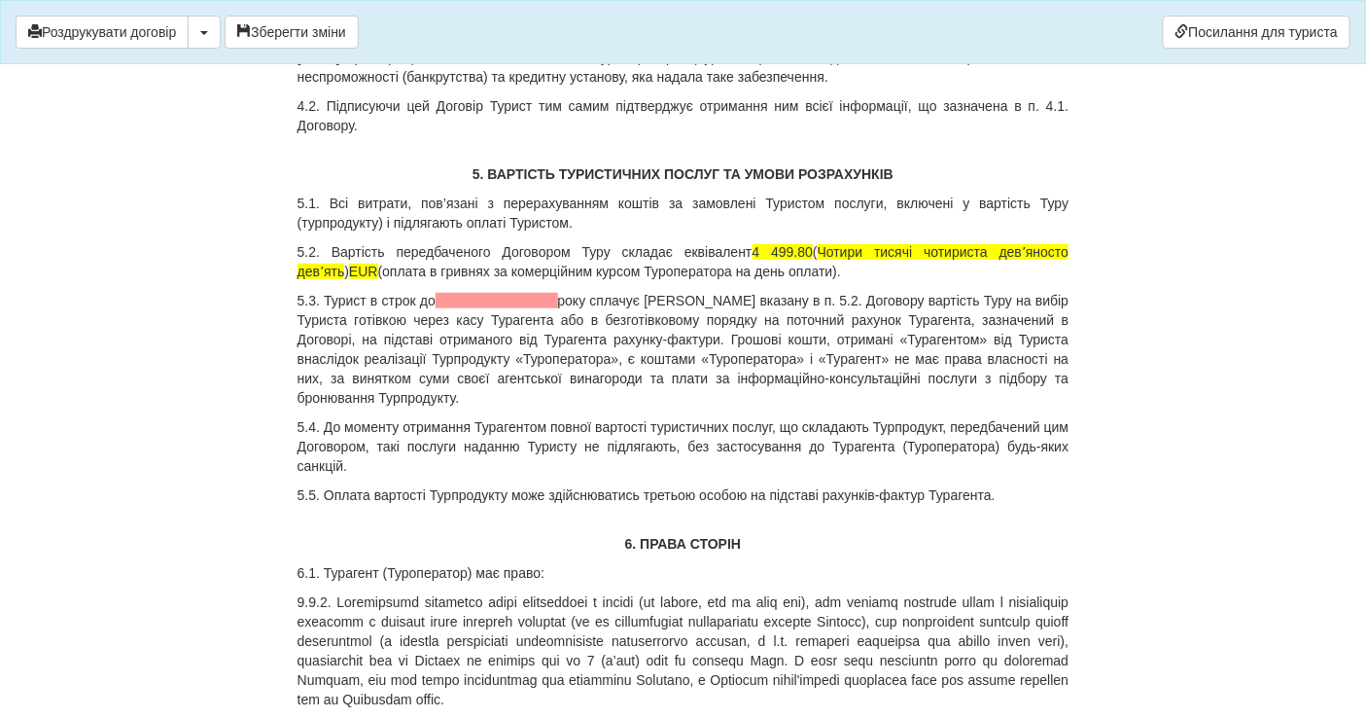
scroll to position [2917, 0]
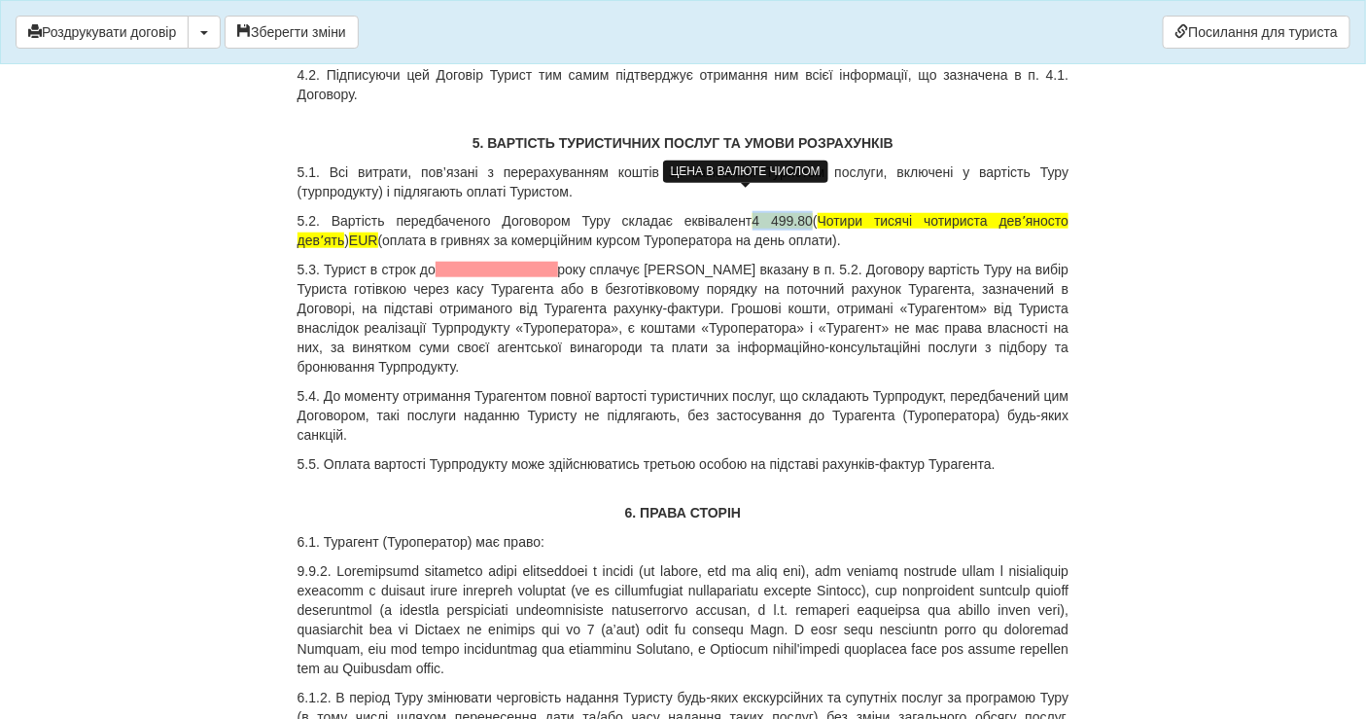
drag, startPoint x: 771, startPoint y: 196, endPoint x: 719, endPoint y: 195, distance: 52.5
click at [753, 213] on span "4 499.80" at bounding box center [783, 221] width 60 height 16
click at [1022, 213] on span "Чотири тисячі чотириста девʼяносто девʼять" at bounding box center [684, 230] width 772 height 35
click at [948, 213] on span "Чотири тисячі чотириста девʼяносто девʼять" at bounding box center [684, 230] width 772 height 35
click at [953, 213] on span "Чотири тисячі чотириста девʼяносто девʼять" at bounding box center [684, 230] width 772 height 35
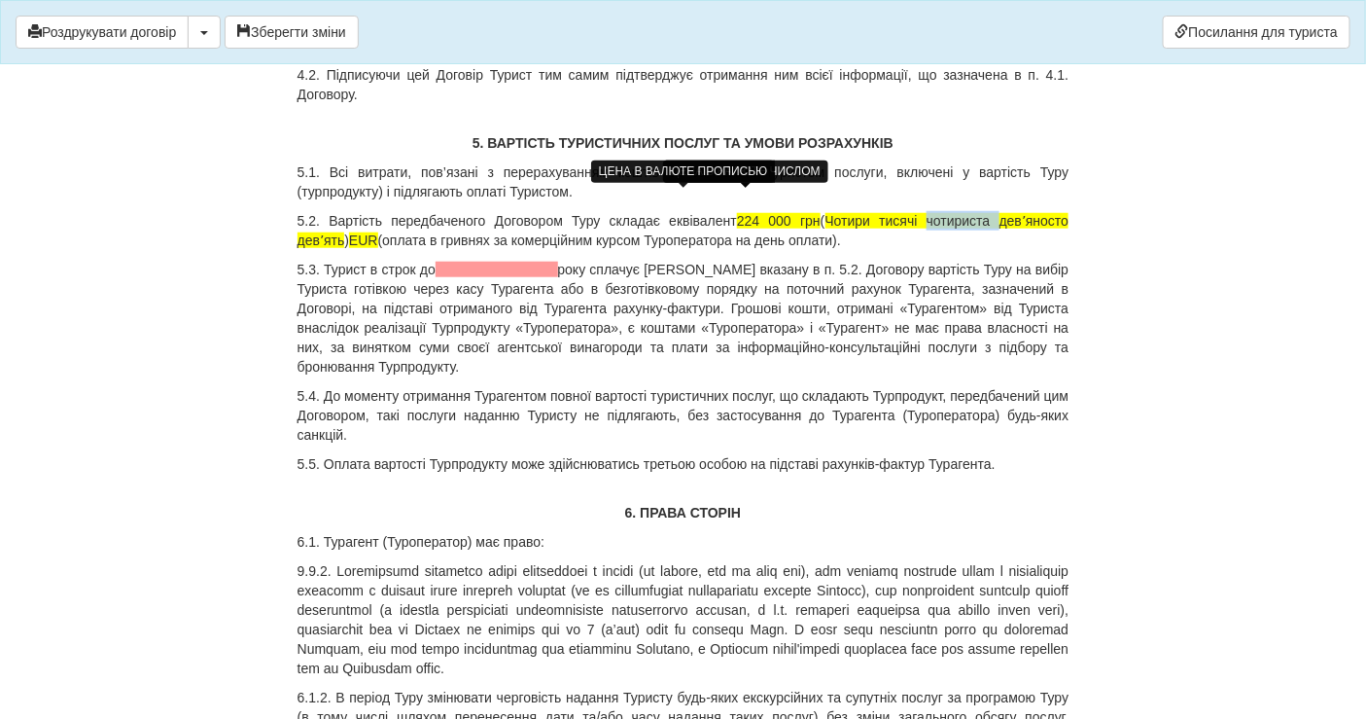
click at [953, 213] on span "Чотири тисячі чотириста девʼяносто девʼять" at bounding box center [684, 230] width 772 height 35
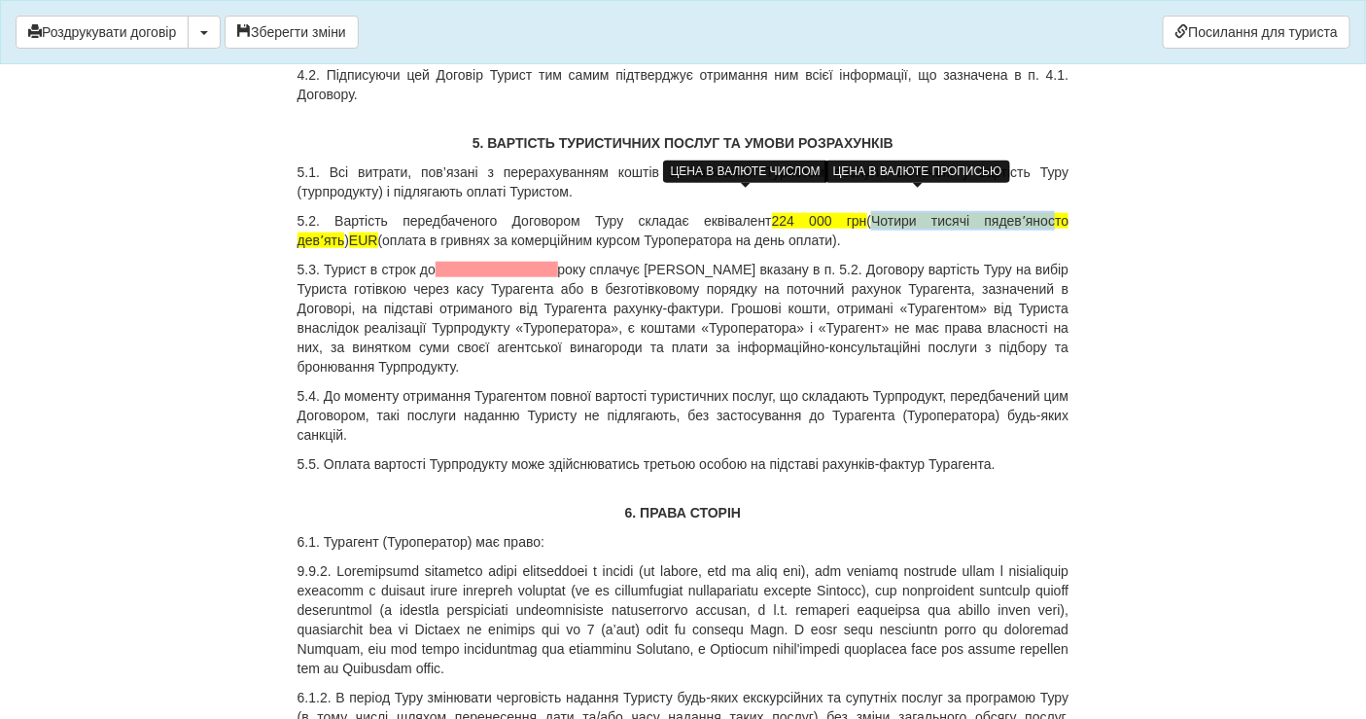
drag, startPoint x: 798, startPoint y: 190, endPoint x: 965, endPoint y: 193, distance: 166.3
click at [965, 211] on p "5.2. Вартість передбаченого Договором [PERSON_NAME] складає еквівалент 224 000 …" at bounding box center [684, 230] width 772 height 39
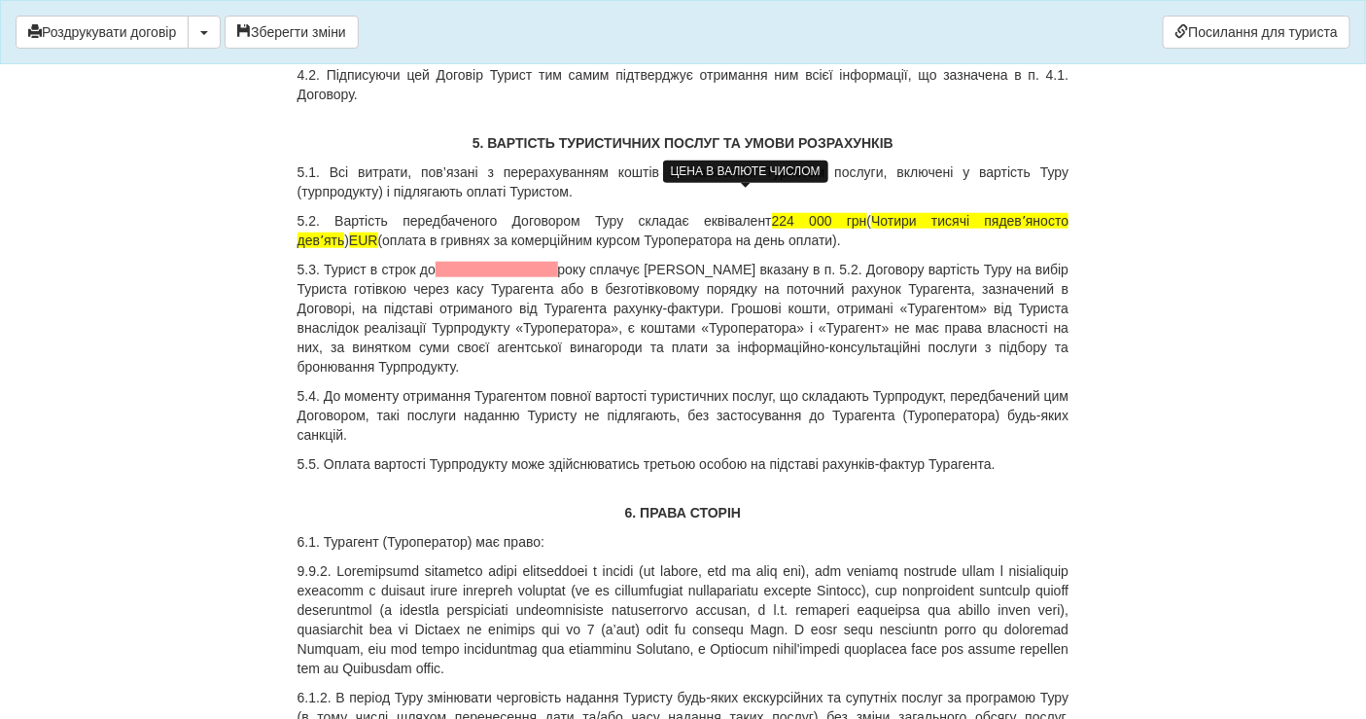
click at [968, 211] on p "5.2. Вартість передбаченого Договором [PERSON_NAME] складає еквівалент 224 000 …" at bounding box center [684, 230] width 772 height 39
click at [287, 31] on button "Зберегти зміни" at bounding box center [292, 32] width 134 height 33
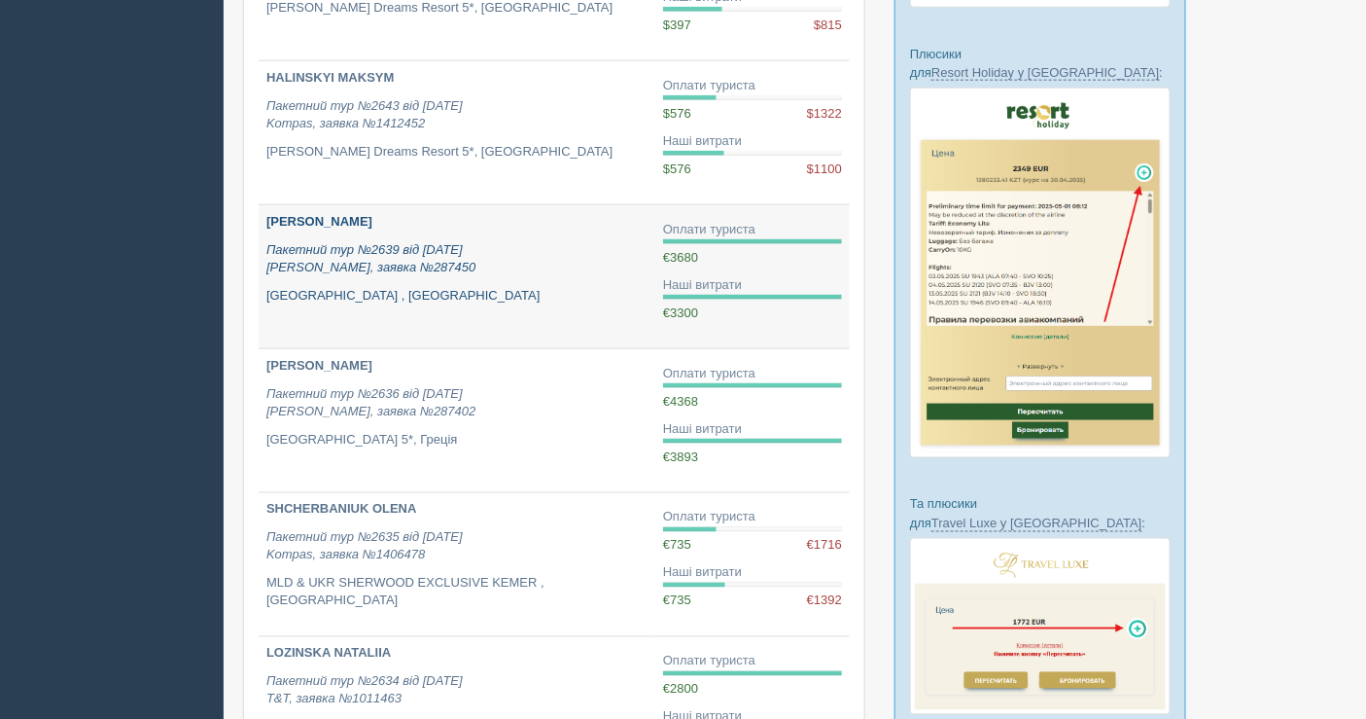
scroll to position [755, 0]
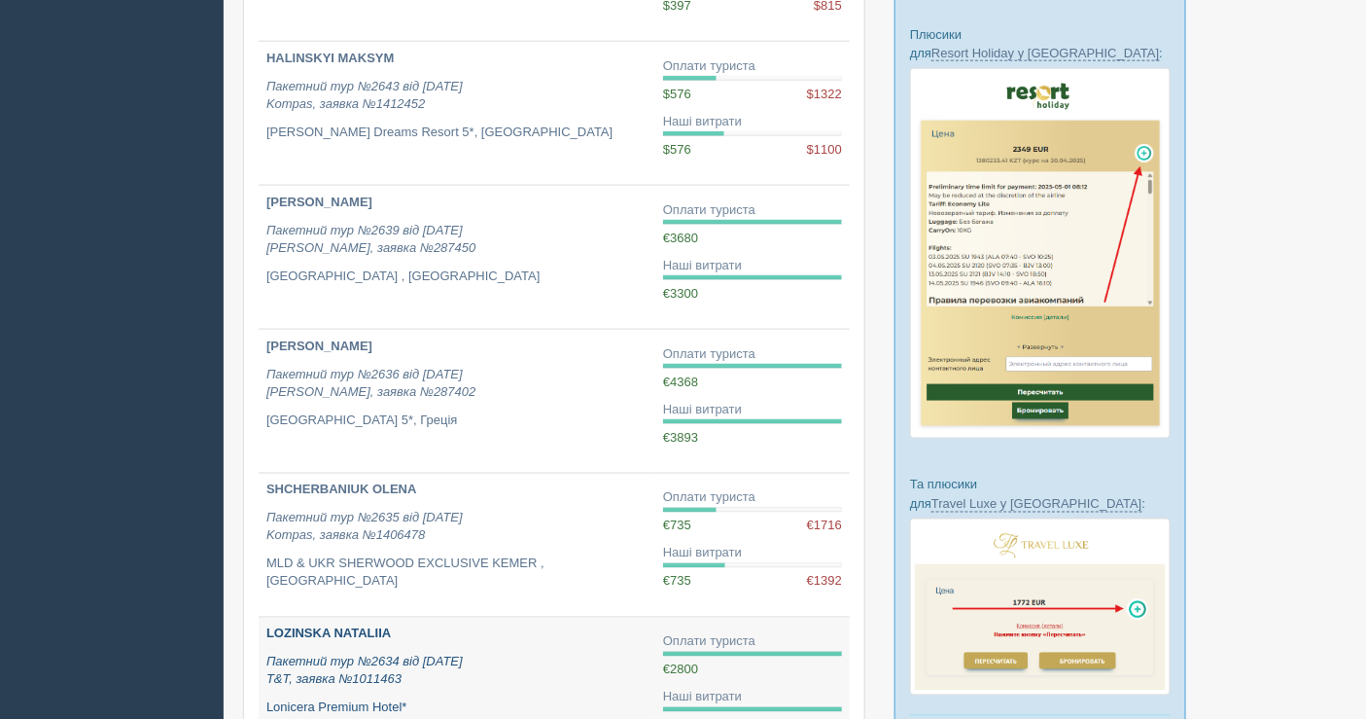
click at [527, 643] on div "LOZINSKA NATALIIA Пакетний тур №2634 від [DATE] T&T, заявка №1011463 [GEOGRAPHI…" at bounding box center [456, 670] width 381 height 91
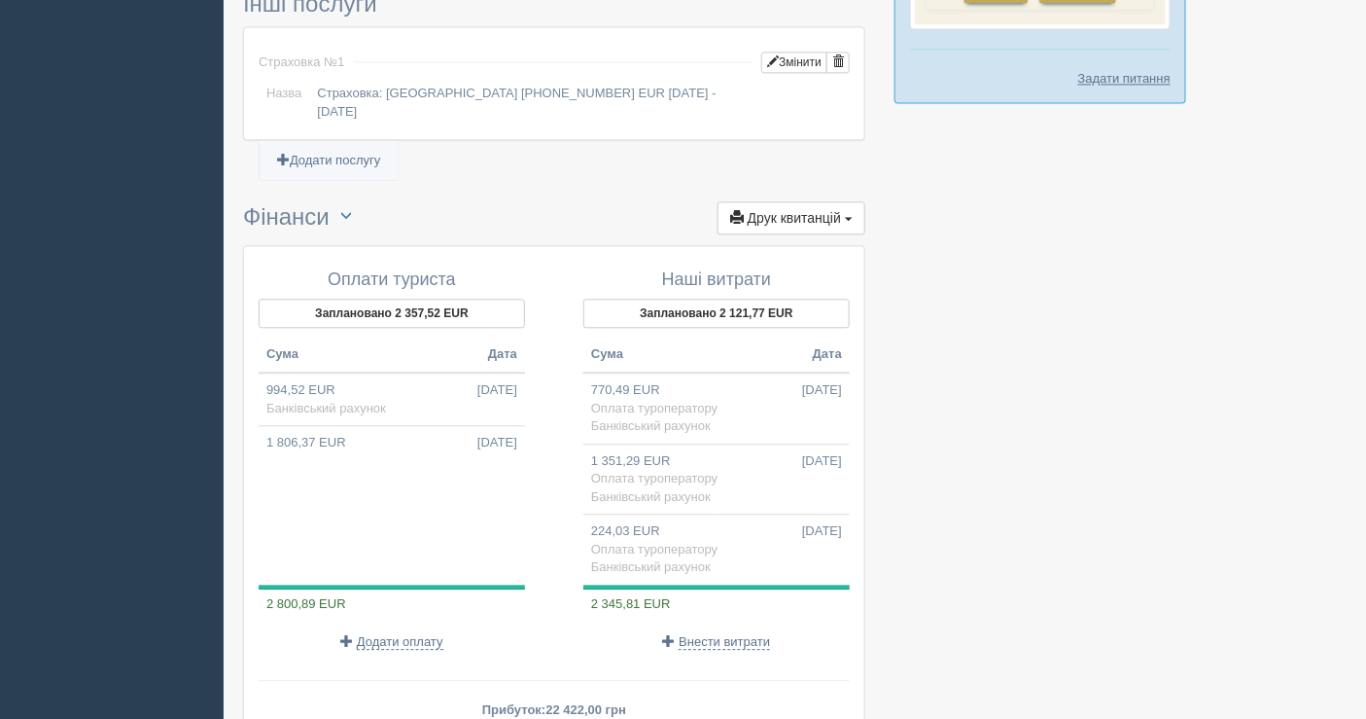
scroll to position [1547, 0]
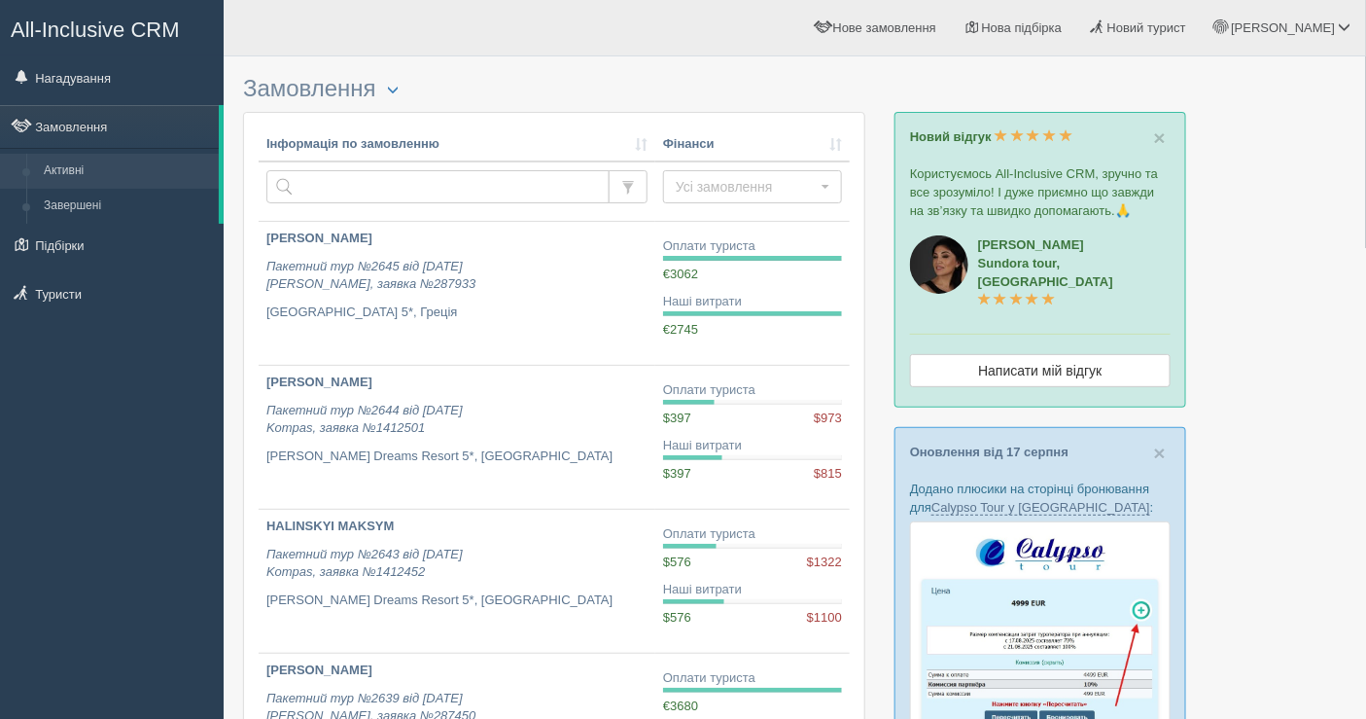
click at [49, 527] on div "All-Inclusive CRM Нагадування Замовлення Активні Завершені" at bounding box center [112, 359] width 224 height 719
